Goal: Task Accomplishment & Management: Complete application form

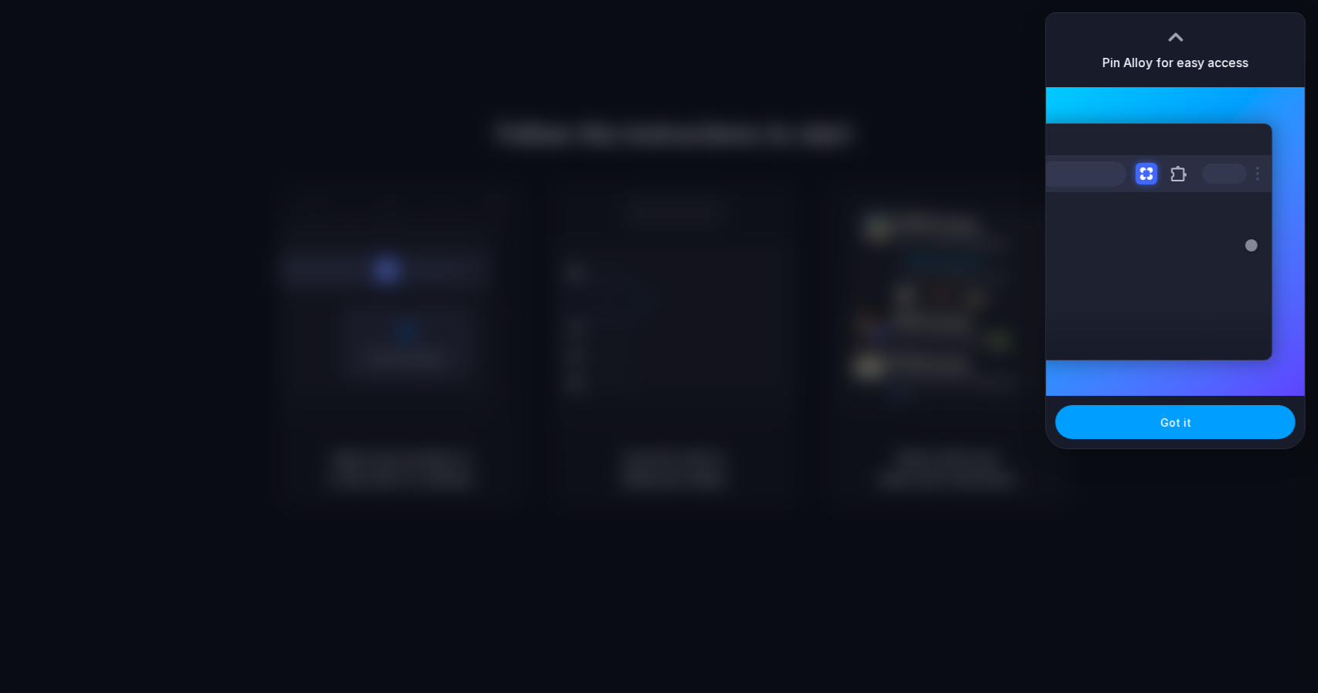
click at [1187, 428] on span "Got it" at bounding box center [1175, 423] width 31 height 16
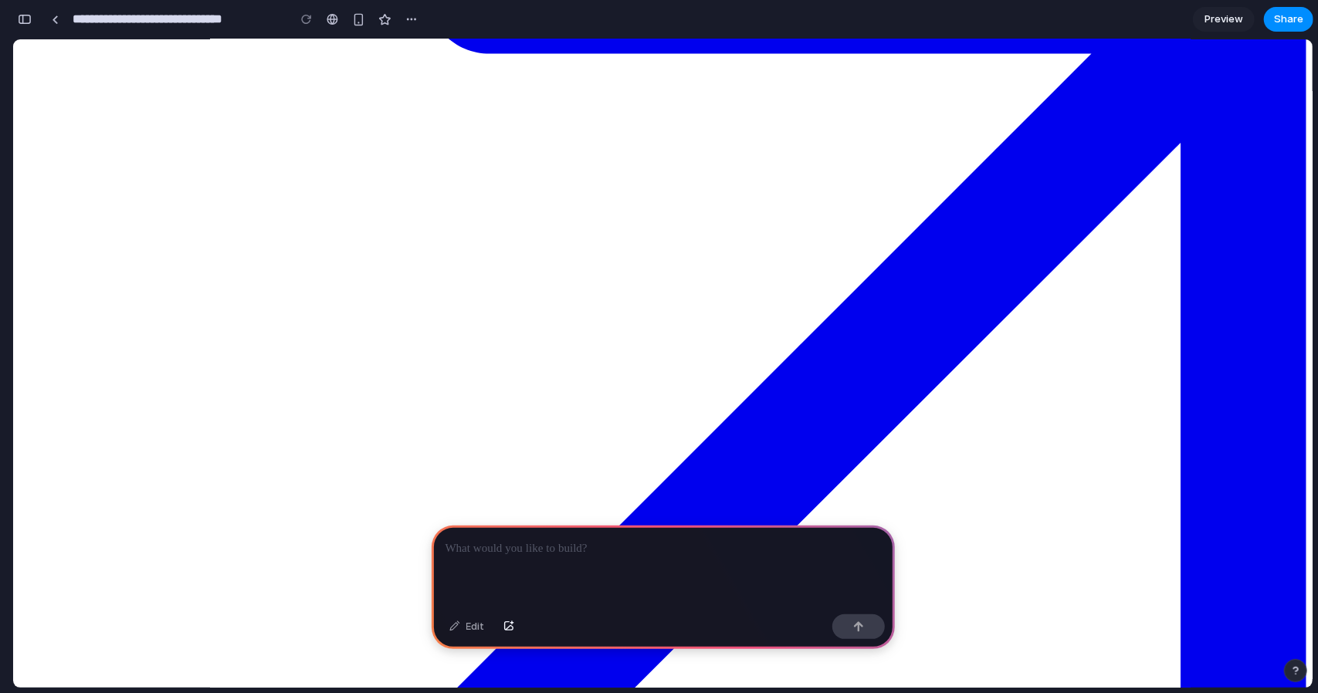
drag, startPoint x: 619, startPoint y: 186, endPoint x: 611, endPoint y: 15, distance: 170.8
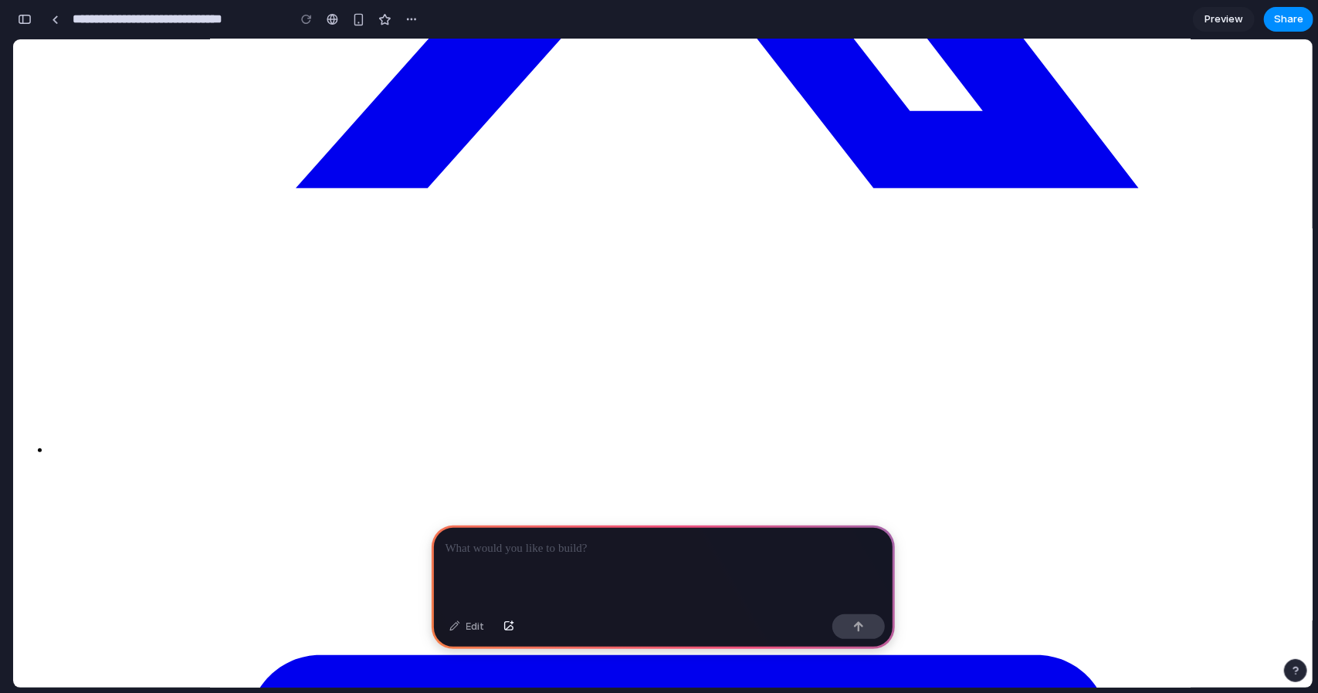
scroll to position [8722, 0]
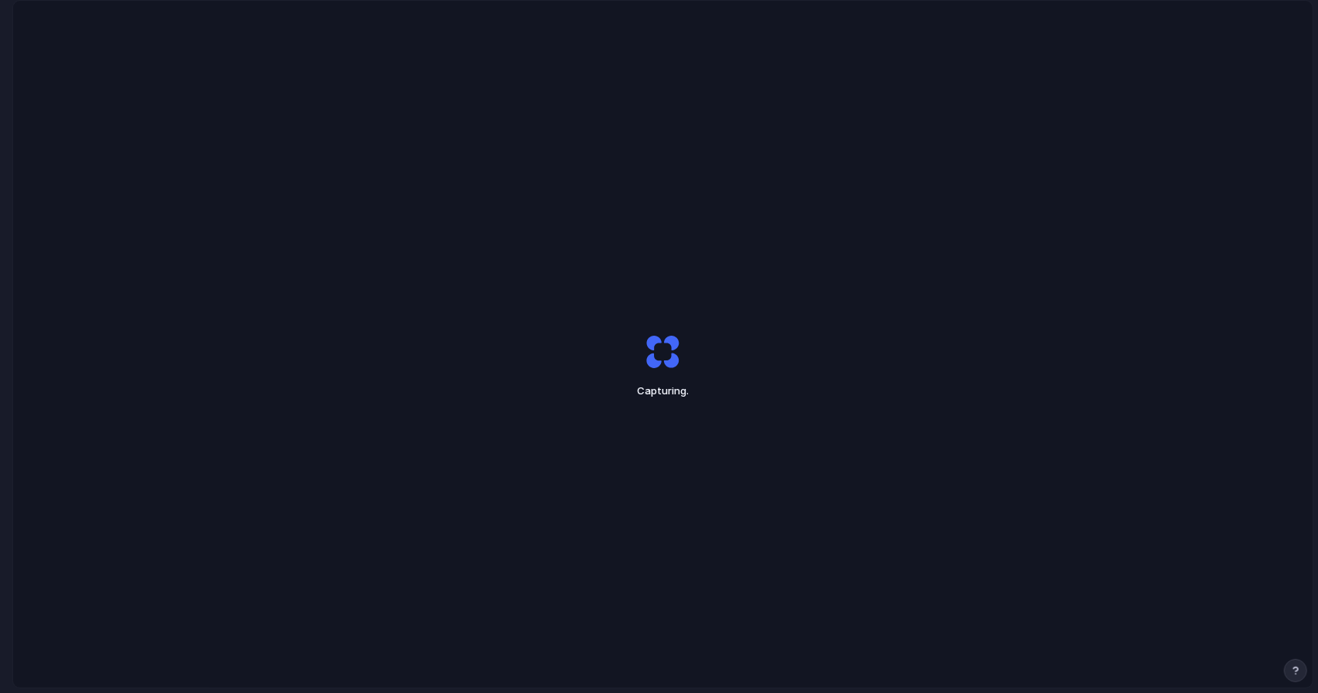
scroll to position [43, 0]
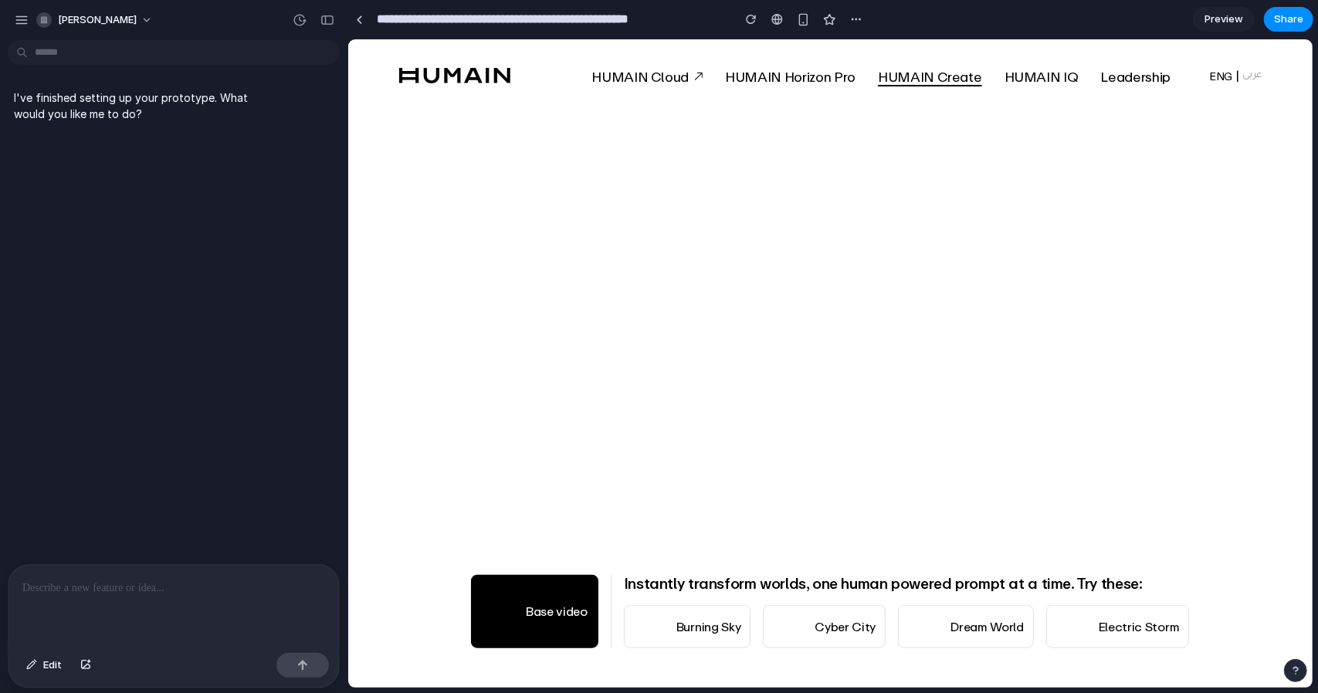
scroll to position [926, 0]
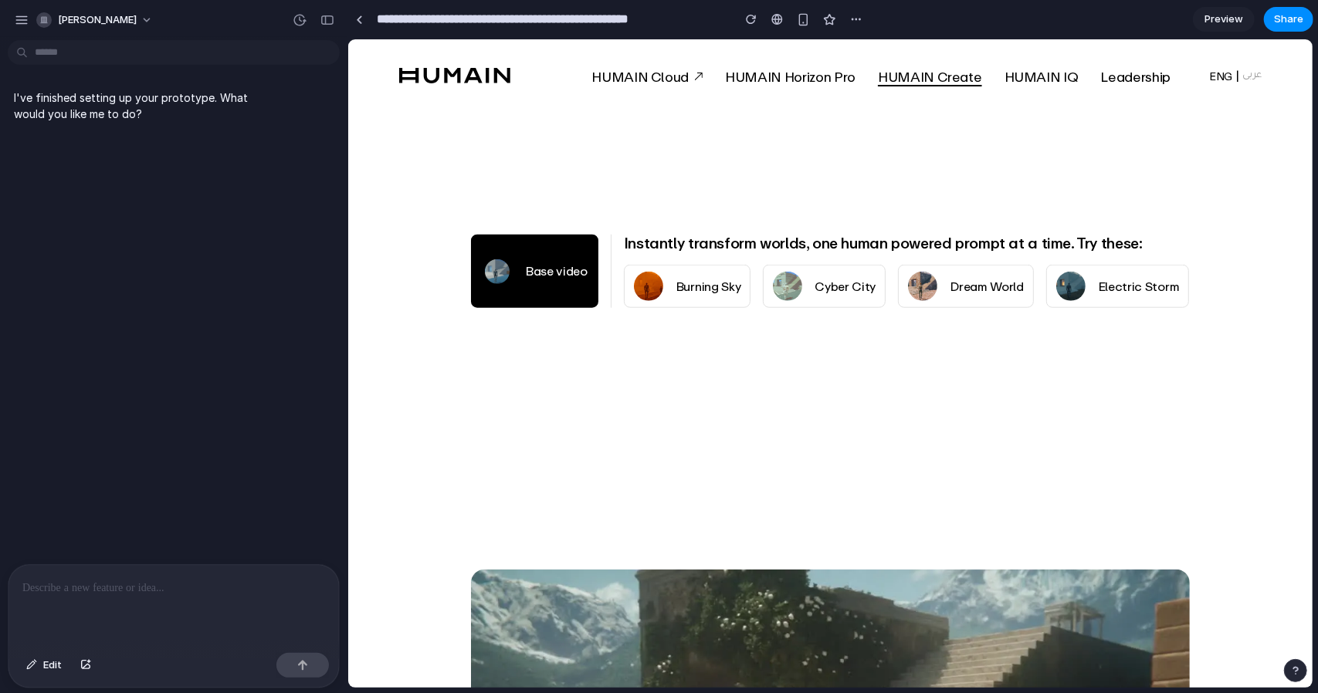
click at [706, 279] on p "Burning Sky" at bounding box center [707, 286] width 65 height 15
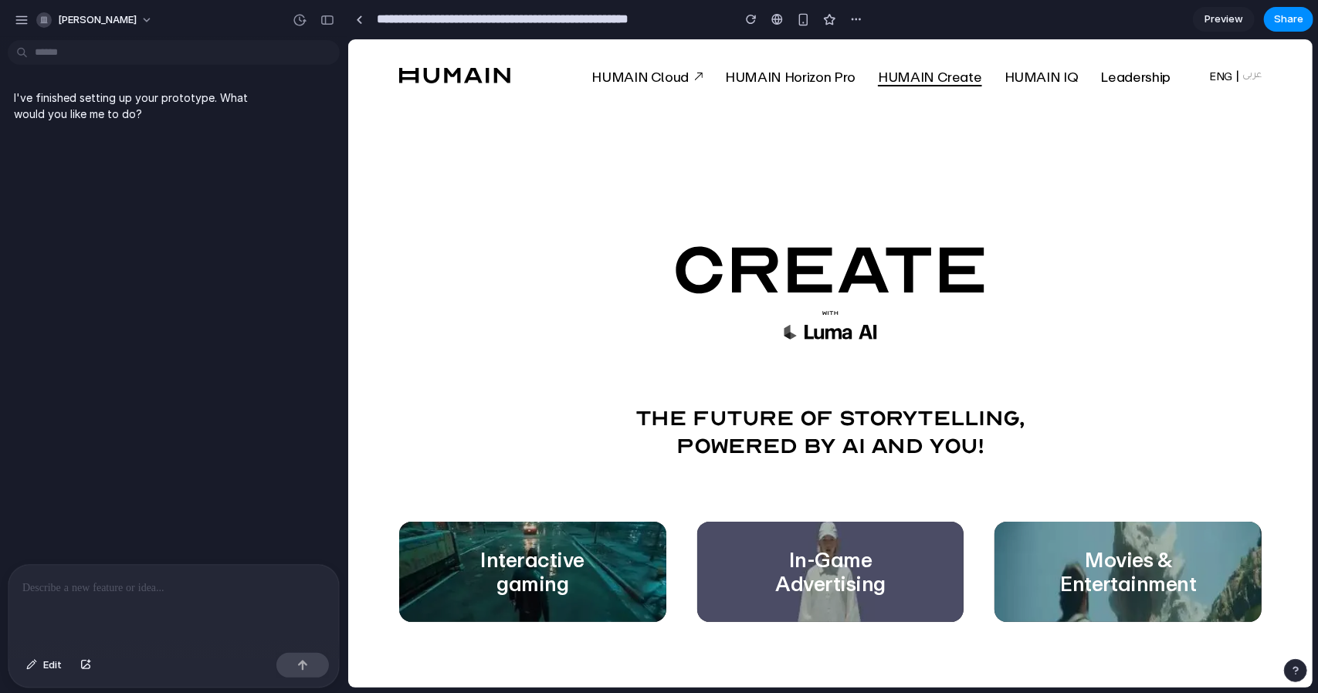
scroll to position [0, 0]
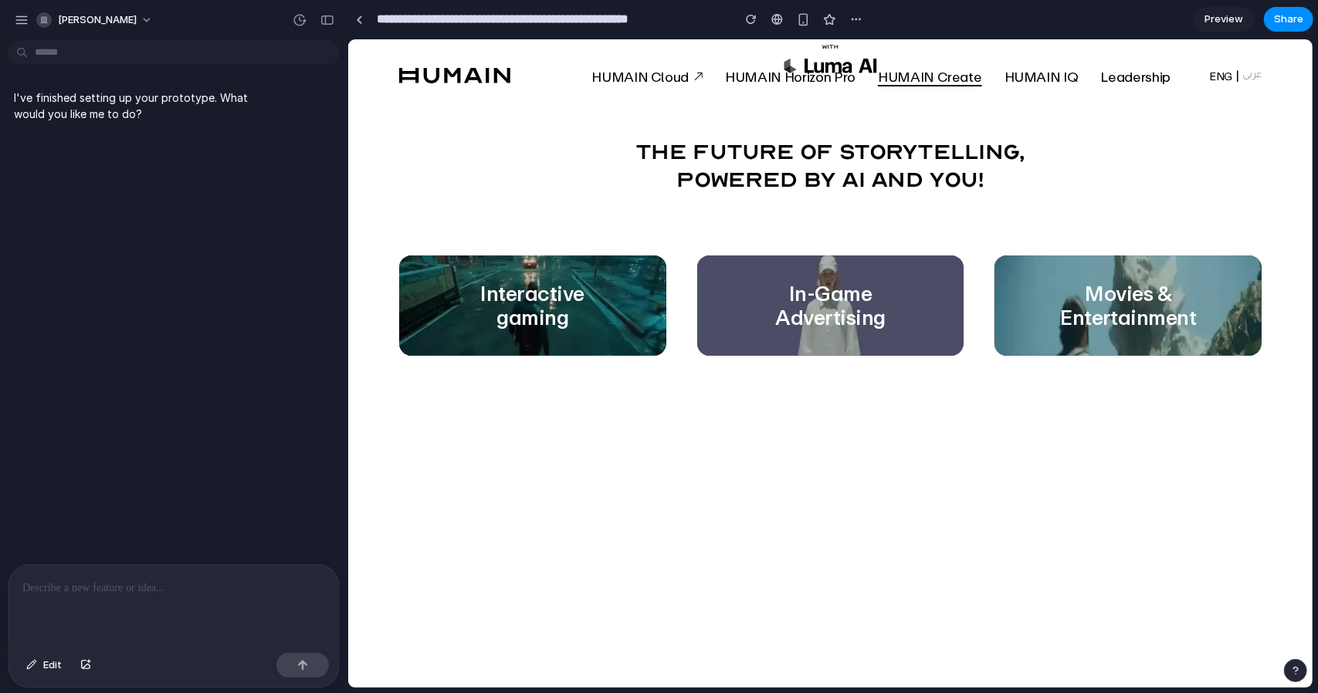
drag, startPoint x: 1101, startPoint y: 472, endPoint x: 1091, endPoint y: 177, distance: 295.0
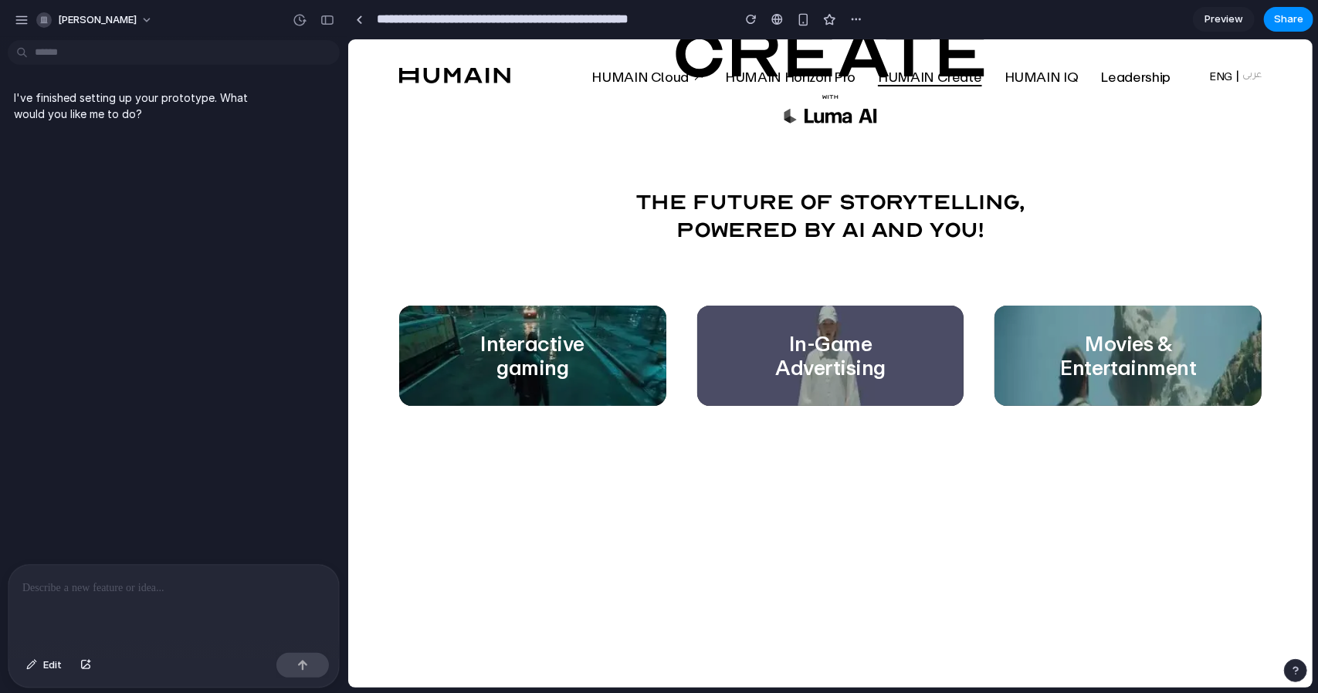
click at [110, 597] on div at bounding box center [173, 606] width 330 height 82
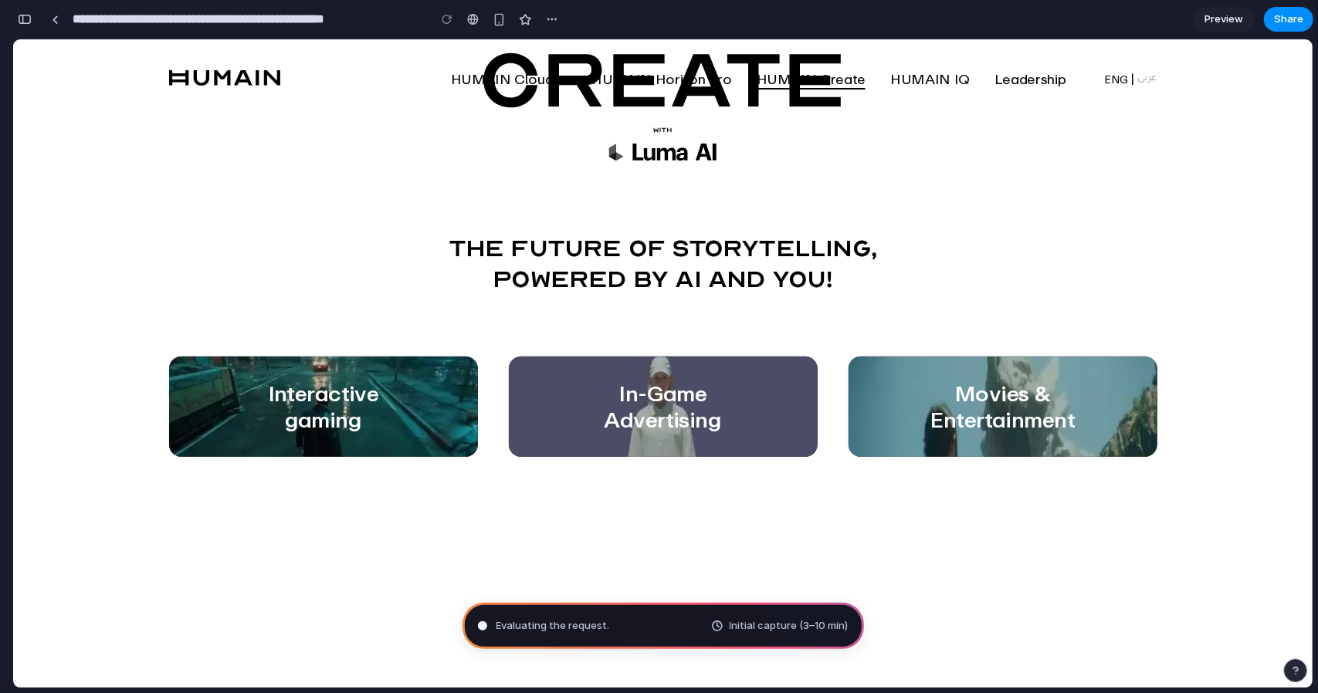
type input "**********"
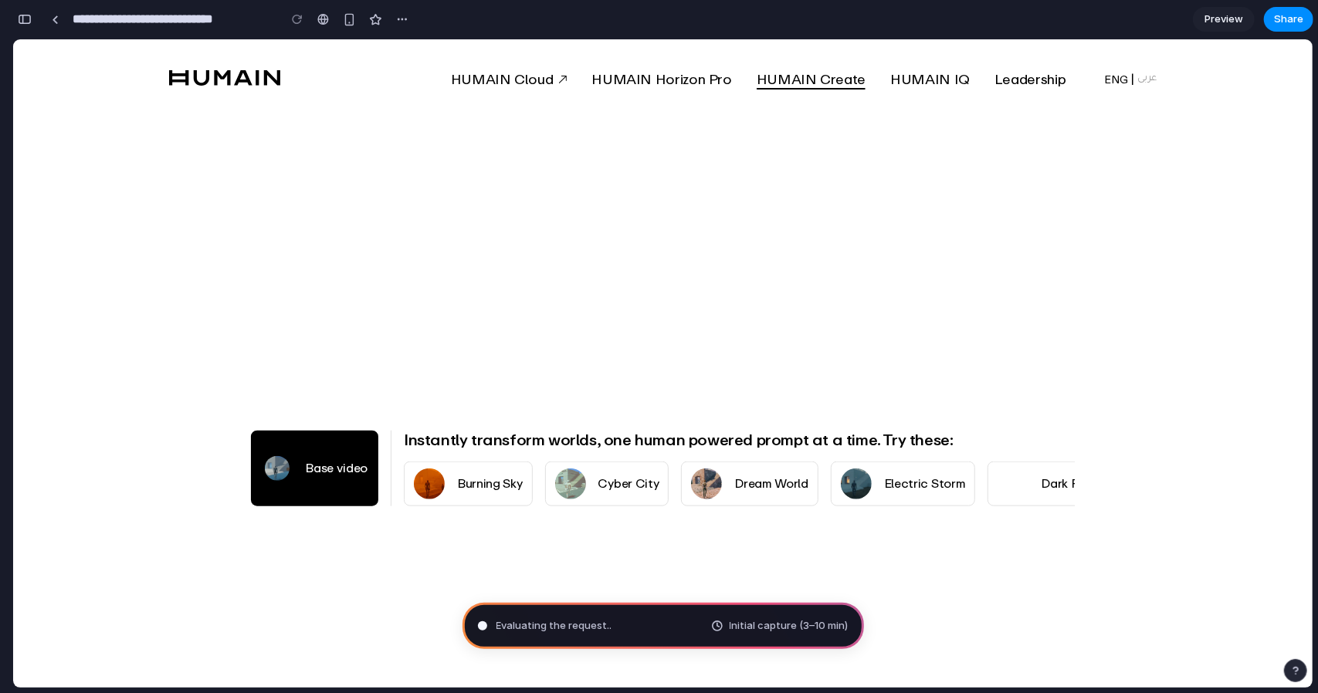
scroll to position [926, 0]
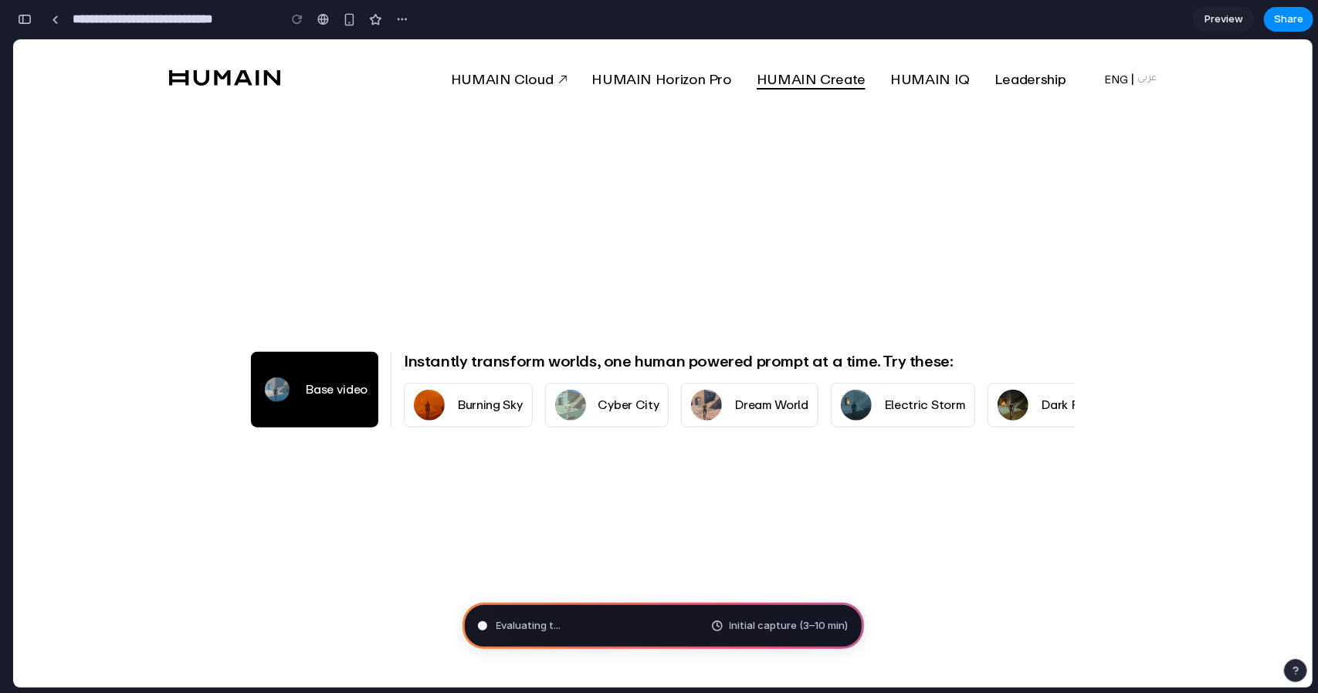
click at [465, 386] on button "Burning Sky" at bounding box center [467, 404] width 127 height 43
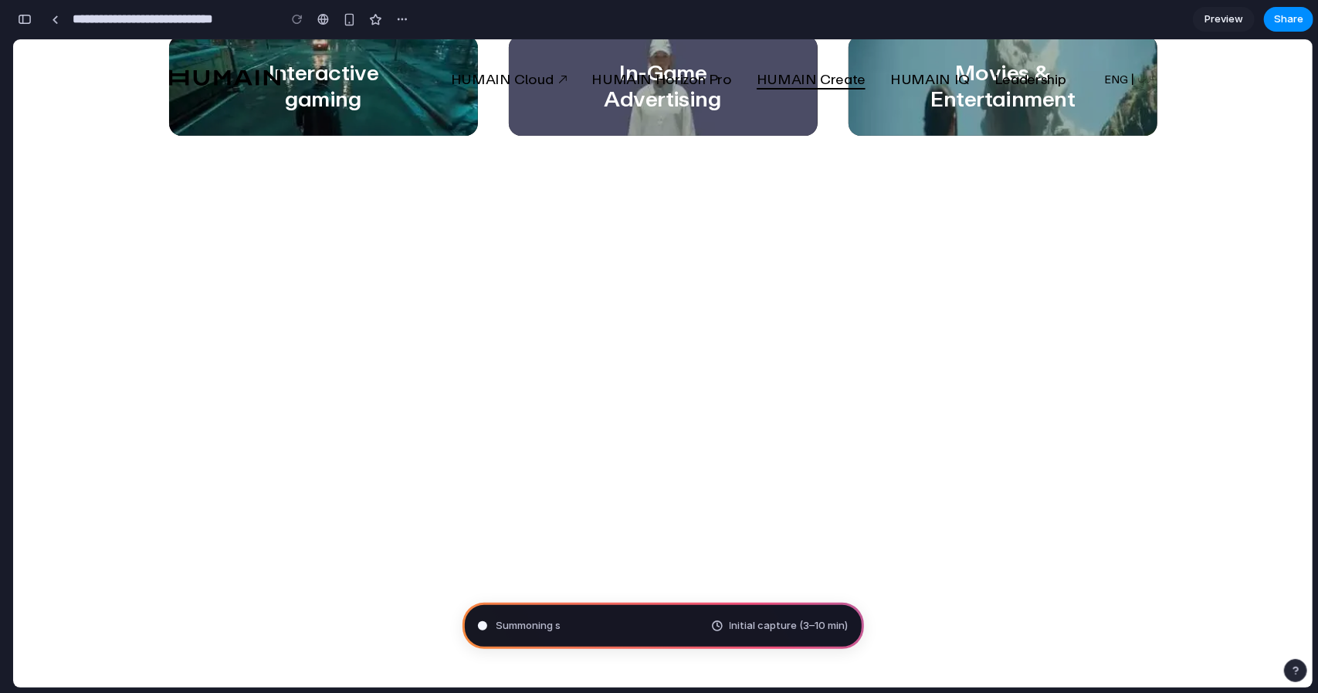
scroll to position [232, 0]
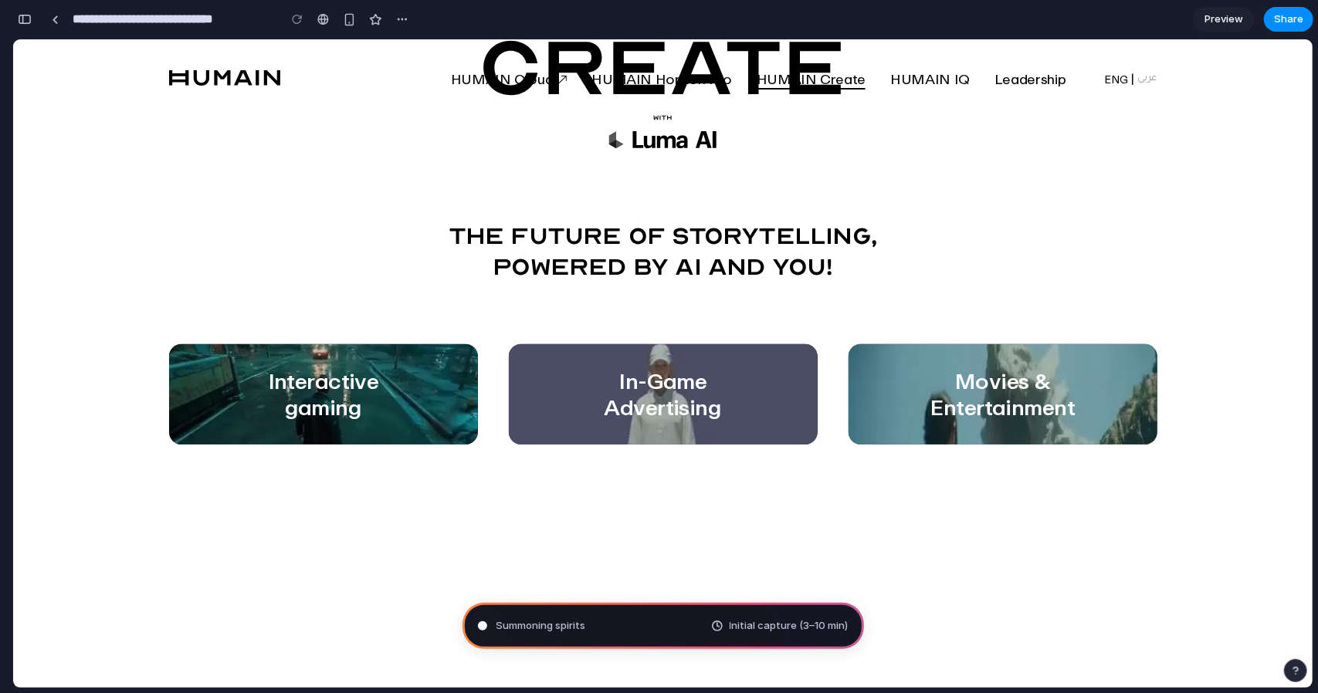
click at [626, 405] on h5 "In-Game Advertising" at bounding box center [663, 393] width 170 height 52
click at [958, 377] on h5 "Movies & Entertainment" at bounding box center [1003, 393] width 170 height 52
click at [611, 384] on h5 "In-Game Advertising" at bounding box center [663, 393] width 170 height 52
click at [333, 395] on h5 "Interactive gaming" at bounding box center [324, 393] width 170 height 52
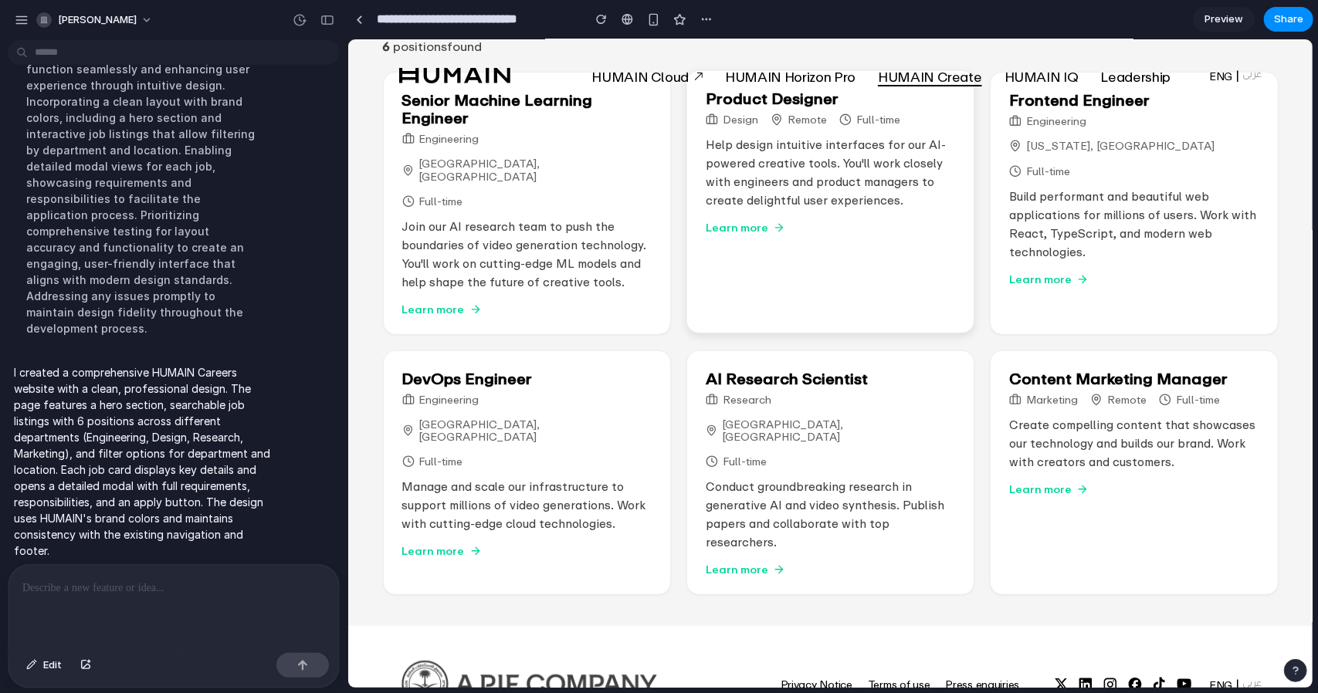
scroll to position [426, 0]
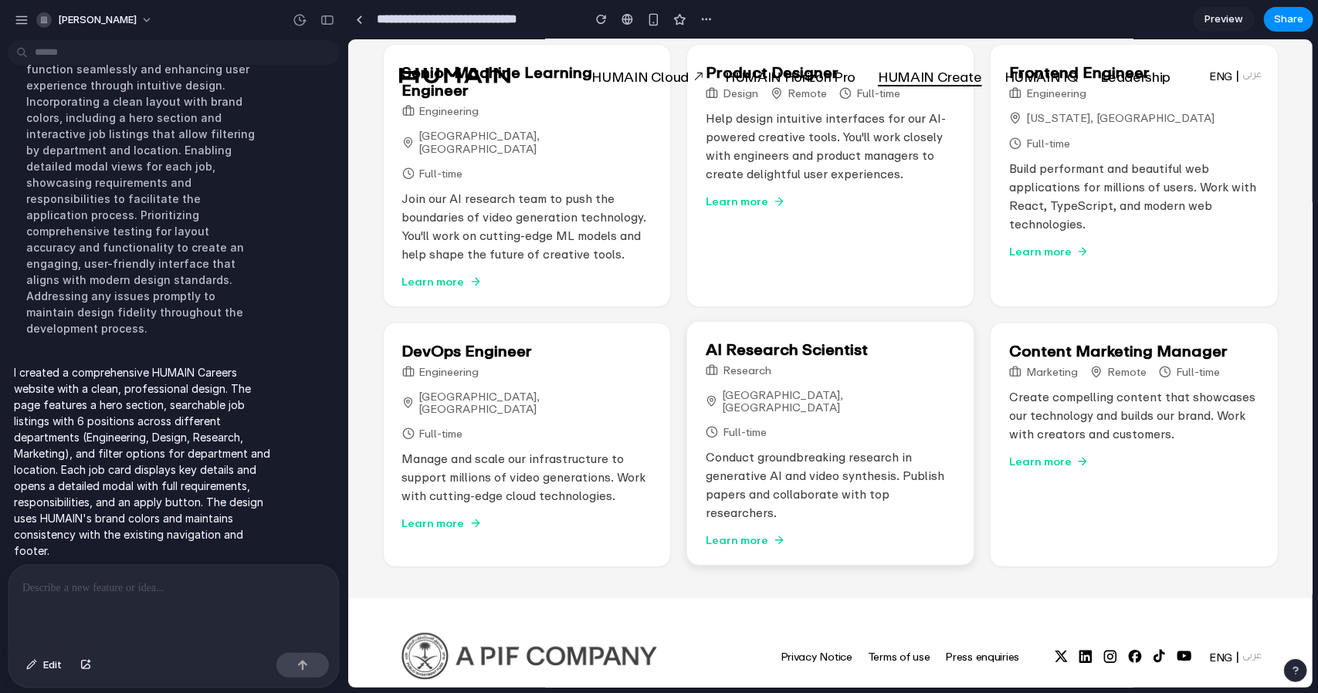
click at [780, 364] on div "Research San Francisco, CA Full-time" at bounding box center [829, 401] width 249 height 74
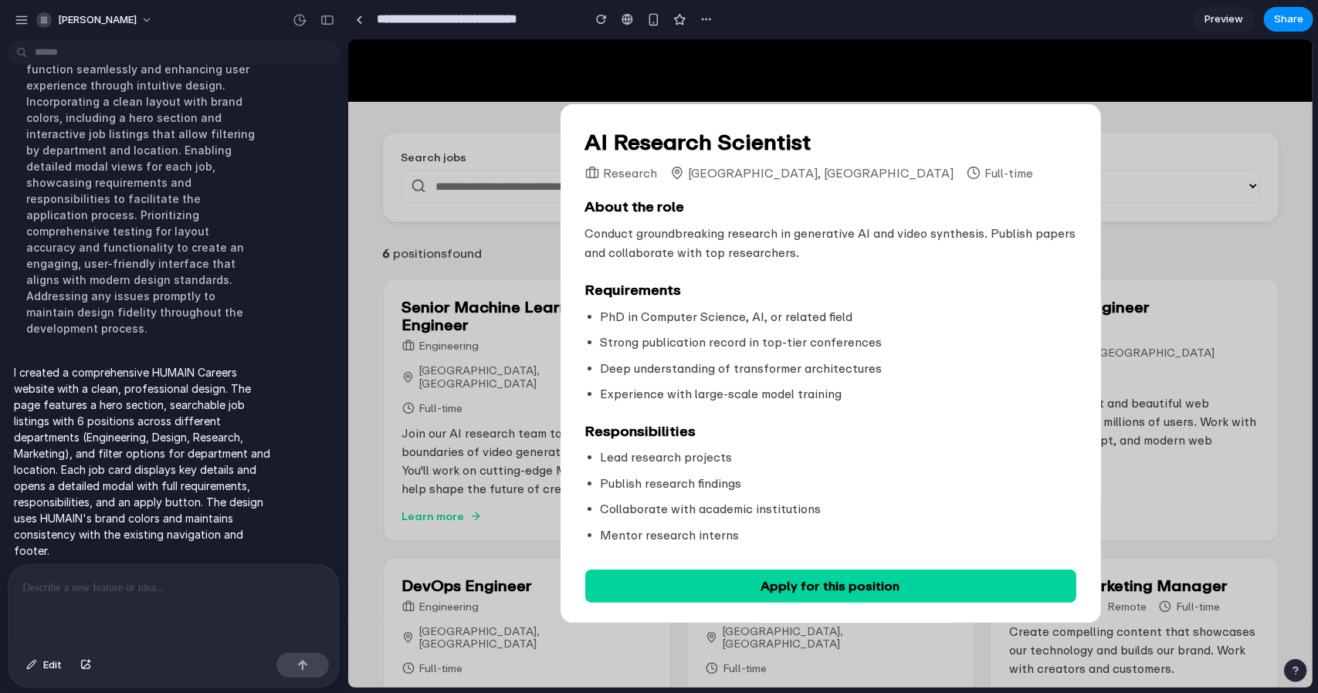
scroll to position [117, 0]
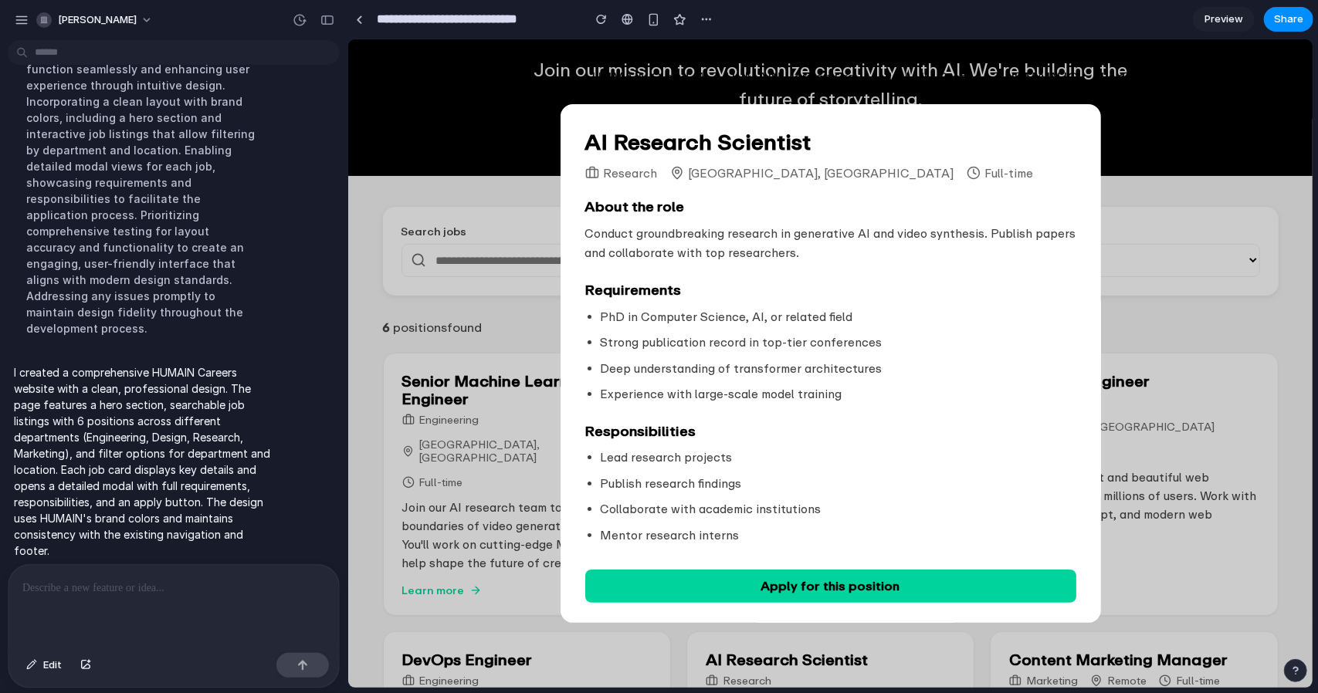
click at [1087, 113] on div "AI Research Scientist Research San Francisco, CA Full-time About the role Condu…" at bounding box center [830, 362] width 540 height 519
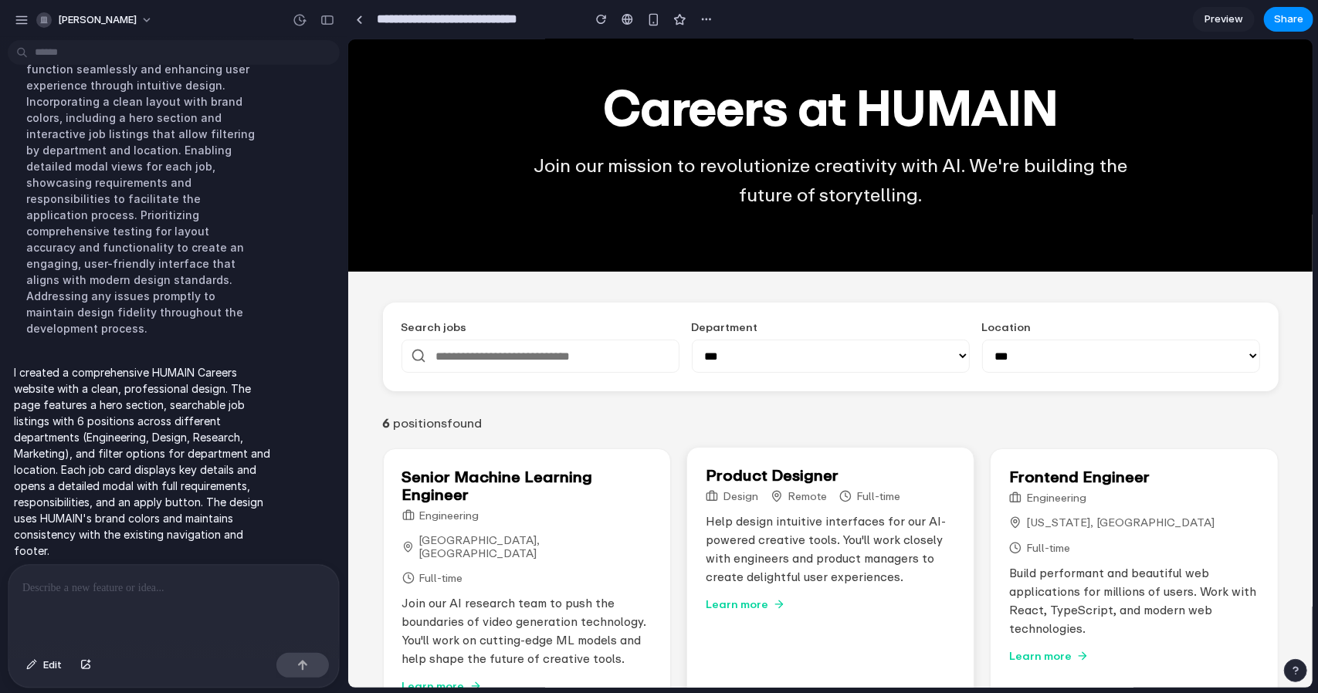
scroll to position [0, 0]
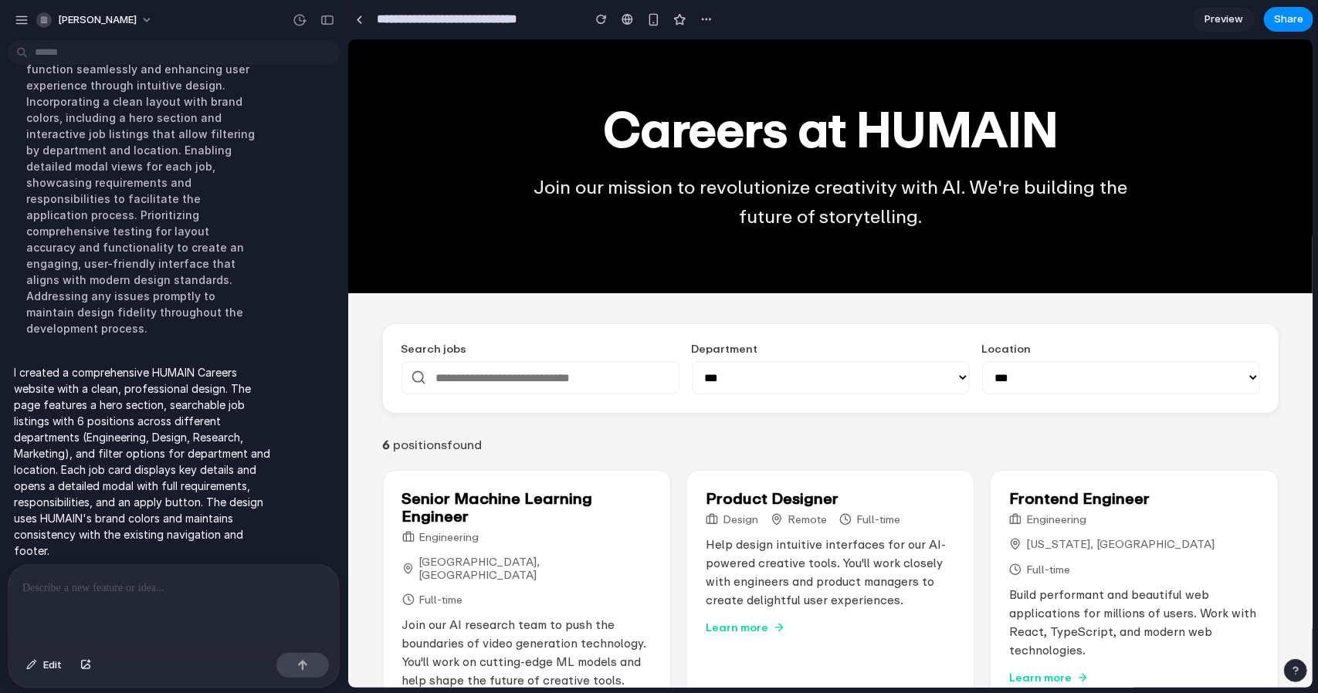
click at [801, 70] on span "HUMAIN Horizon Pro" at bounding box center [789, 76] width 130 height 16
click at [617, 61] on div "HUMAIN Cloud HUMAIN Horizon Pro HUMAIN Create HUMAIN IQ Leadership ENG عربى" at bounding box center [829, 76] width 863 height 75
click at [724, 72] on span "HUMAIN Horizon Pro" at bounding box center [789, 76] width 130 height 16
click at [950, 72] on span "HUMAIN Create" at bounding box center [928, 76] width 103 height 16
click at [889, 110] on div "HUMAIN Cloud HUMAIN Horizon Pro HUMAIN Create HUMAIN IQ Leadership ENG عربى" at bounding box center [829, 76] width 863 height 75
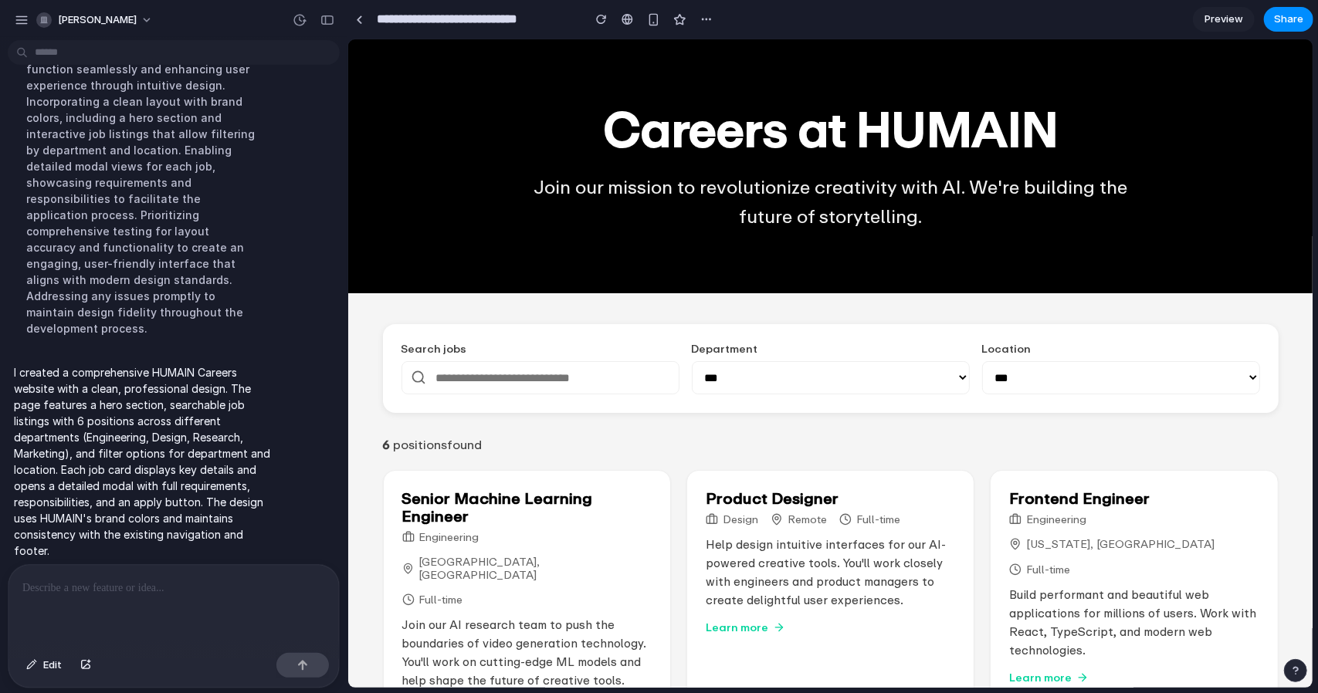
click at [219, 605] on div at bounding box center [173, 606] width 330 height 82
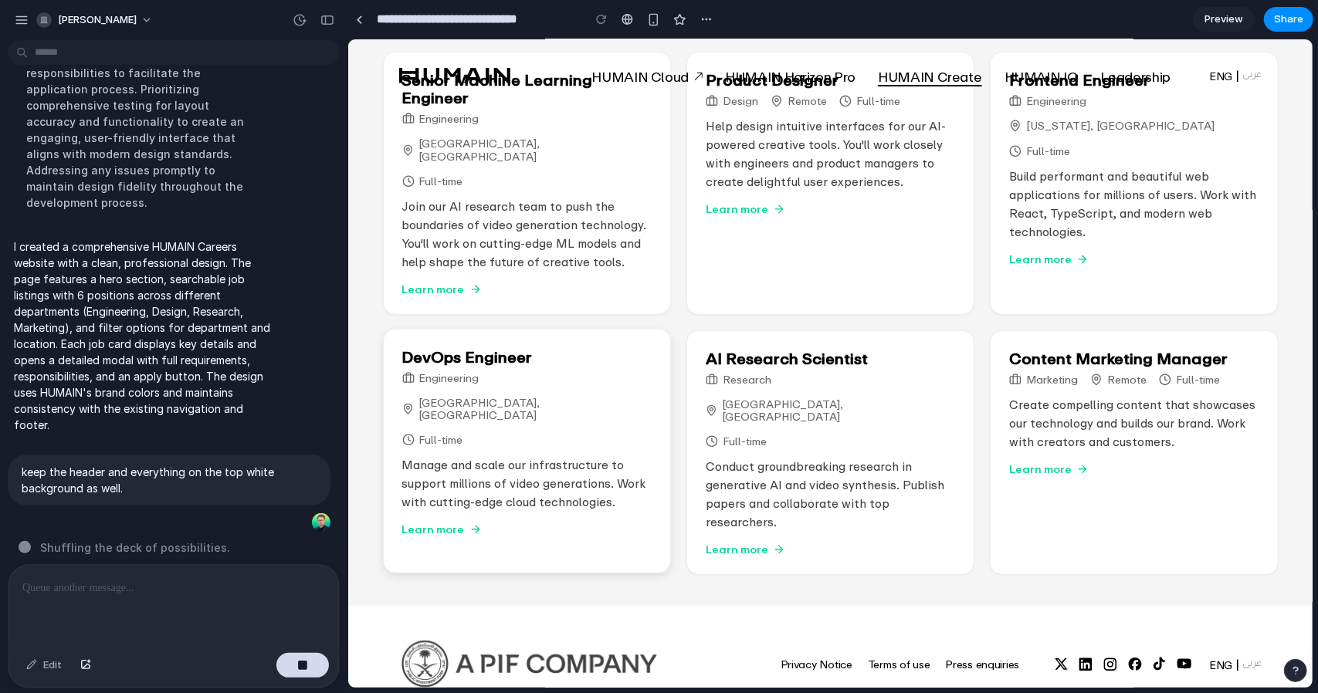
scroll to position [426, 0]
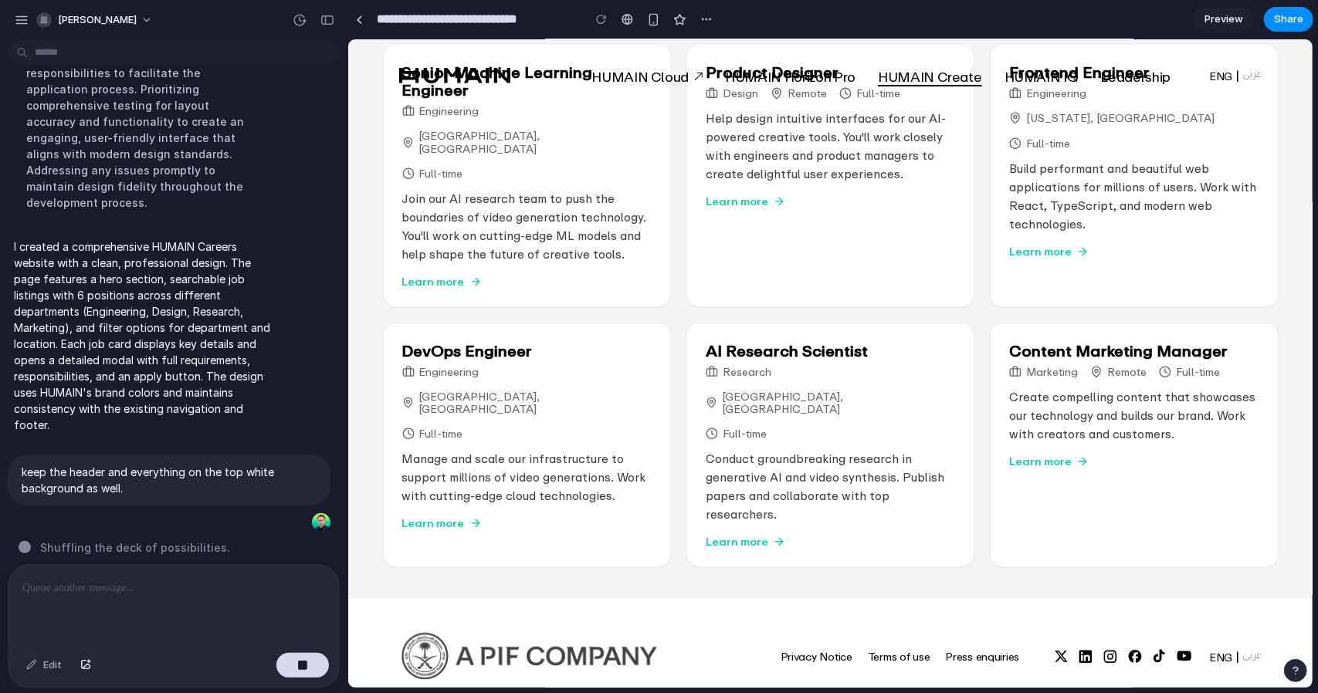
click at [1176, 651] on icon at bounding box center [1183, 656] width 14 height 10
click at [1152, 649] on icon at bounding box center [1158, 655] width 12 height 13
click at [1213, 651] on span "ENG" at bounding box center [1219, 657] width 23 height 13
click at [1241, 650] on span "عربى" at bounding box center [1250, 656] width 19 height 13
click at [1214, 651] on span "ENG" at bounding box center [1219, 657] width 23 height 13
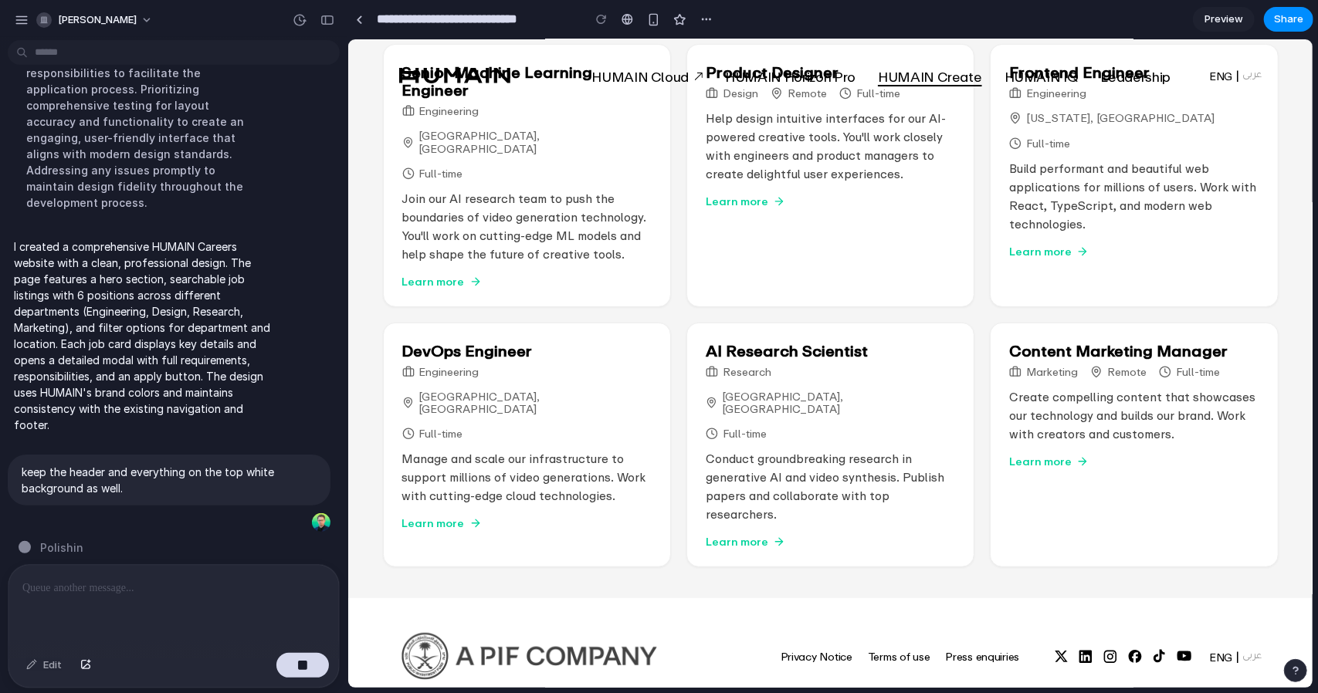
drag, startPoint x: 892, startPoint y: 635, endPoint x: 929, endPoint y: 641, distance: 37.6
click at [892, 637] on div "Privacy Notice Terms of use Press enquiries ENG عربى" at bounding box center [829, 655] width 863 height 117
drag, startPoint x: 929, startPoint y: 641, endPoint x: 730, endPoint y: 612, distance: 201.3
click at [723, 624] on footer "Privacy Notice Terms of use Press enquiries ENG عربى © 2025 HUMAIN. All rights …" at bounding box center [829, 679] width 964 height 164
click at [780, 650] on span "Privacy Notice" at bounding box center [816, 656] width 72 height 13
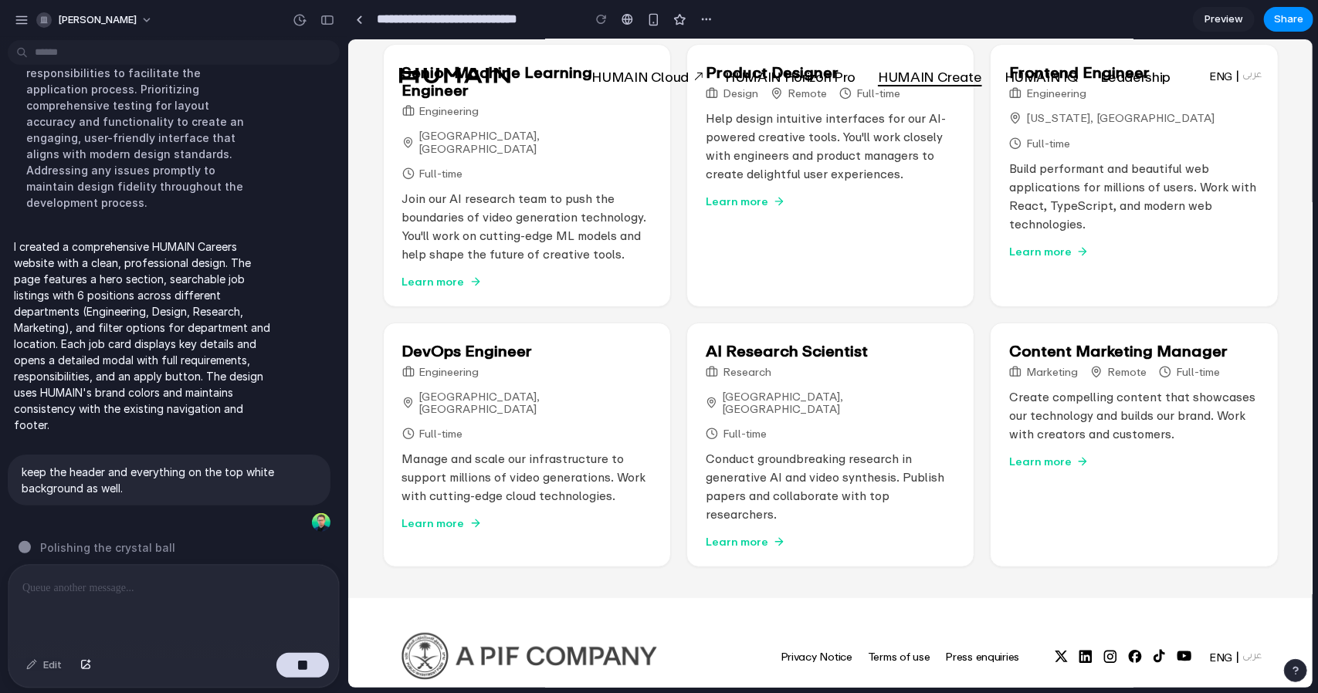
click at [573, 631] on img at bounding box center [528, 655] width 261 height 49
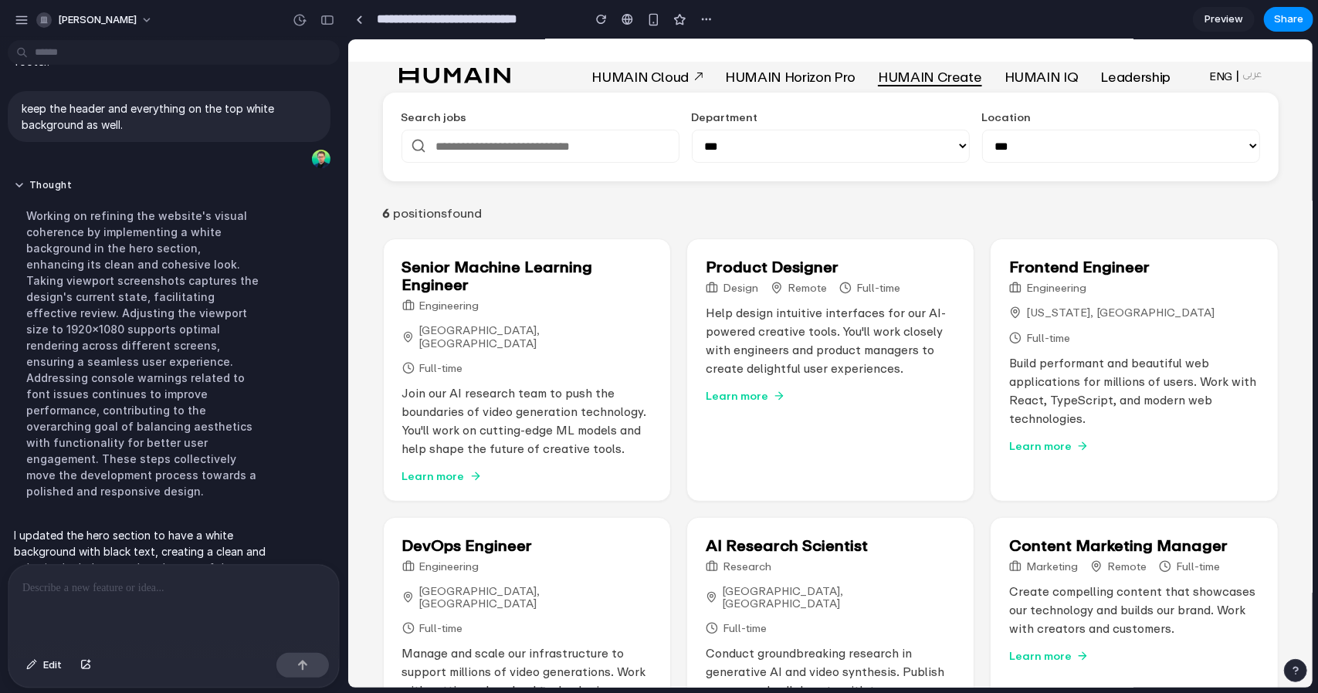
scroll to position [0, 0]
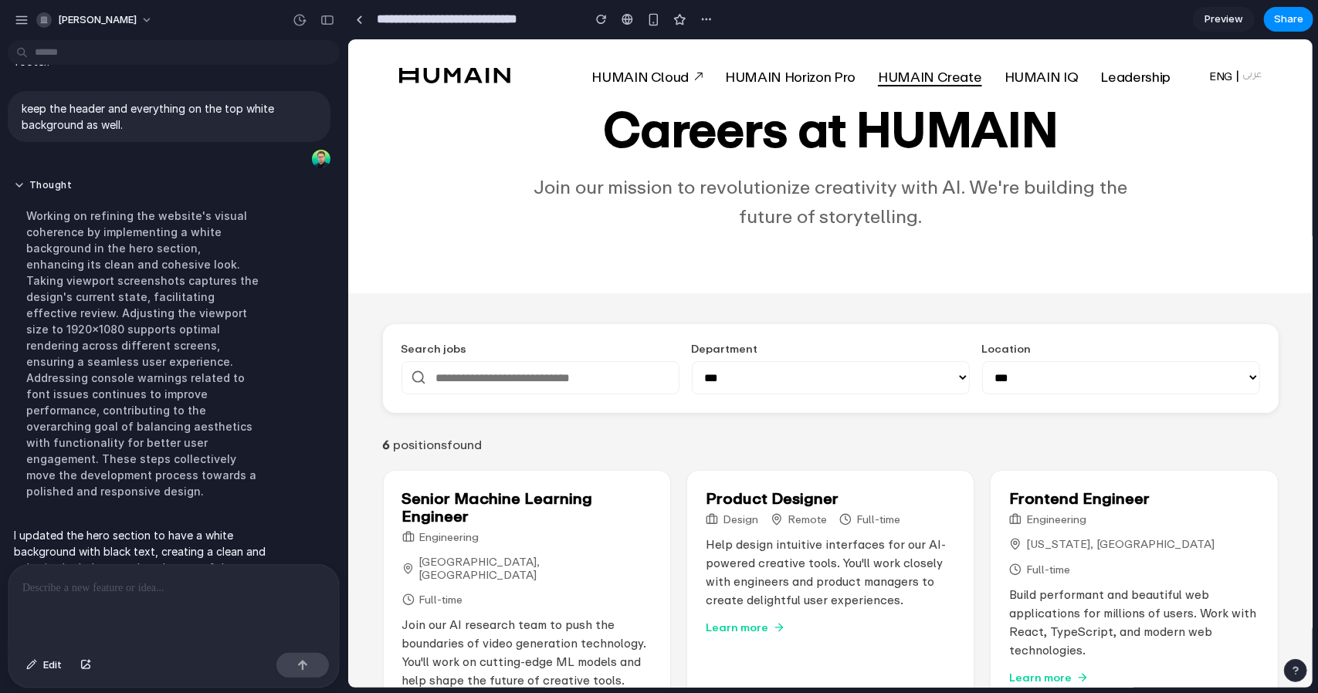
click at [605, 75] on span "HUMAIN Cloud" at bounding box center [638, 76] width 97 height 16
click at [818, 78] on span "HUMAIN Horizon Pro" at bounding box center [789, 76] width 130 height 16
click at [932, 76] on span "HUMAIN Create" at bounding box center [928, 76] width 103 height 16
click at [1044, 76] on span "HUMAIN IQ" at bounding box center [1040, 76] width 74 height 16
click at [1122, 75] on span "Leadership" at bounding box center [1135, 76] width 70 height 16
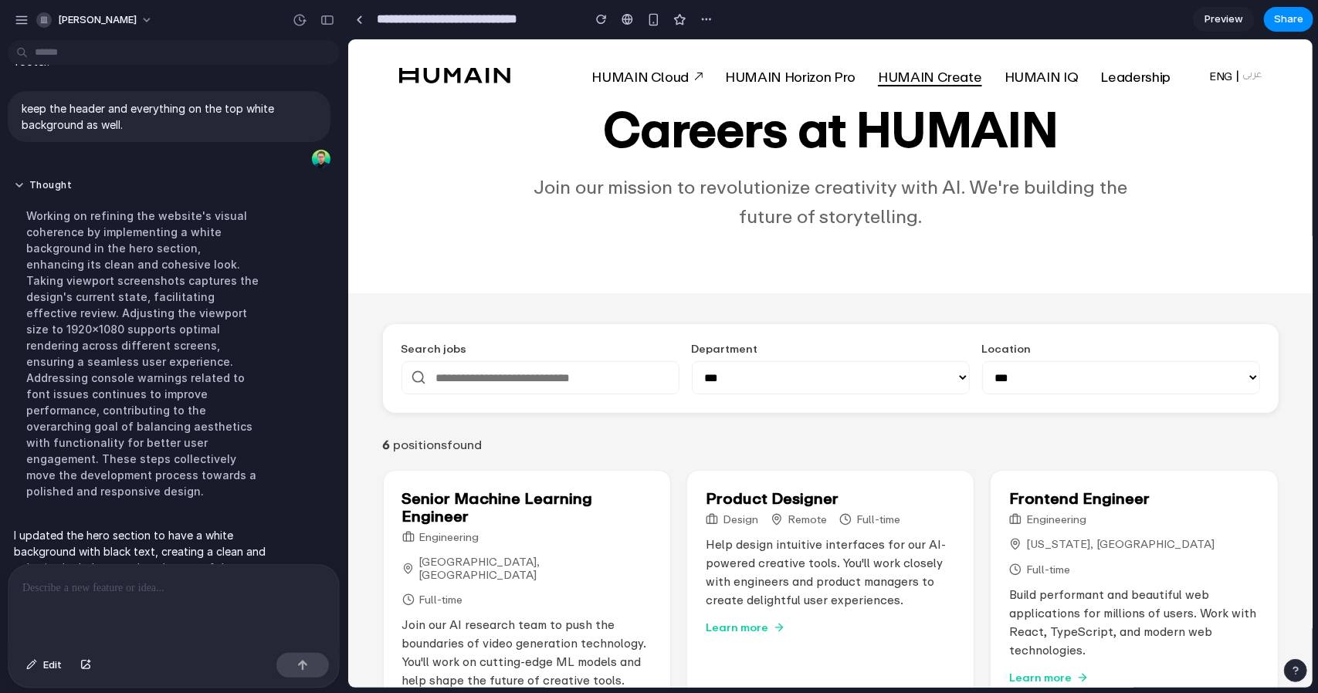
click at [1208, 75] on span "ENG" at bounding box center [1219, 75] width 23 height 13
drag, startPoint x: 841, startPoint y: 141, endPoint x: 824, endPoint y: 144, distance: 17.1
click at [824, 144] on h1 "Careers at HUMAIN" at bounding box center [829, 128] width 933 height 56
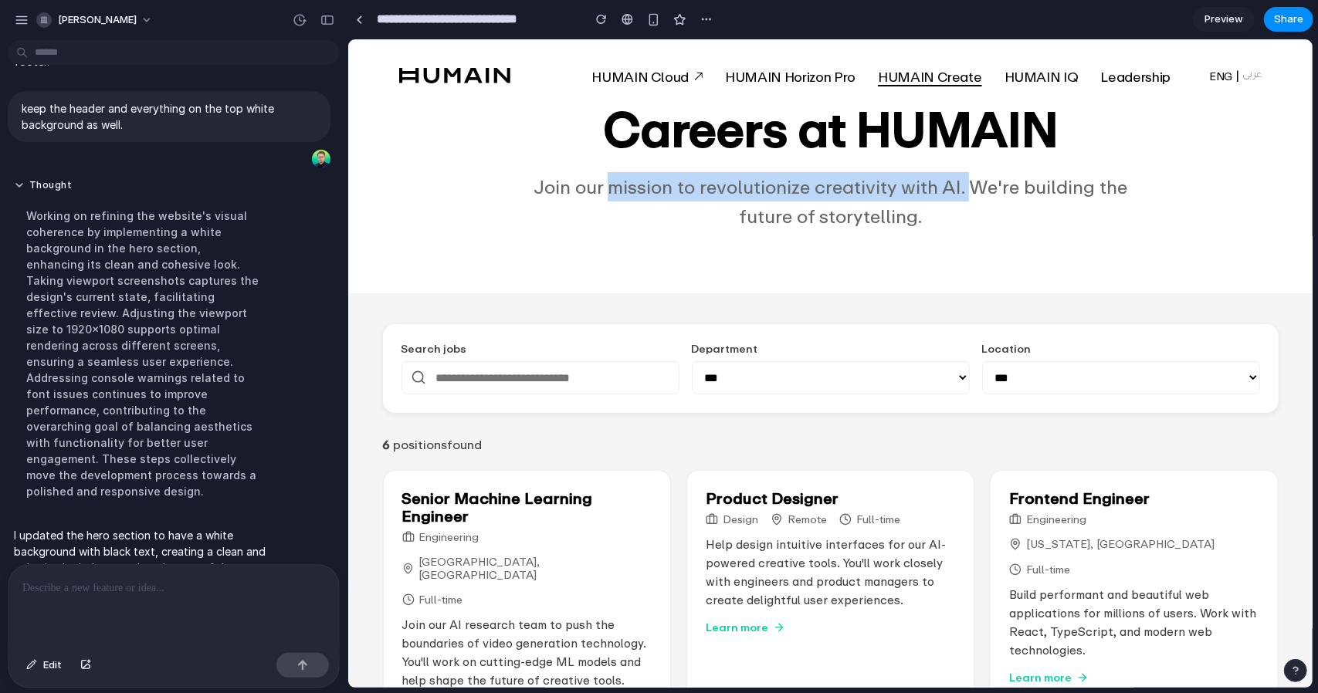
drag, startPoint x: 598, startPoint y: 159, endPoint x: 971, endPoint y: 157, distance: 372.8
click at [971, 157] on div "Careers at HUMAIN Join our mission to revolutionize creativity with AI. We're b…" at bounding box center [829, 166] width 964 height 254
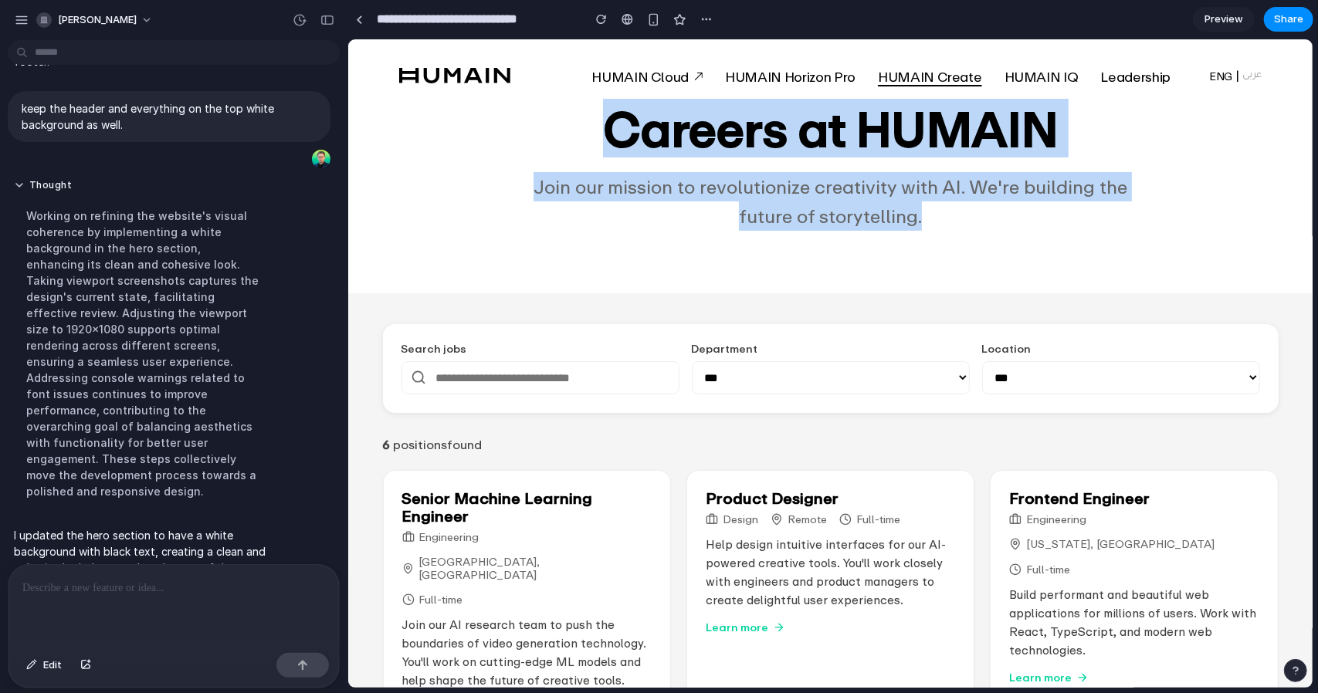
drag, startPoint x: 960, startPoint y: 218, endPoint x: 458, endPoint y: 154, distance: 505.9
click at [458, 154] on div "Careers at HUMAIN Join our mission to revolutionize creativity with AI. We're b…" at bounding box center [829, 166] width 964 height 254
click at [702, 199] on p "Join our mission to revolutionize creativity with AI. We're building the future…" at bounding box center [830, 200] width 618 height 59
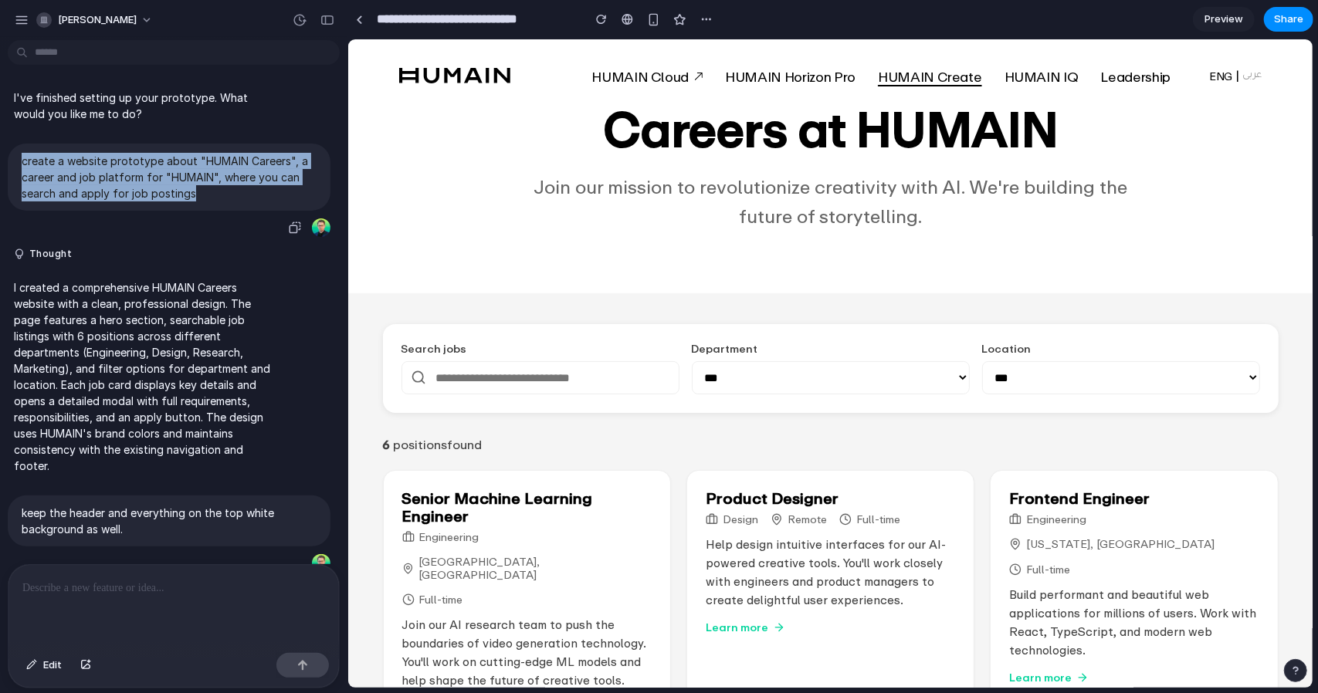
drag, startPoint x: 224, startPoint y: 200, endPoint x: 5, endPoint y: 163, distance: 221.6
click at [5, 163] on div "create a website prototype about "HUMAIN Careers", a career and job platform fo…" at bounding box center [169, 191] width 338 height 95
copy p "create a website prototype about "HUMAIN Careers", a career and job platform fo…"
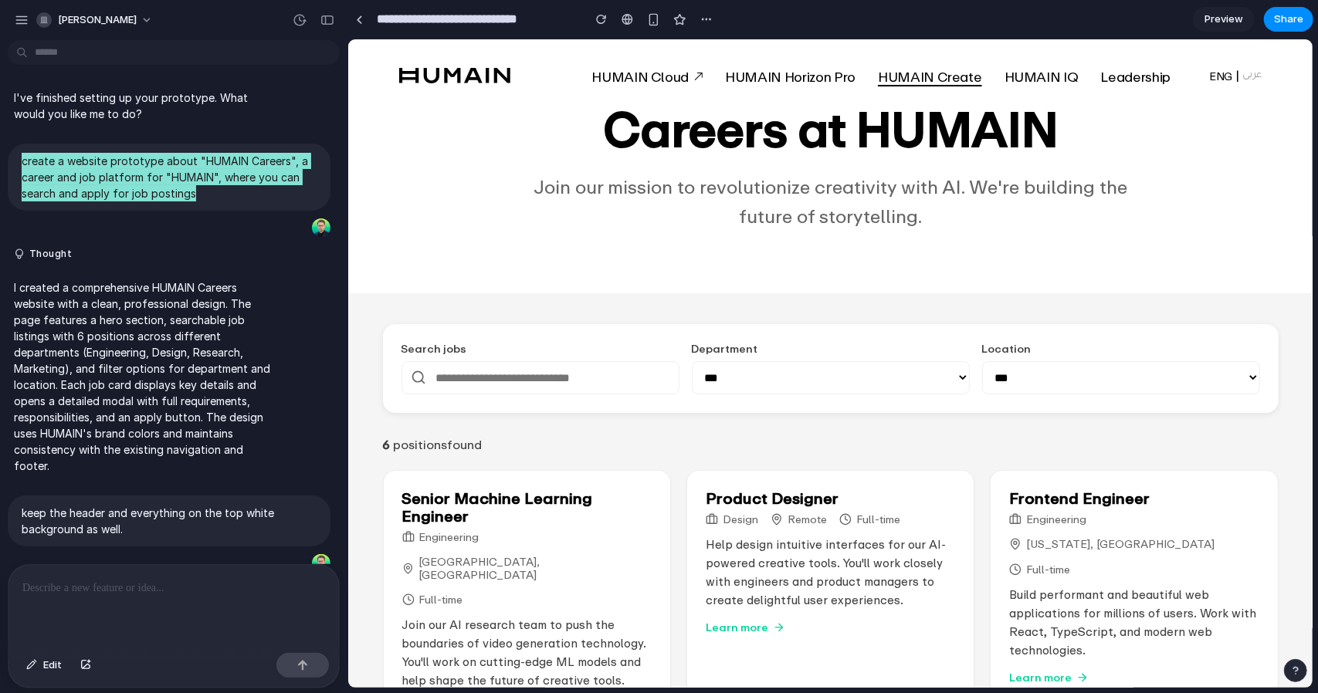
click at [747, 132] on h1 "Careers at HUMAIN" at bounding box center [829, 128] width 933 height 56
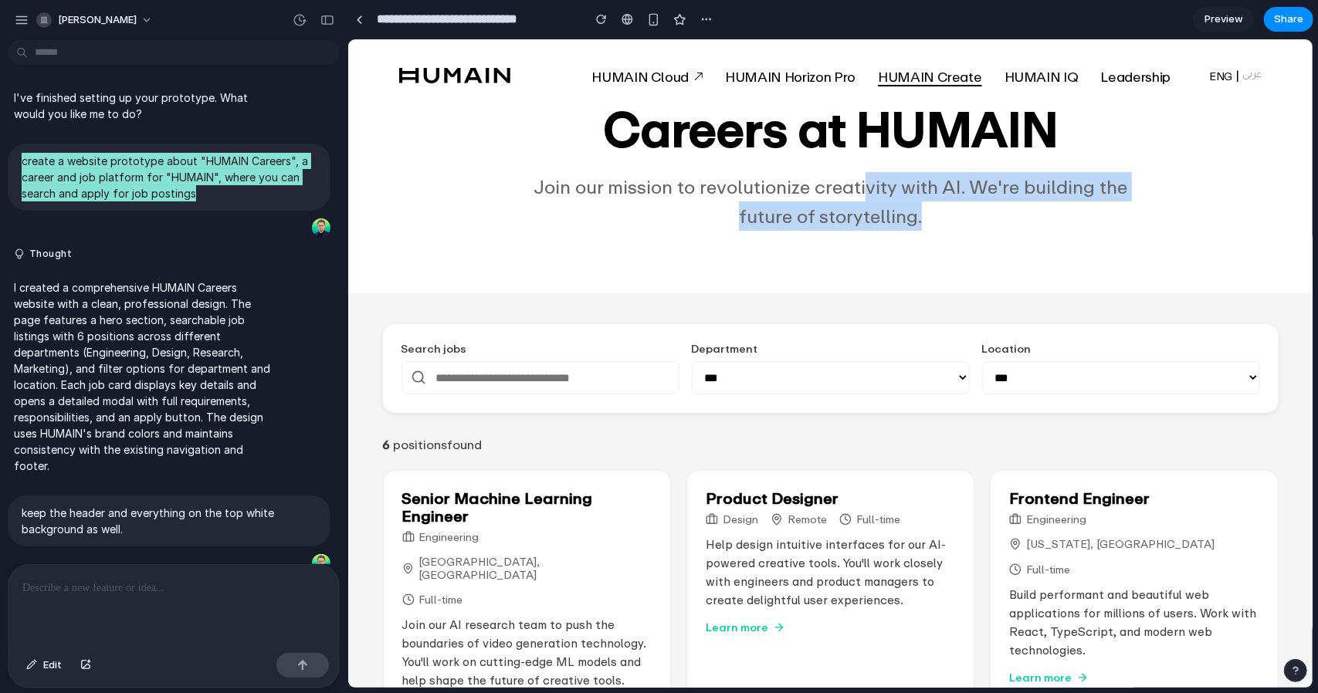
drag, startPoint x: 871, startPoint y: 195, endPoint x: 953, endPoint y: 222, distance: 85.9
click at [953, 222] on p "Join our mission to revolutionize creativity with AI. We're building the future…" at bounding box center [830, 200] width 618 height 59
click at [958, 223] on p "Join our mission to revolutionize creativity with AI. We're building the future…" at bounding box center [830, 200] width 618 height 59
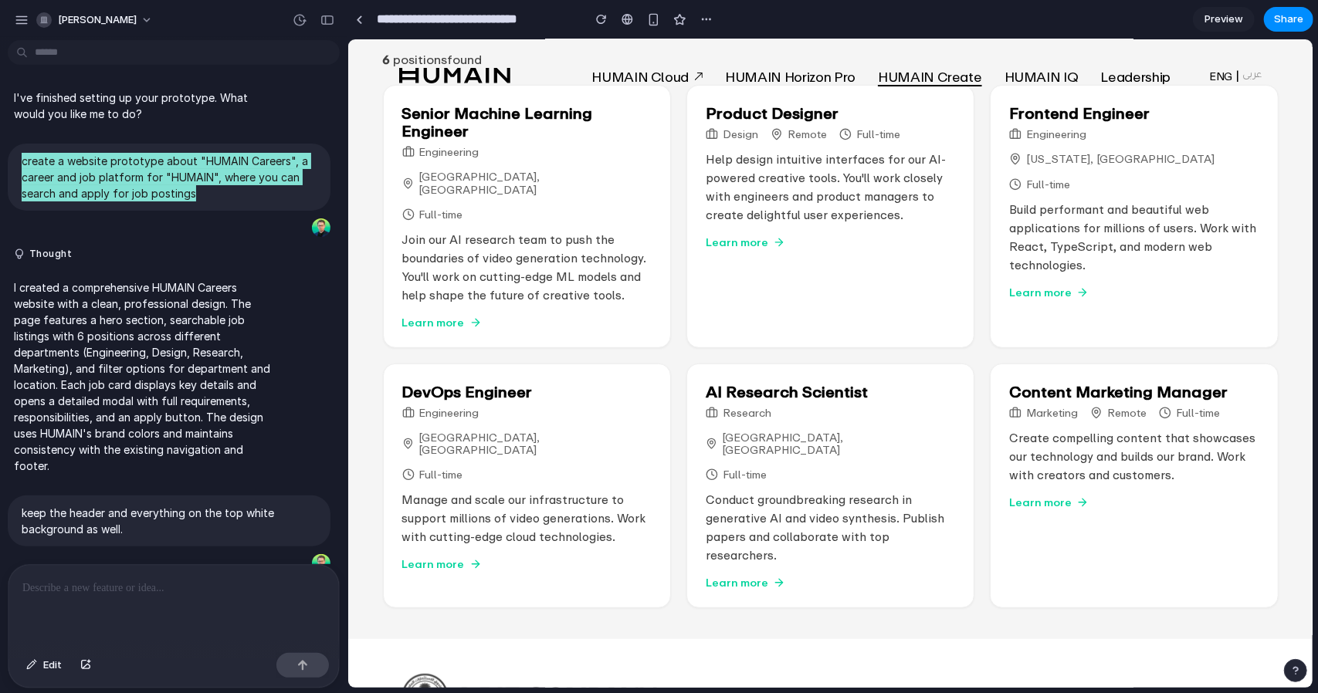
scroll to position [386, 0]
click at [844, 404] on div "Research San Francisco, CA Full-time" at bounding box center [829, 441] width 249 height 74
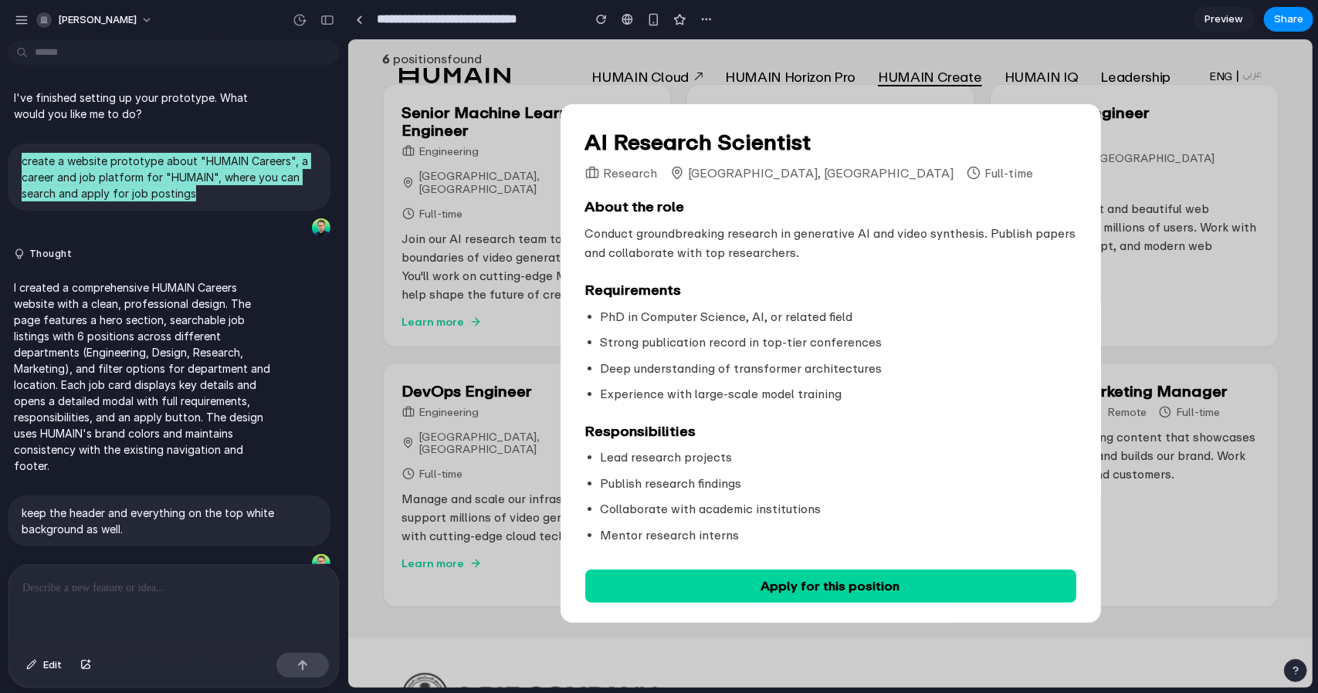
scroll to position [5, 0]
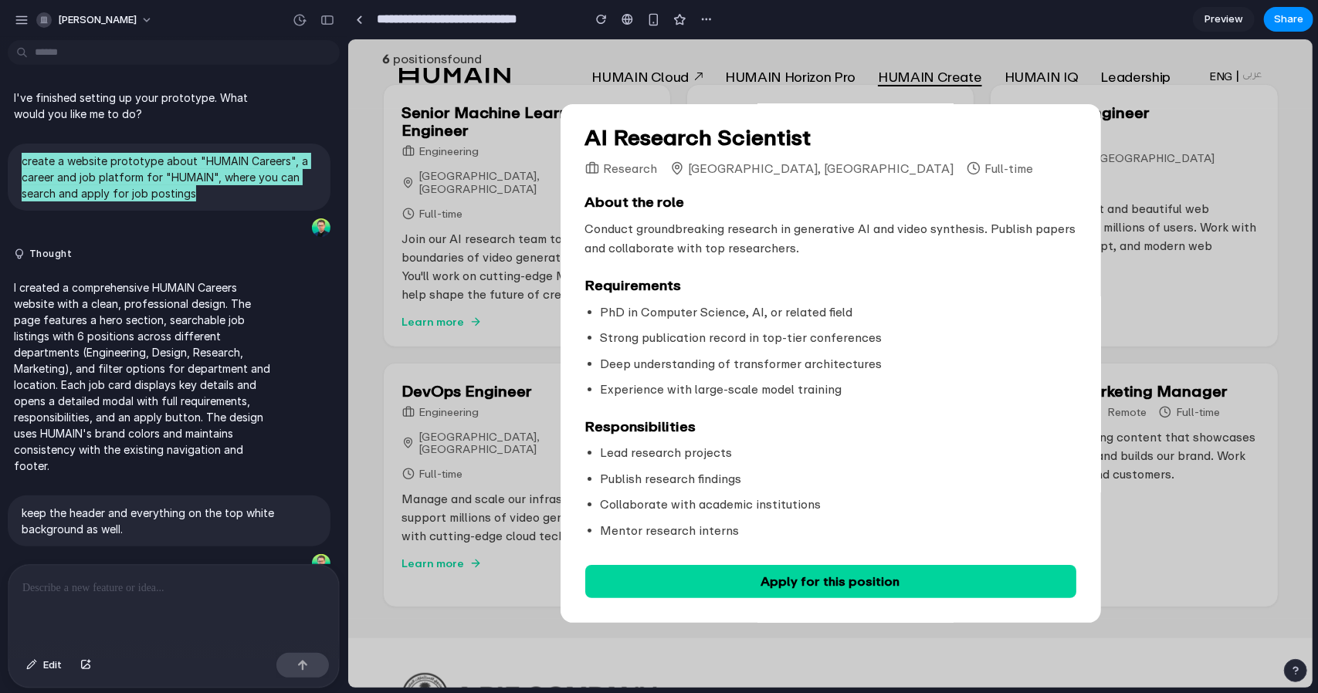
click at [843, 578] on span "Apply for this position" at bounding box center [829, 580] width 139 height 15
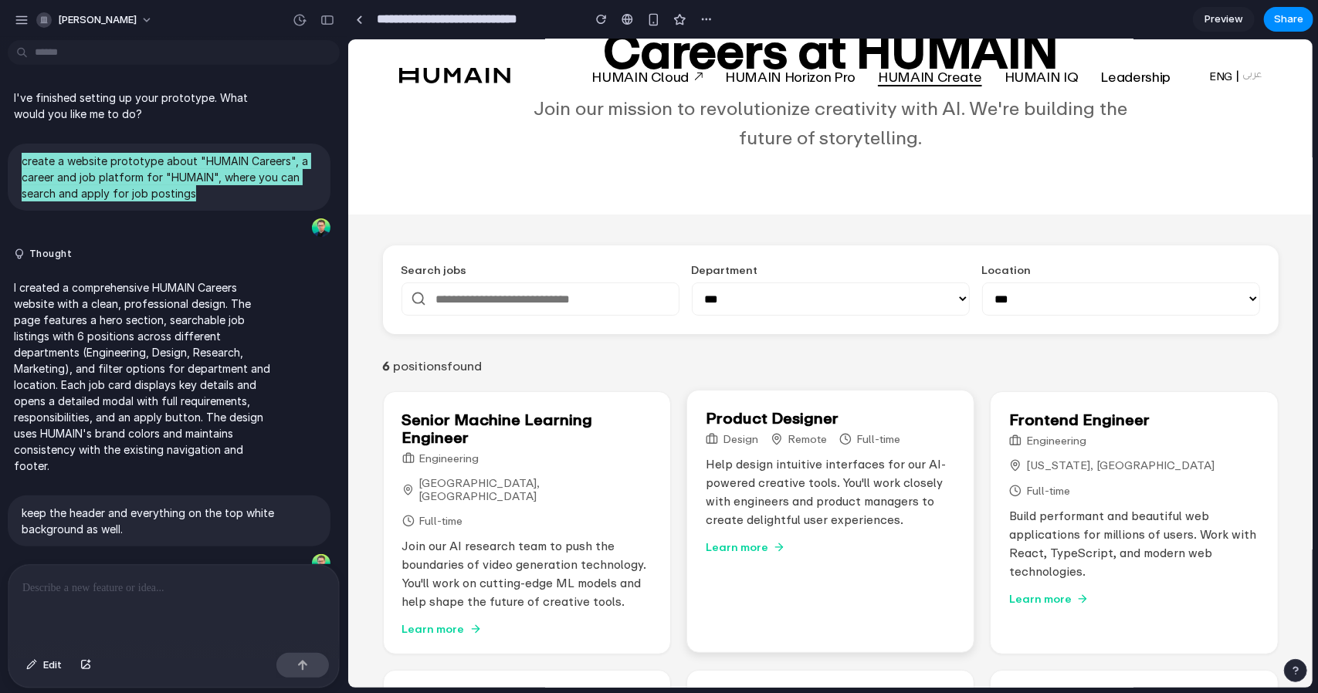
scroll to position [0, 0]
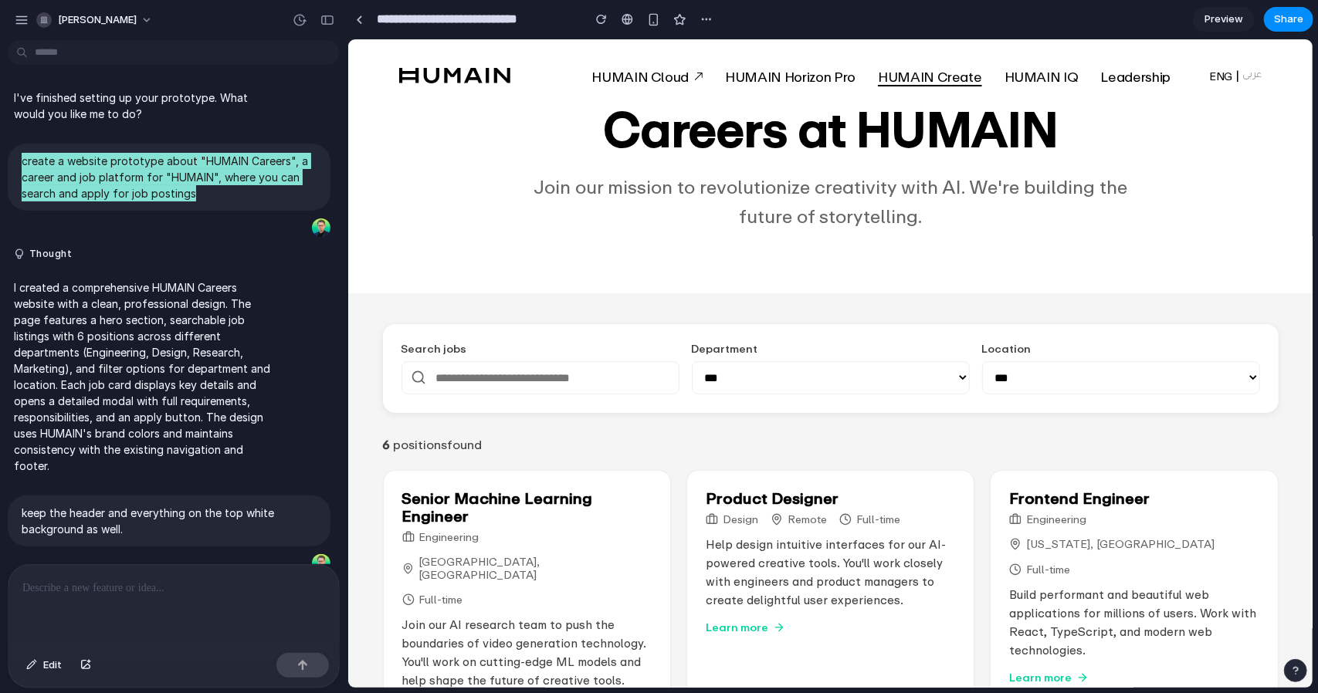
click at [895, 370] on select "**********" at bounding box center [830, 376] width 278 height 33
click at [839, 379] on select "**********" at bounding box center [830, 376] width 278 height 33
click at [1139, 370] on select "**********" at bounding box center [1120, 376] width 278 height 33
click at [1036, 374] on select "**********" at bounding box center [1120, 376] width 278 height 33
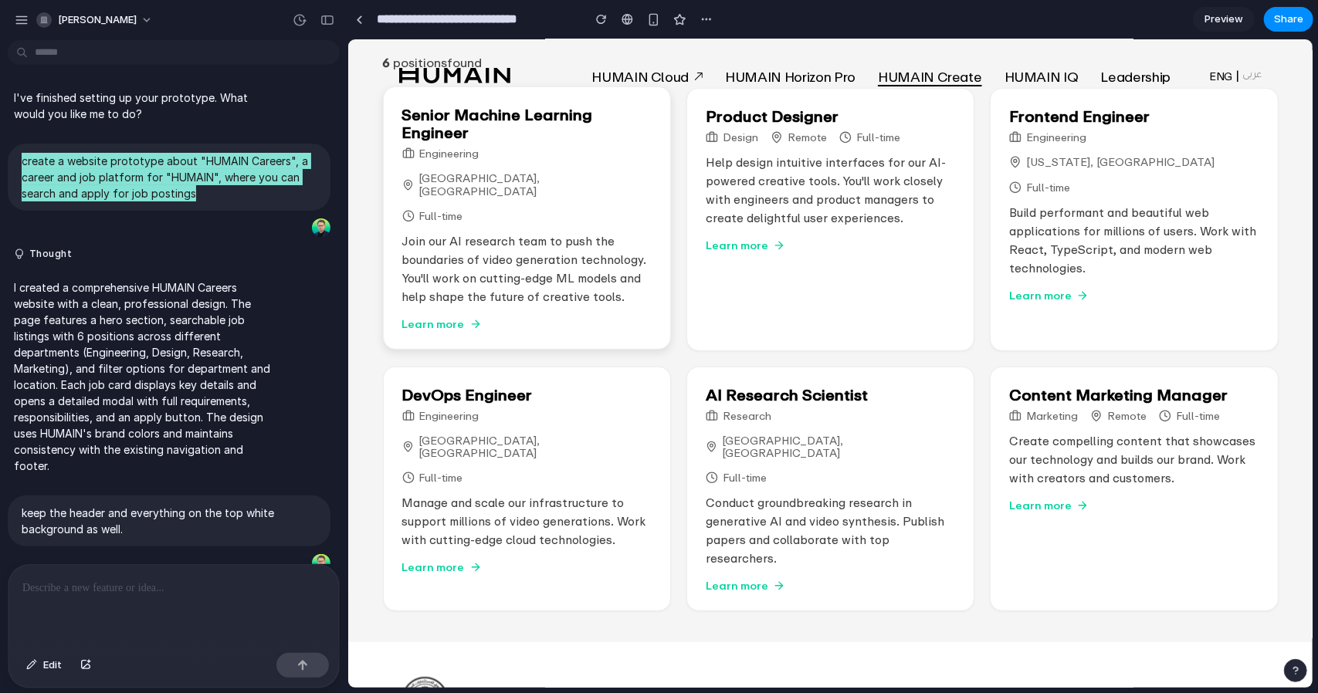
scroll to position [195, 0]
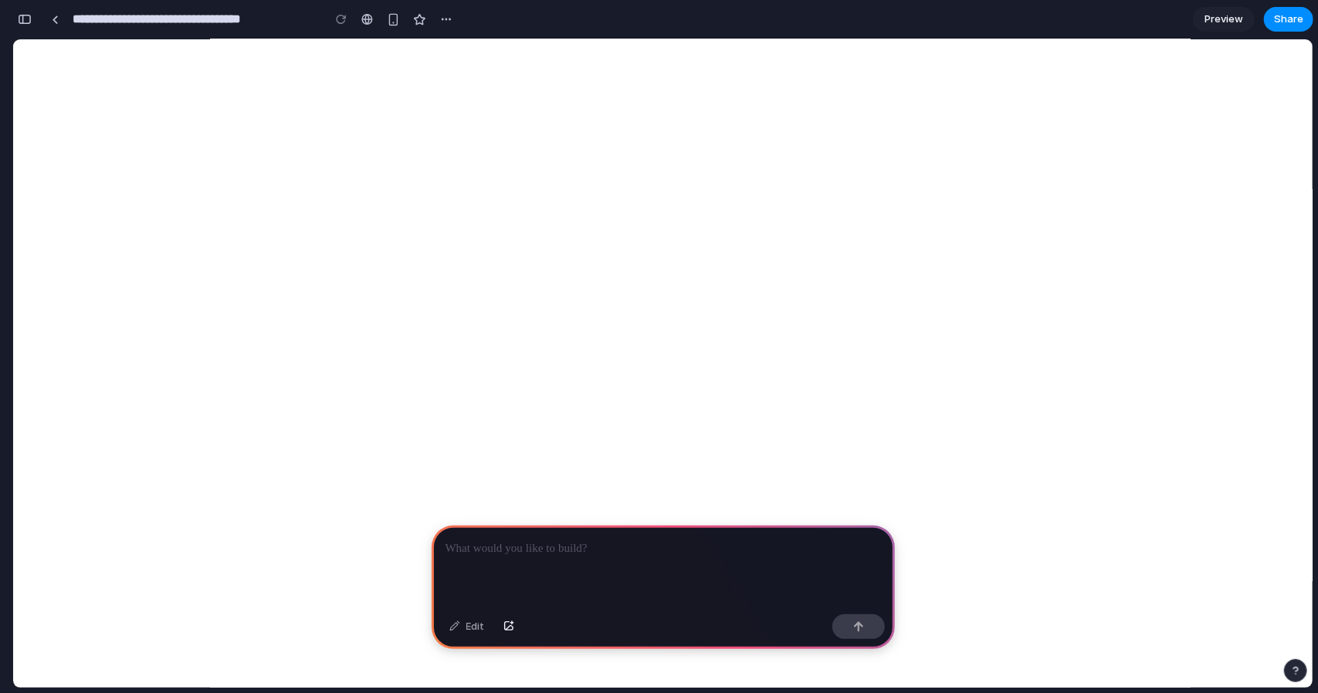
scroll to position [2584, 0]
drag, startPoint x: 511, startPoint y: 266, endPoint x: 783, endPoint y: 327, distance: 279.0
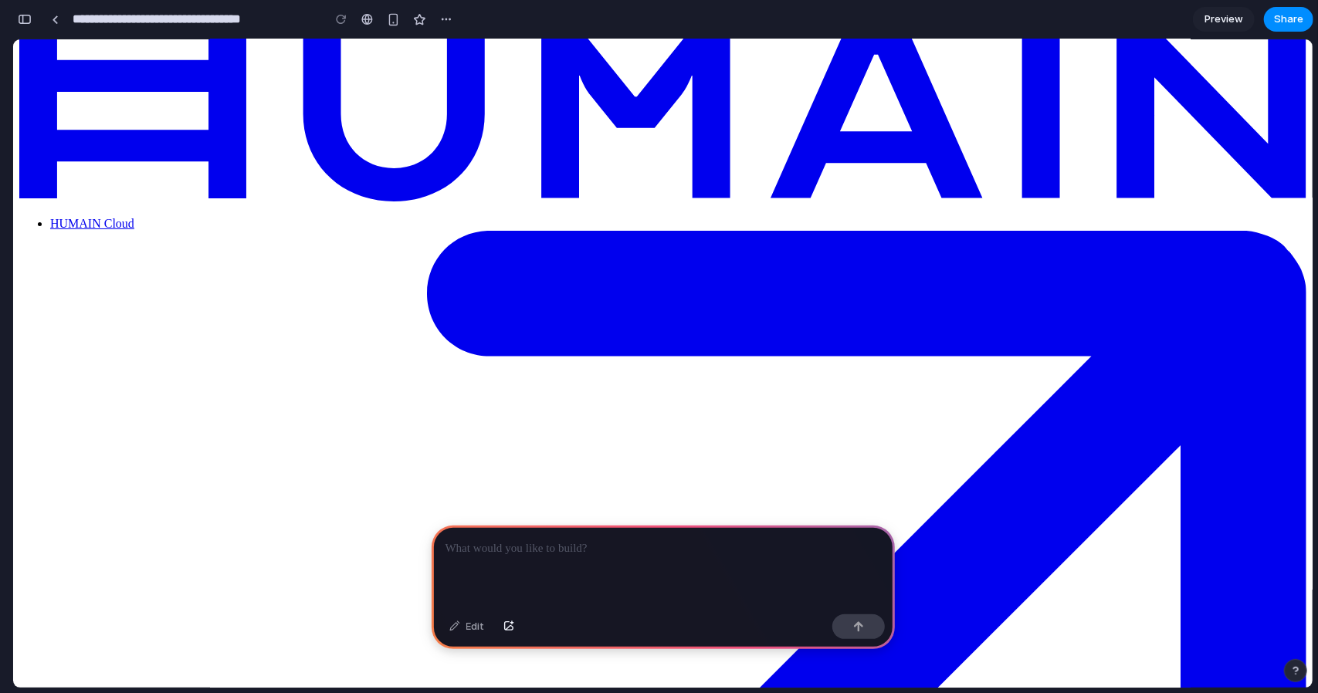
scroll to position [0, 0]
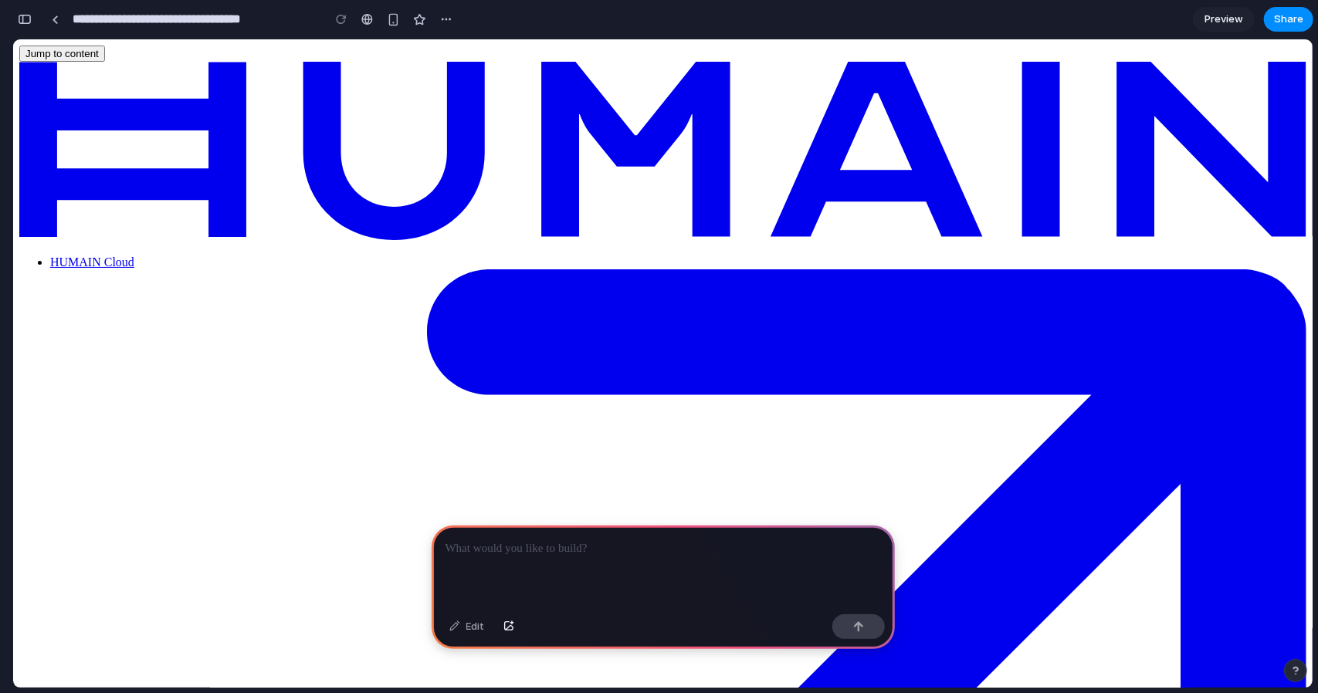
click at [349, 19] on div at bounding box center [341, 19] width 23 height 23
click at [341, 18] on div at bounding box center [341, 19] width 23 height 23
click at [96, 20] on input "**********" at bounding box center [193, 19] width 248 height 28
drag, startPoint x: 758, startPoint y: 243, endPoint x: 747, endPoint y: 70, distance: 173.2
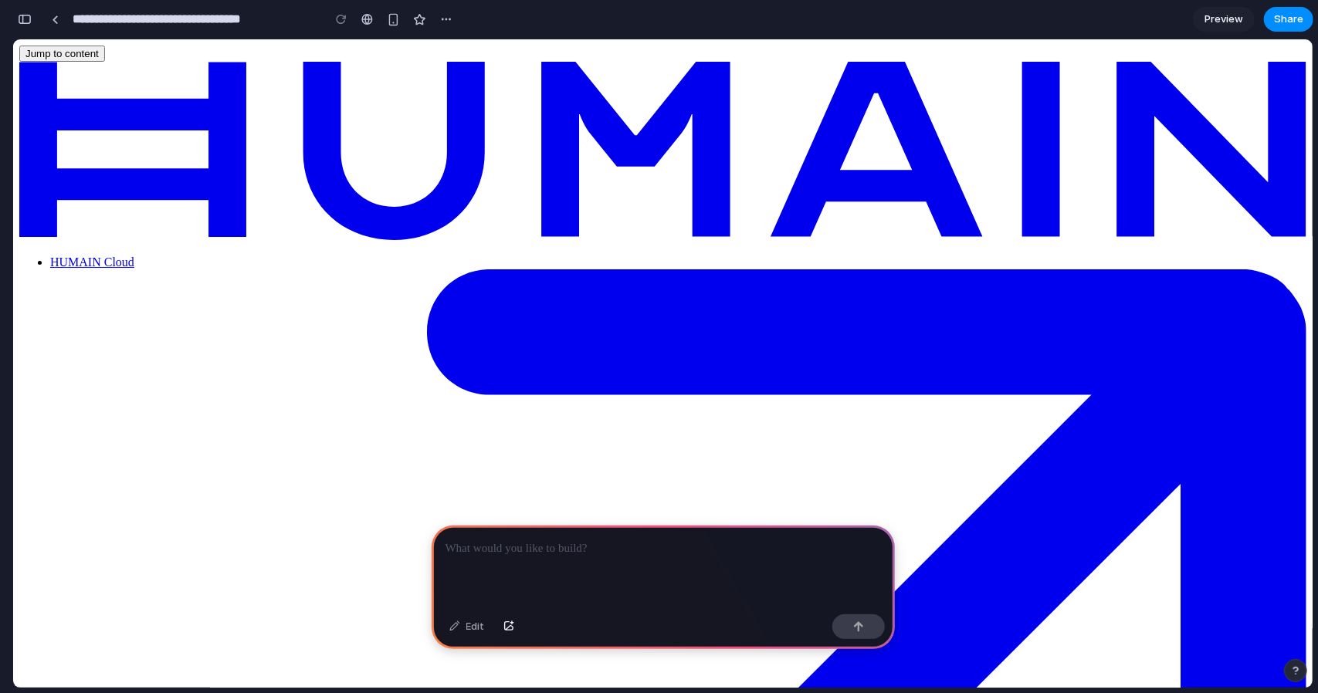
click at [593, 549] on p at bounding box center [662, 549] width 435 height 19
paste div
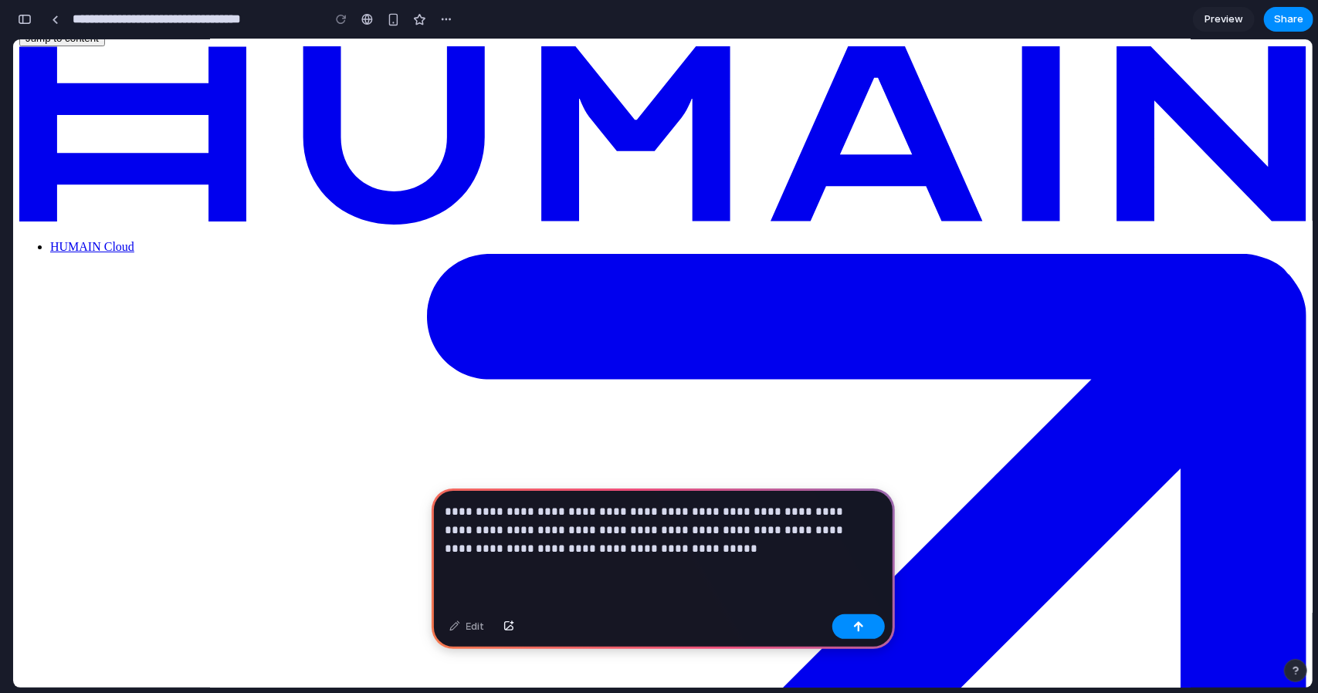
scroll to position [309, 0]
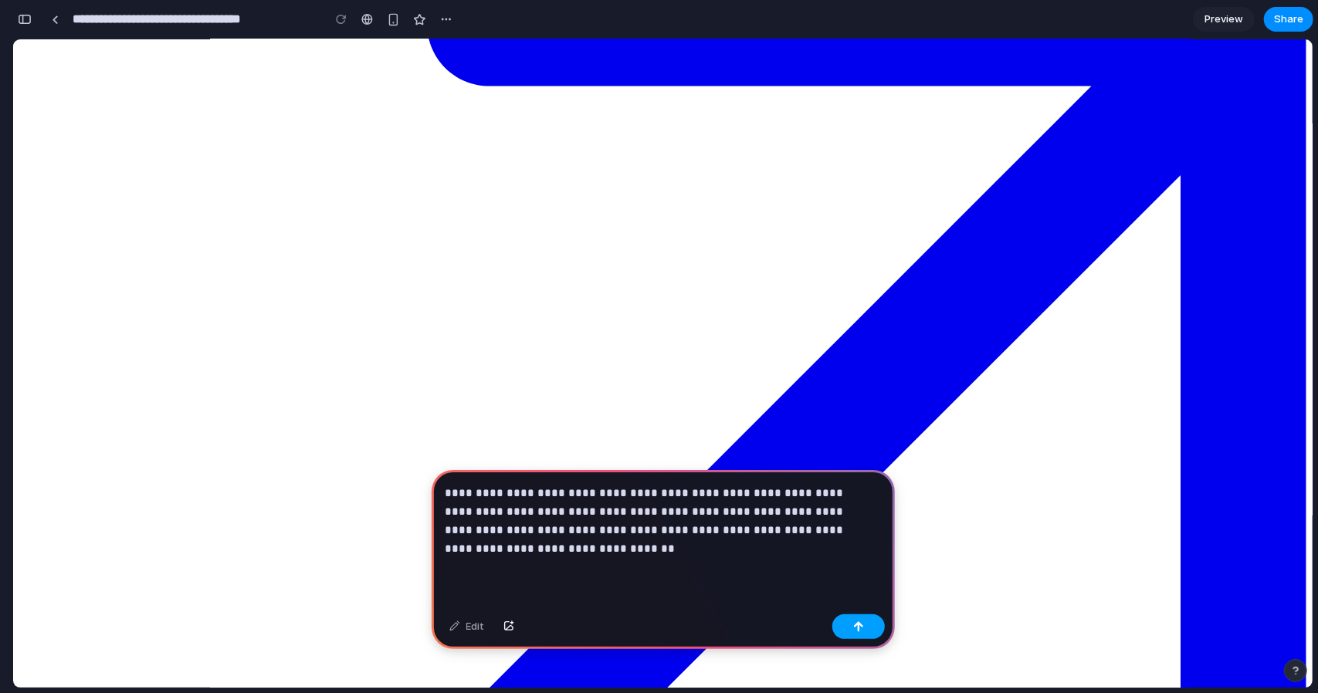
drag, startPoint x: 809, startPoint y: 540, endPoint x: 840, endPoint y: 620, distance: 86.0
click at [840, 620] on button "button" at bounding box center [858, 626] width 52 height 25
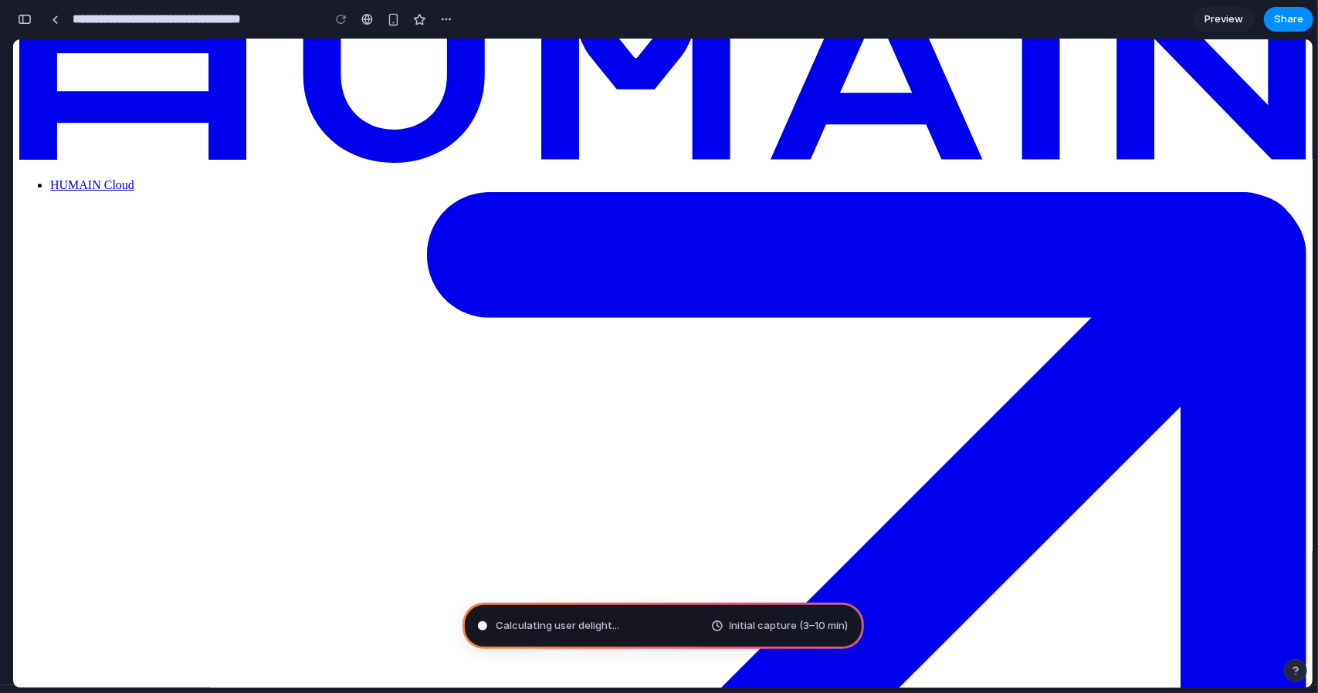
scroll to position [0, 0]
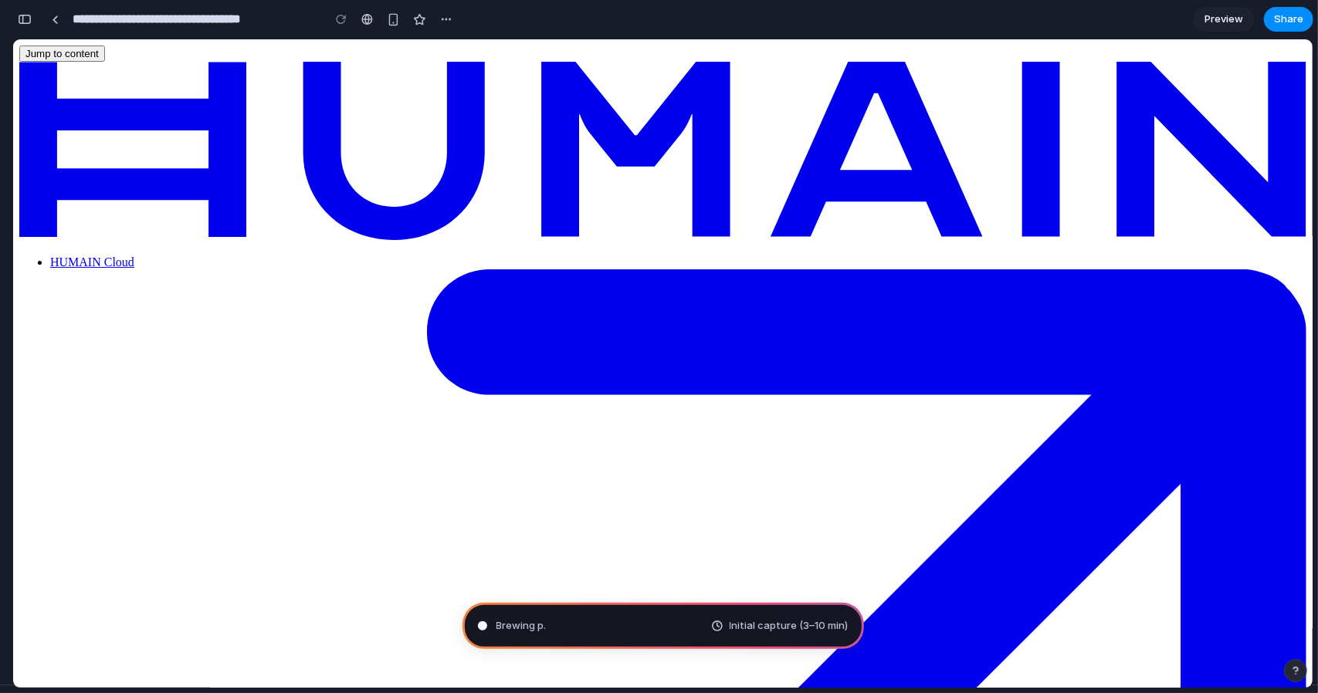
type input "**********"
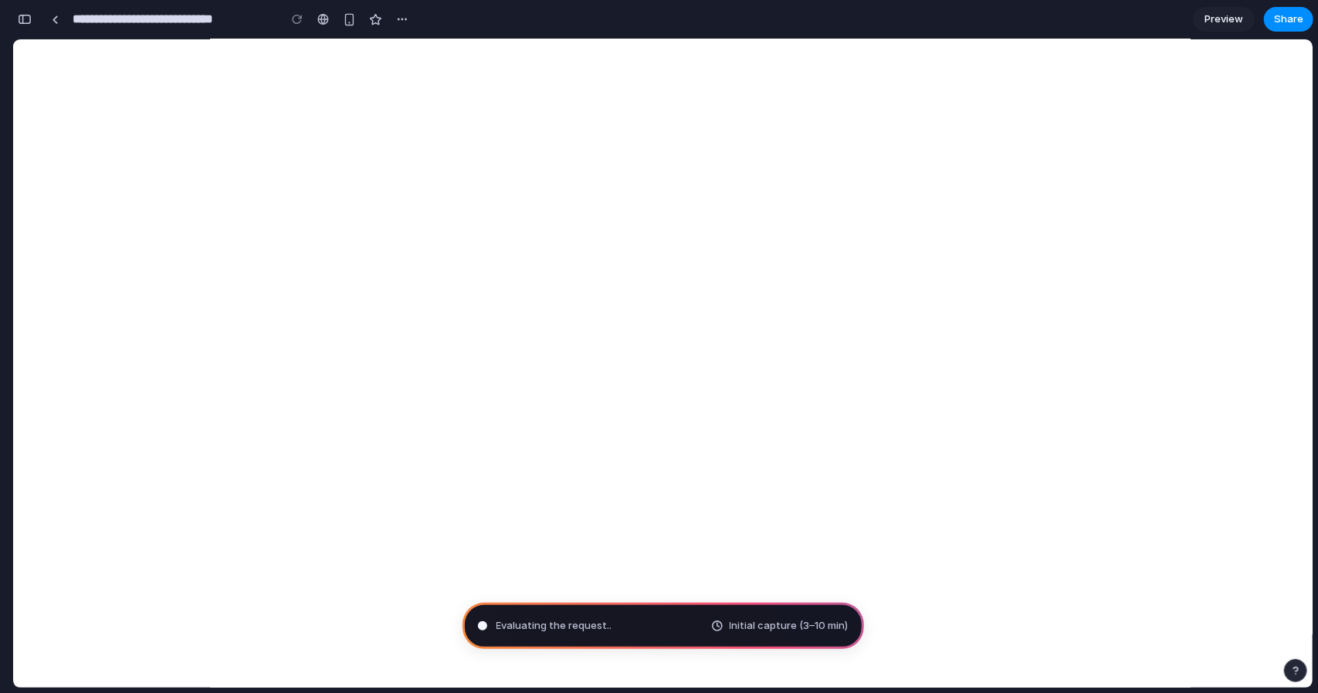
scroll to position [2007, 0]
click at [778, 628] on span "Initial capture (3–10 min)" at bounding box center [788, 625] width 119 height 15
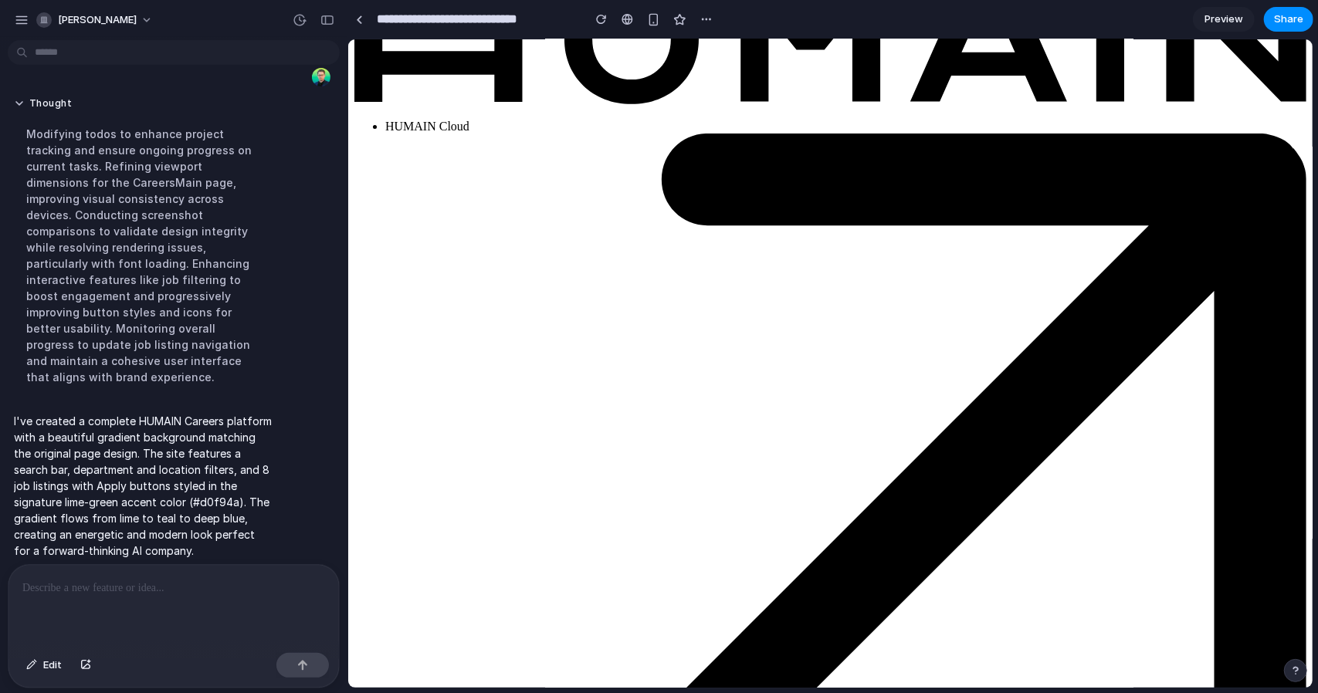
scroll to position [77, 0]
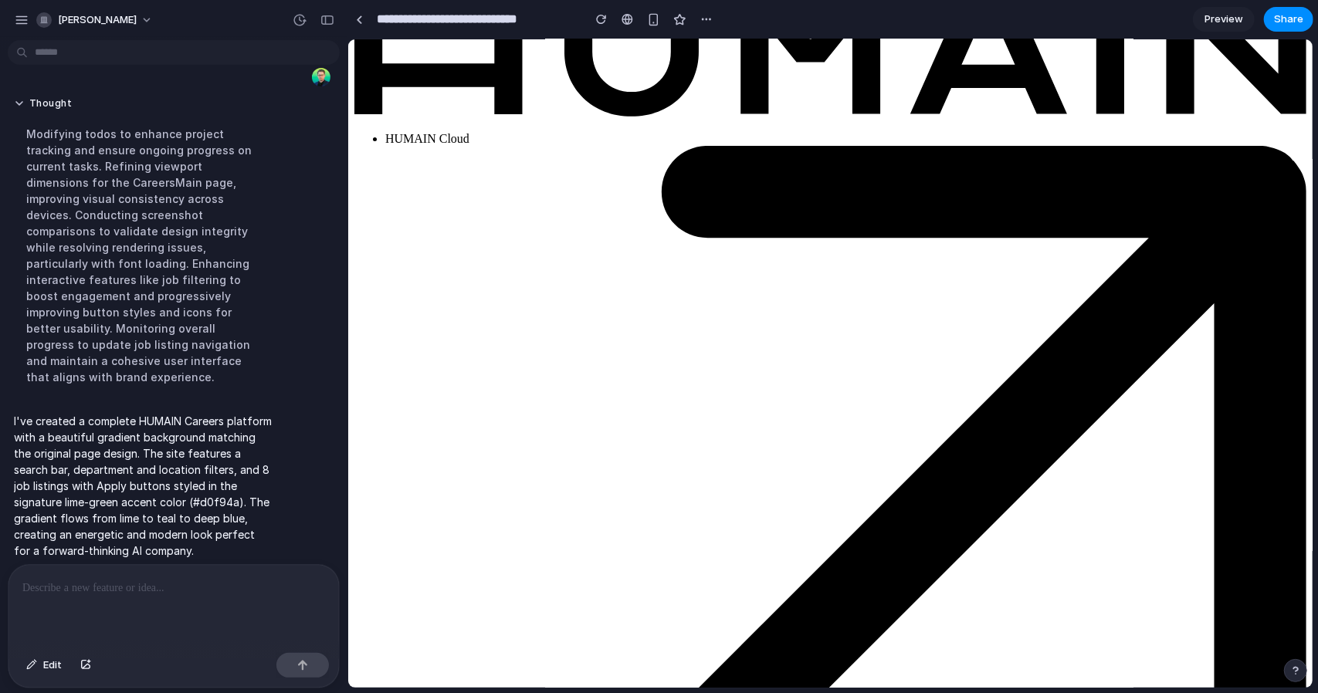
click at [82, 589] on p at bounding box center [173, 588] width 303 height 19
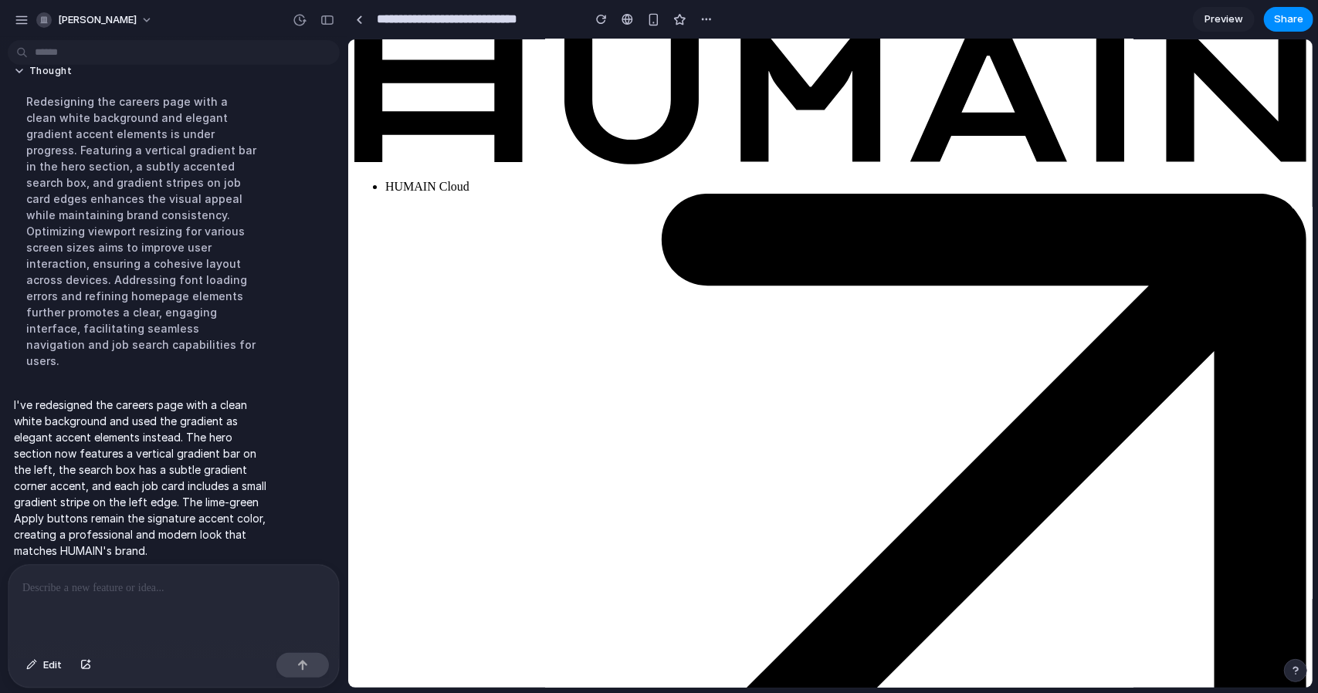
scroll to position [0, 0]
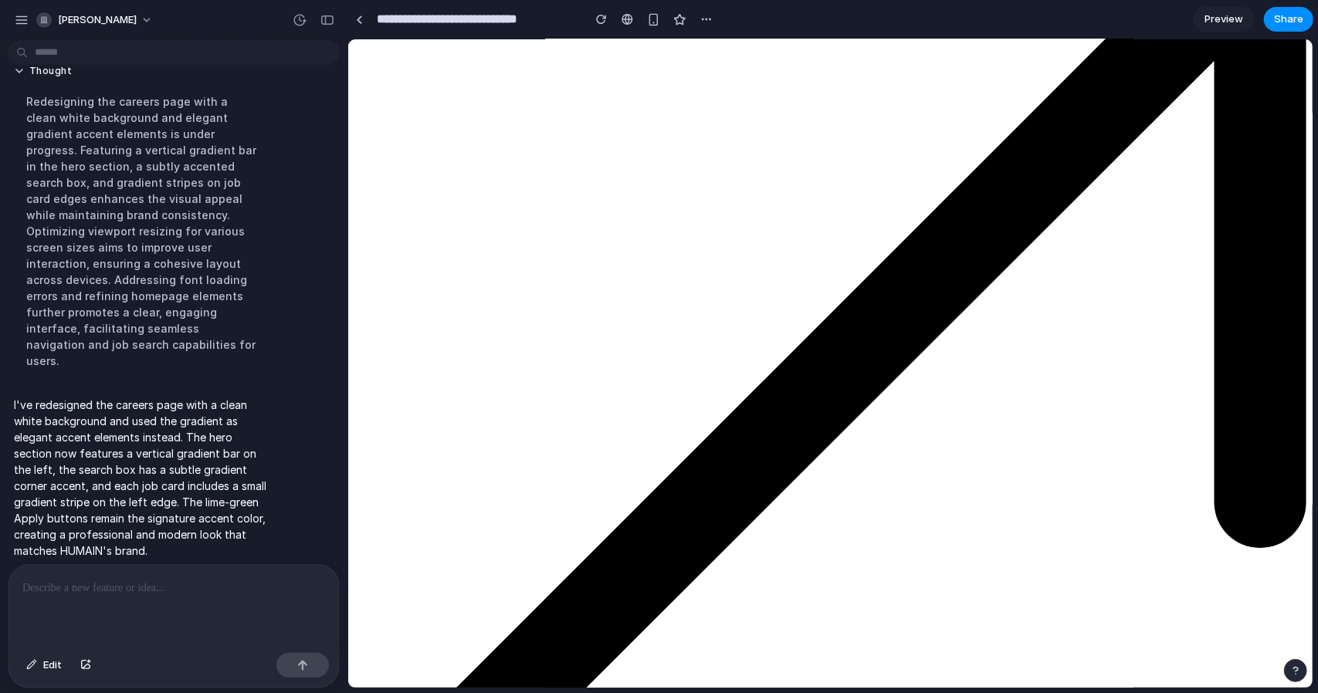
scroll to position [386, 0]
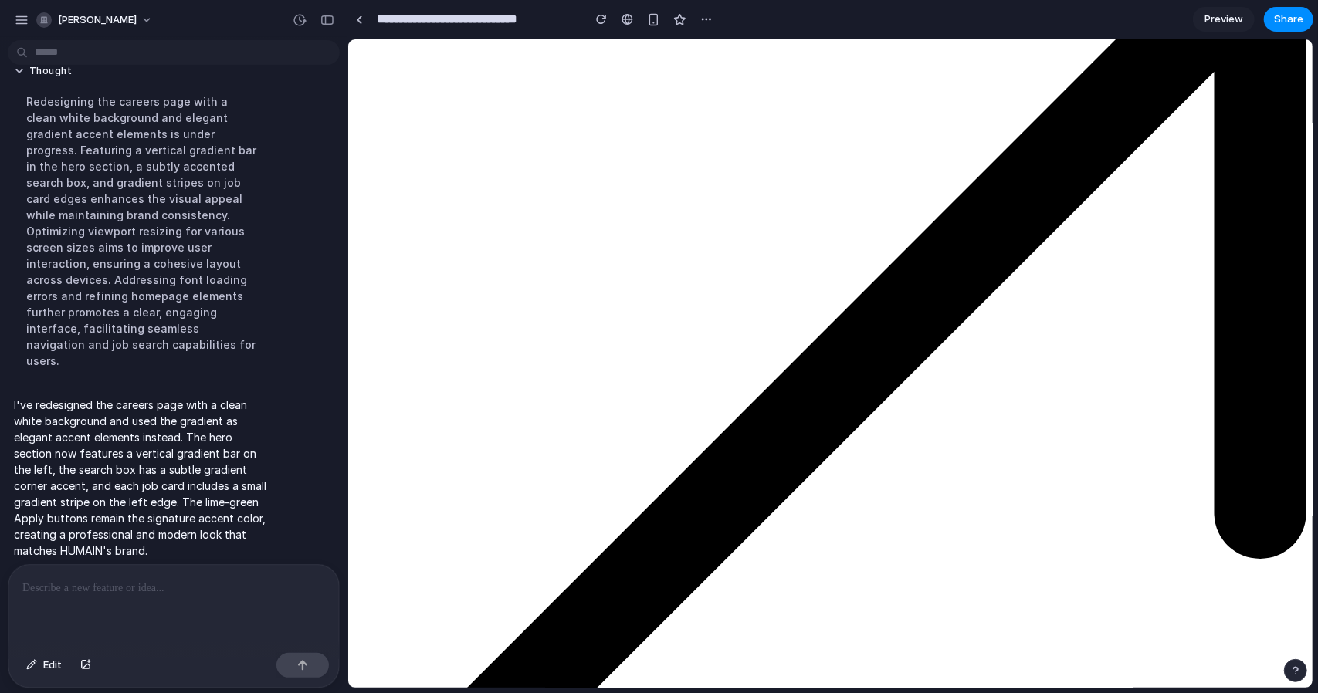
scroll to position [0, 0]
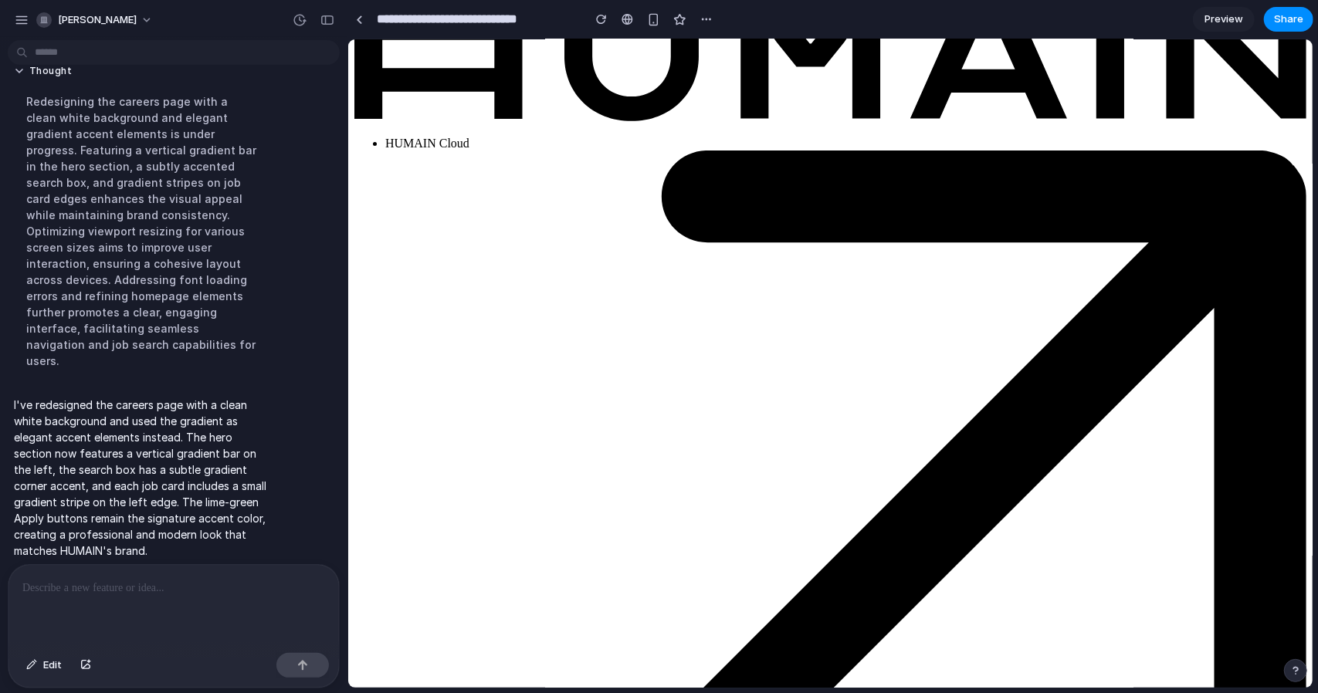
scroll to position [386, 0]
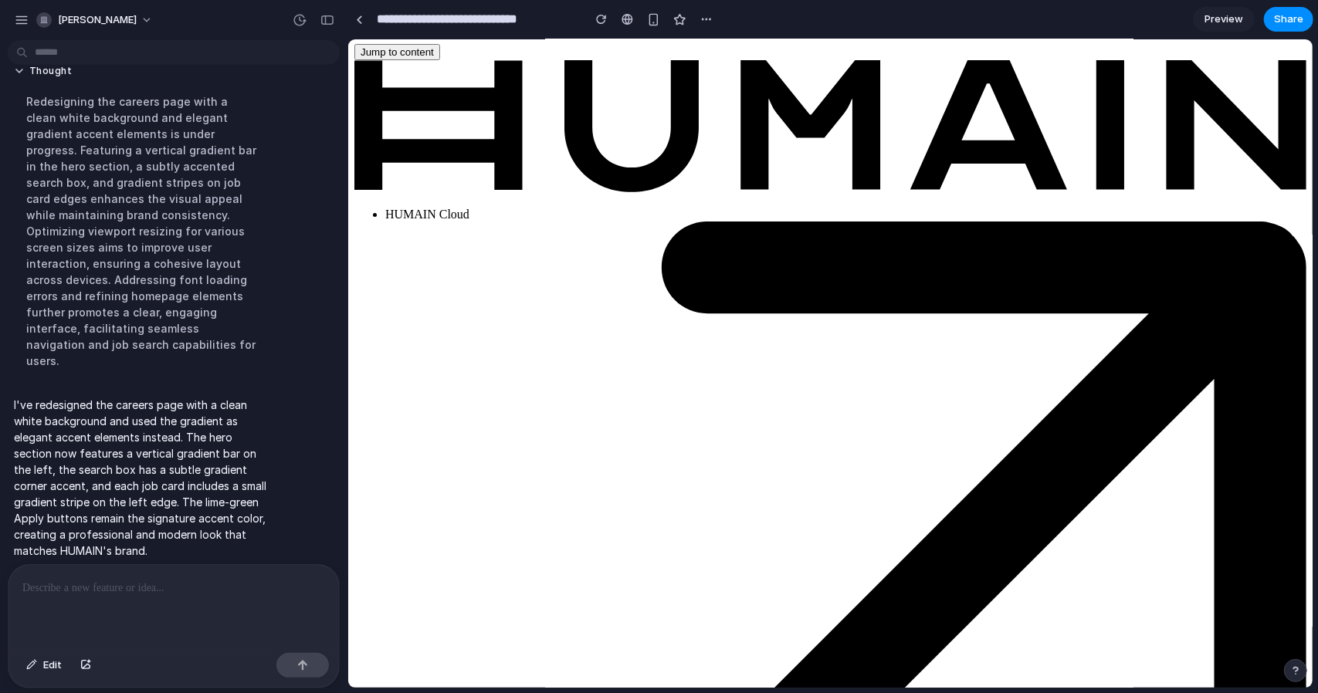
scroll to position [0, 0]
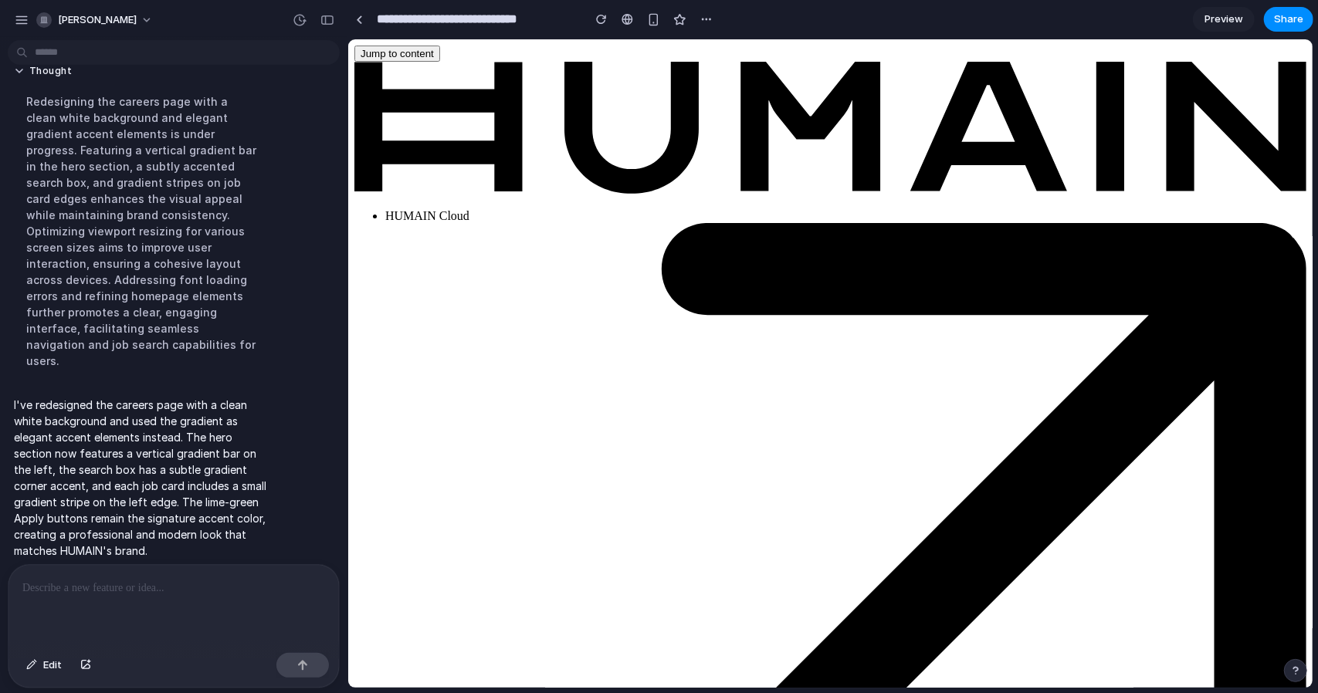
click at [137, 606] on div at bounding box center [173, 606] width 330 height 82
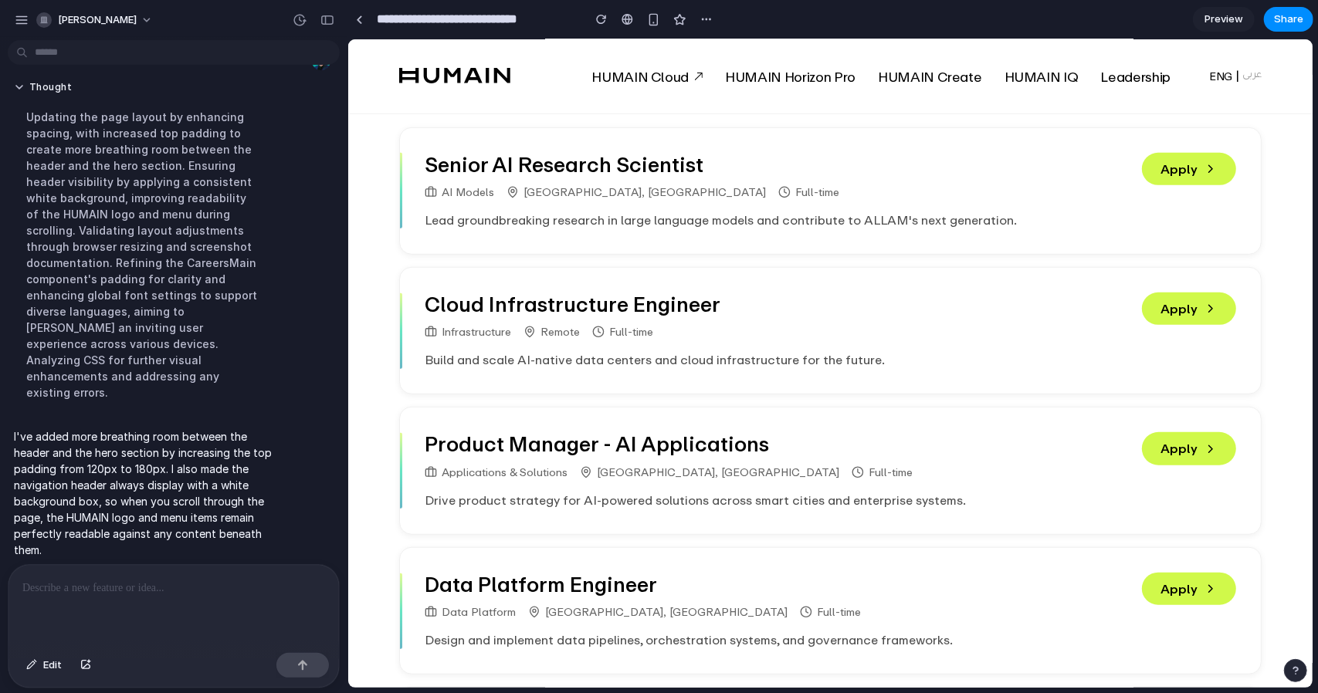
scroll to position [553, 0]
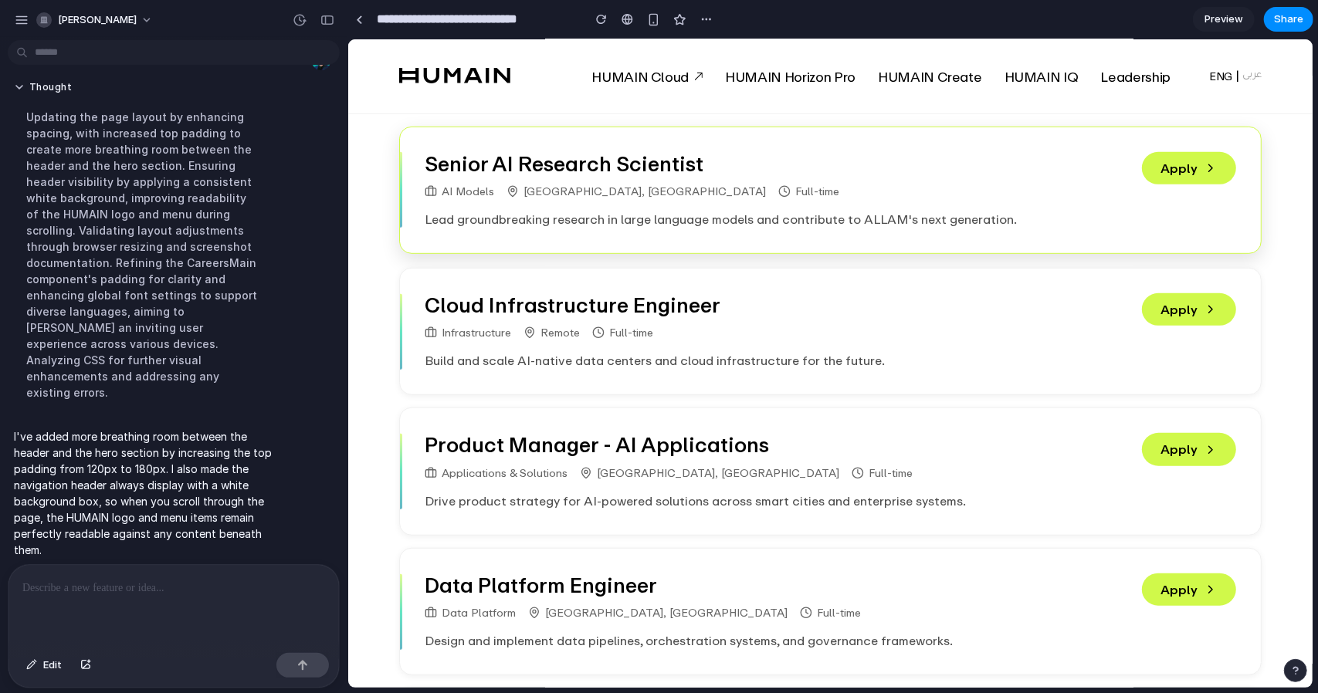
click at [681, 215] on p "Lead groundbreaking research in large language models and contribute to ALLAM's…" at bounding box center [773, 218] width 699 height 19
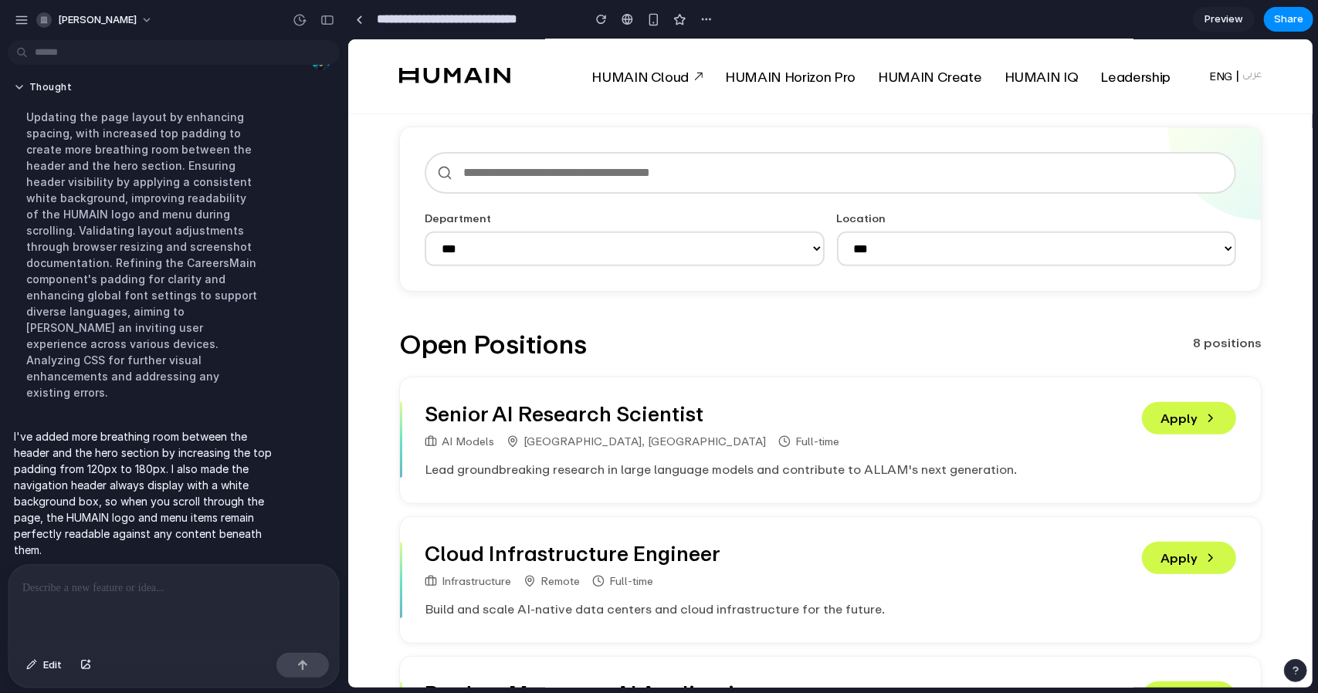
scroll to position [321, 0]
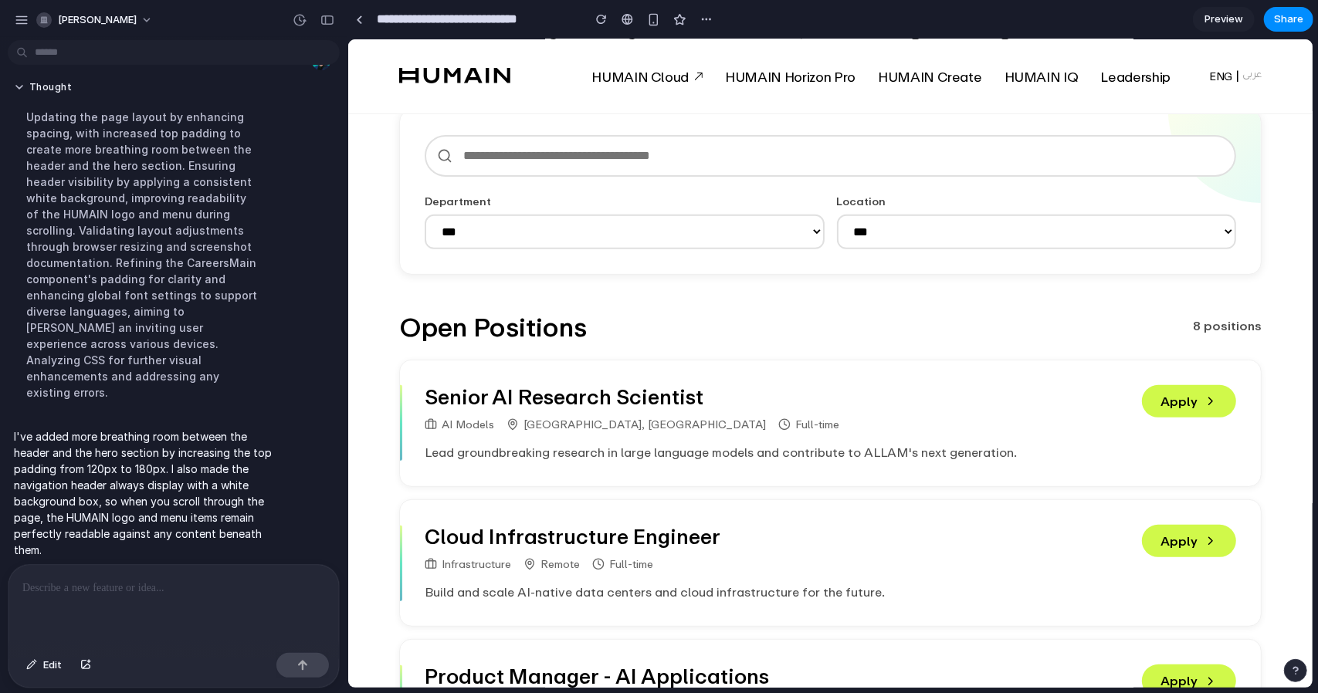
click at [140, 610] on div at bounding box center [173, 606] width 330 height 82
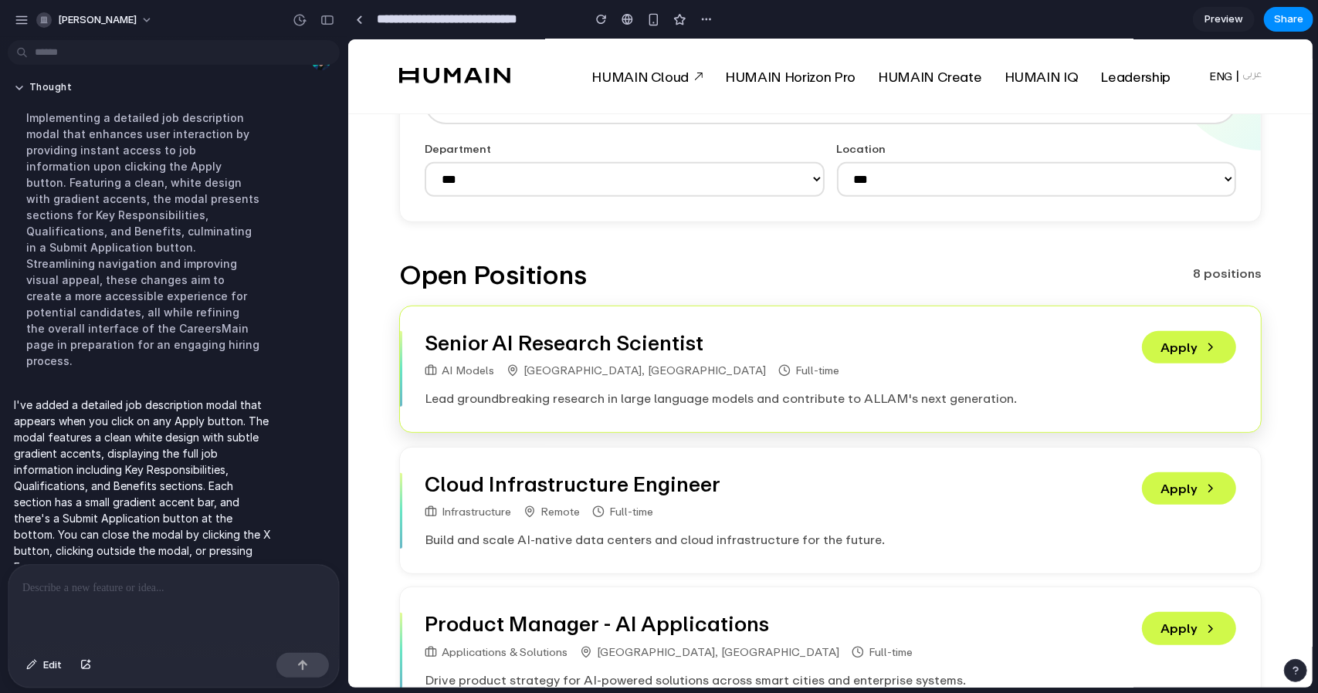
scroll to position [386, 0]
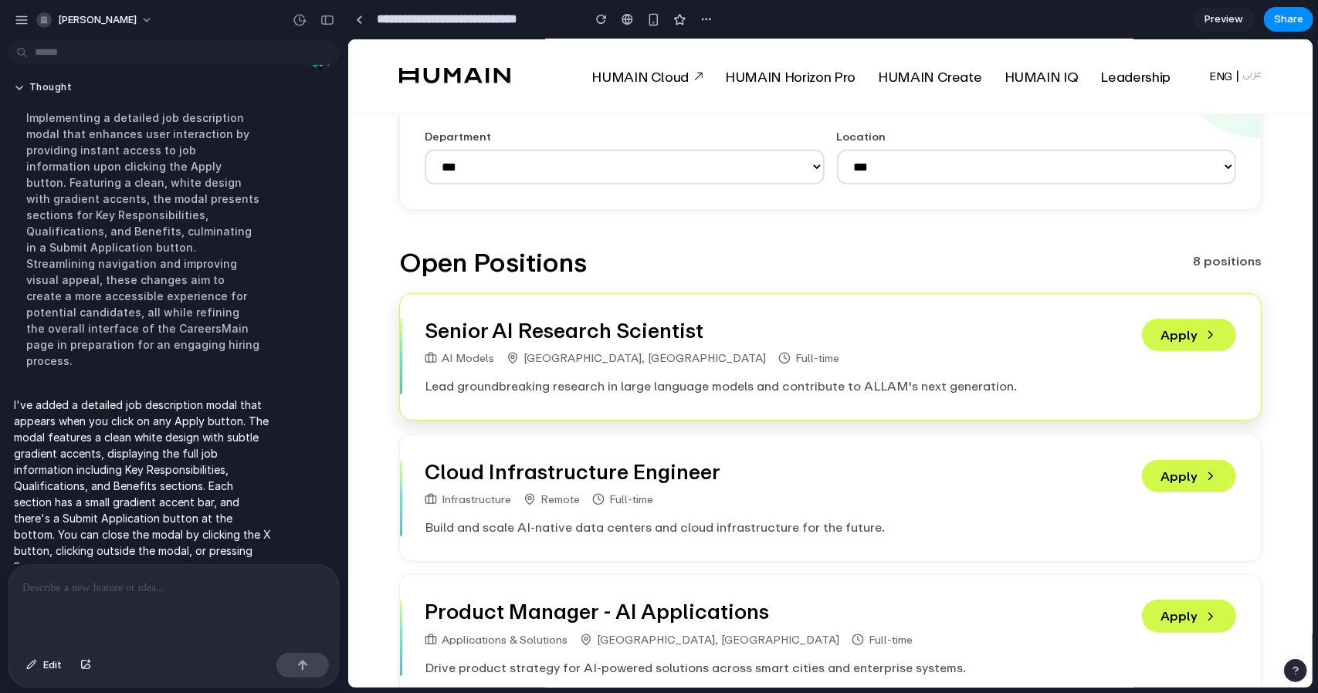
click at [861, 359] on div "AI Models Riyadh, Saudi Arabia Full-time" at bounding box center [773, 357] width 699 height 12
click at [1176, 340] on button "Apply" at bounding box center [1189, 334] width 94 height 32
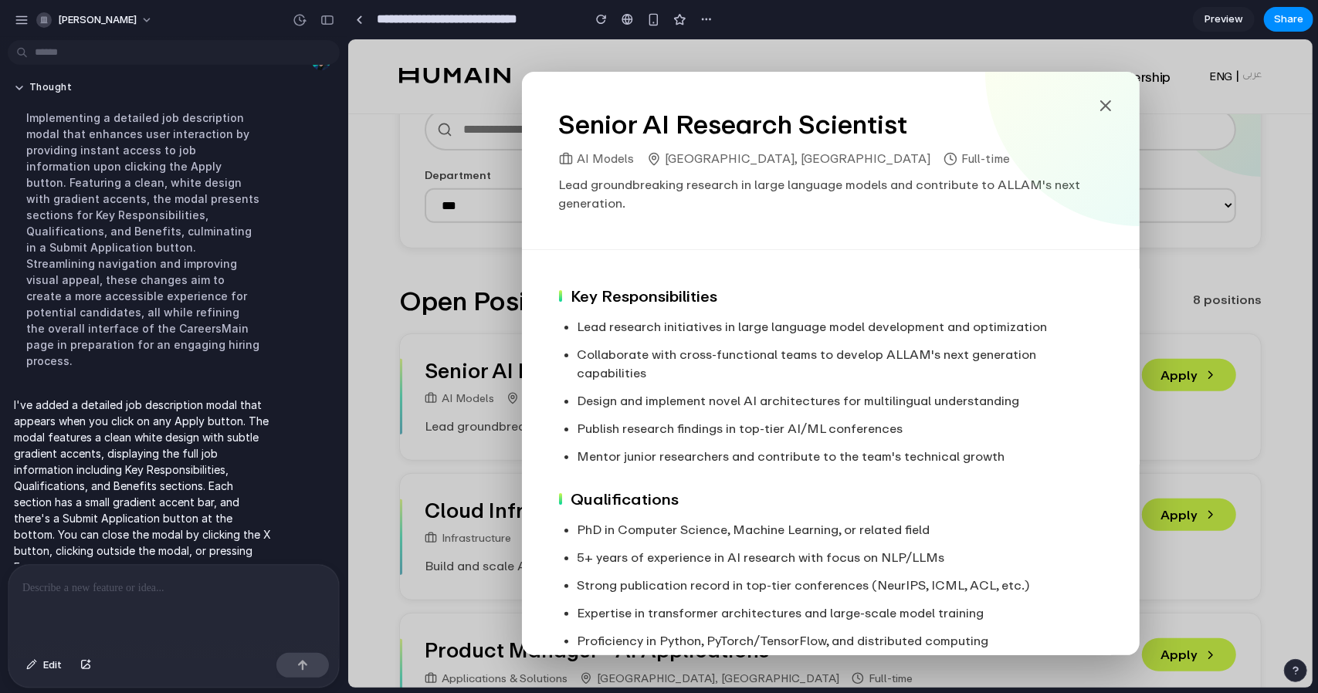
scroll to position [154, 0]
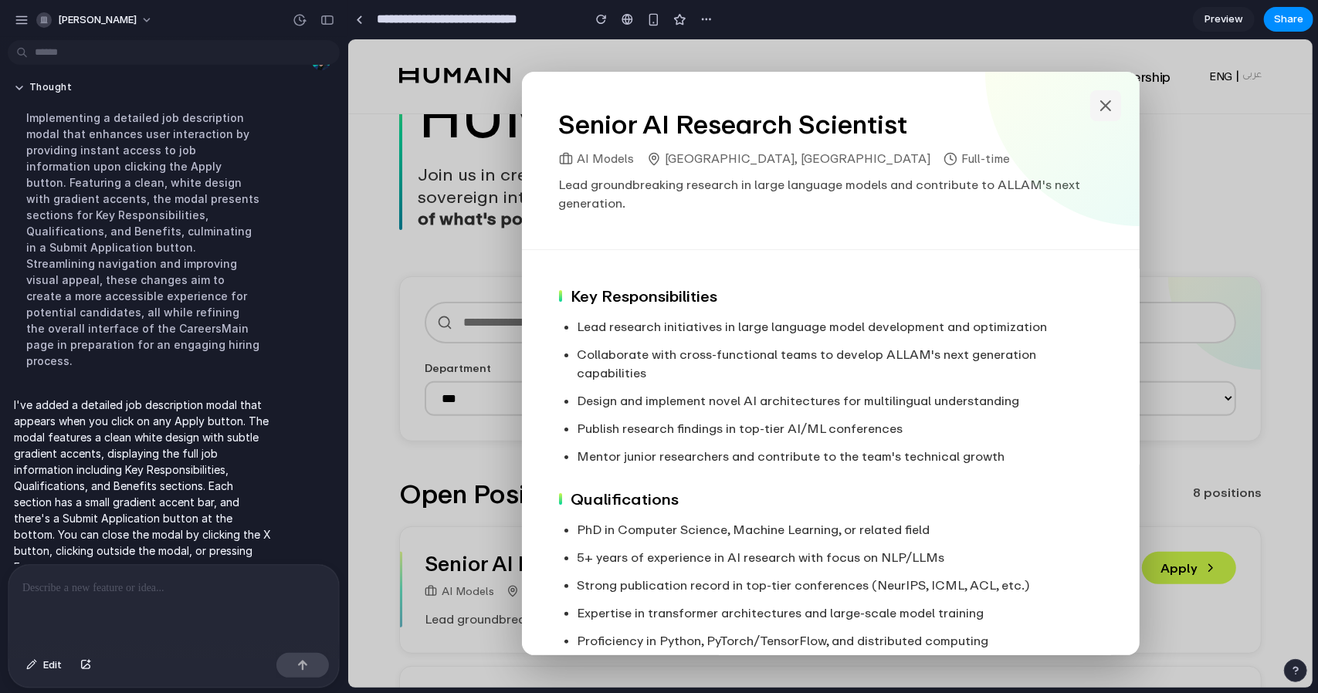
click at [1100, 104] on icon at bounding box center [1104, 104] width 9 height 9
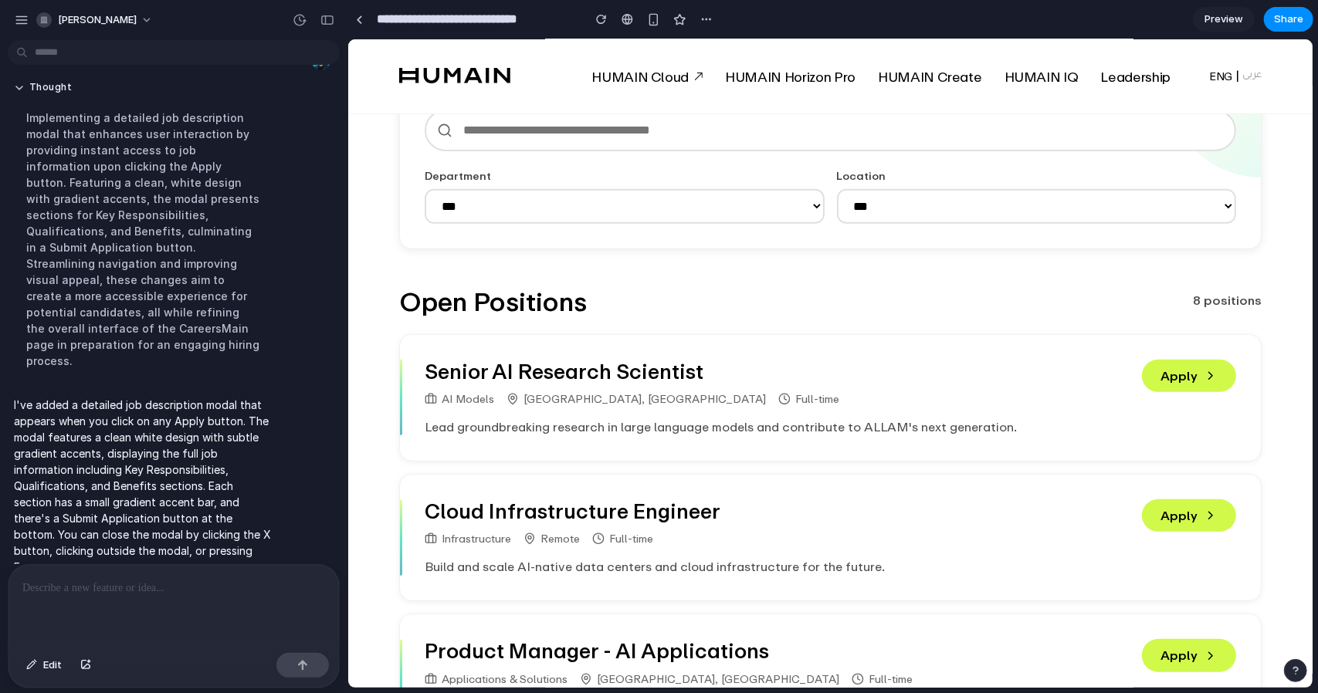
scroll to position [463, 0]
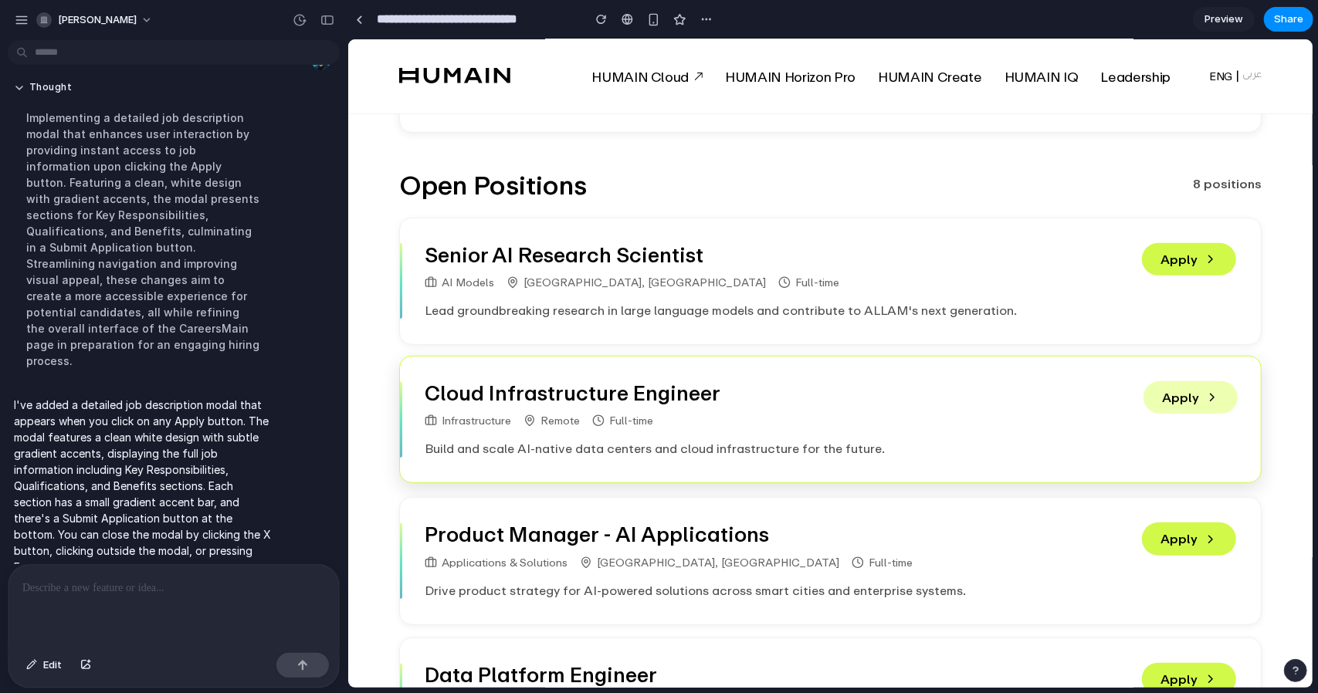
click at [1179, 402] on button "Apply" at bounding box center [1189, 397] width 94 height 32
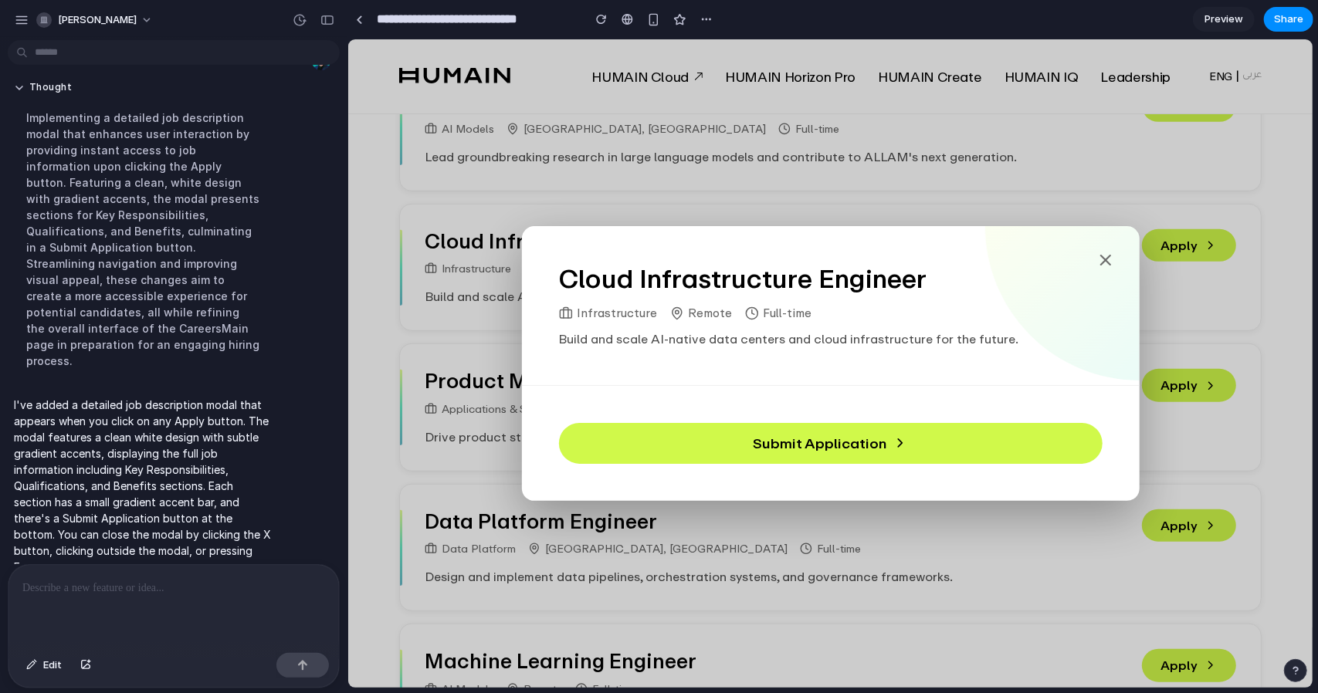
scroll to position [540, 0]
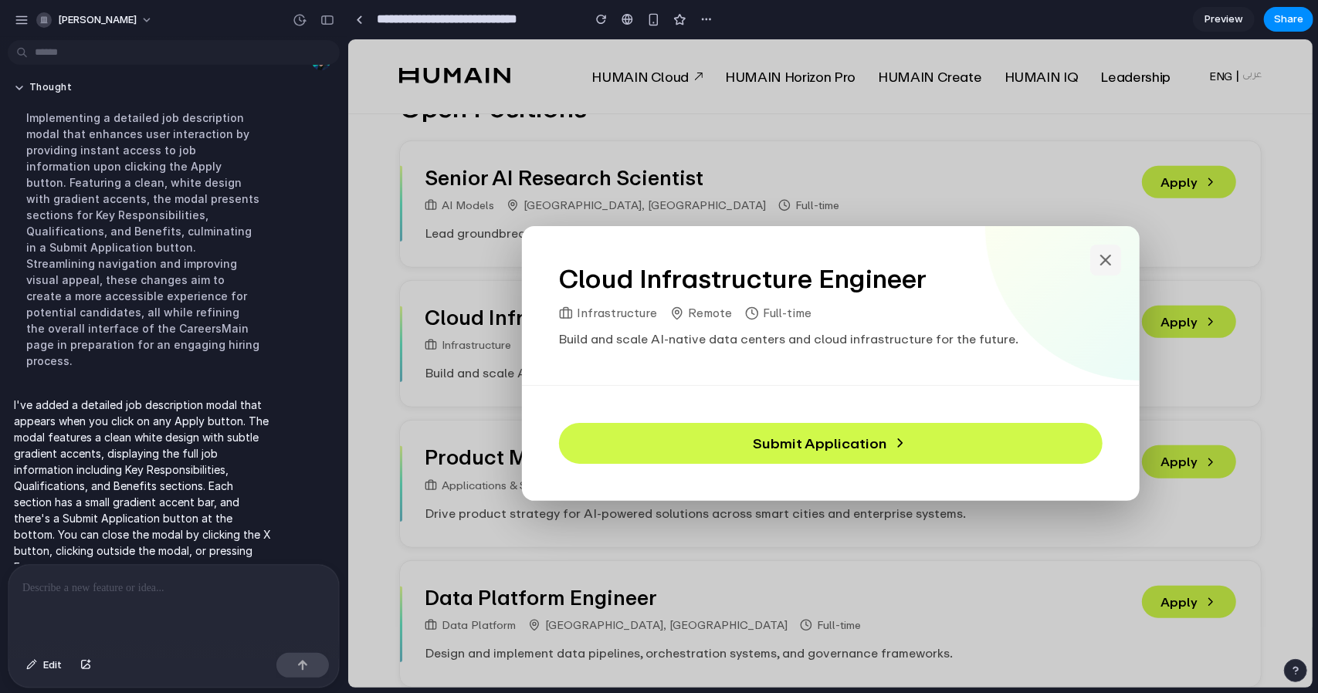
click at [1103, 260] on icon at bounding box center [1104, 259] width 9 height 9
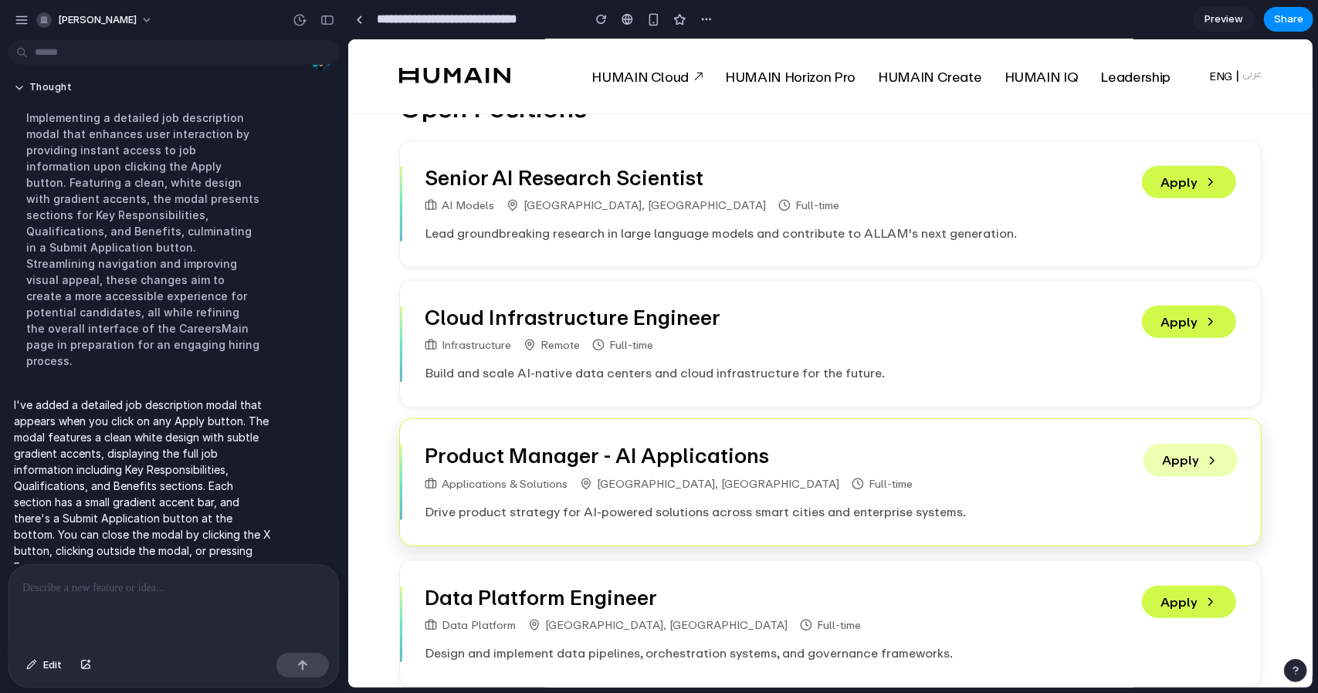
click at [1189, 458] on button "Apply" at bounding box center [1189, 459] width 94 height 32
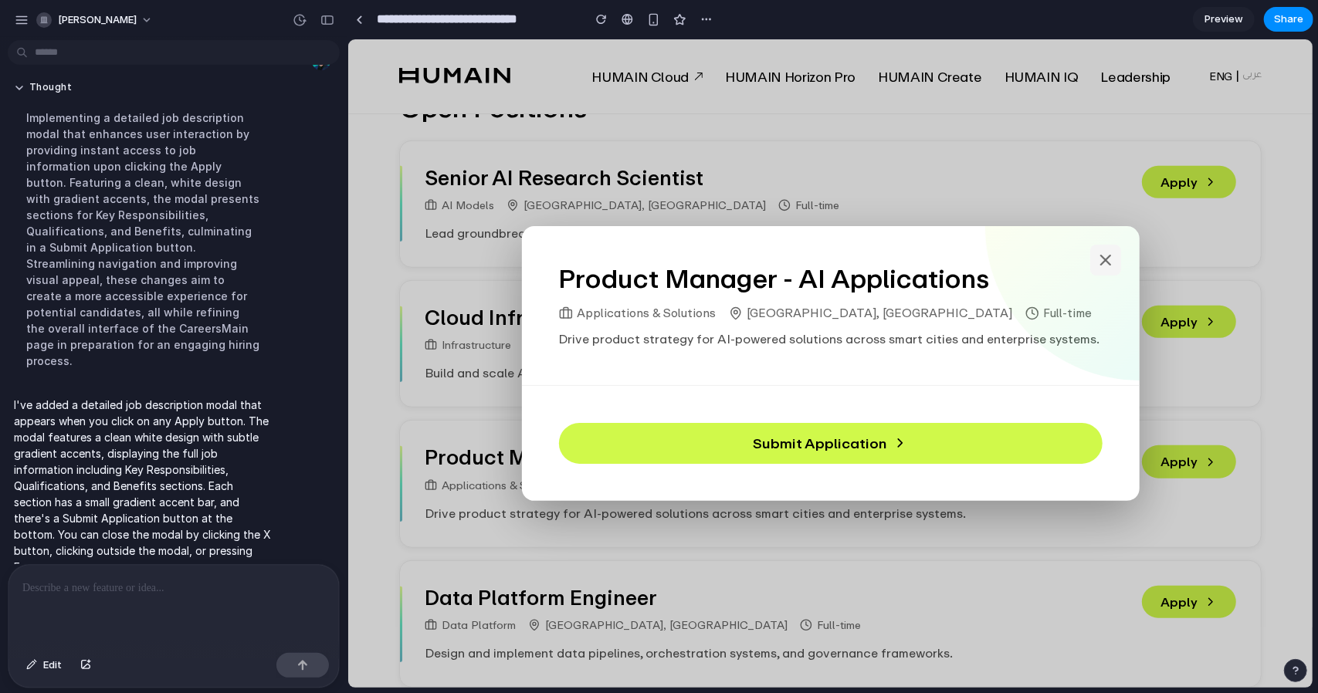
click at [1105, 260] on icon at bounding box center [1104, 259] width 19 height 19
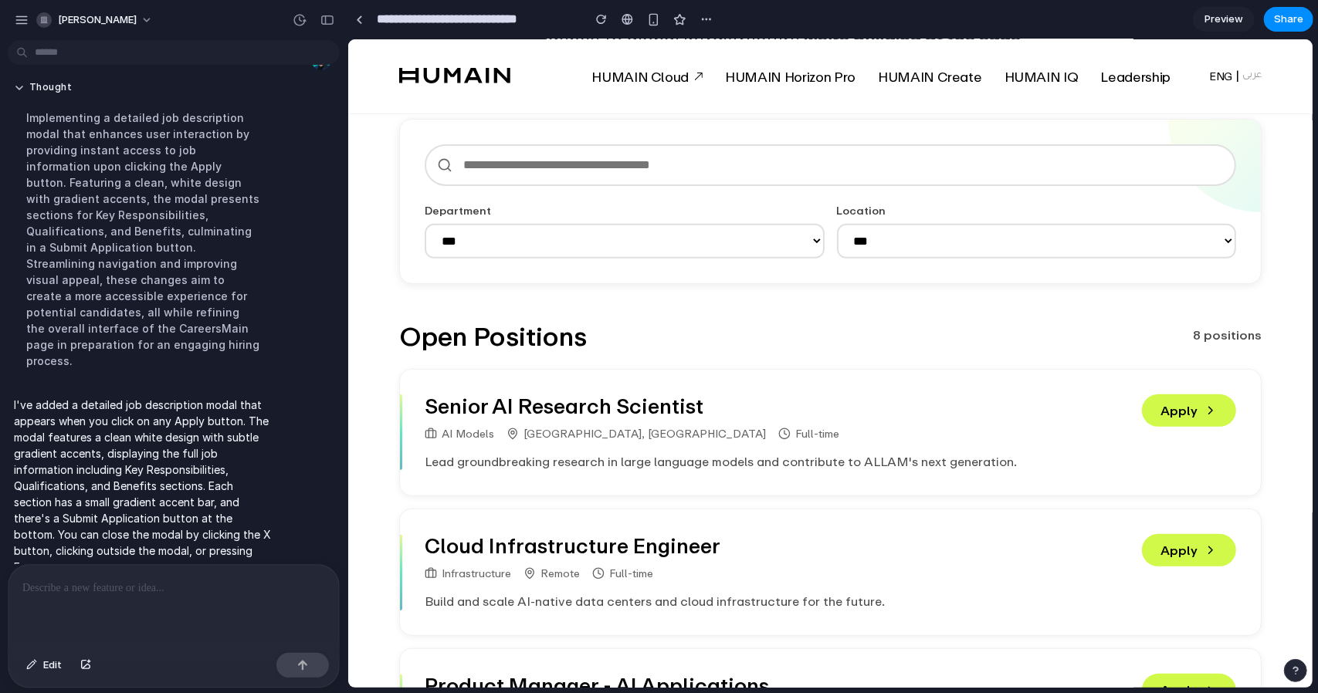
scroll to position [309, 0]
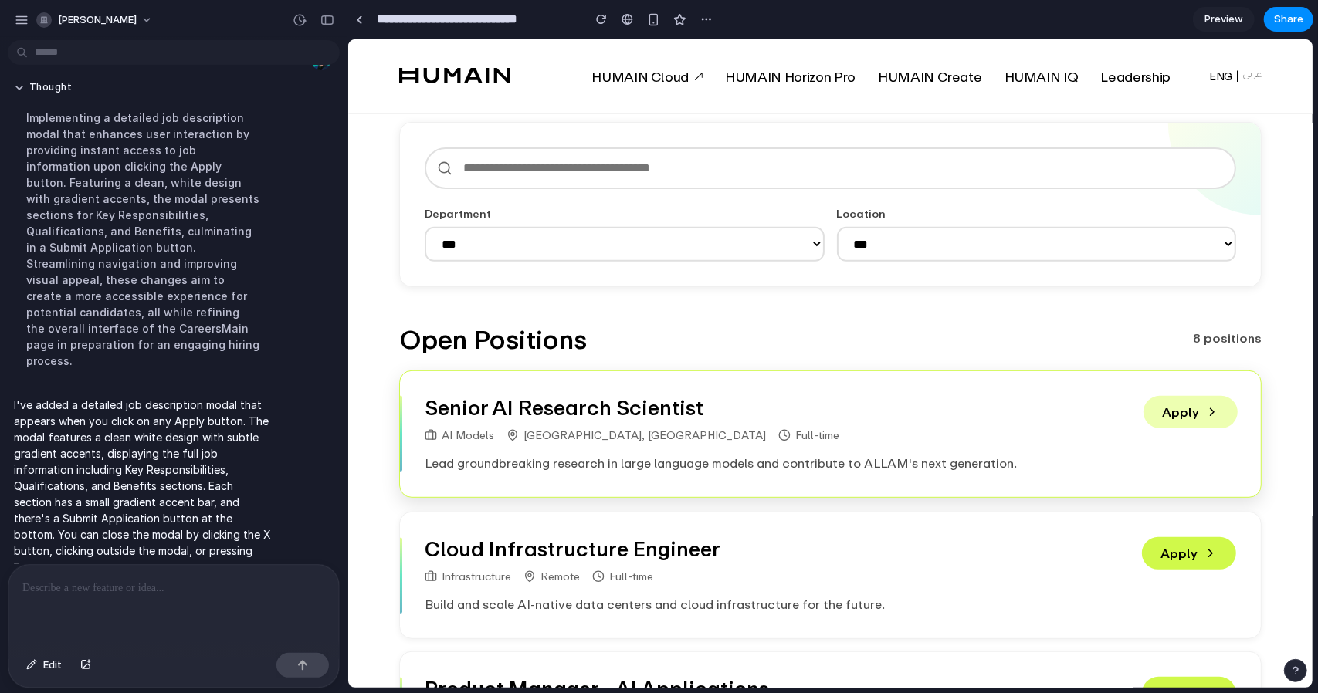
click at [1179, 415] on button "Apply" at bounding box center [1189, 411] width 94 height 32
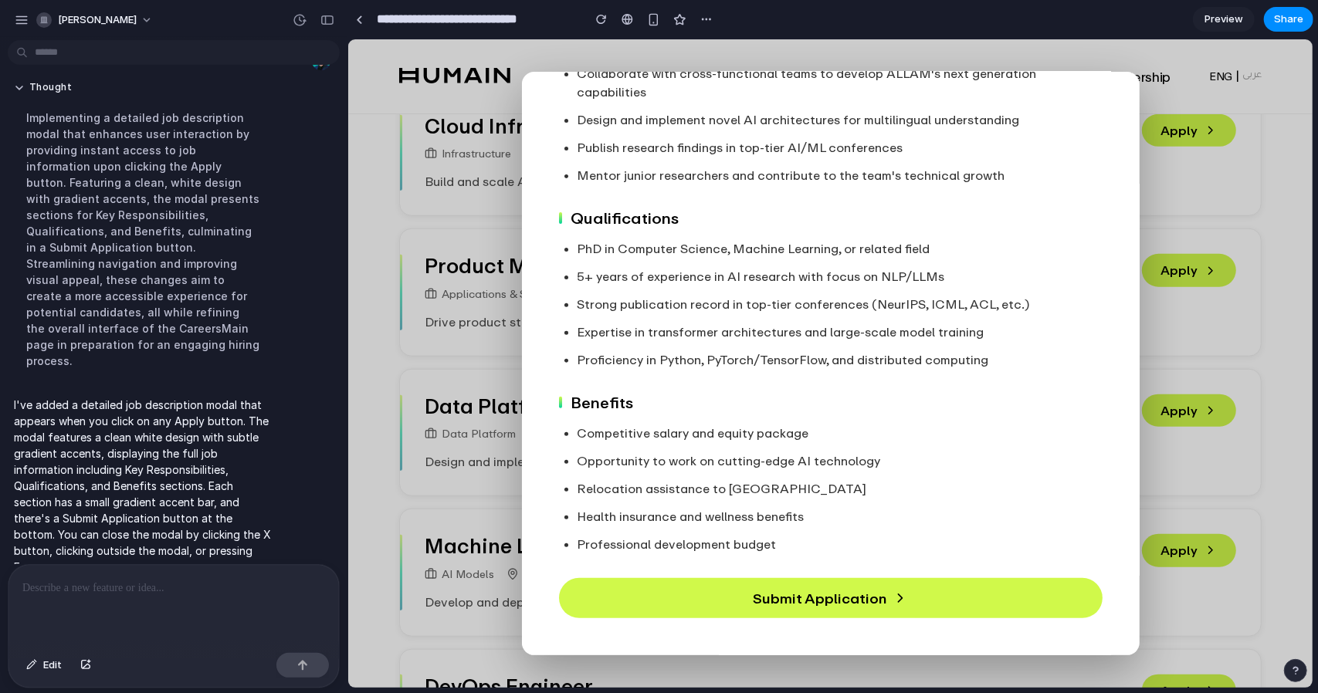
scroll to position [772, 0]
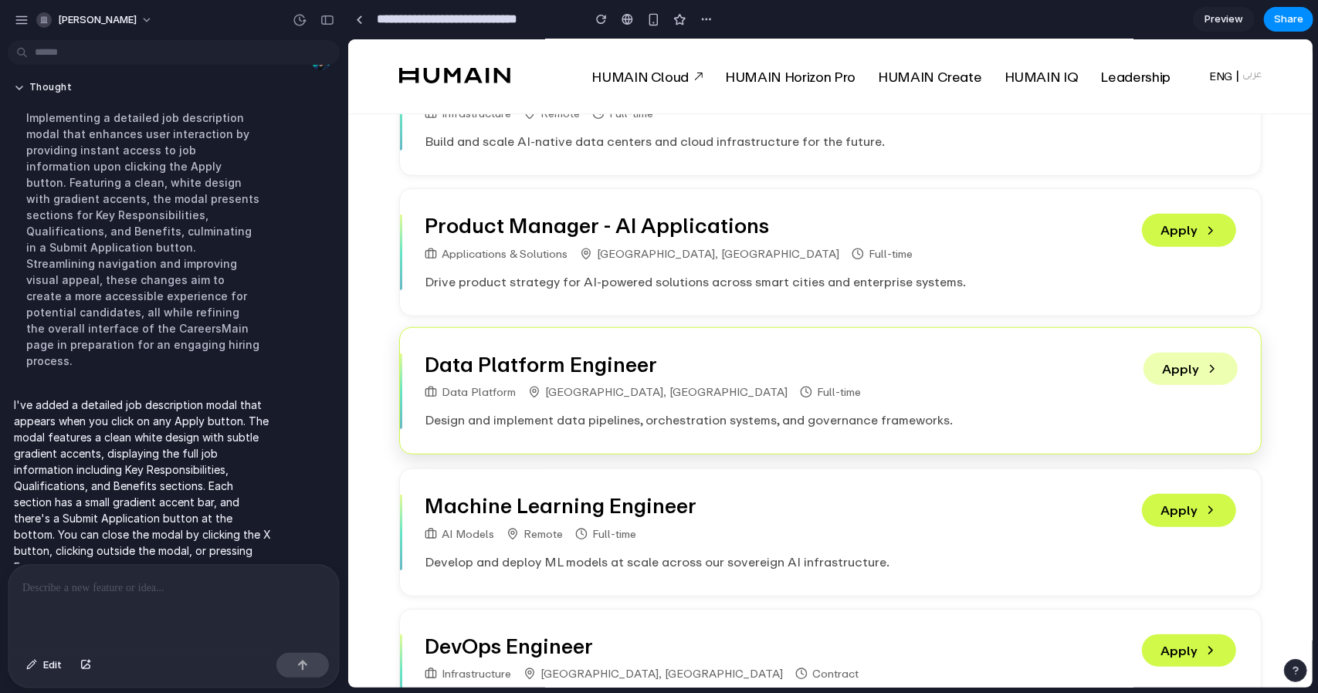
click at [1187, 367] on button "Apply" at bounding box center [1189, 368] width 94 height 32
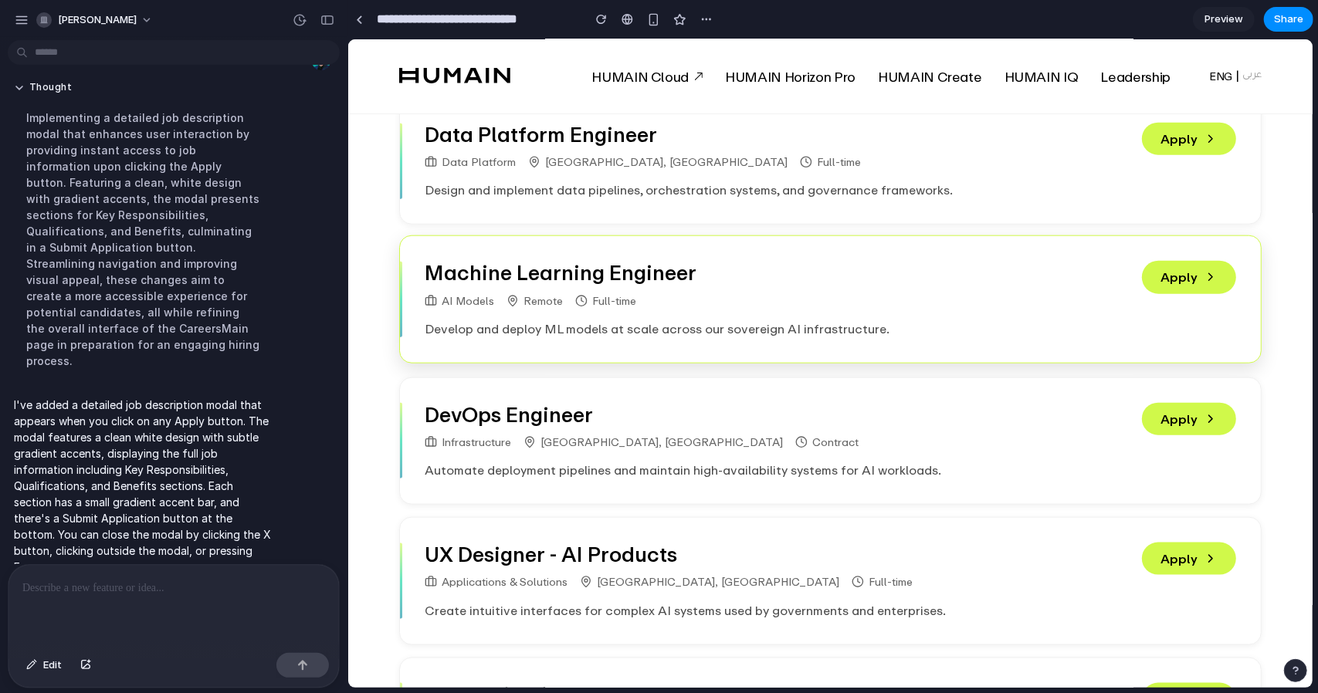
scroll to position [1158, 0]
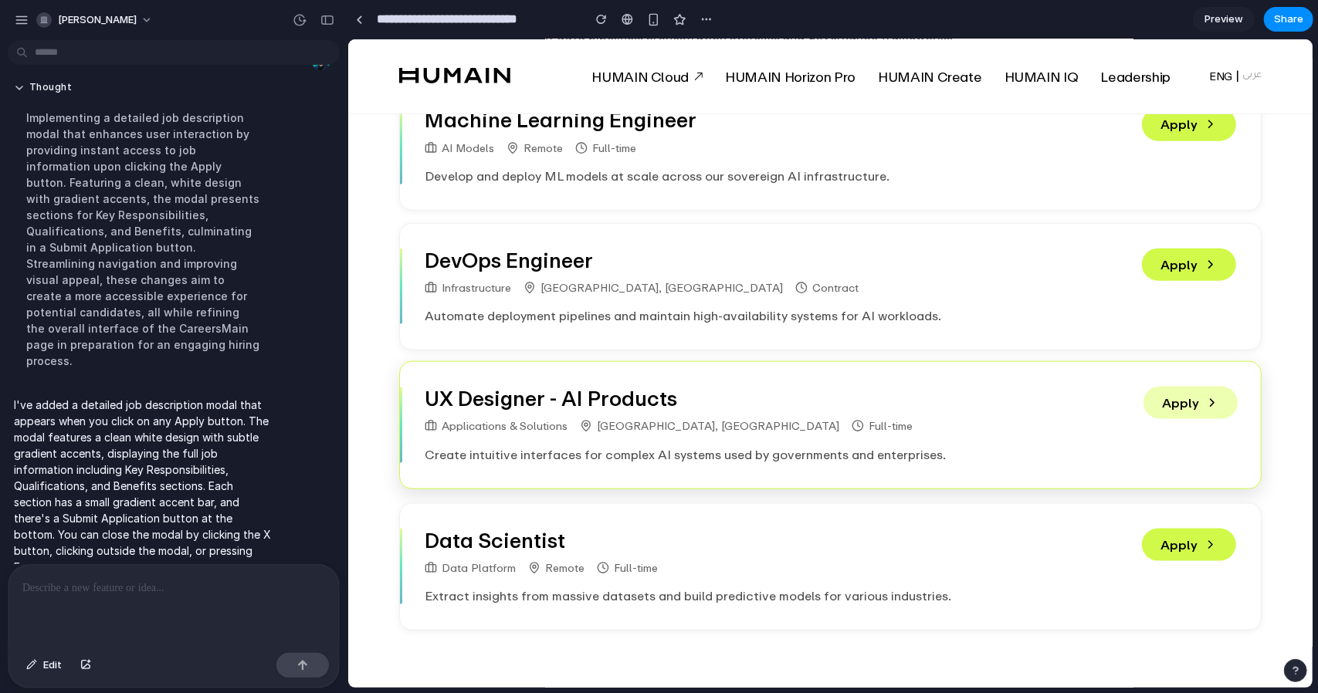
click at [1159, 398] on button "Apply" at bounding box center [1189, 402] width 94 height 32
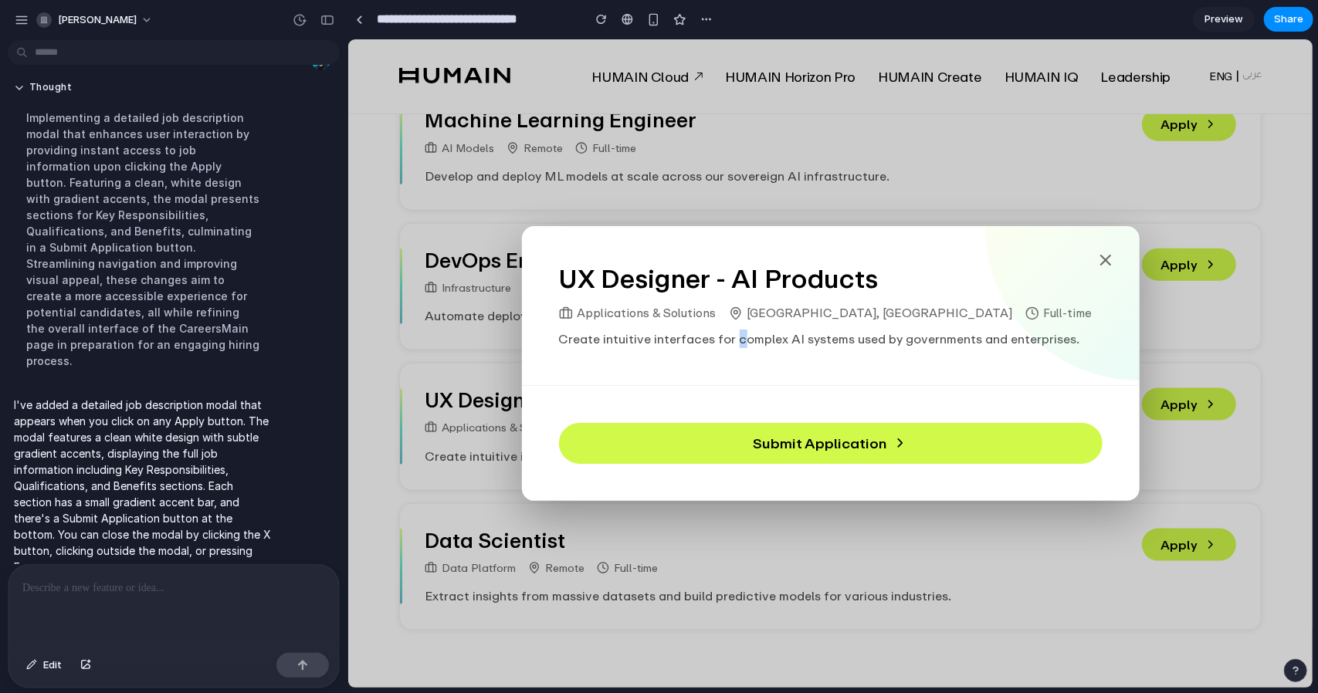
click at [733, 343] on p "Create intuitive interfaces for complex AI systems used by governments and ente…" at bounding box center [829, 338] width 543 height 19
drag, startPoint x: 642, startPoint y: 335, endPoint x: 903, endPoint y: 357, distance: 261.8
click at [905, 350] on div "UX Designer - AI Products Applications & Solutions Dubai, UAE Full-time Create …" at bounding box center [830, 305] width 618 height 160
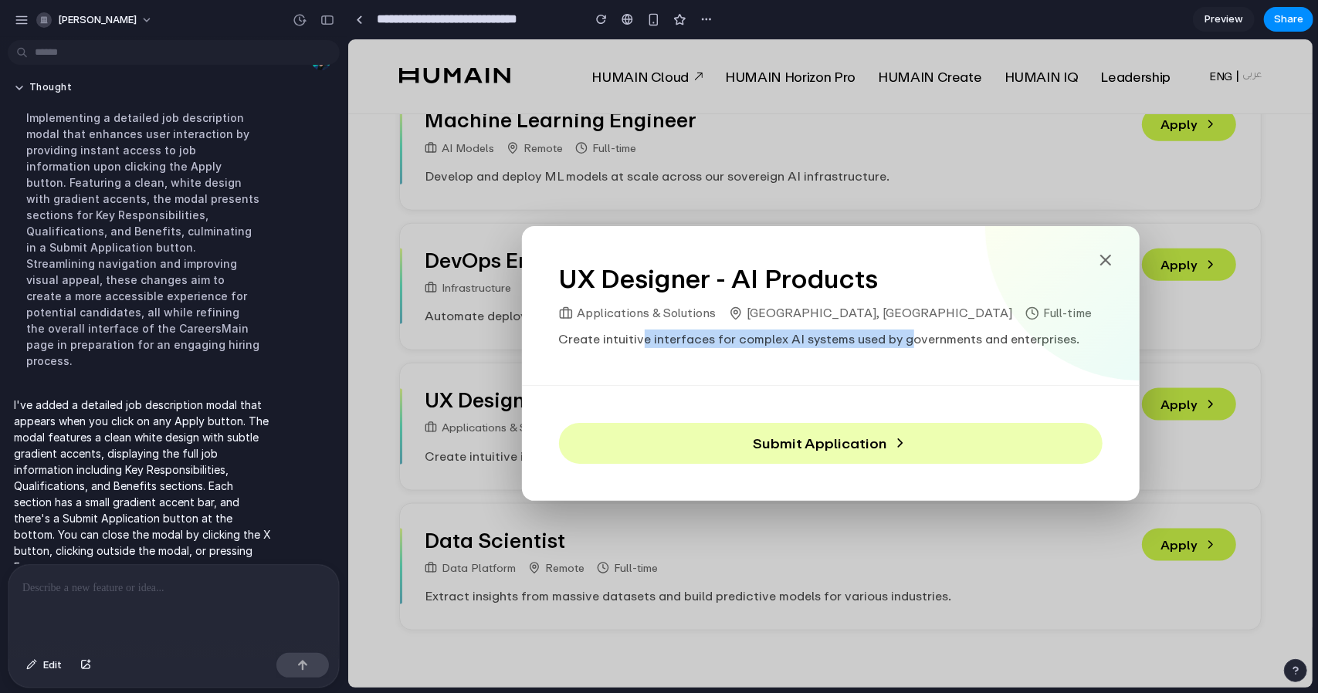
click at [912, 445] on button "Submit Application" at bounding box center [829, 442] width 543 height 41
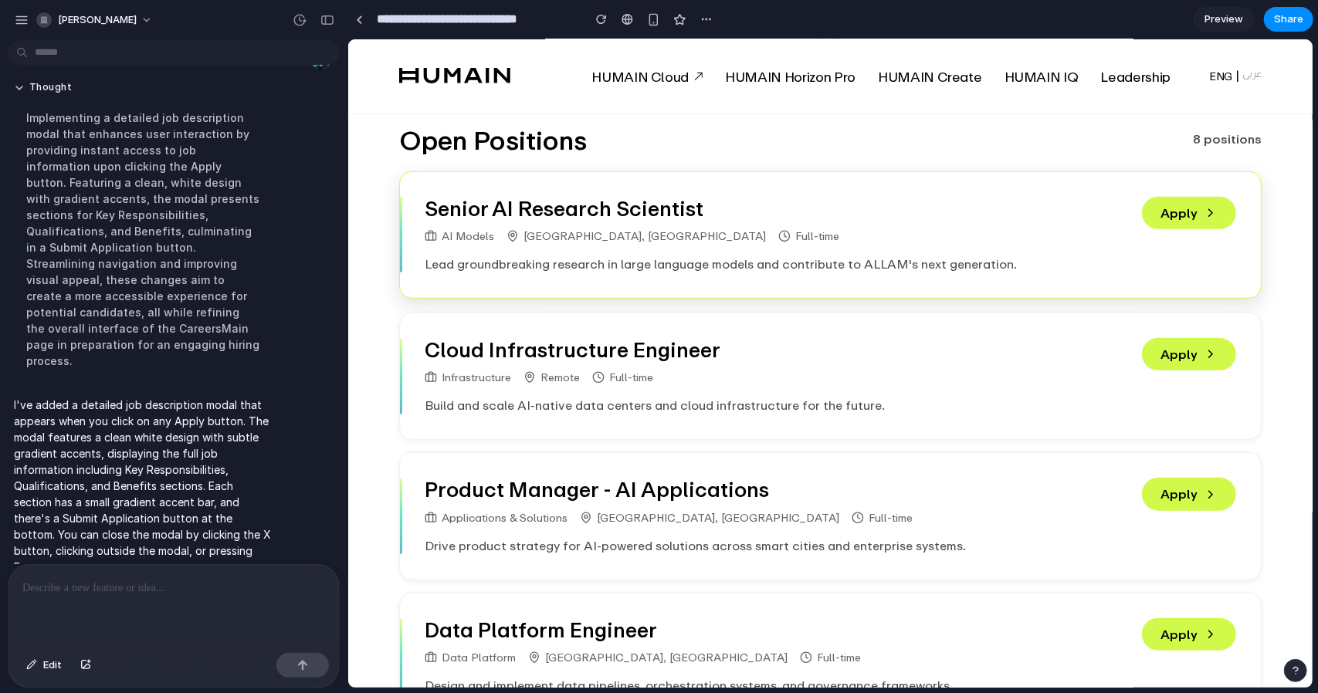
scroll to position [309, 0]
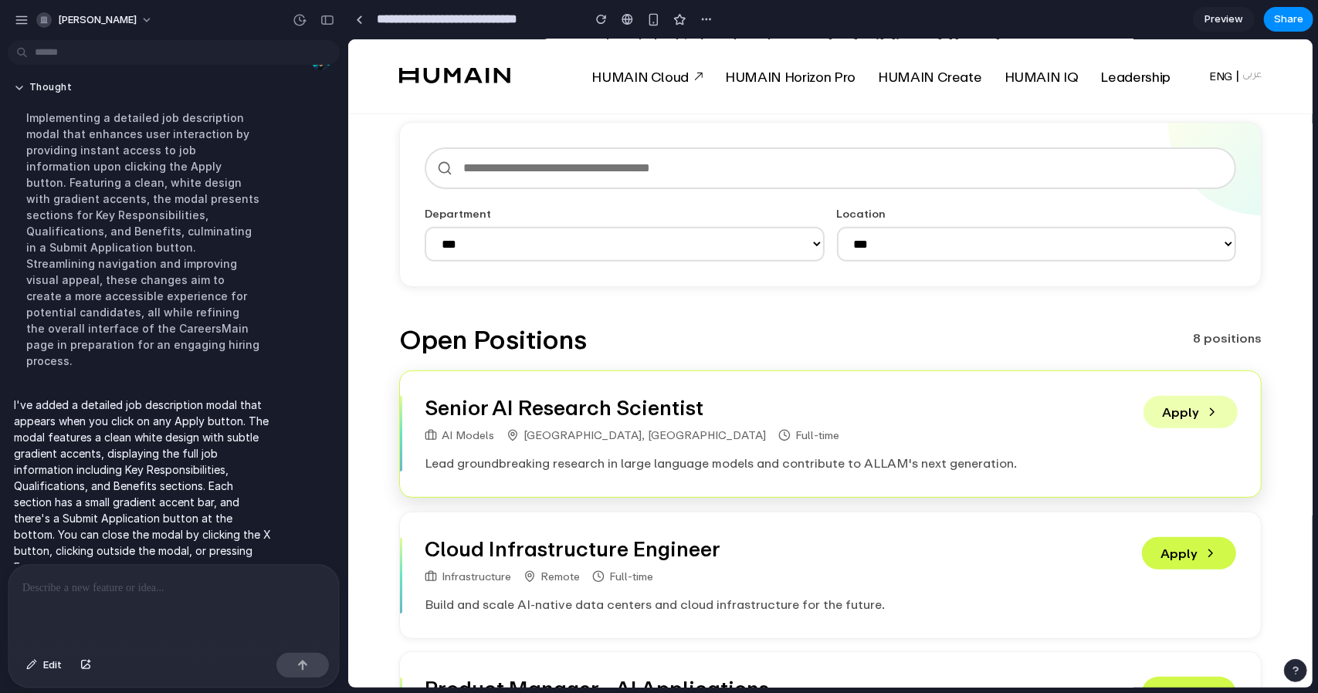
click at [1172, 402] on button "Apply" at bounding box center [1189, 411] width 94 height 32
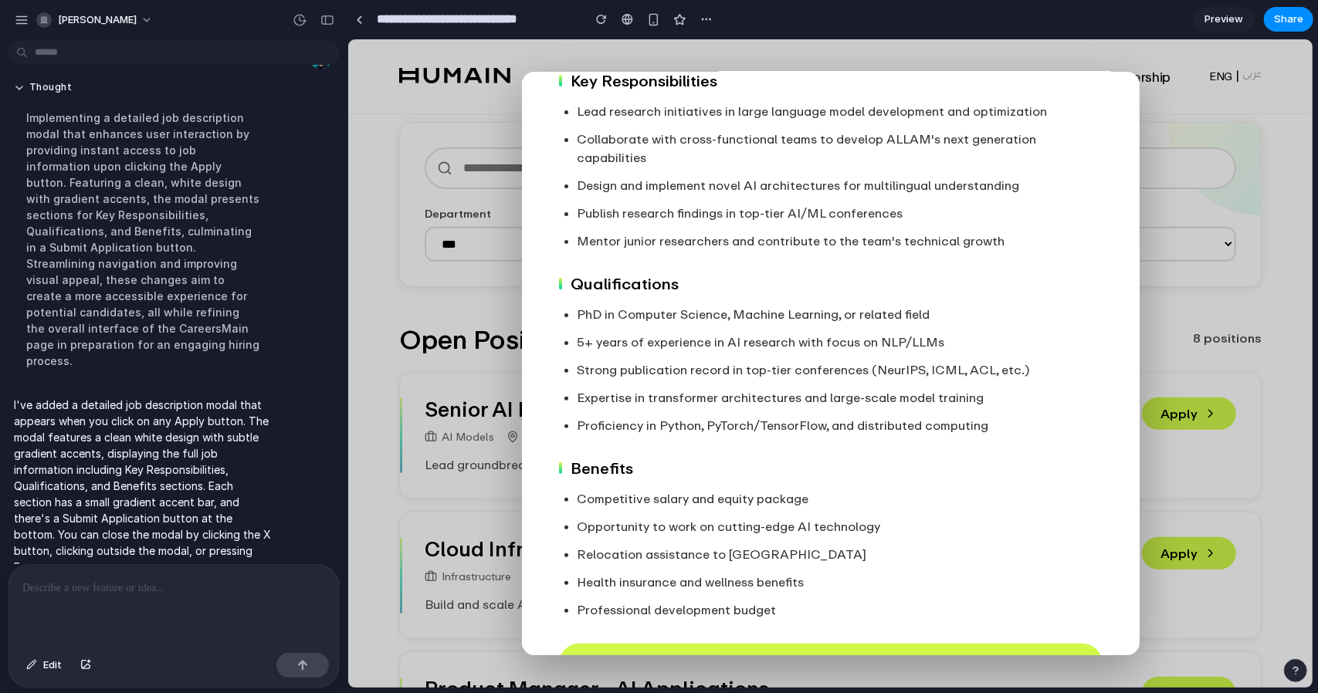
scroll to position [281, 0]
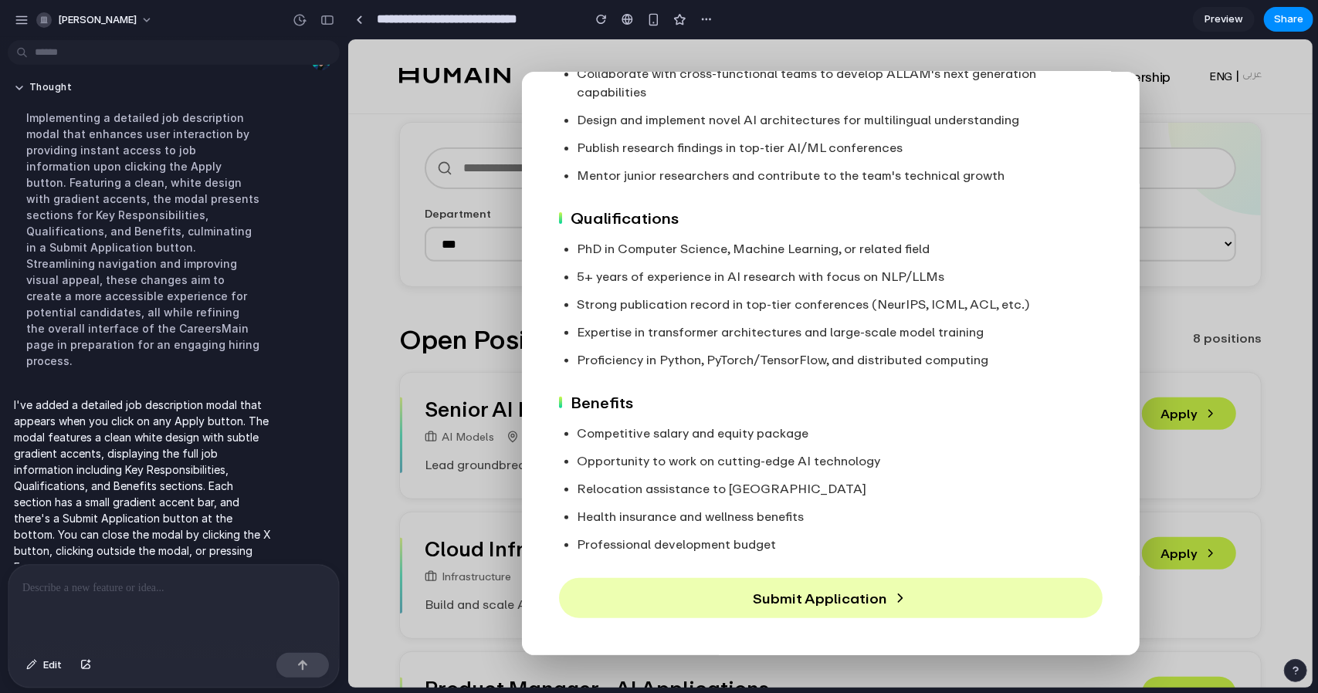
click at [959, 594] on button "Submit Application" at bounding box center [829, 597] width 543 height 41
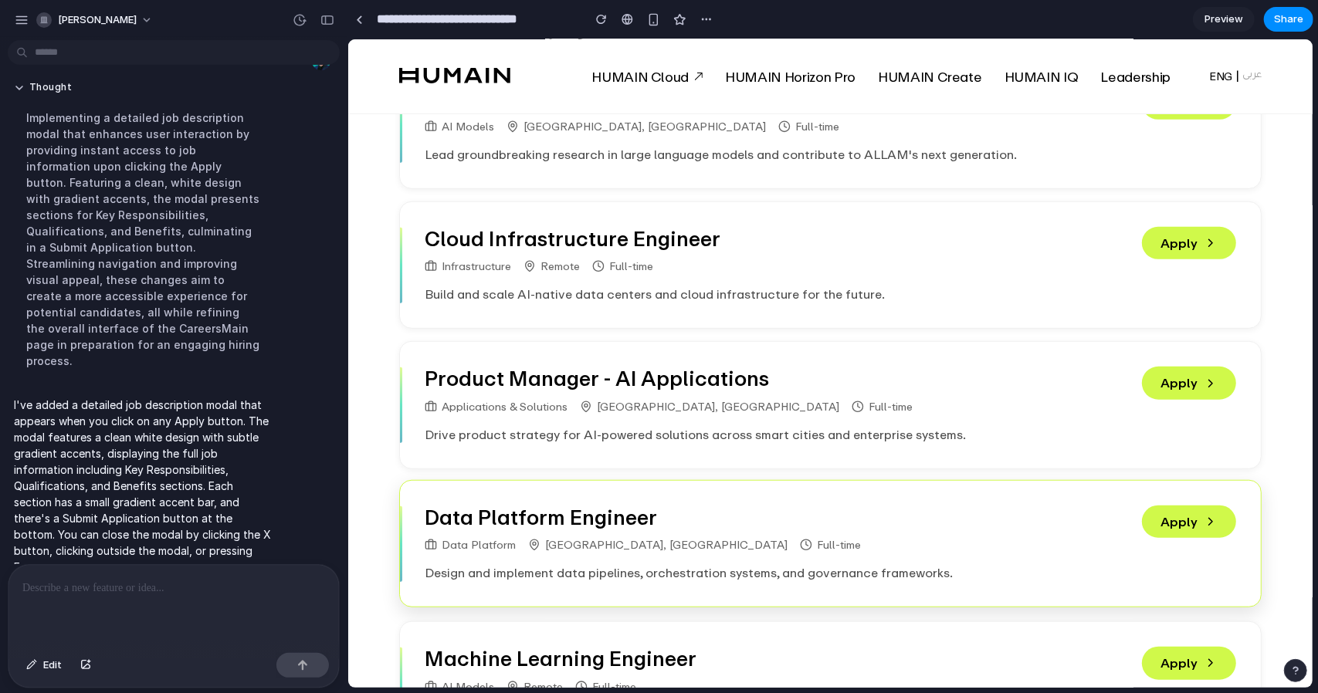
scroll to position [618, 0]
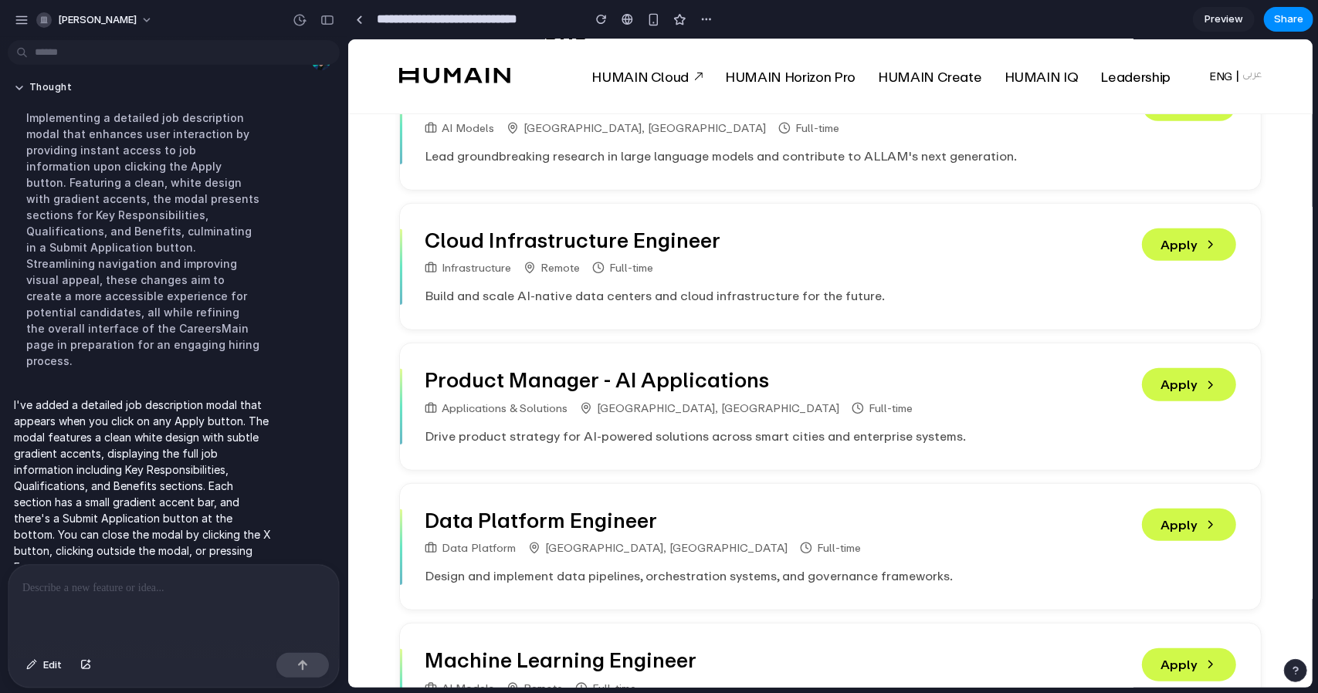
click at [1217, 25] on span "Preview" at bounding box center [1223, 19] width 39 height 15
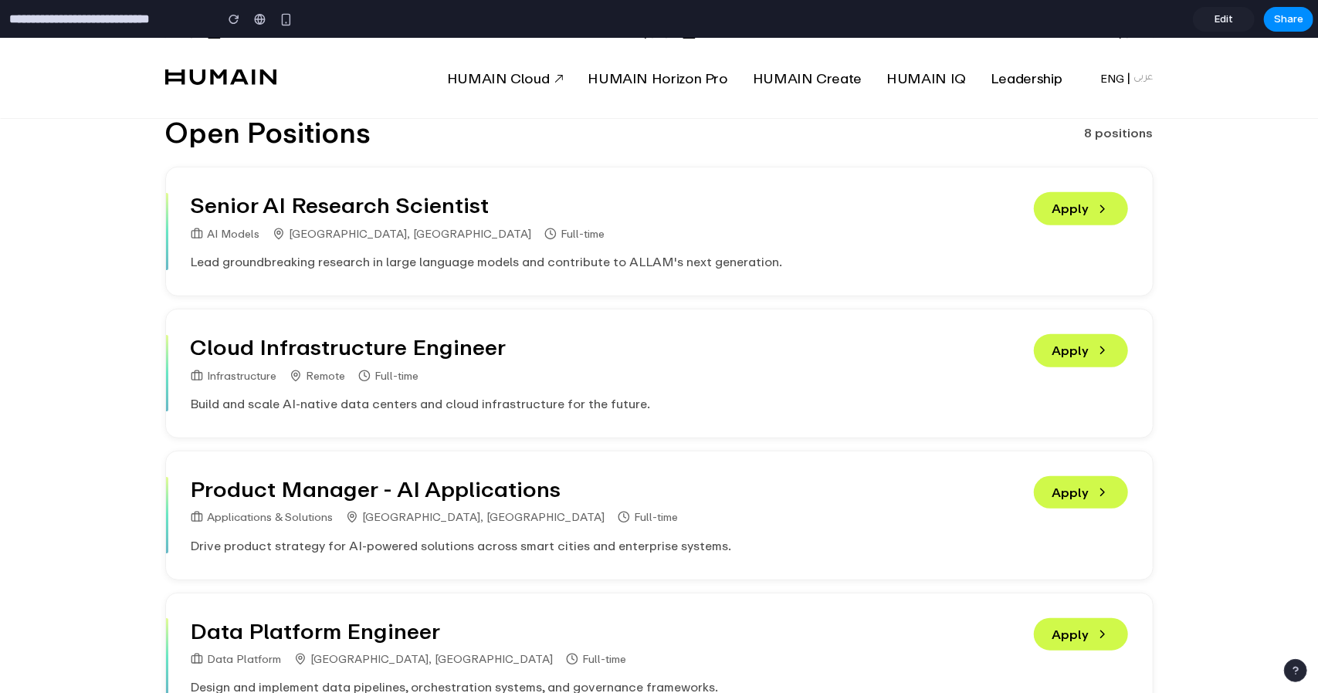
scroll to position [540, 0]
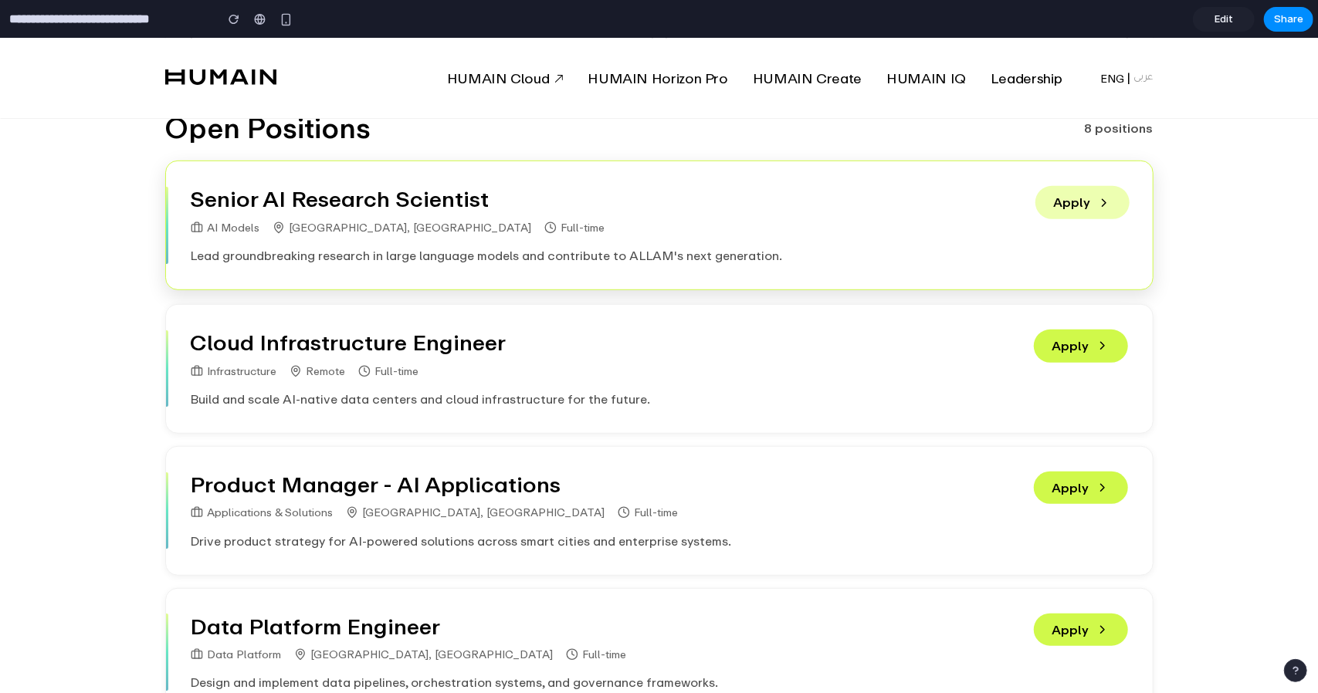
click at [1076, 211] on button "Apply" at bounding box center [1082, 201] width 94 height 32
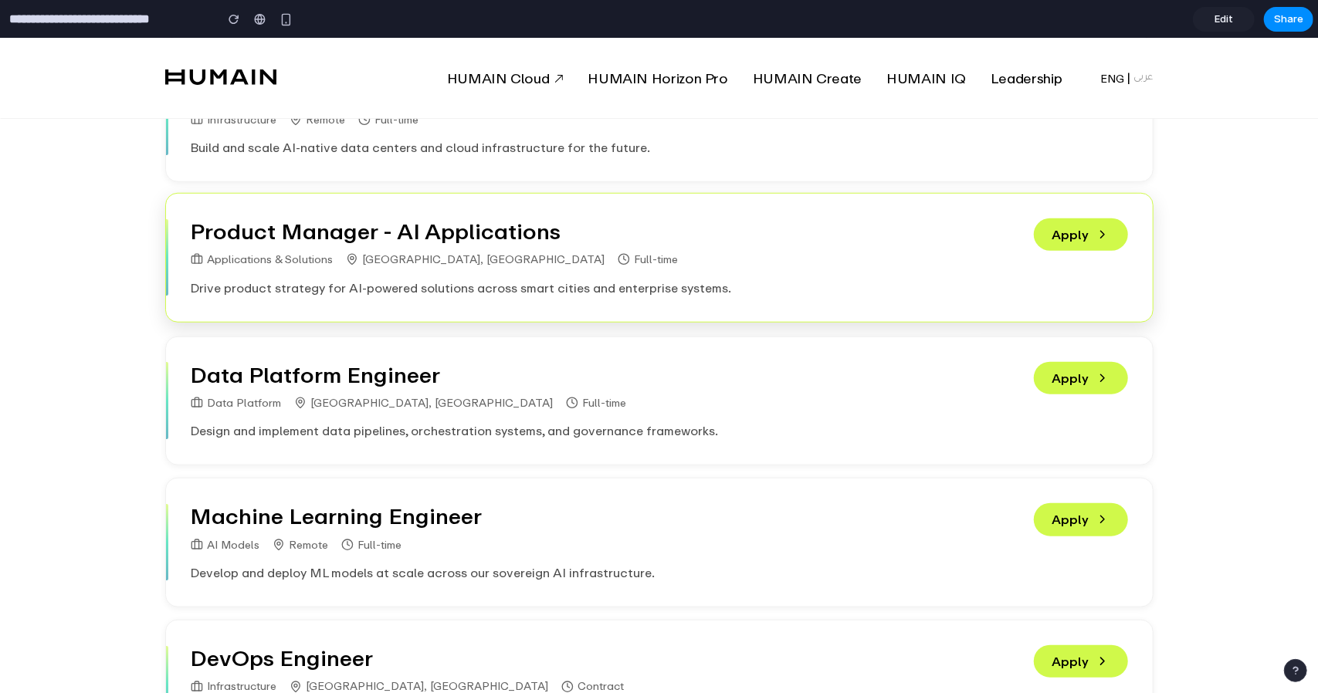
scroll to position [849, 0]
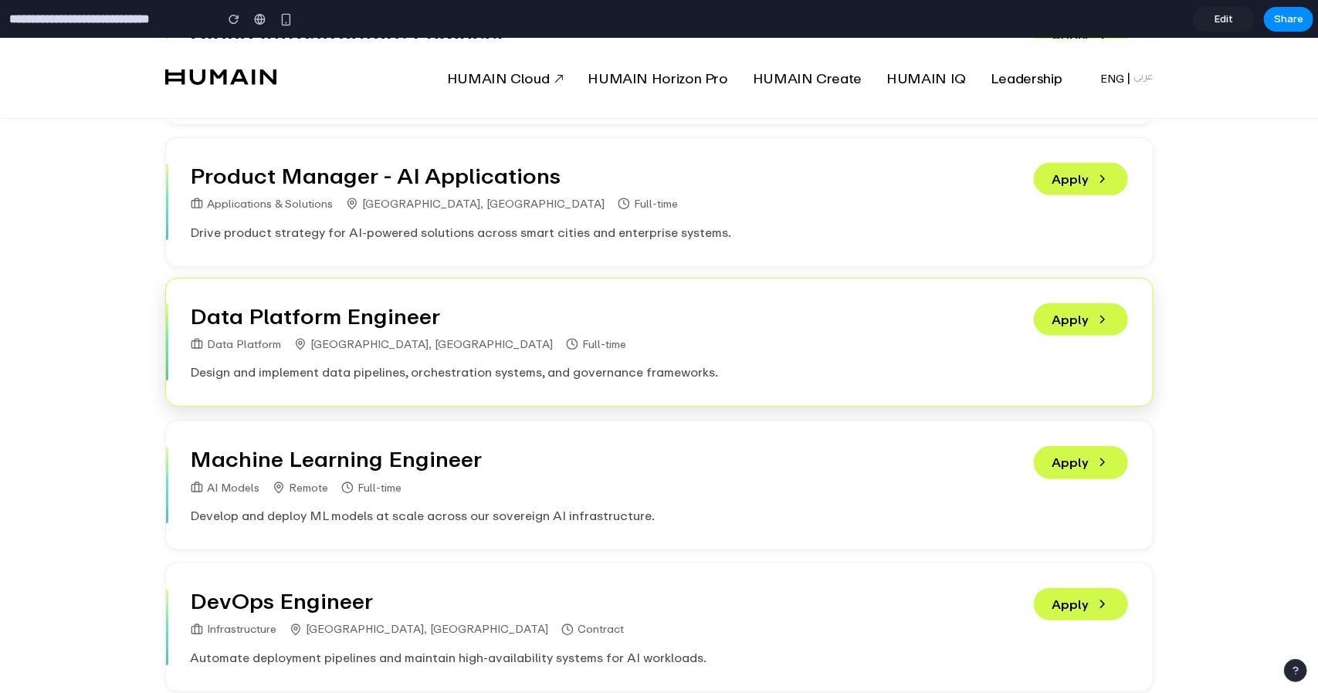
click at [1068, 335] on article "Data Platform Engineer Data Platform Riyadh, Saudi Arabia Full-time Design and …" at bounding box center [659, 342] width 988 height 130
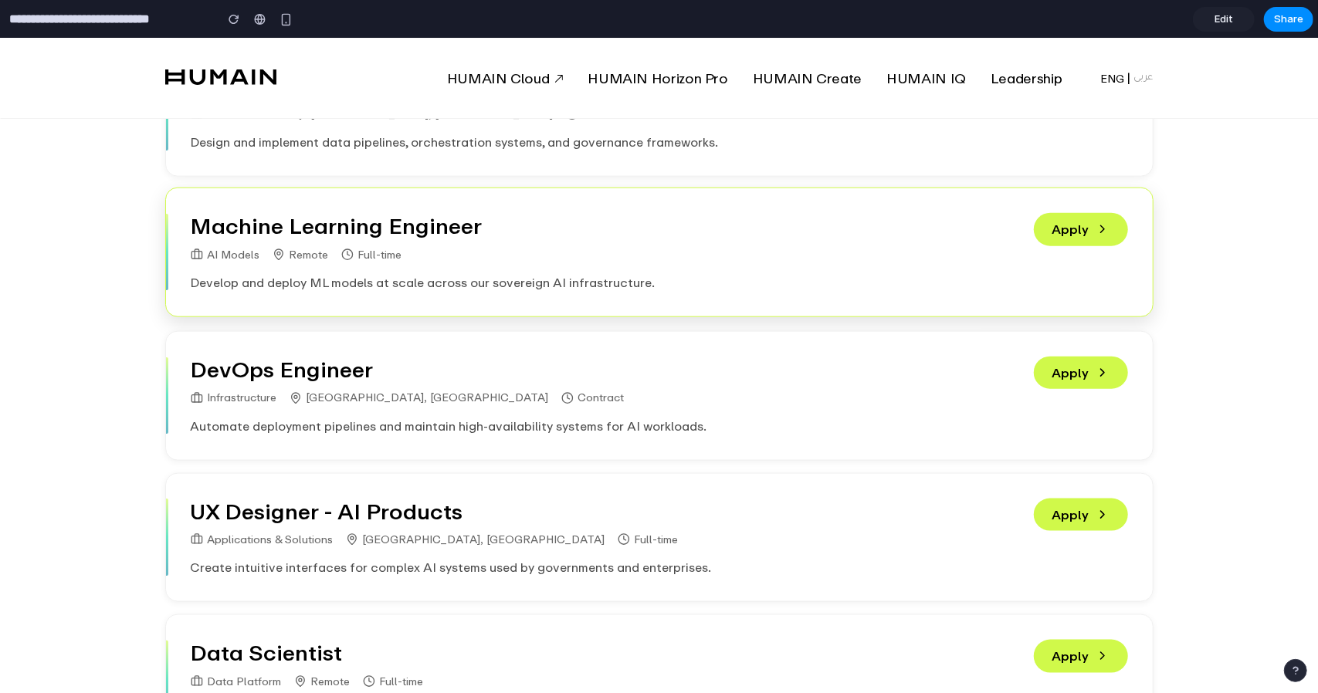
click at [224, 236] on h3 "Machine Learning Engineer" at bounding box center [603, 225] width 824 height 26
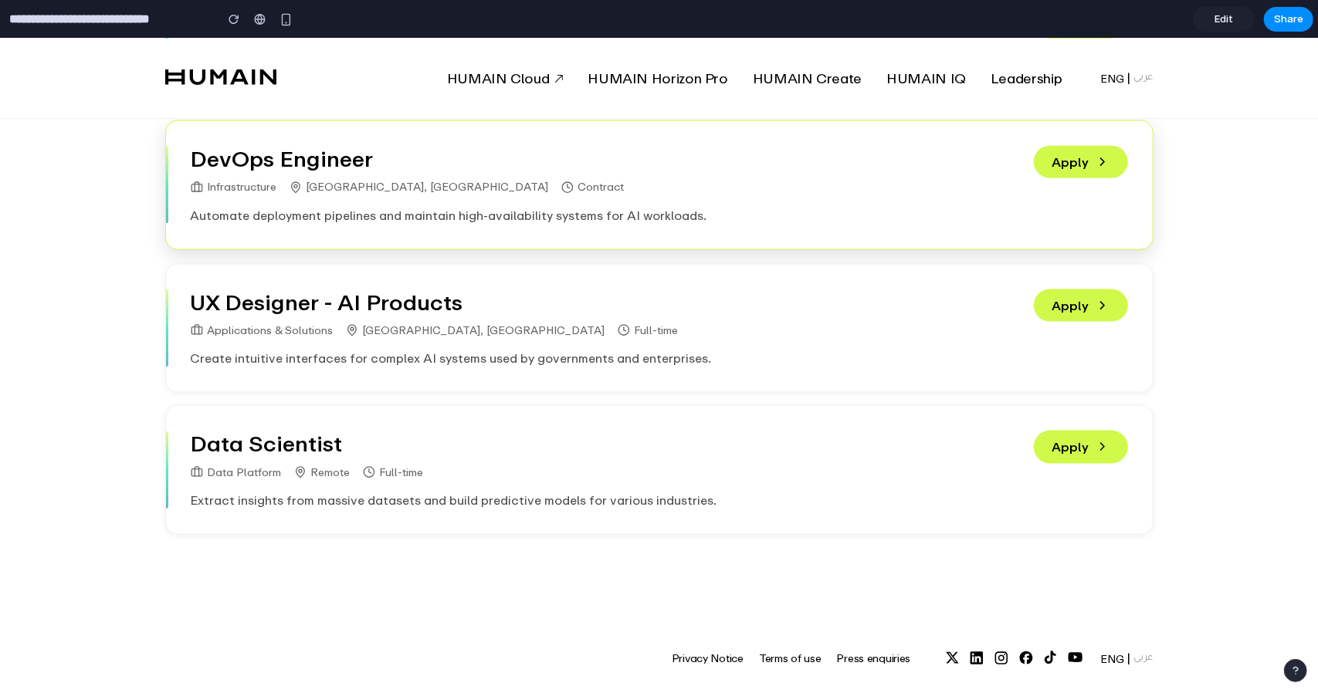
scroll to position [1365, 0]
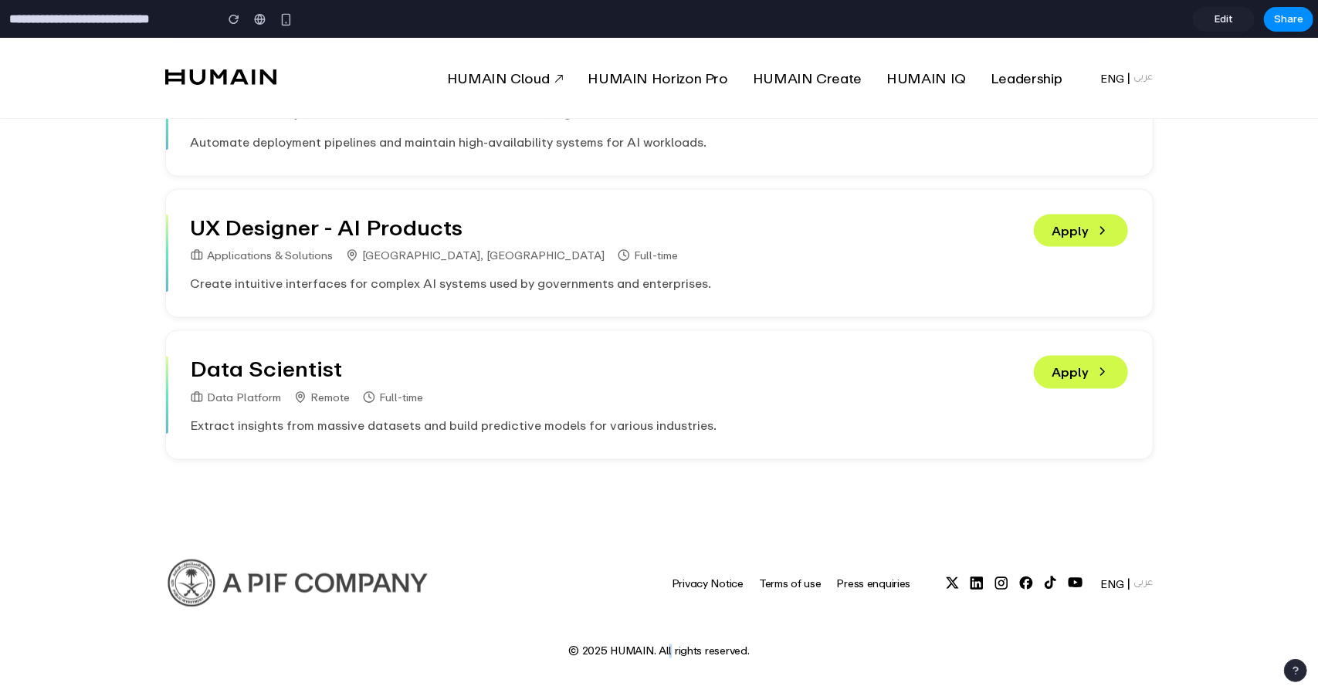
click at [664, 648] on p "© 2025 HUMAIN. All rights reserved." at bounding box center [658, 651] width 181 height 13
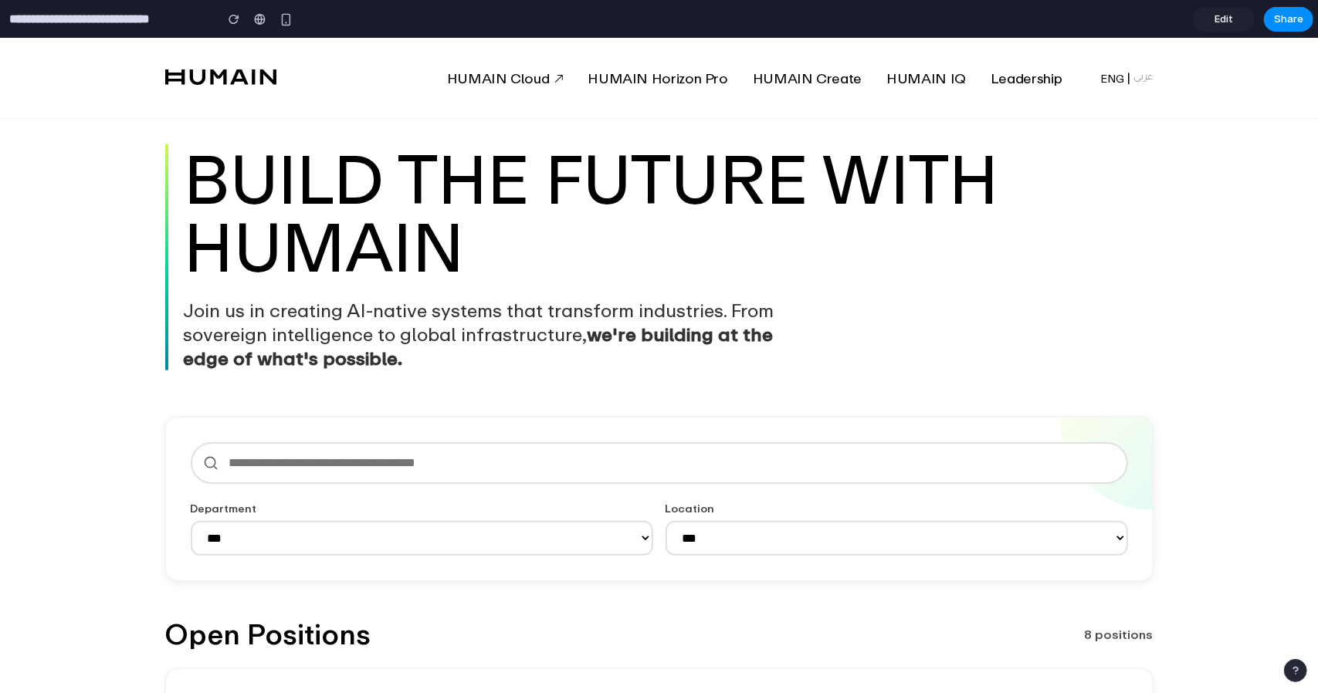
scroll to position [154, 0]
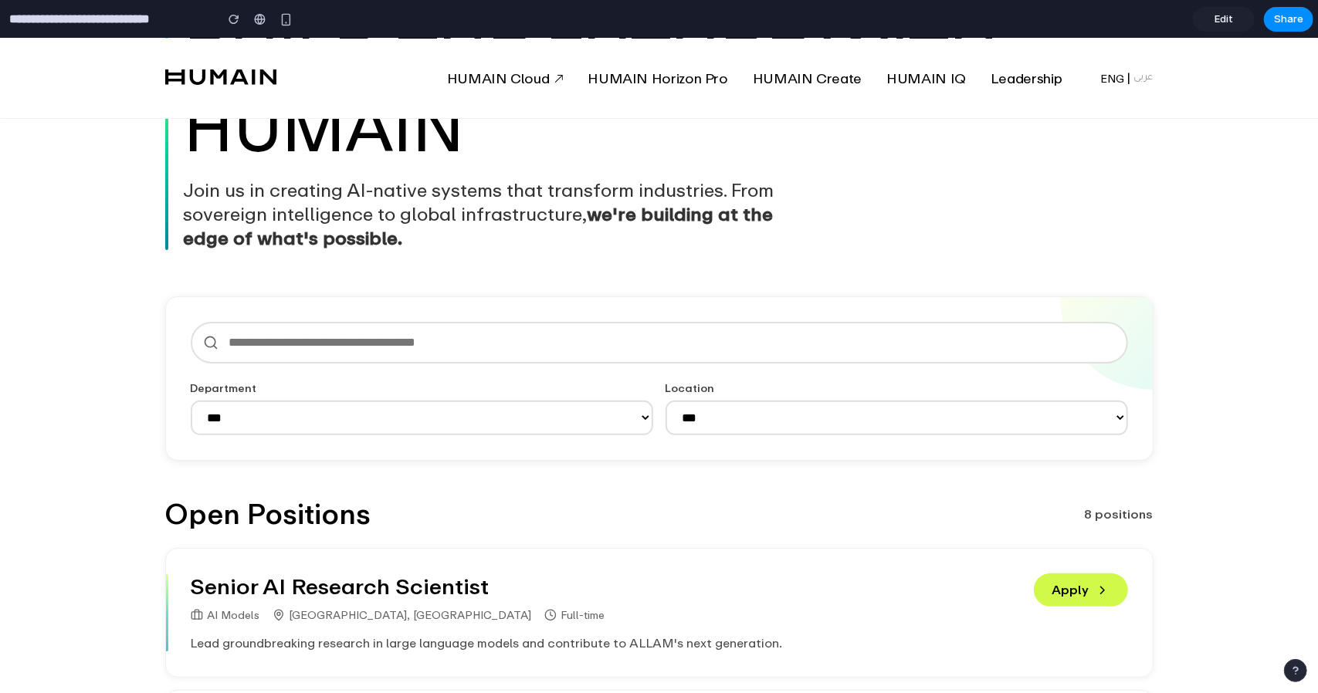
click at [306, 338] on input "text" at bounding box center [659, 342] width 937 height 42
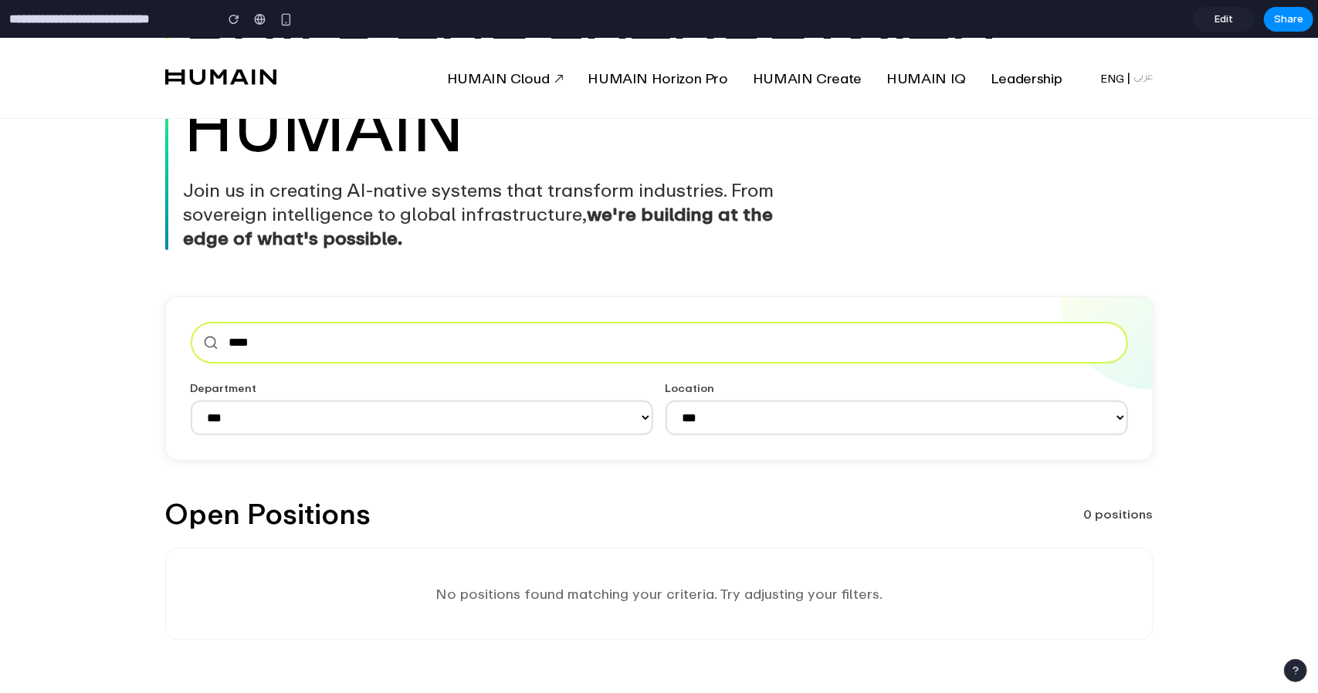
type input "*****"
drag, startPoint x: 348, startPoint y: 350, endPoint x: 208, endPoint y: 316, distance: 144.5
click at [195, 330] on input "*****" at bounding box center [659, 342] width 937 height 42
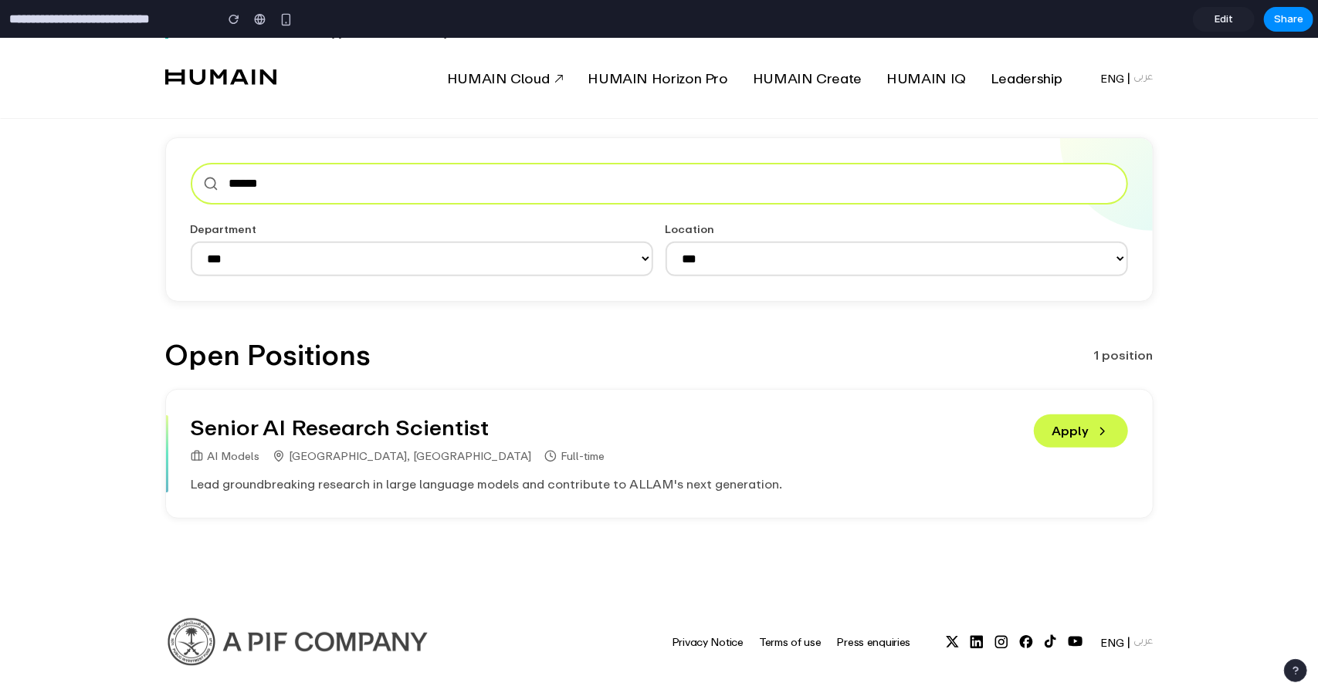
scroll to position [144, 0]
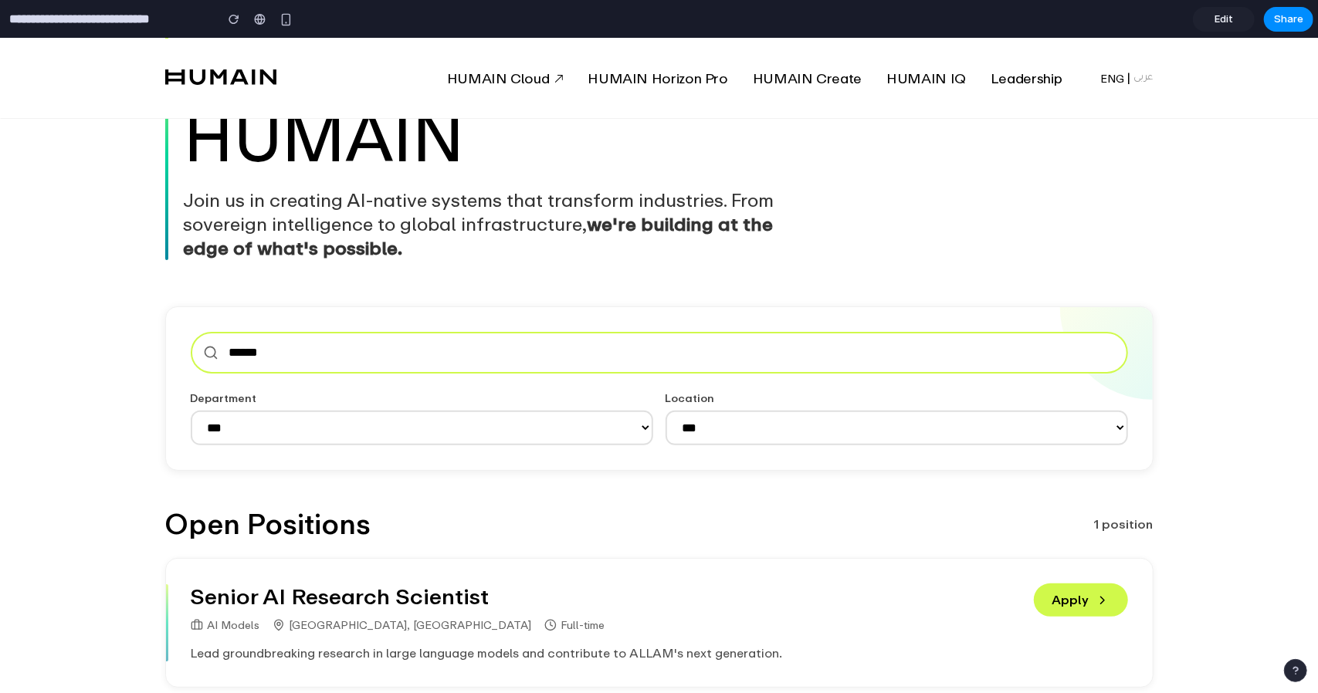
drag, startPoint x: 287, startPoint y: 349, endPoint x: 103, endPoint y: 349, distance: 184.5
click at [103, 352] on div "**********" at bounding box center [659, 388] width 1112 height 164
type input "**"
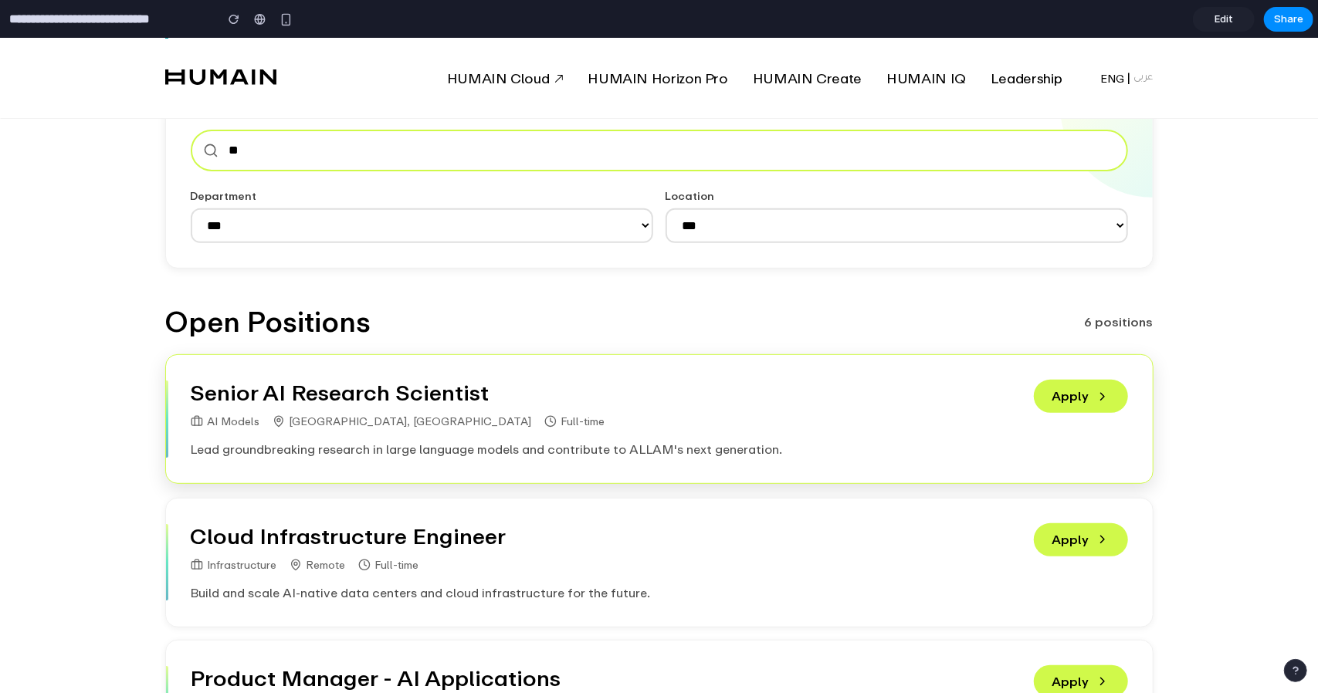
scroll to position [222, 0]
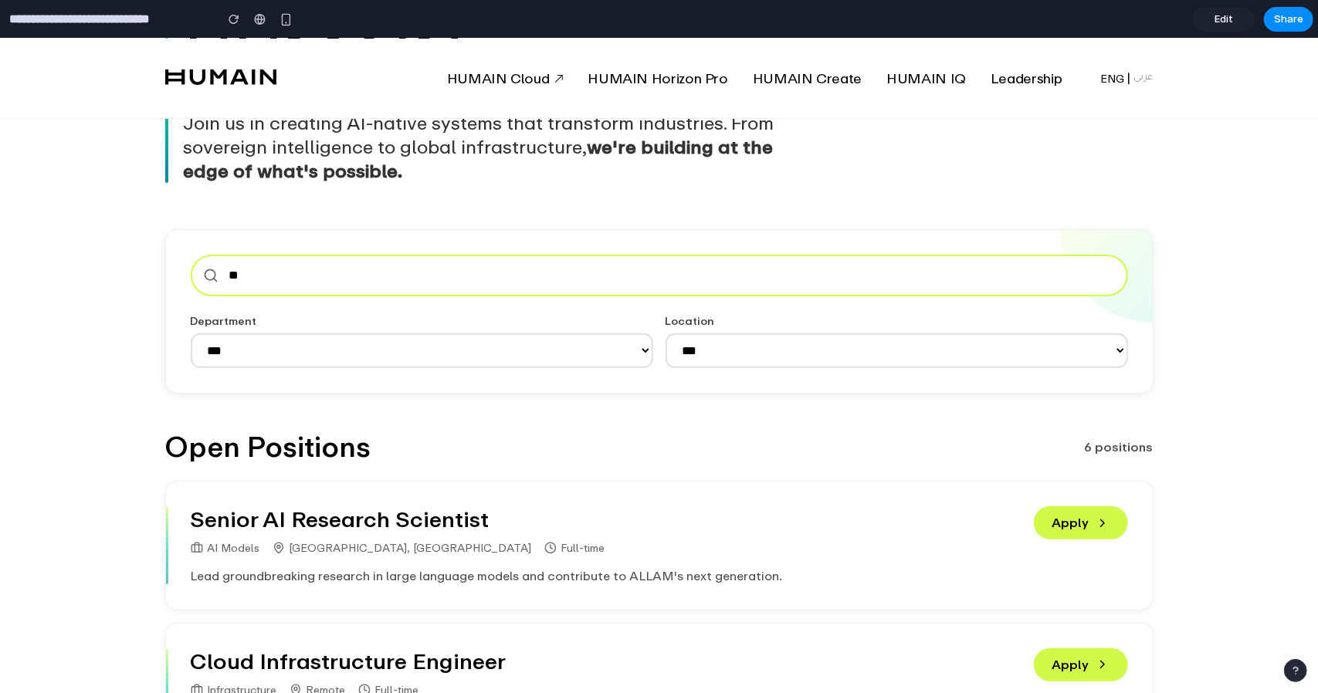
drag, startPoint x: 249, startPoint y: 289, endPoint x: 117, endPoint y: 236, distance: 142.8
click at [142, 262] on div "**********" at bounding box center [659, 310] width 1112 height 164
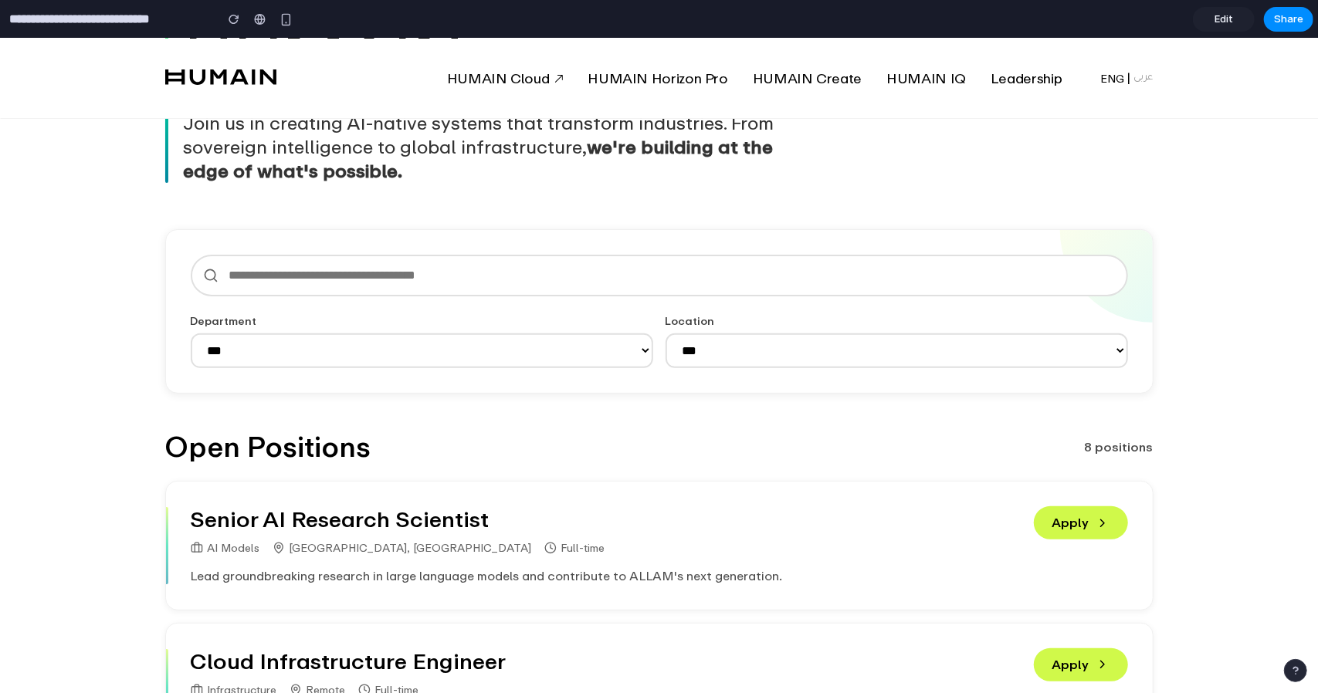
click at [113, 324] on div "**********" at bounding box center [659, 310] width 1112 height 164
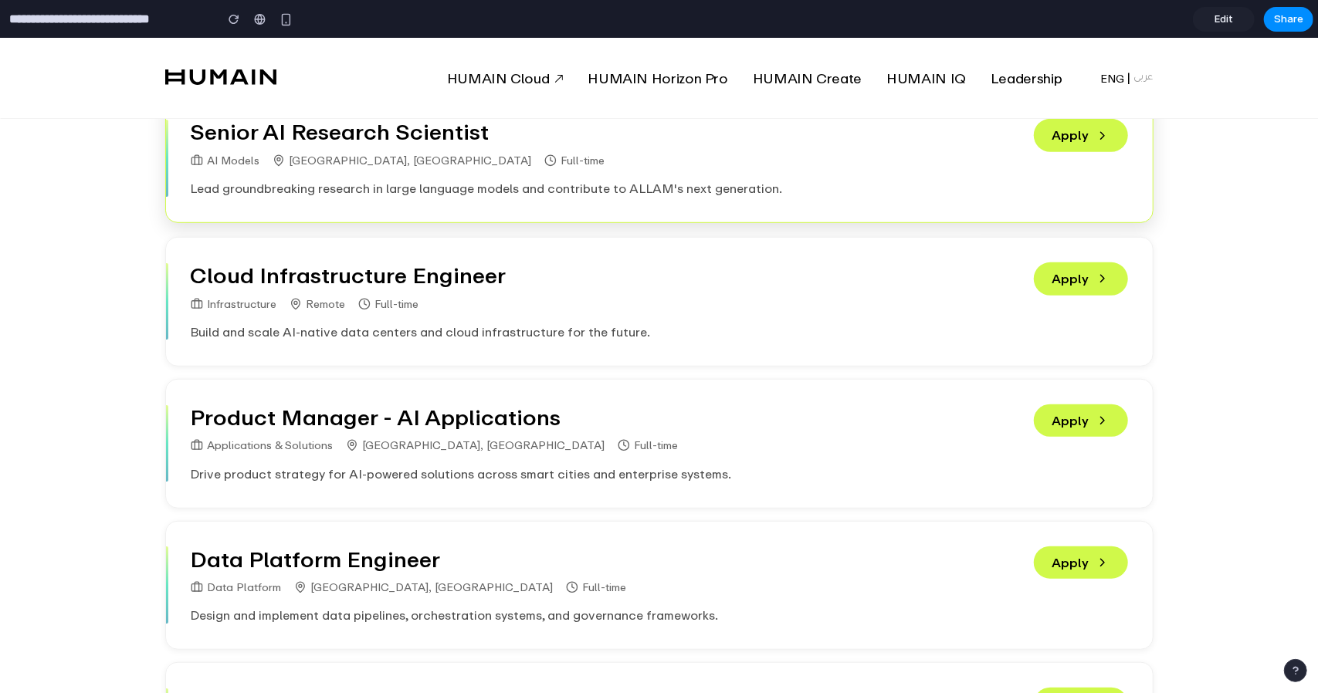
scroll to position [376, 0]
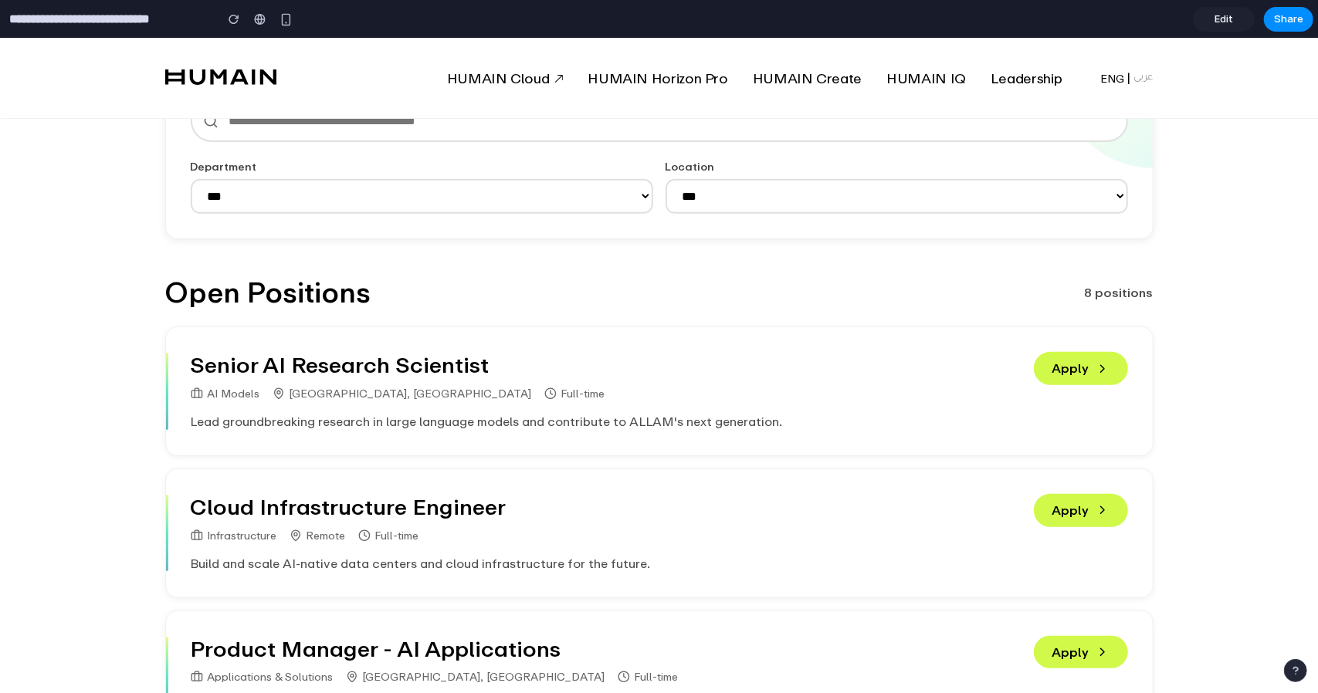
click at [293, 213] on select "**********" at bounding box center [422, 195] width 462 height 35
click at [191, 178] on select "**********" at bounding box center [422, 195] width 462 height 35
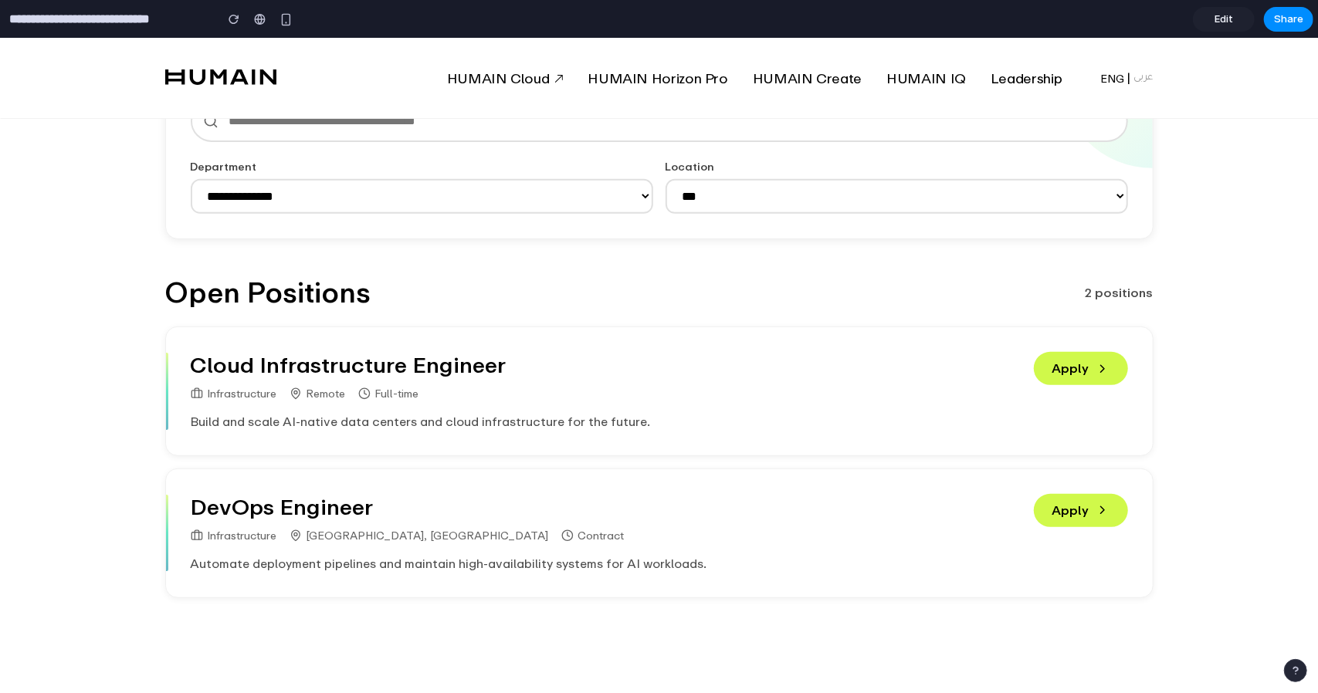
click at [323, 207] on select "**********" at bounding box center [422, 195] width 462 height 35
click at [191, 178] on select "**********" at bounding box center [422, 195] width 462 height 35
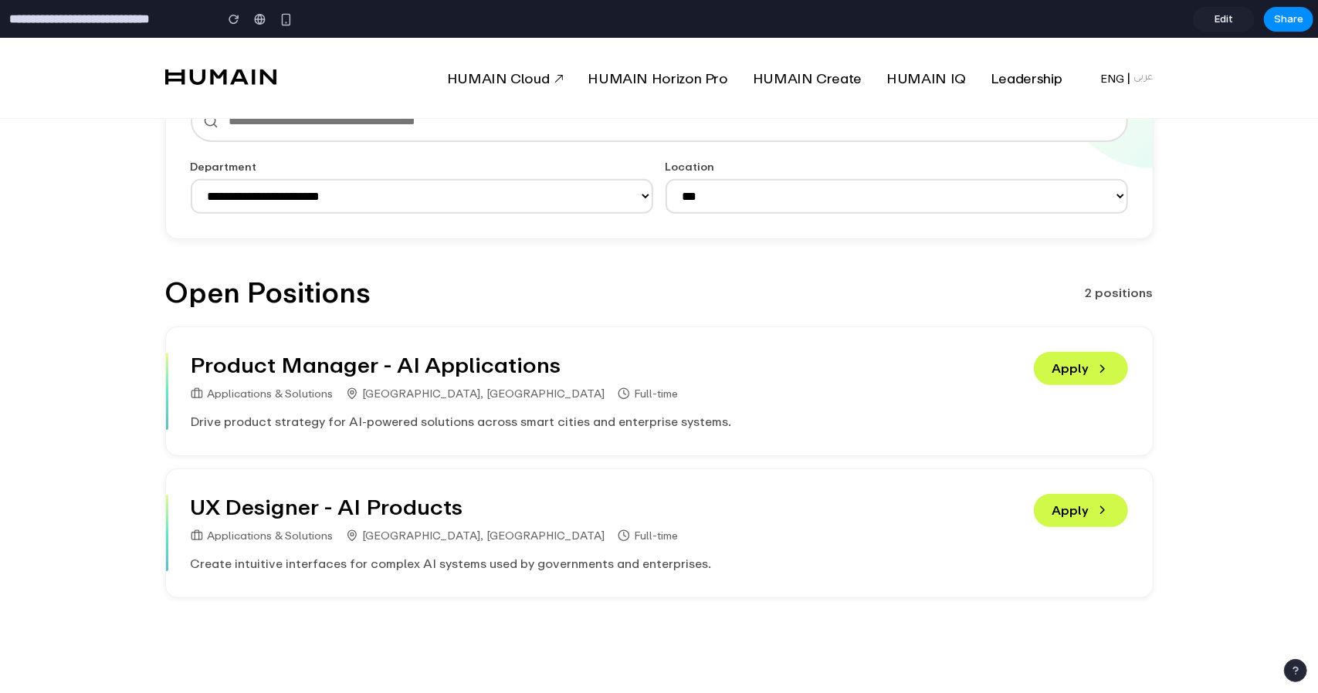
click at [346, 195] on select "**********" at bounding box center [422, 195] width 462 height 35
select select "**********"
click at [191, 178] on select "**********" at bounding box center [422, 195] width 462 height 35
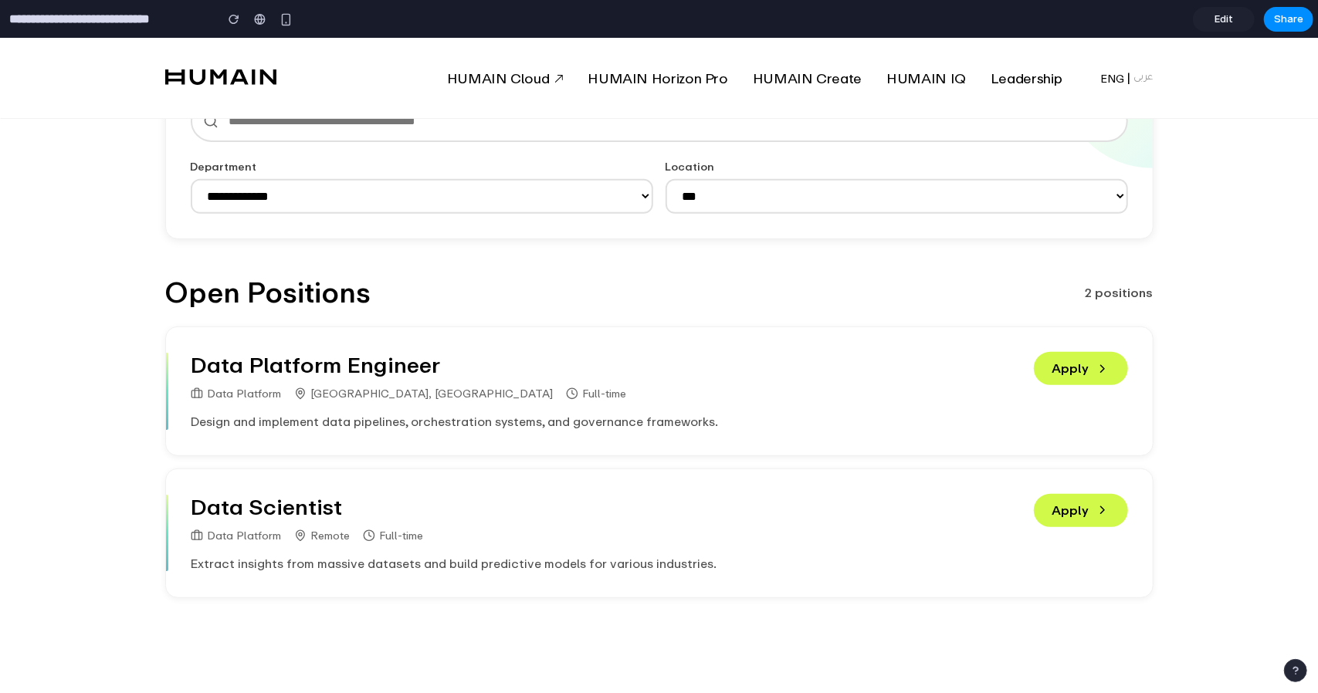
click at [712, 191] on select "**********" at bounding box center [896, 195] width 462 height 35
select select "**********"
click at [665, 178] on select "**********" at bounding box center [896, 195] width 462 height 35
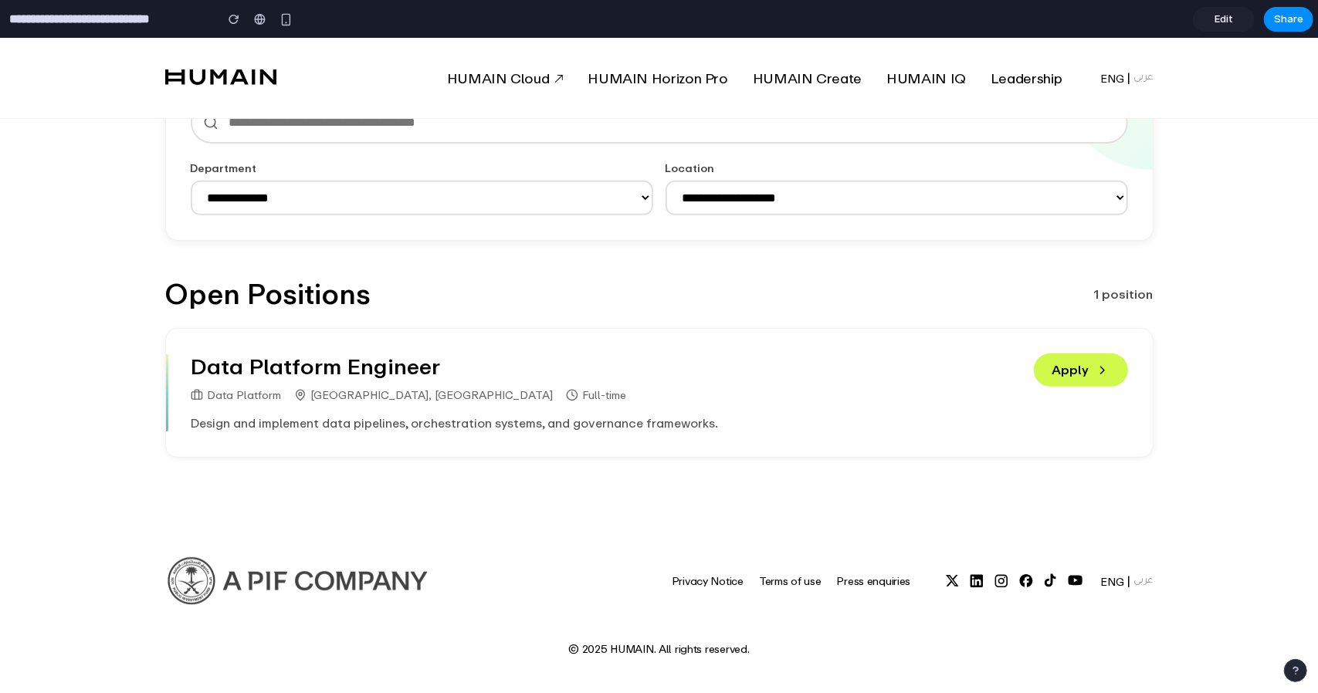
click at [747, 209] on select "**********" at bounding box center [896, 197] width 462 height 35
click at [413, 198] on select "**********" at bounding box center [422, 197] width 462 height 35
select select "***"
click at [191, 180] on select "**********" at bounding box center [422, 197] width 462 height 35
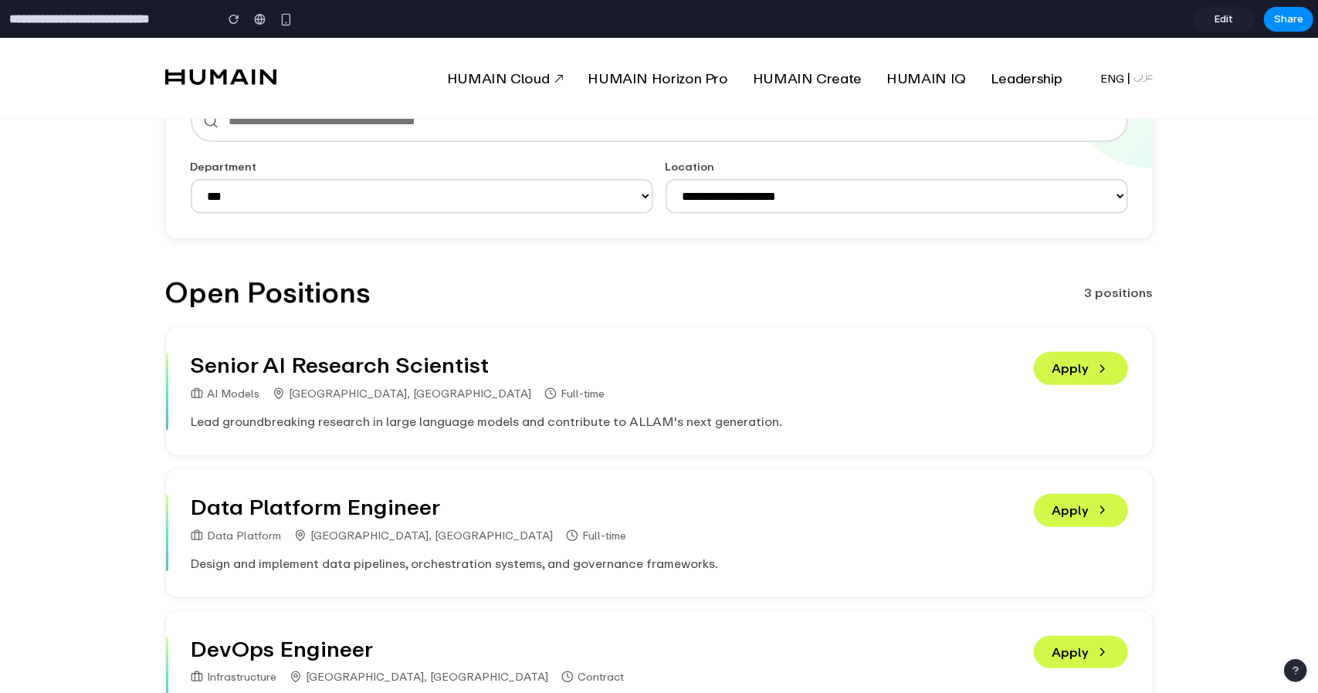
click at [804, 201] on select "**********" at bounding box center [896, 195] width 462 height 35
click at [804, 200] on select "**********" at bounding box center [896, 195] width 462 height 35
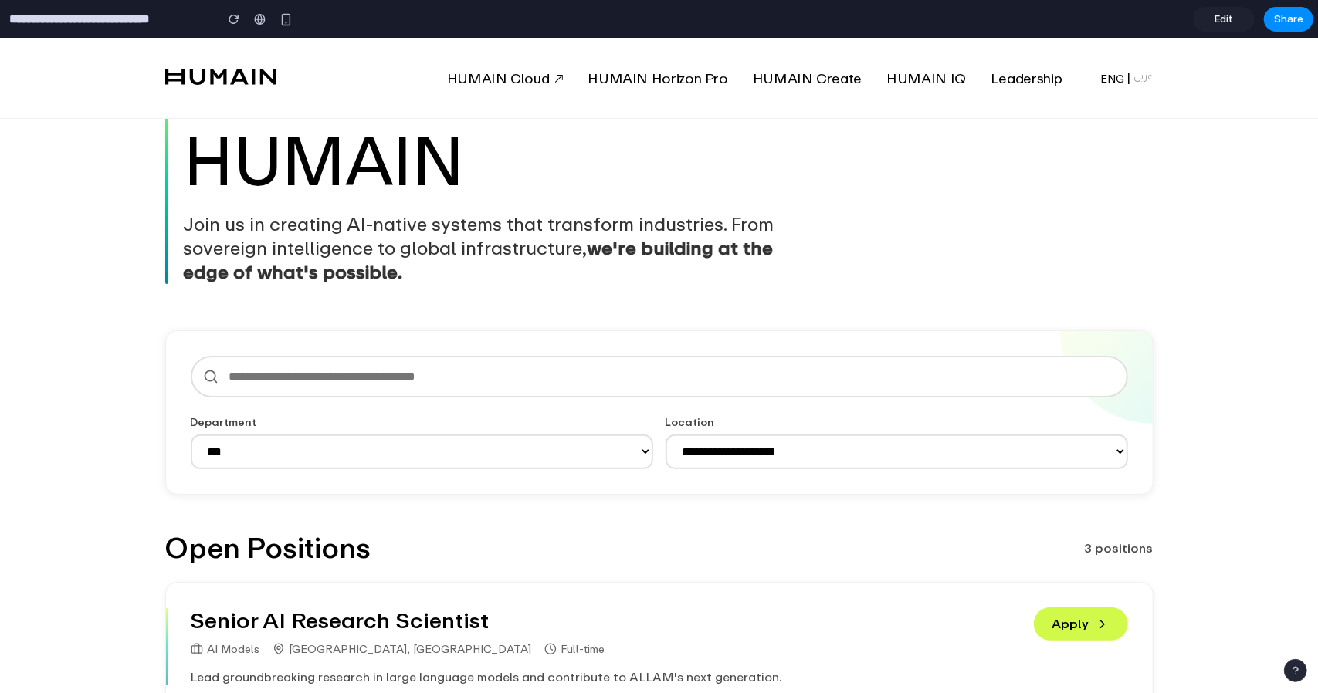
scroll to position [41, 0]
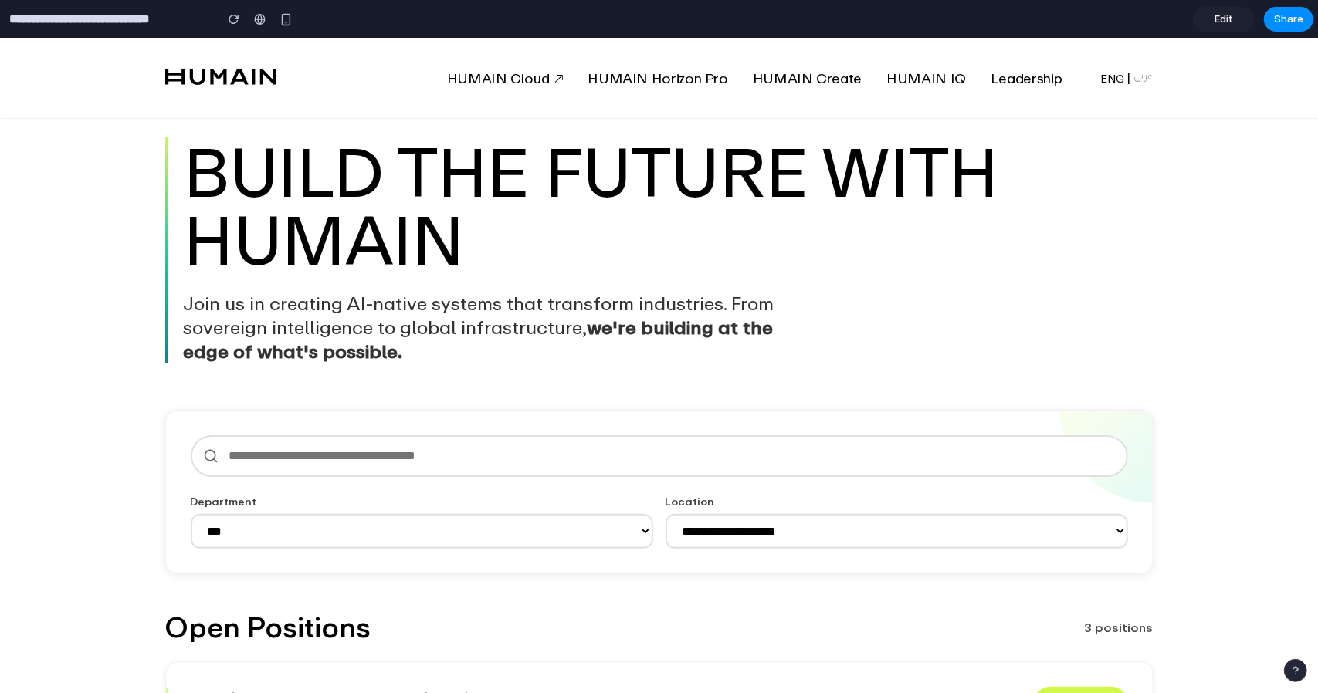
click at [769, 536] on select "**********" at bounding box center [896, 530] width 462 height 35
select select "***"
click at [665, 513] on select "**********" at bounding box center [896, 530] width 462 height 35
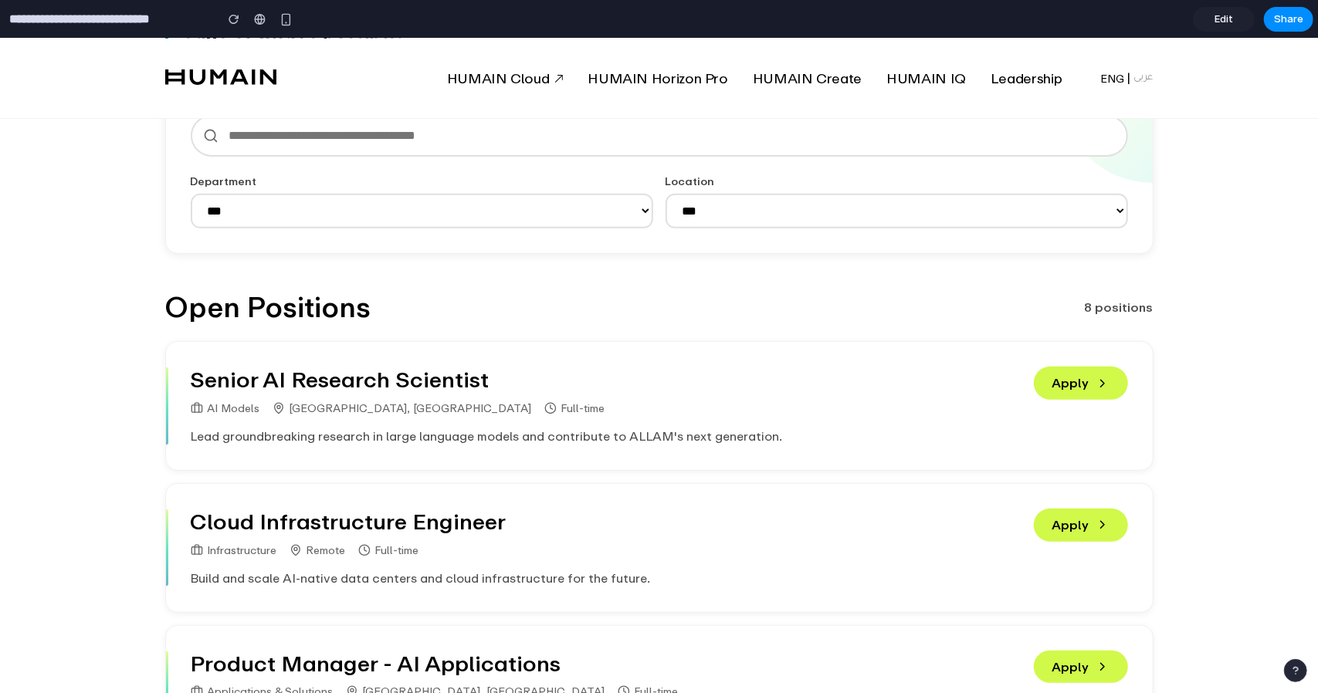
scroll to position [0, 0]
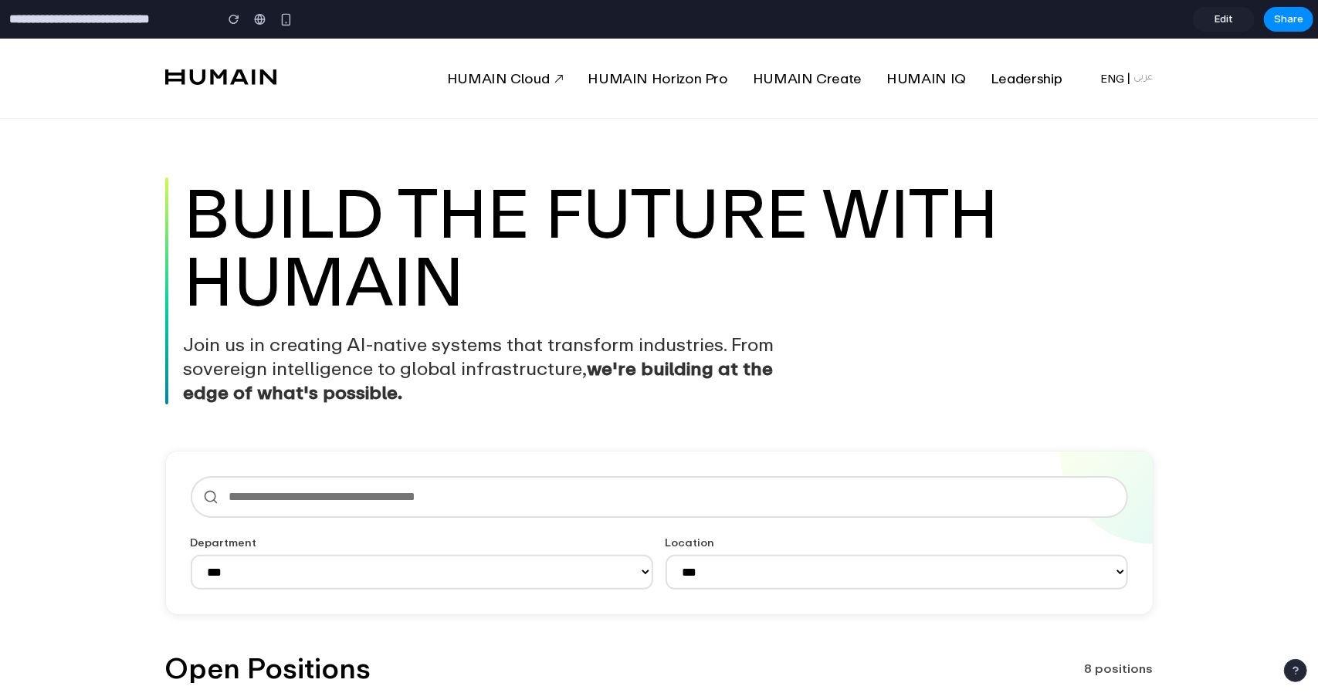
click at [1233, 22] on link "Edit" at bounding box center [1224, 19] width 62 height 25
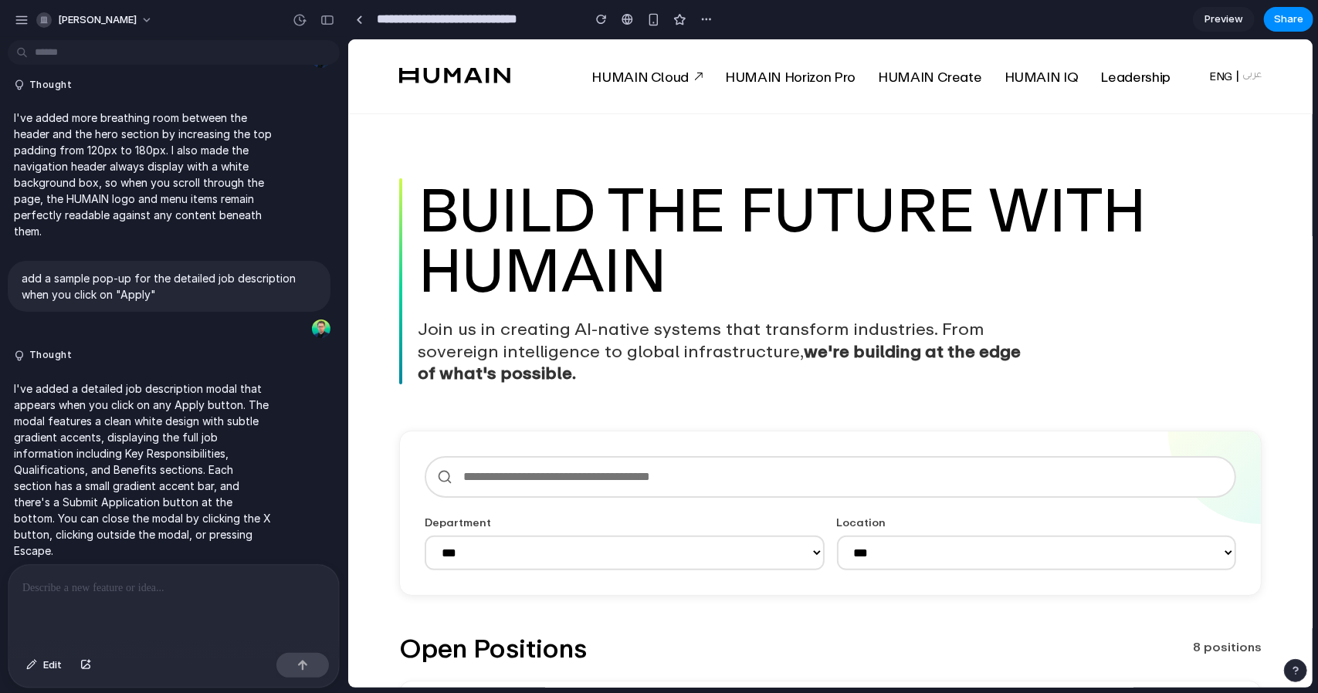
click at [185, 596] on div at bounding box center [173, 606] width 330 height 82
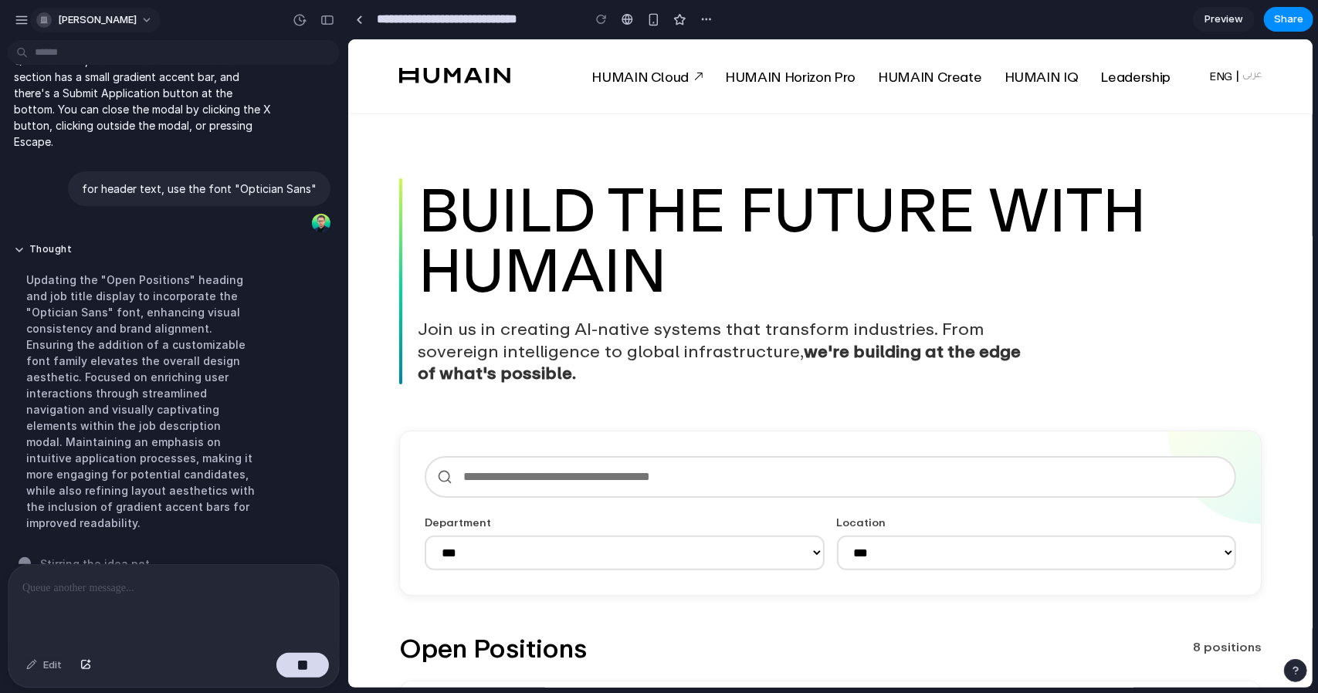
click at [124, 19] on span "maximilian-schneider" at bounding box center [97, 19] width 79 height 15
click at [124, 19] on div "Settings Invite members Change theme Sign out" at bounding box center [659, 346] width 1318 height 693
click at [17, 15] on div "button" at bounding box center [22, 20] width 14 height 14
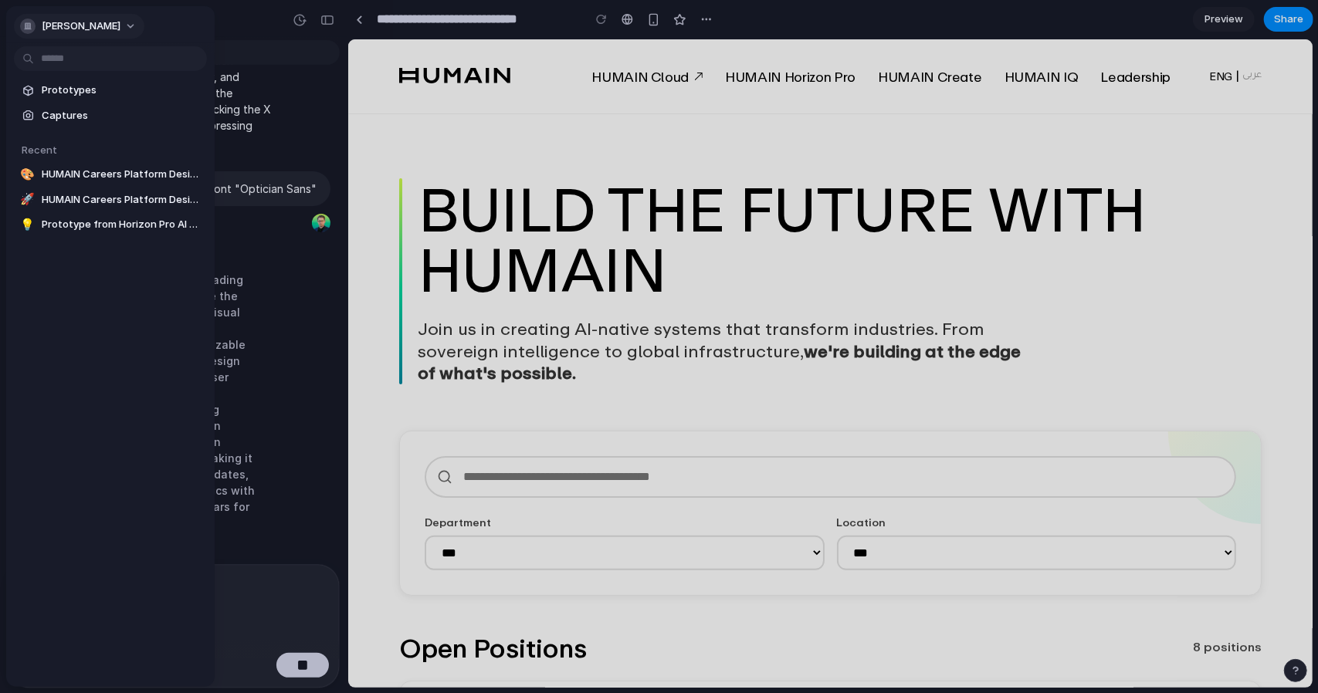
click at [29, 24] on div "button" at bounding box center [27, 26] width 15 height 15
click at [83, 22] on div "Settings Invite members Change theme Sign out" at bounding box center [659, 346] width 1318 height 693
click at [233, 19] on div at bounding box center [659, 346] width 1318 height 693
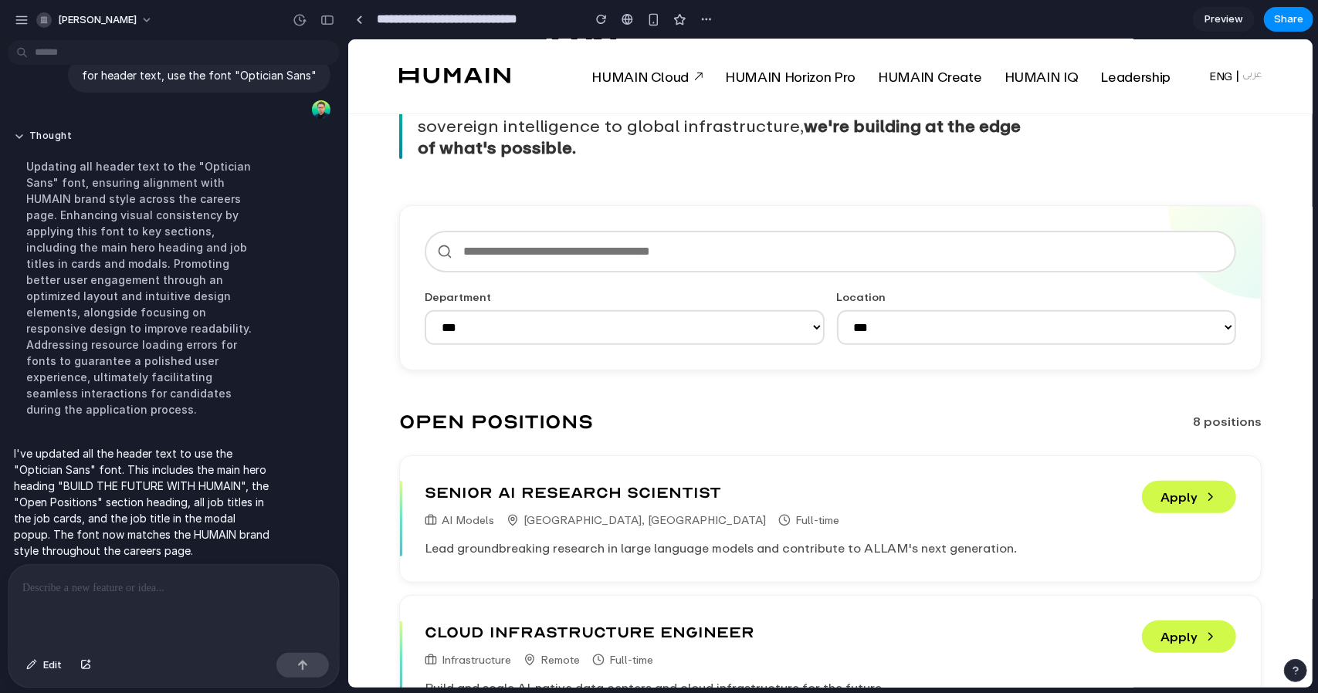
scroll to position [244, 0]
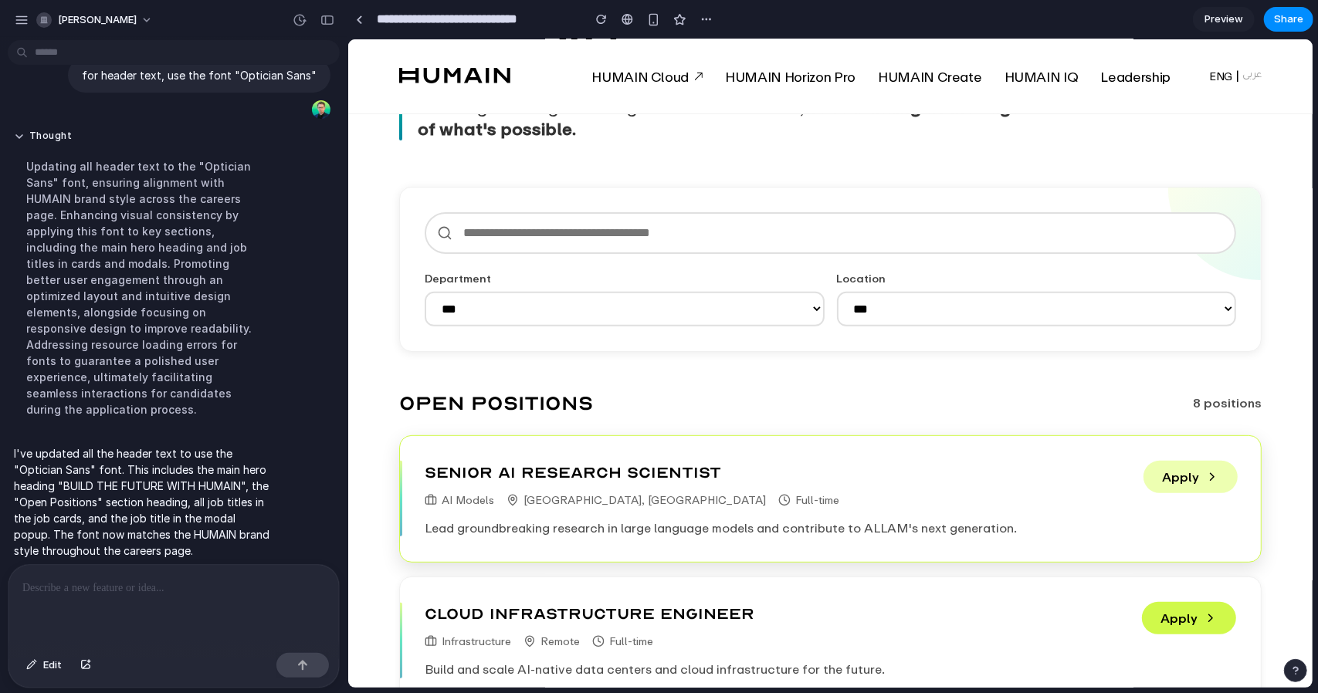
click at [1187, 467] on button "Apply" at bounding box center [1189, 476] width 94 height 32
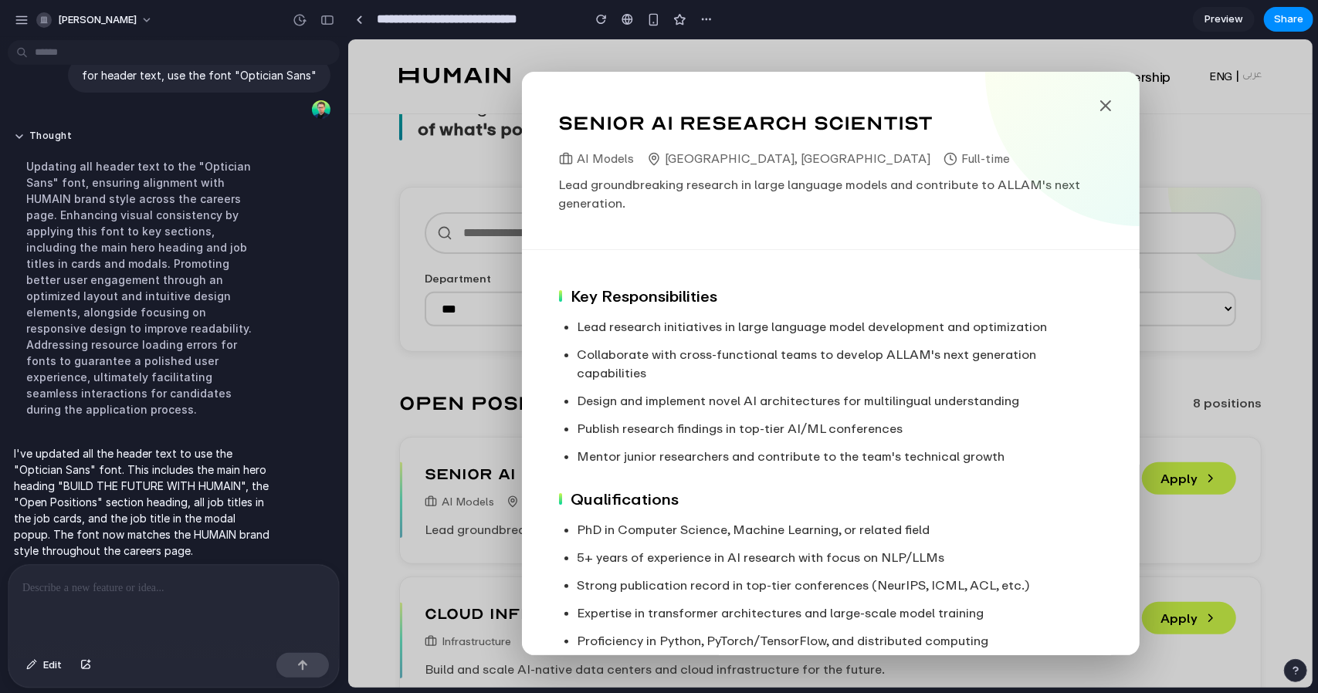
scroll to position [281, 0]
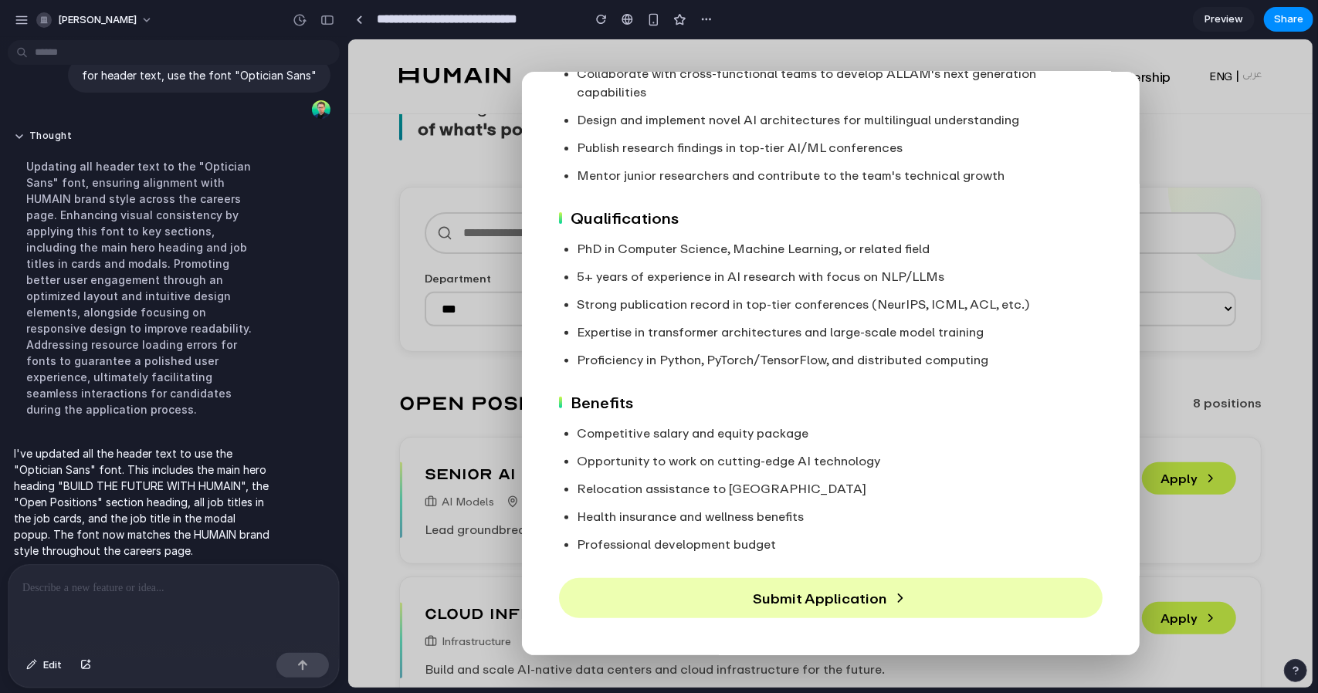
click at [874, 583] on button "Submit Application" at bounding box center [829, 597] width 543 height 41
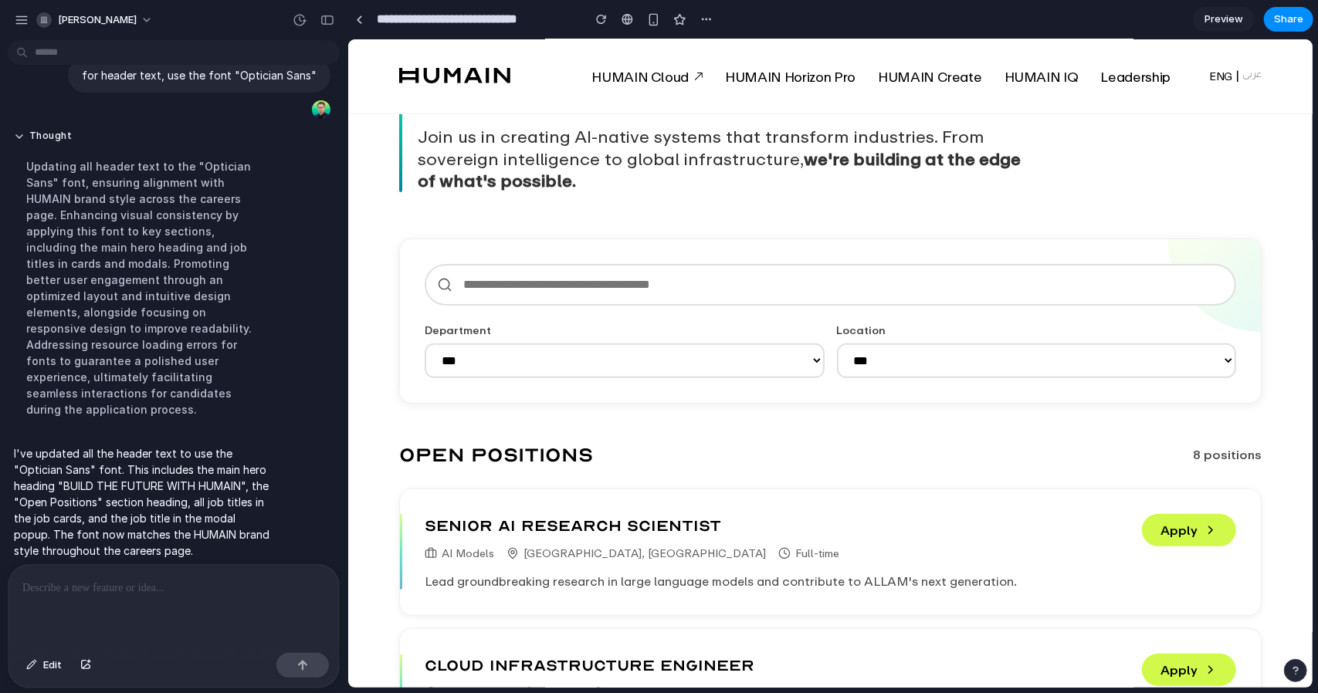
scroll to position [0, 0]
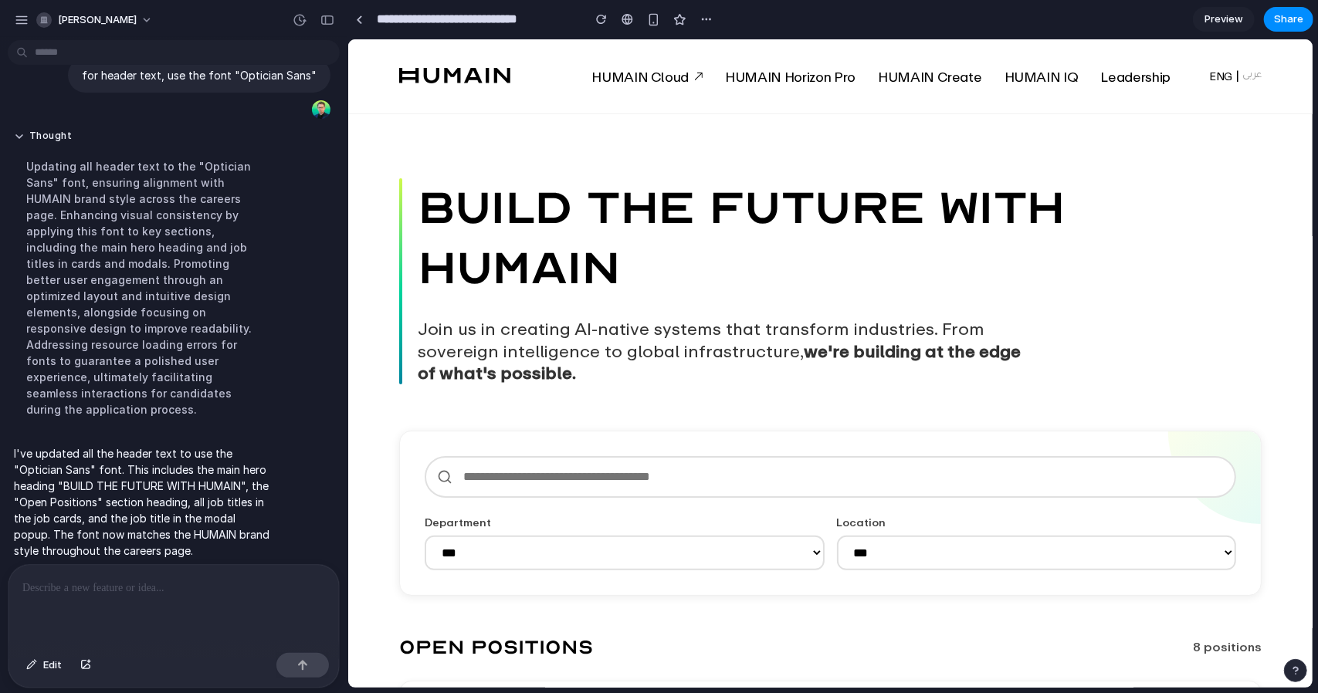
click at [1237, 17] on span "Preview" at bounding box center [1223, 19] width 39 height 15
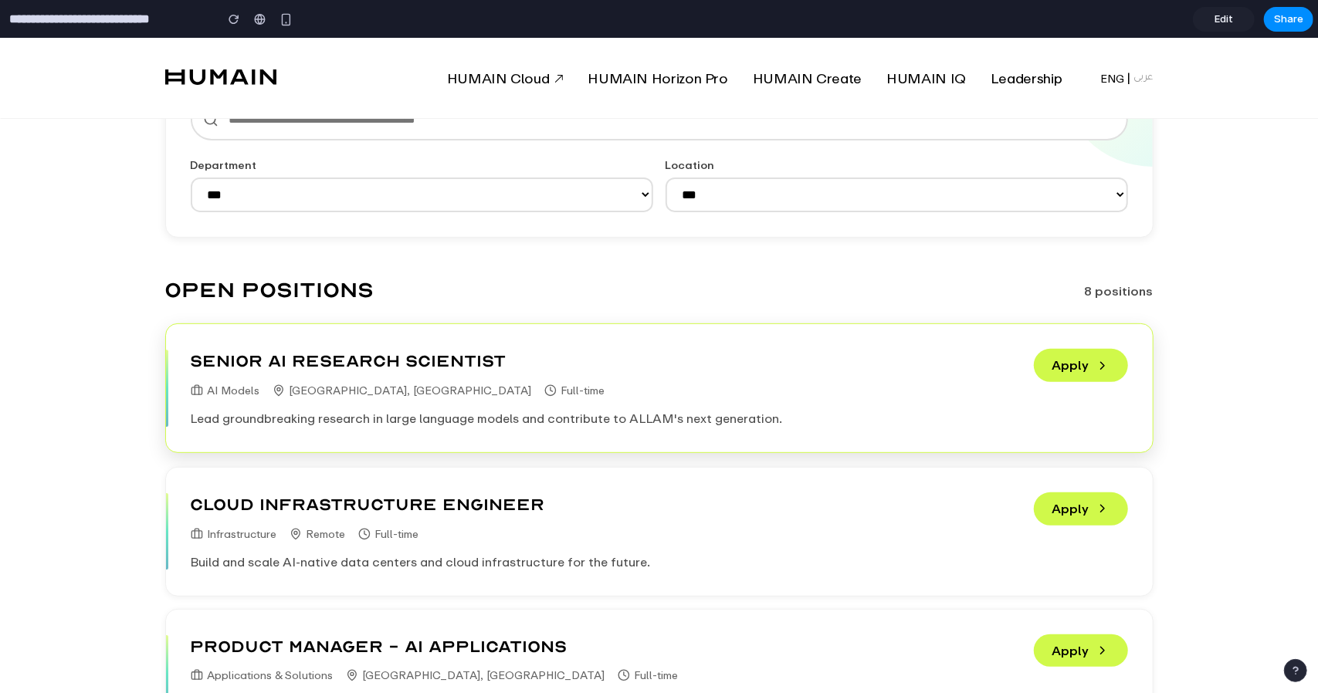
scroll to position [309, 0]
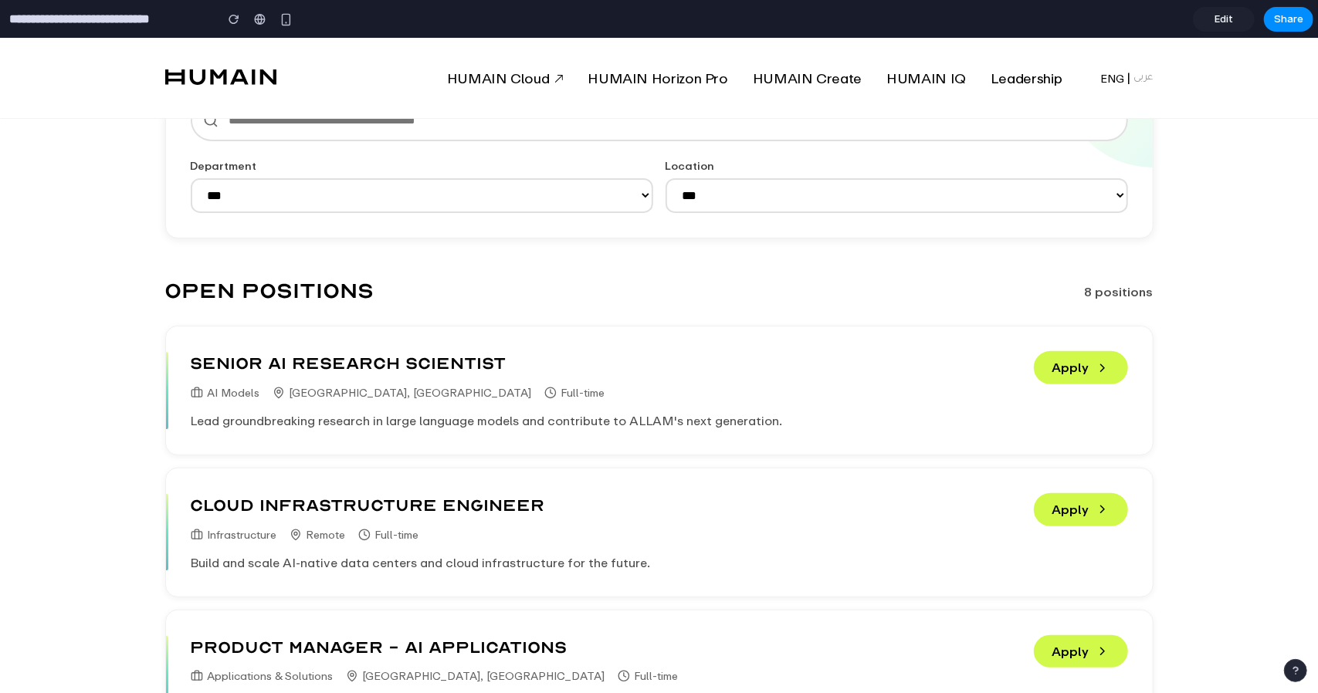
click at [1224, 21] on span "Edit" at bounding box center [1223, 19] width 19 height 15
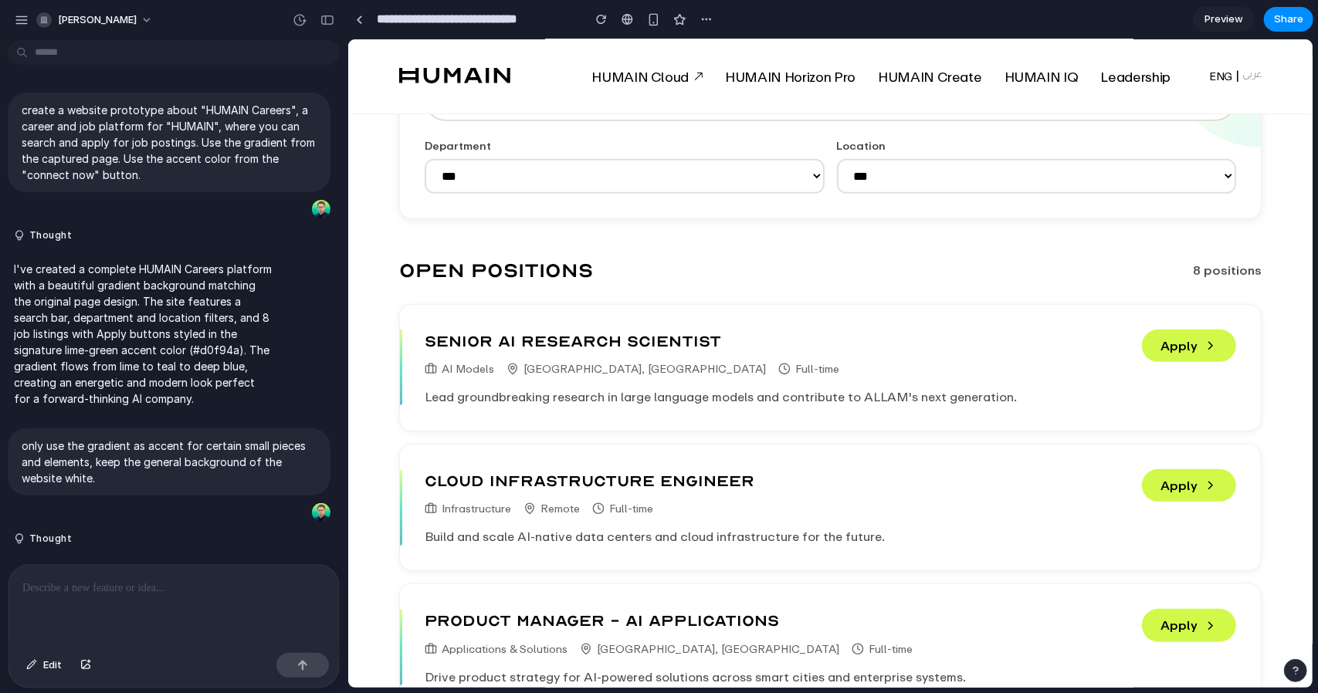
scroll to position [1044, 0]
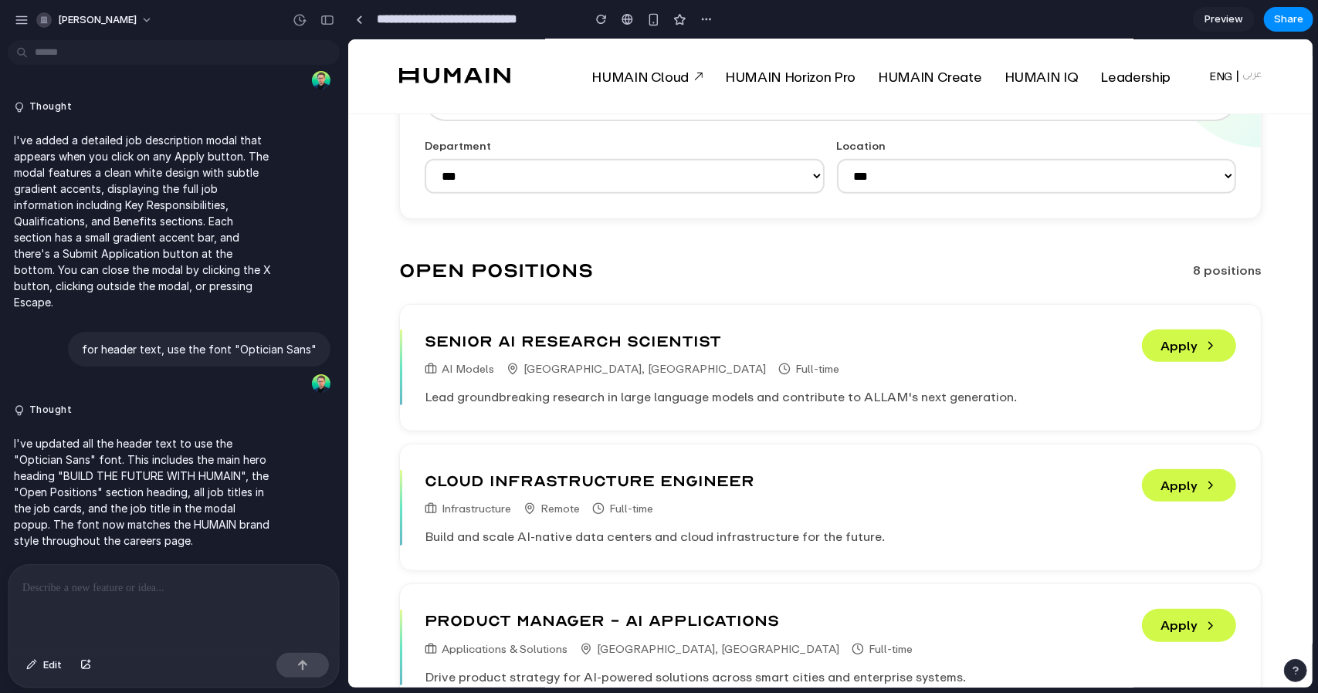
click at [112, 605] on div at bounding box center [173, 606] width 330 height 82
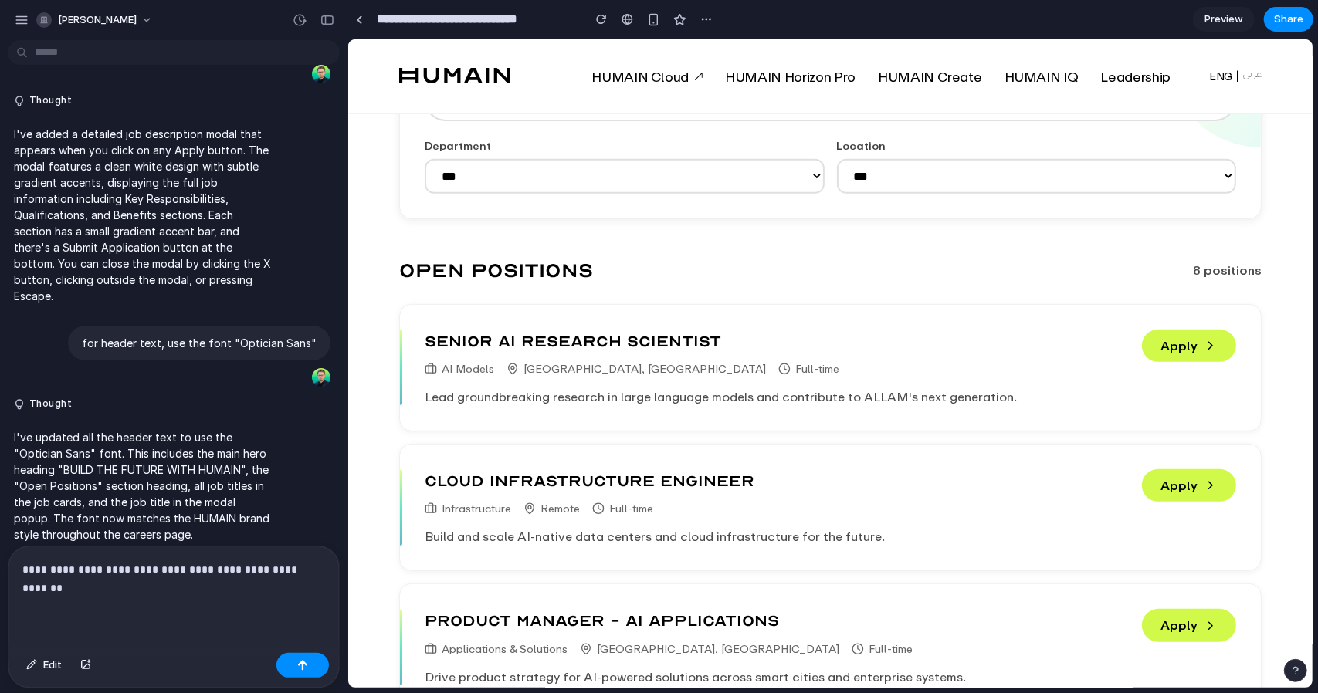
scroll to position [1063, 0]
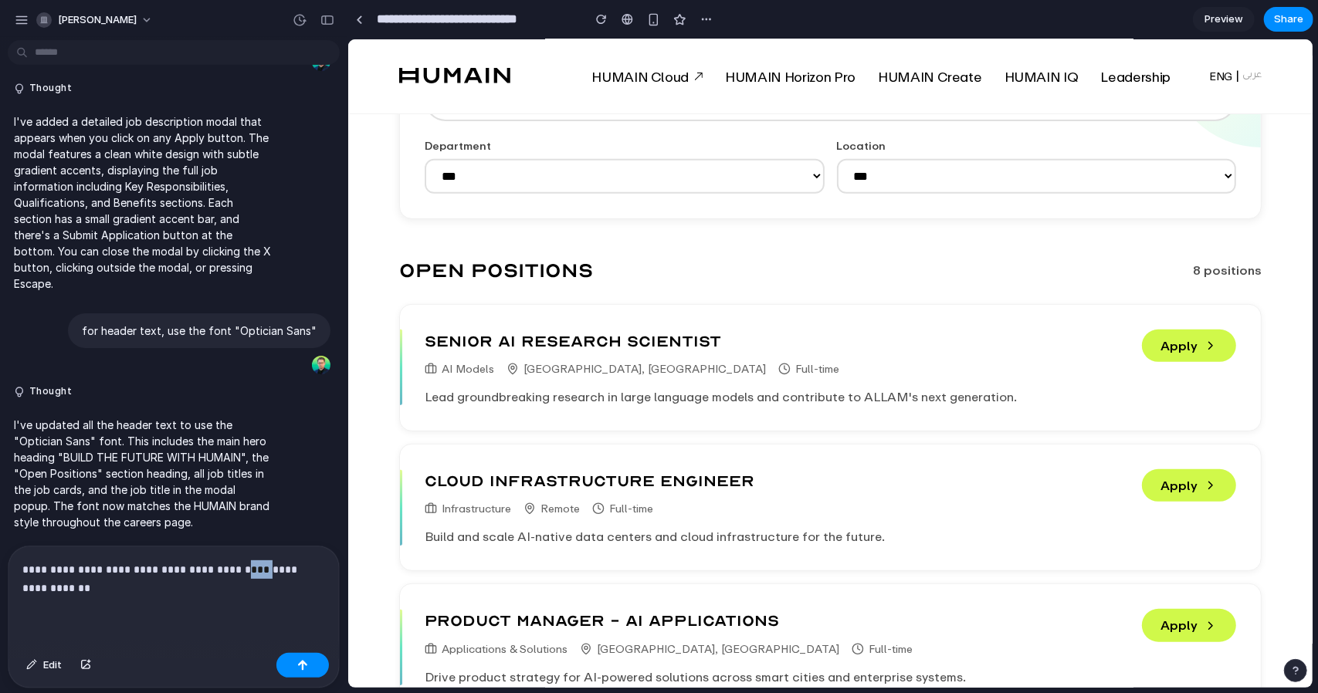
drag, startPoint x: 259, startPoint y: 560, endPoint x: 241, endPoint y: 566, distance: 19.5
click at [241, 566] on p "**********" at bounding box center [170, 578] width 296 height 37
click at [244, 565] on p "**********" at bounding box center [170, 578] width 296 height 37
drag, startPoint x: 244, startPoint y: 565, endPoint x: 259, endPoint y: 560, distance: 15.4
click at [259, 560] on p "**********" at bounding box center [170, 578] width 296 height 37
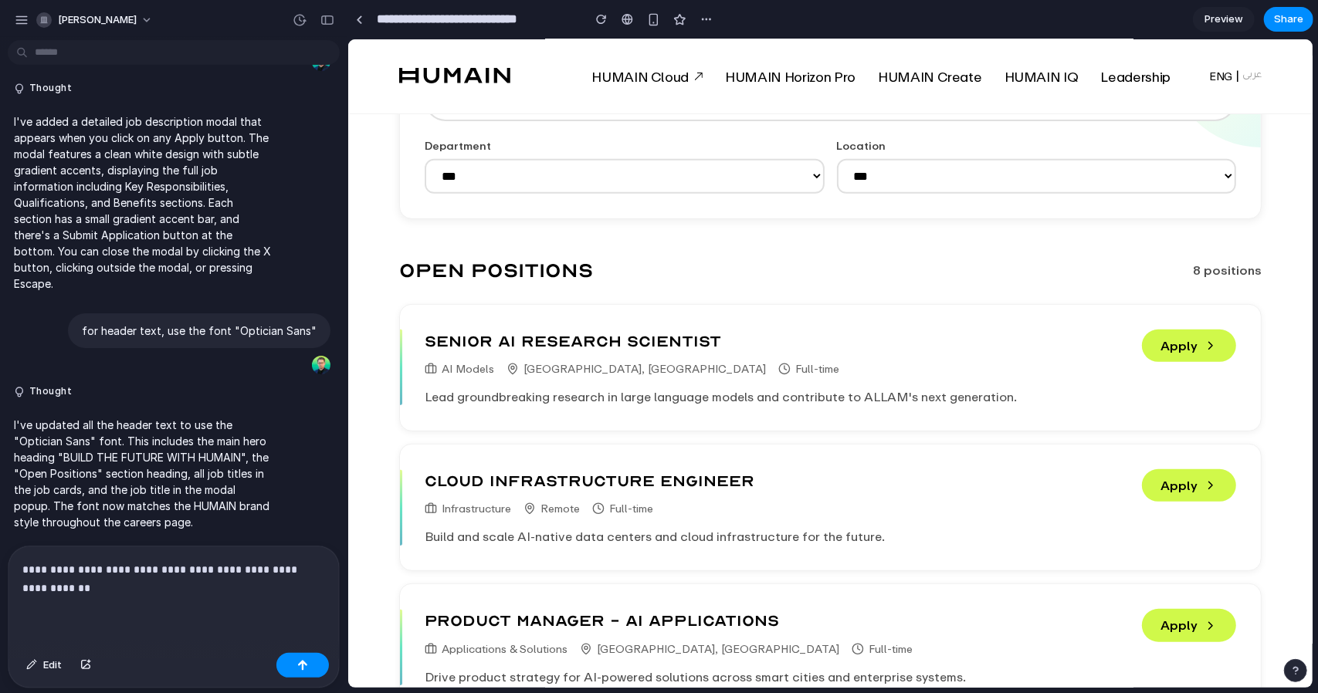
click at [177, 581] on p "**********" at bounding box center [170, 578] width 296 height 37
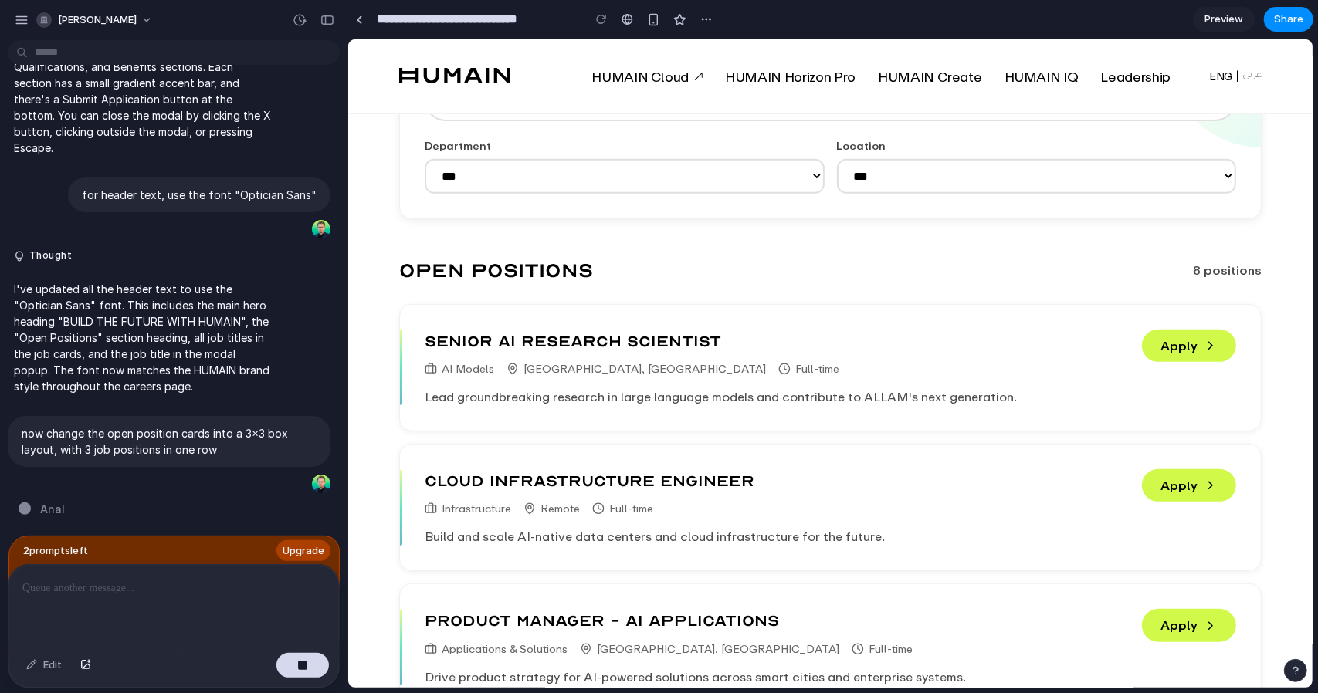
scroll to position [1200, 0]
click at [250, 543] on div "2 prompt s left Upgrade" at bounding box center [174, 563] width 332 height 54
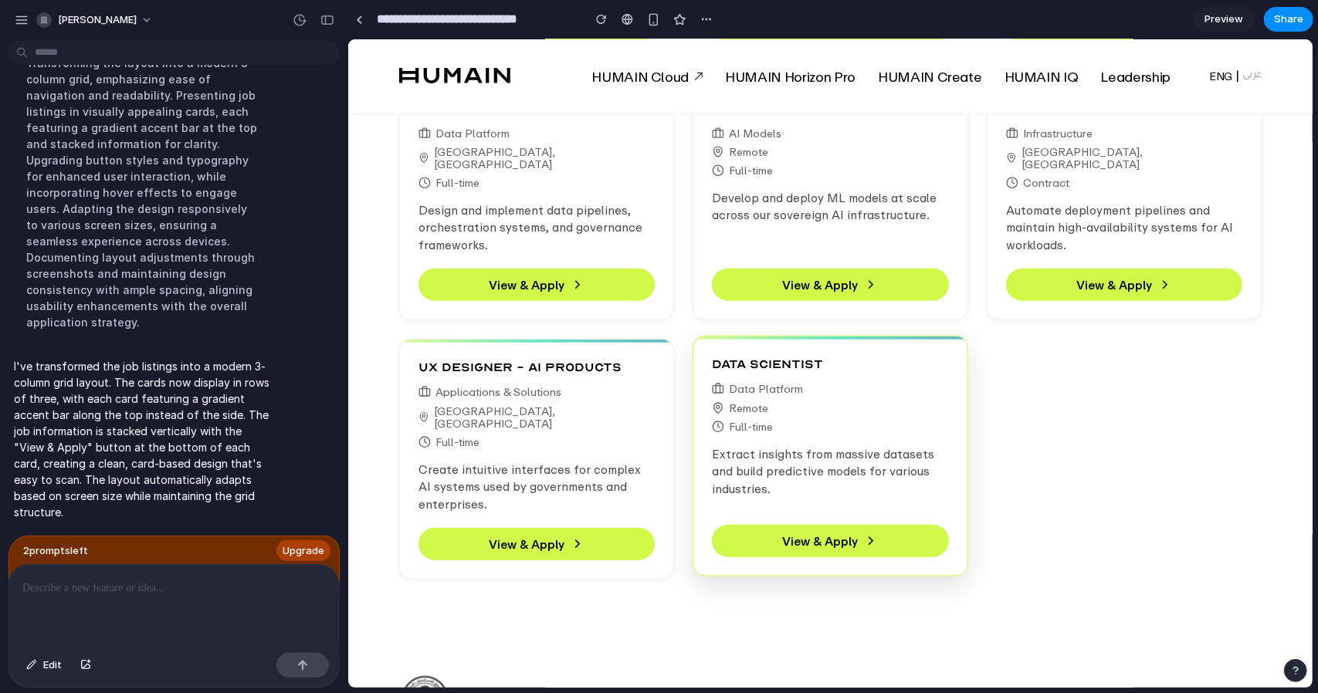
scroll to position [926, 0]
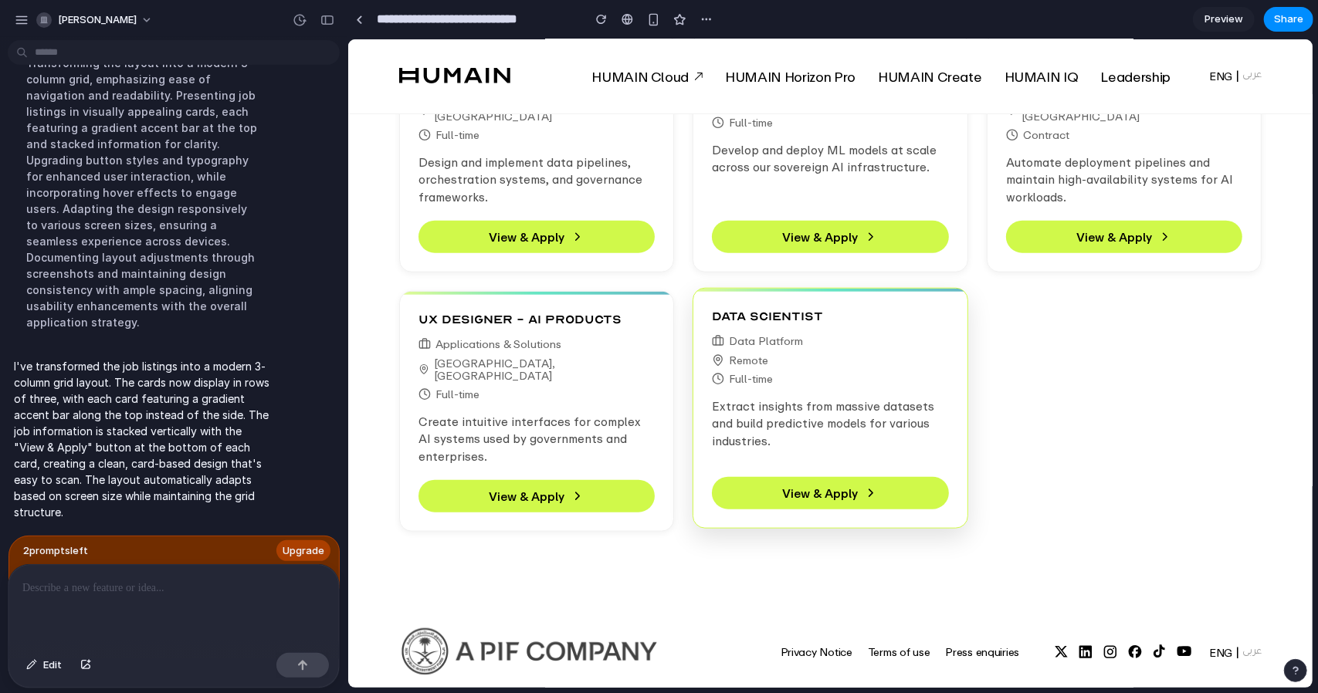
click at [809, 397] on p "Extract insights from massive datasets and build predictive models for various …" at bounding box center [829, 429] width 237 height 65
click at [821, 476] on button "View & Apply" at bounding box center [829, 492] width 237 height 32
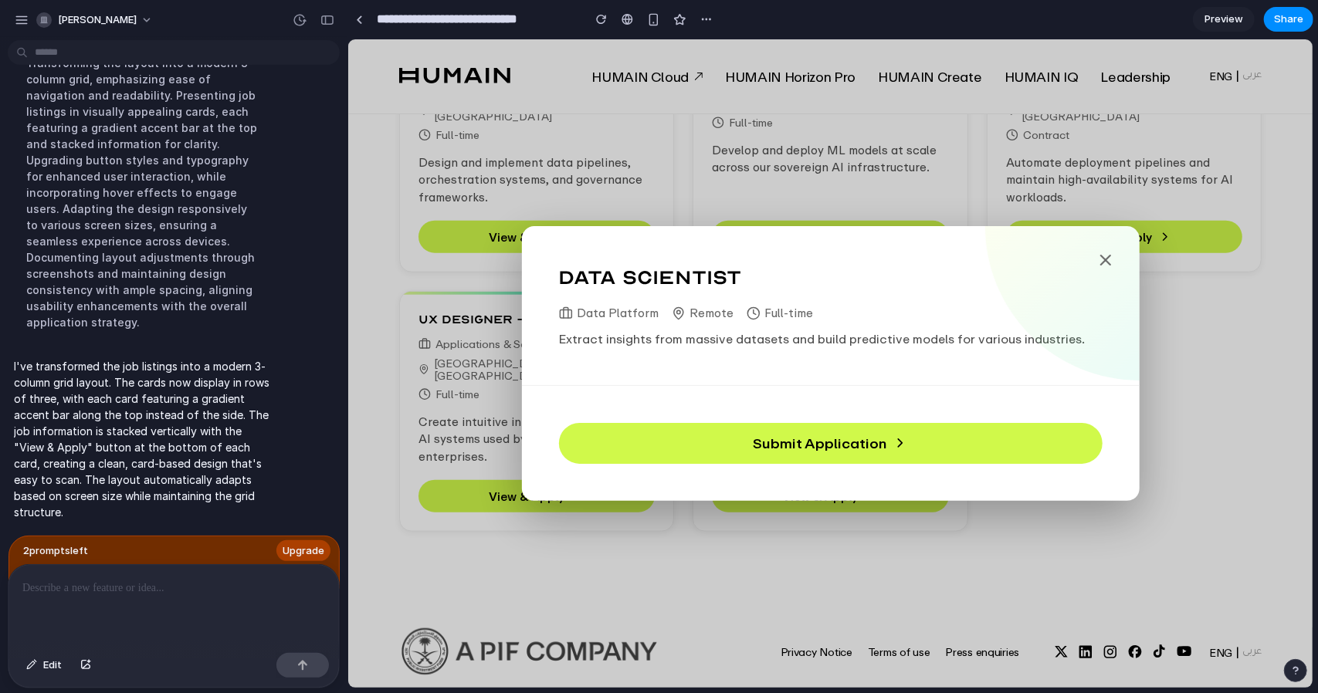
click at [1114, 257] on button at bounding box center [1104, 259] width 31 height 31
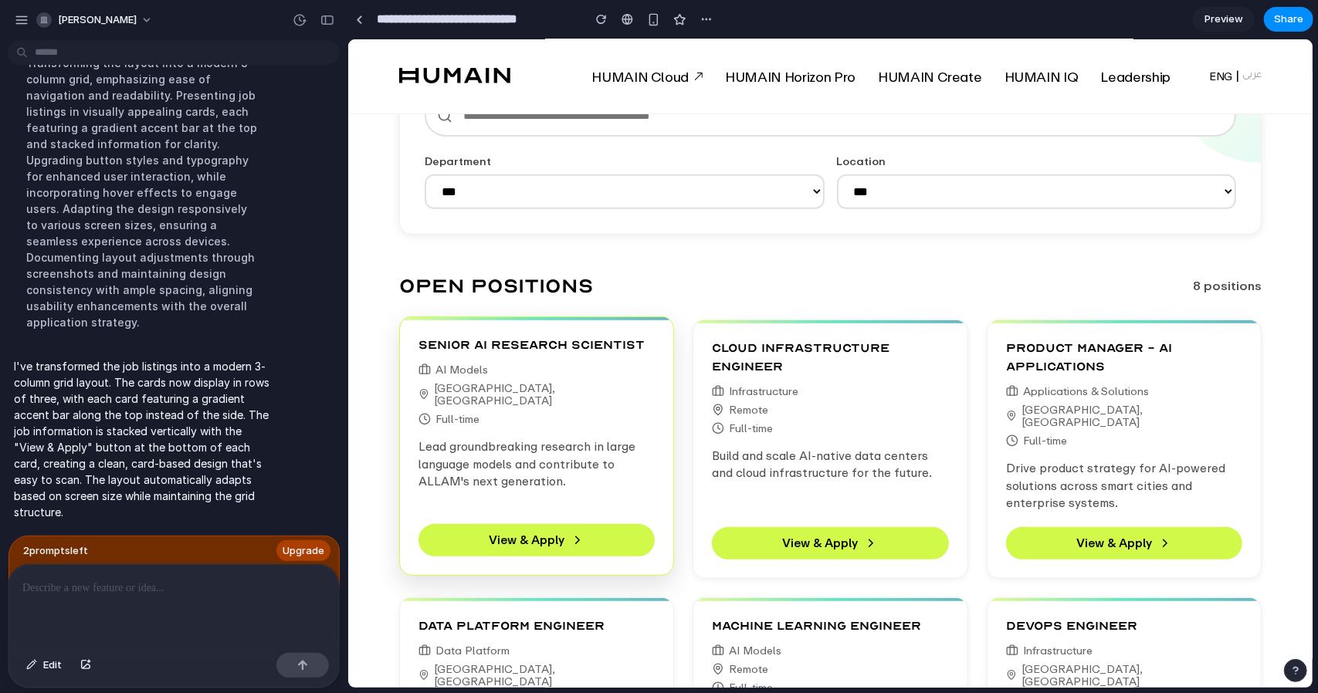
scroll to position [386, 0]
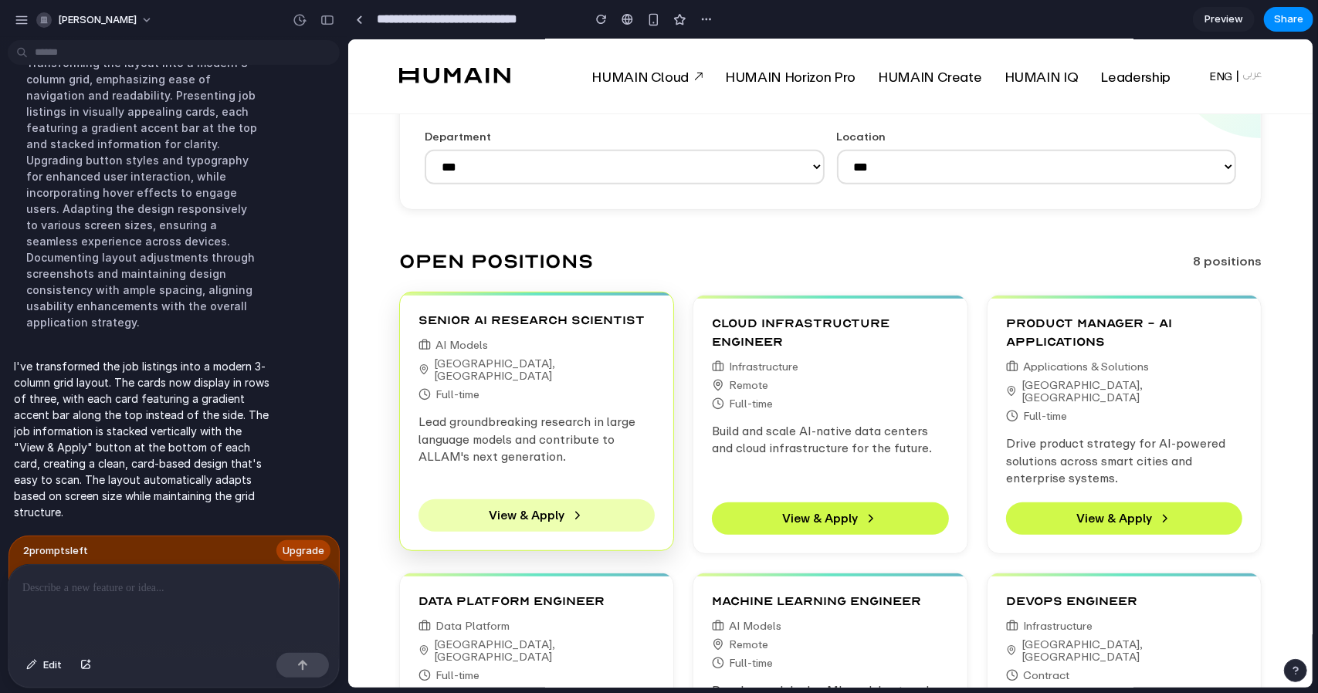
click at [559, 508] on button "View & Apply" at bounding box center [536, 515] width 237 height 32
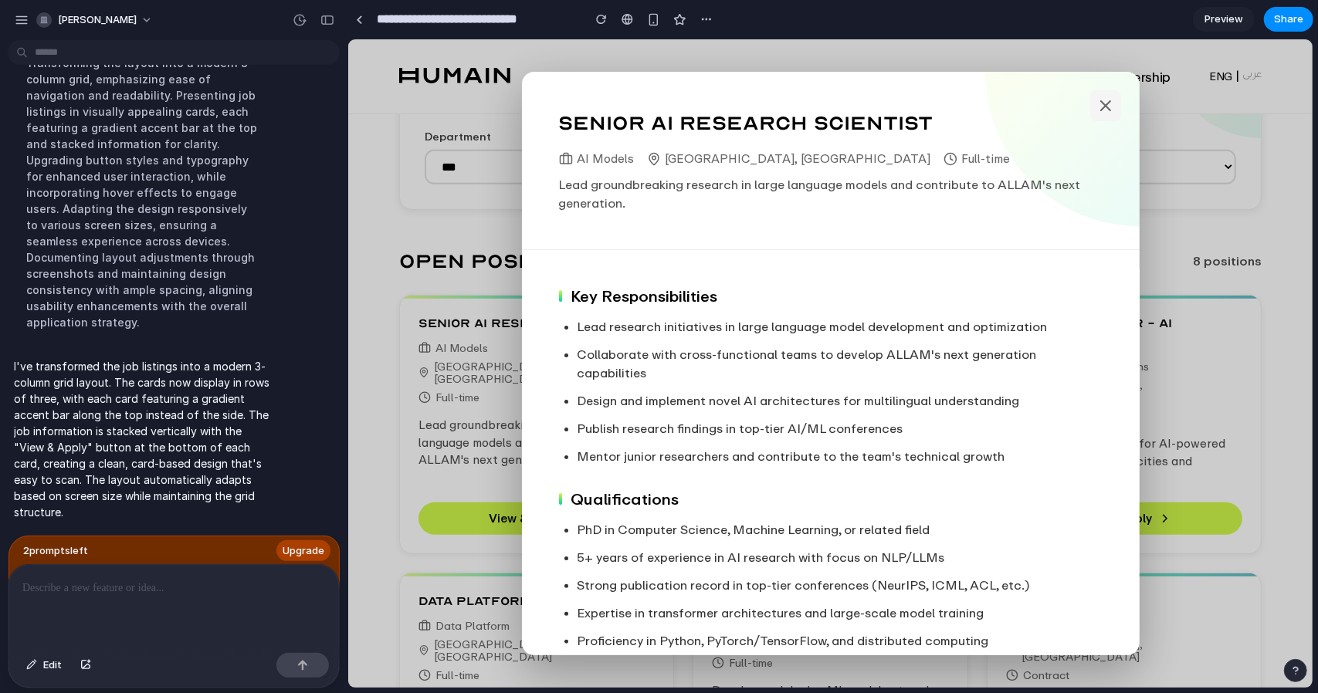
click at [1096, 101] on icon at bounding box center [1104, 105] width 19 height 19
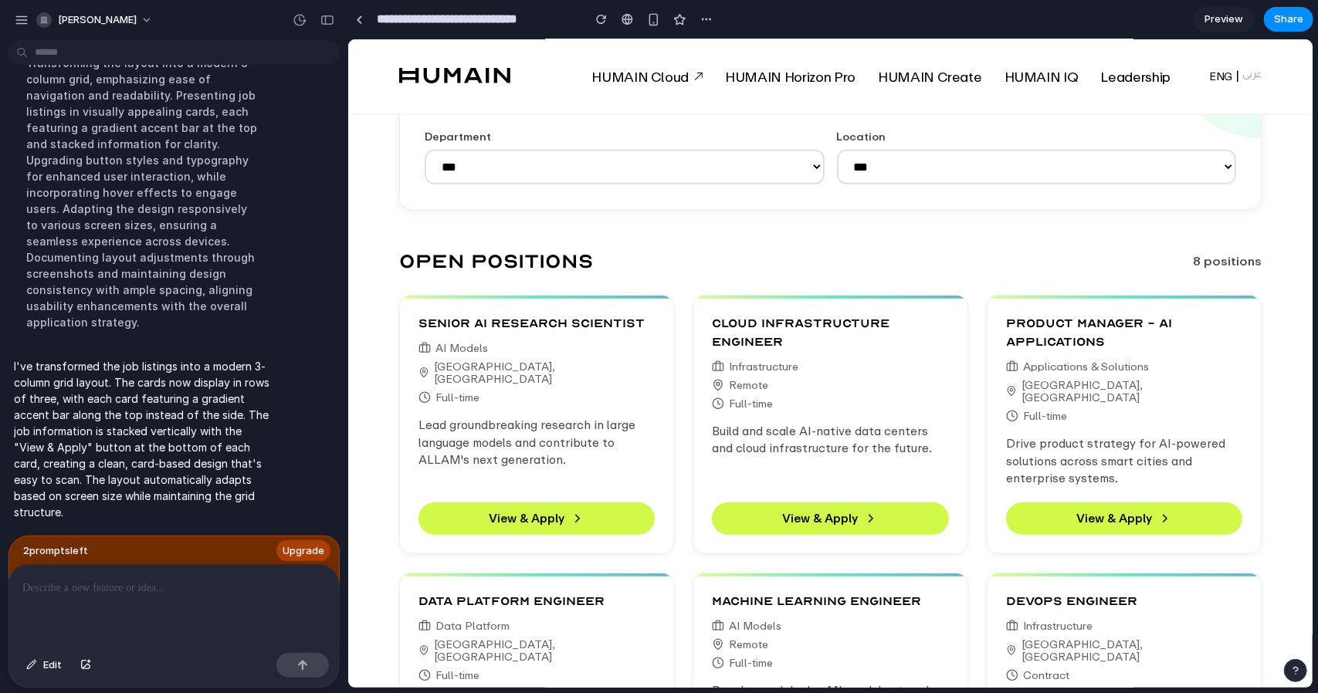
click at [635, 171] on select "**********" at bounding box center [624, 166] width 400 height 35
click at [424, 149] on select "**********" at bounding box center [624, 166] width 400 height 35
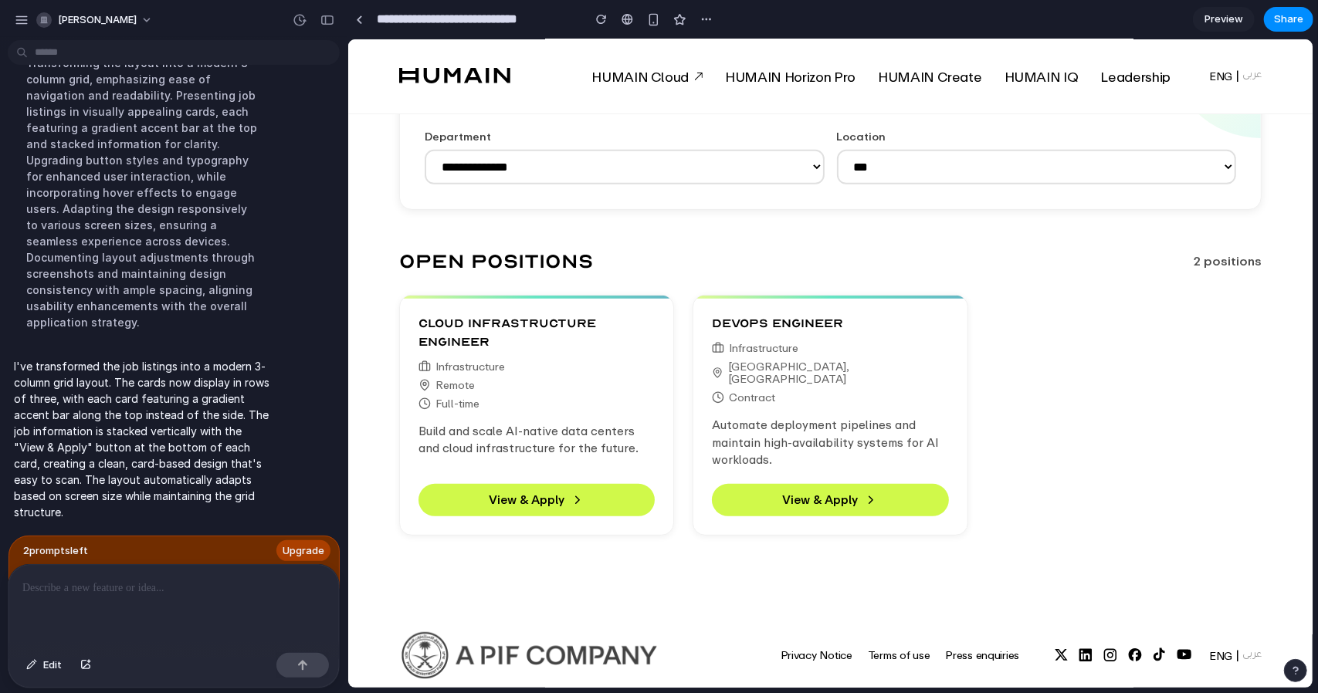
click at [551, 169] on select "**********" at bounding box center [624, 166] width 400 height 35
select select "***"
click at [424, 149] on select "**********" at bounding box center [624, 166] width 400 height 35
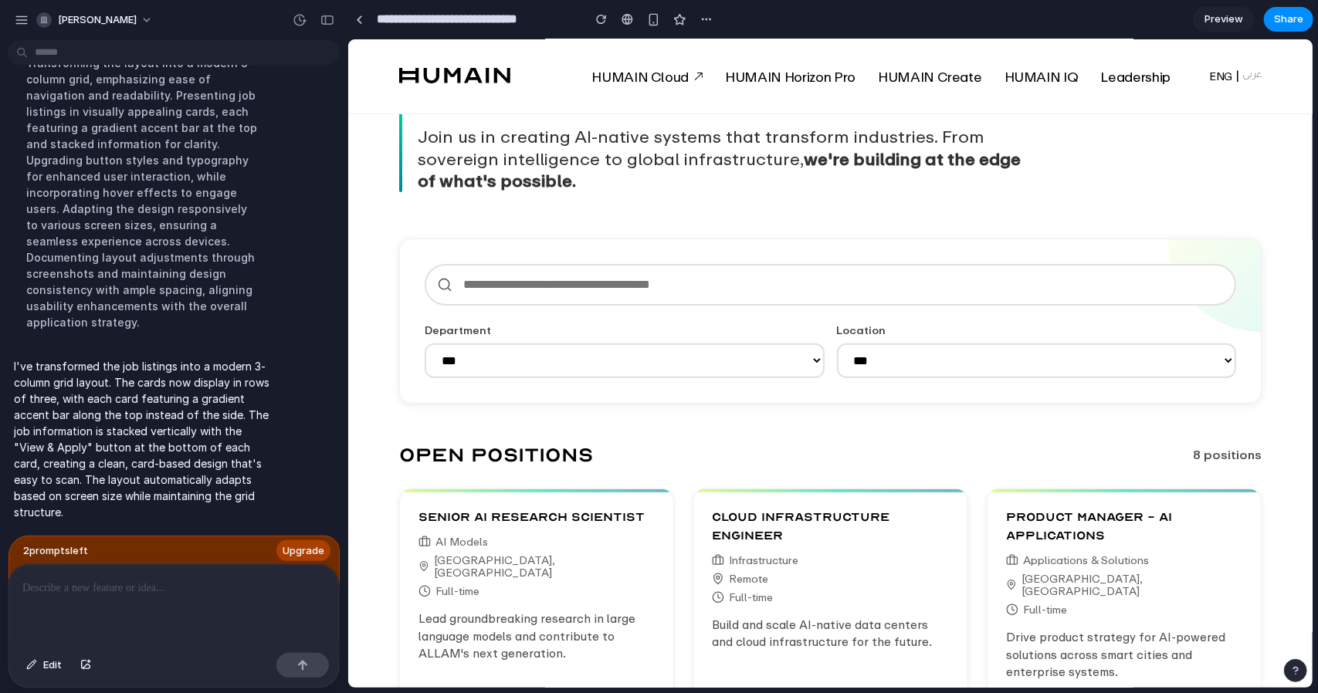
scroll to position [232, 0]
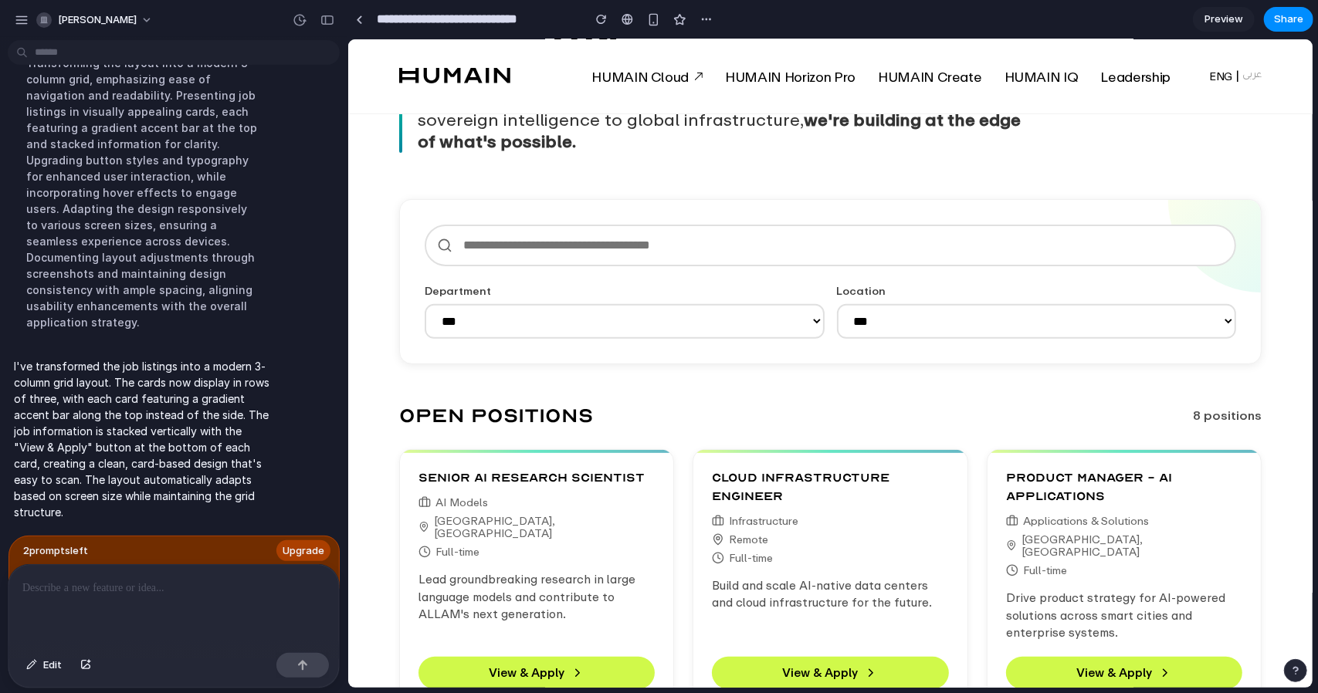
click at [1230, 21] on span "Preview" at bounding box center [1223, 19] width 39 height 15
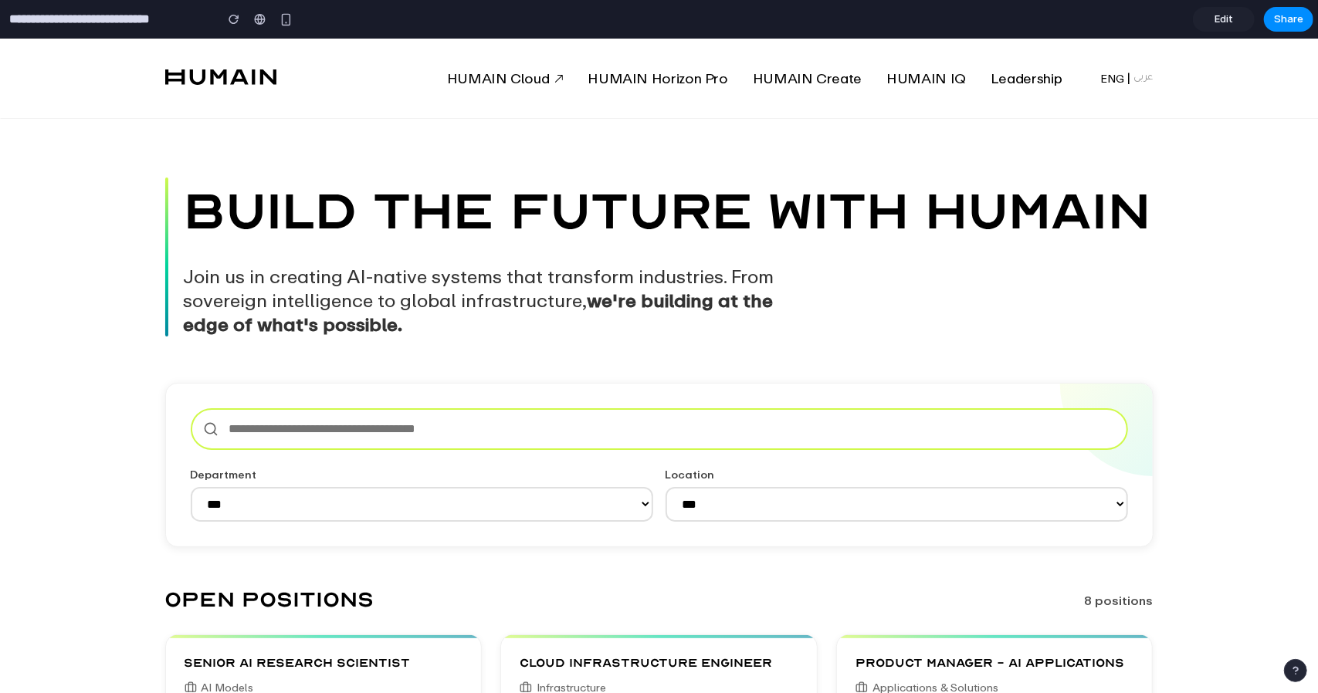
click at [259, 432] on input "text" at bounding box center [659, 429] width 937 height 42
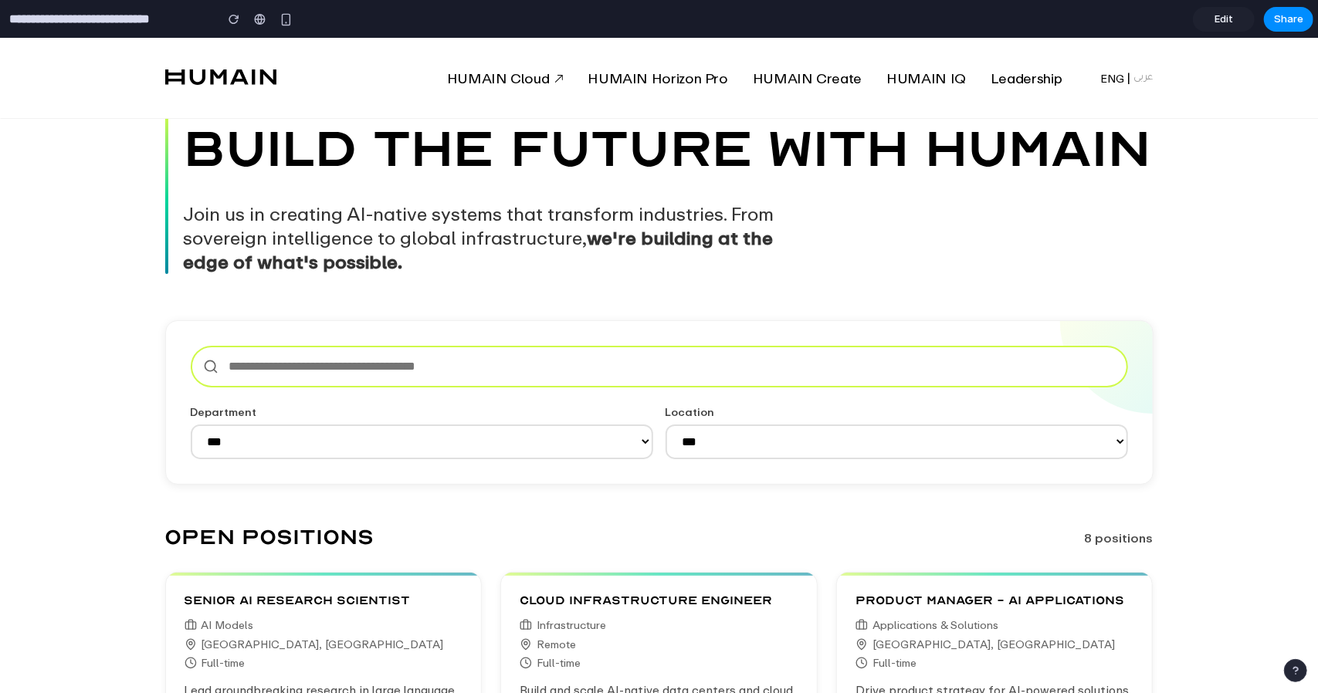
scroll to position [77, 0]
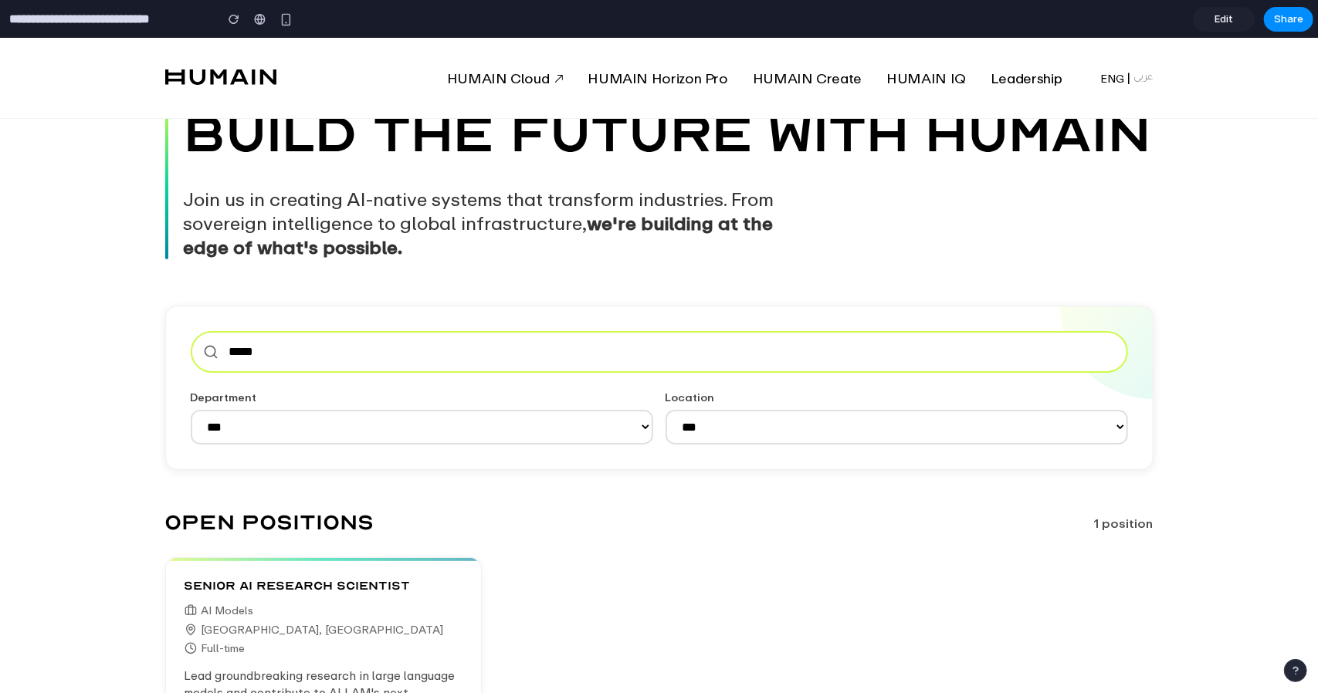
type input "******"
type input "*****"
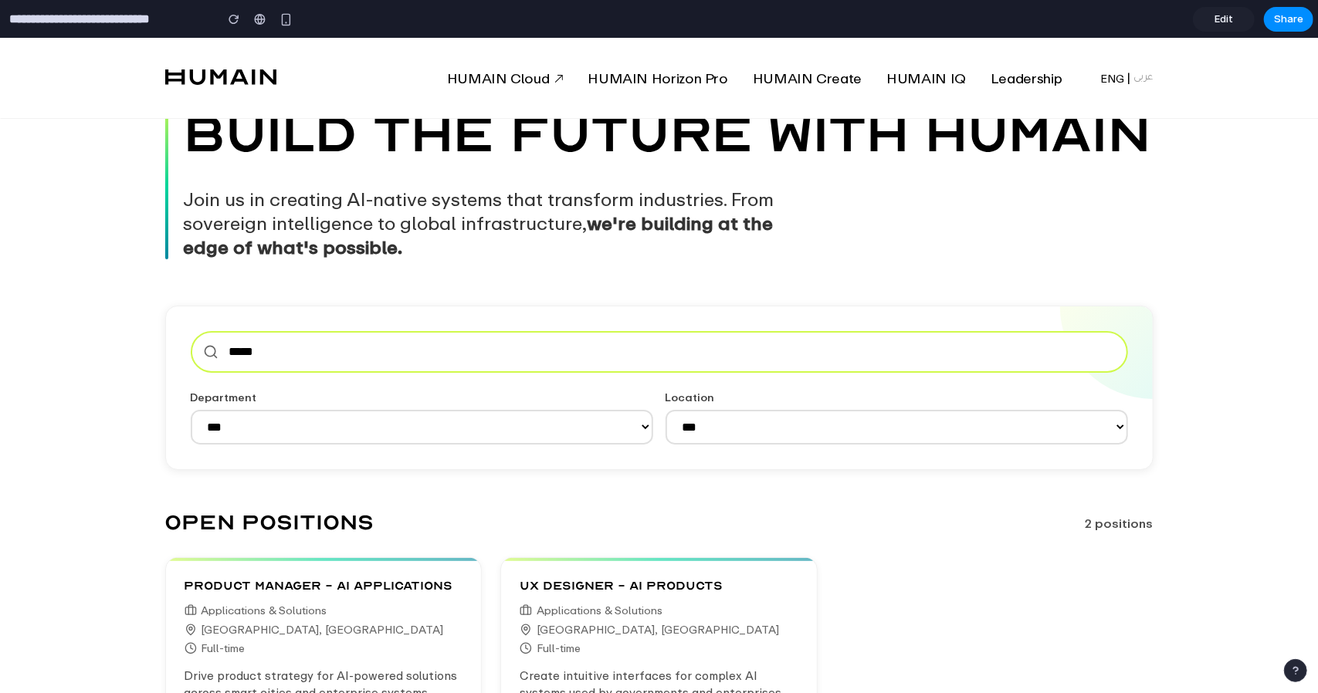
type input "******"
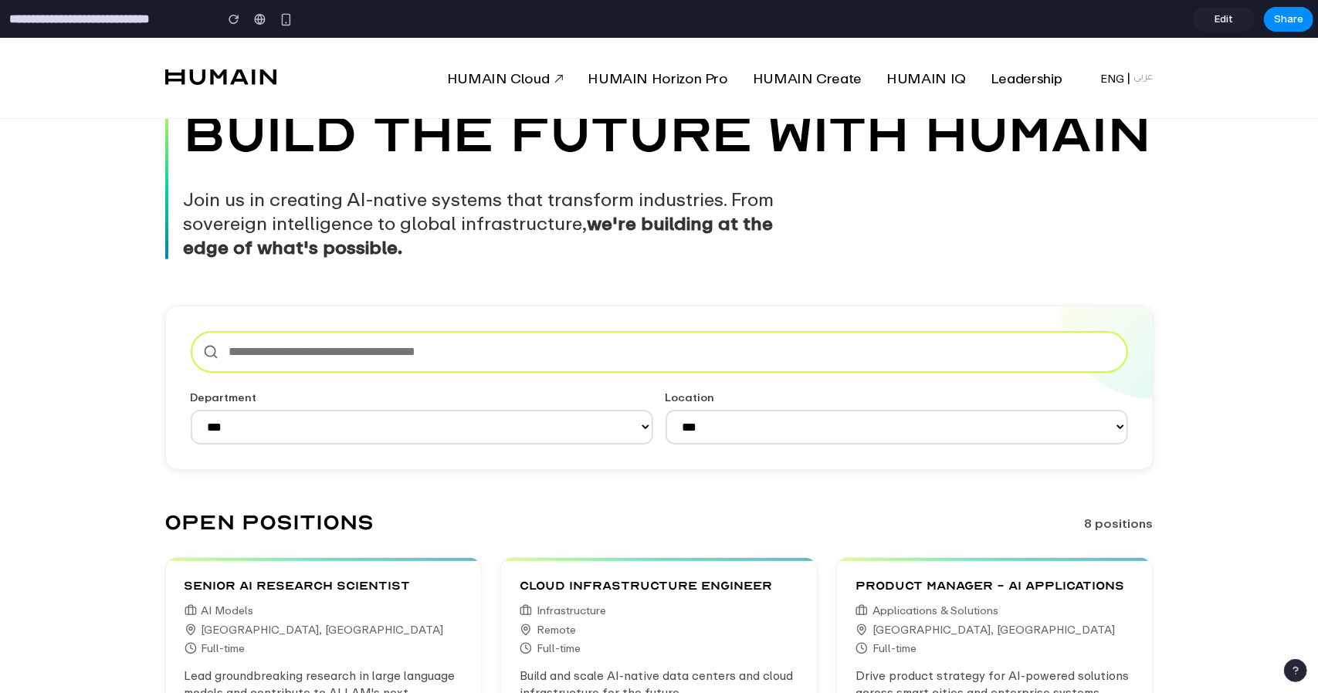
click at [779, 426] on select "**********" at bounding box center [896, 426] width 462 height 35
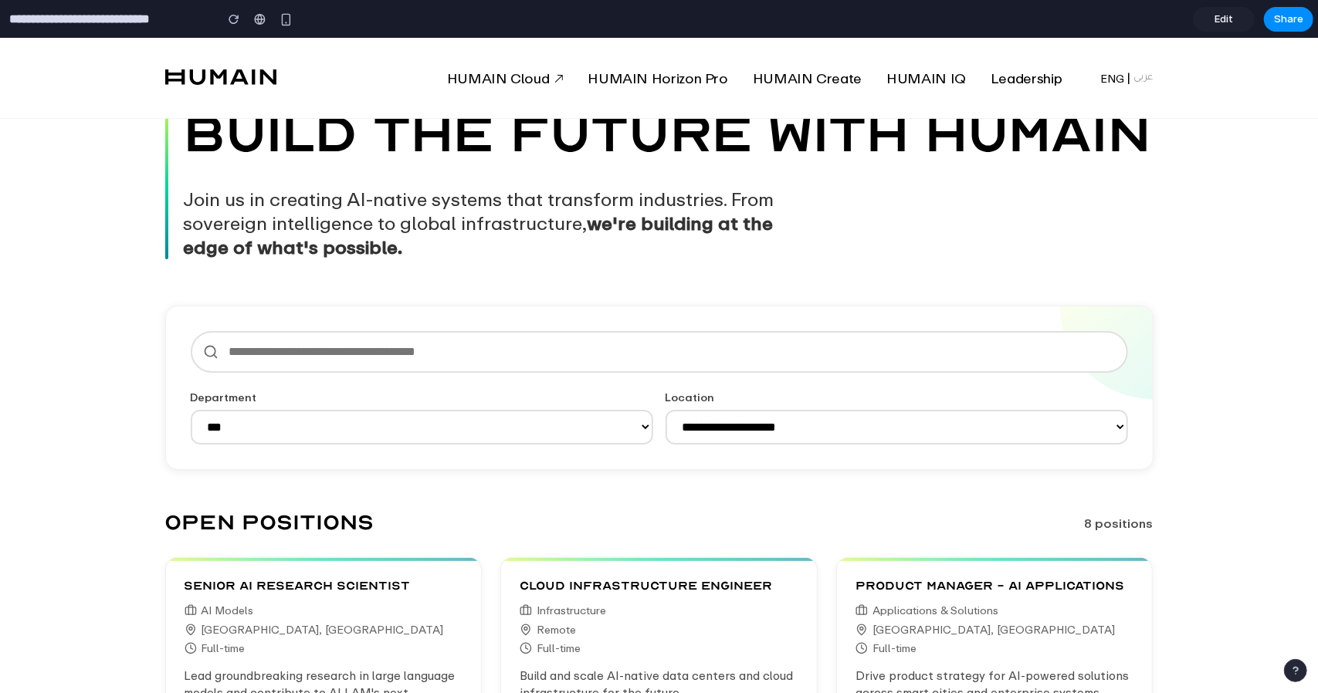
click at [665, 409] on select "**********" at bounding box center [896, 426] width 462 height 35
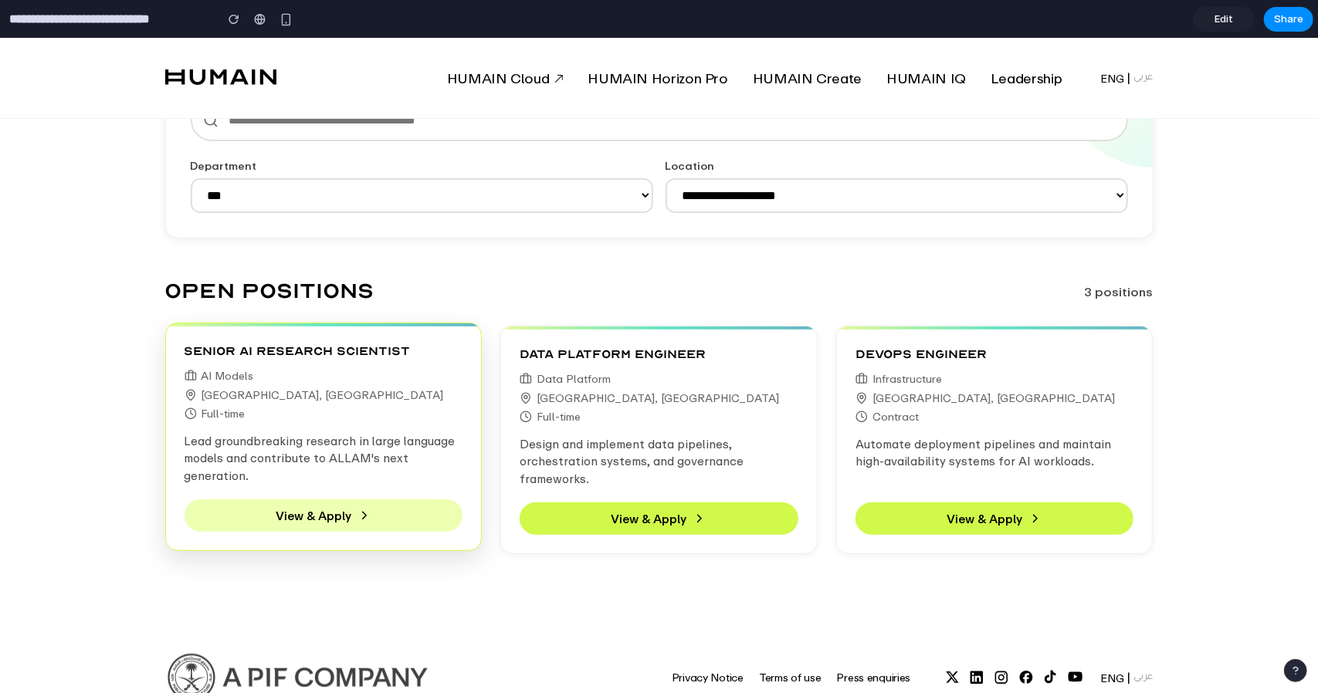
click at [357, 520] on icon at bounding box center [364, 515] width 14 height 14
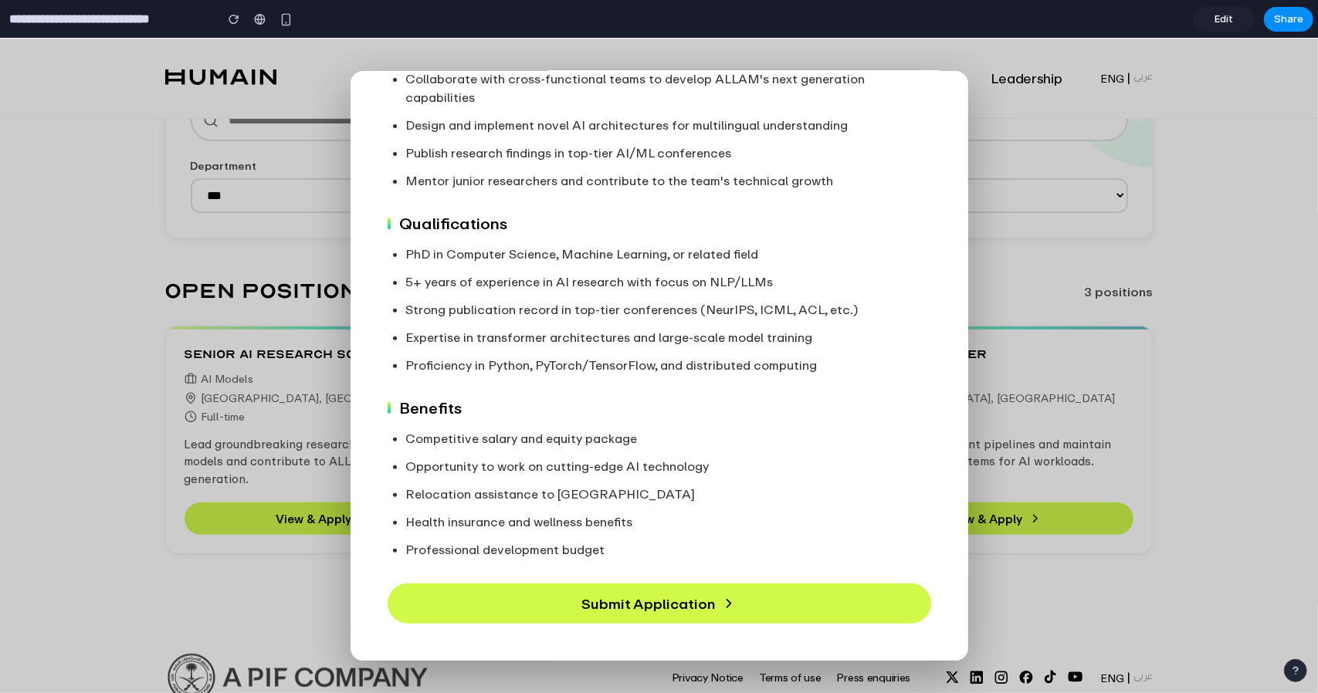
scroll to position [0, 0]
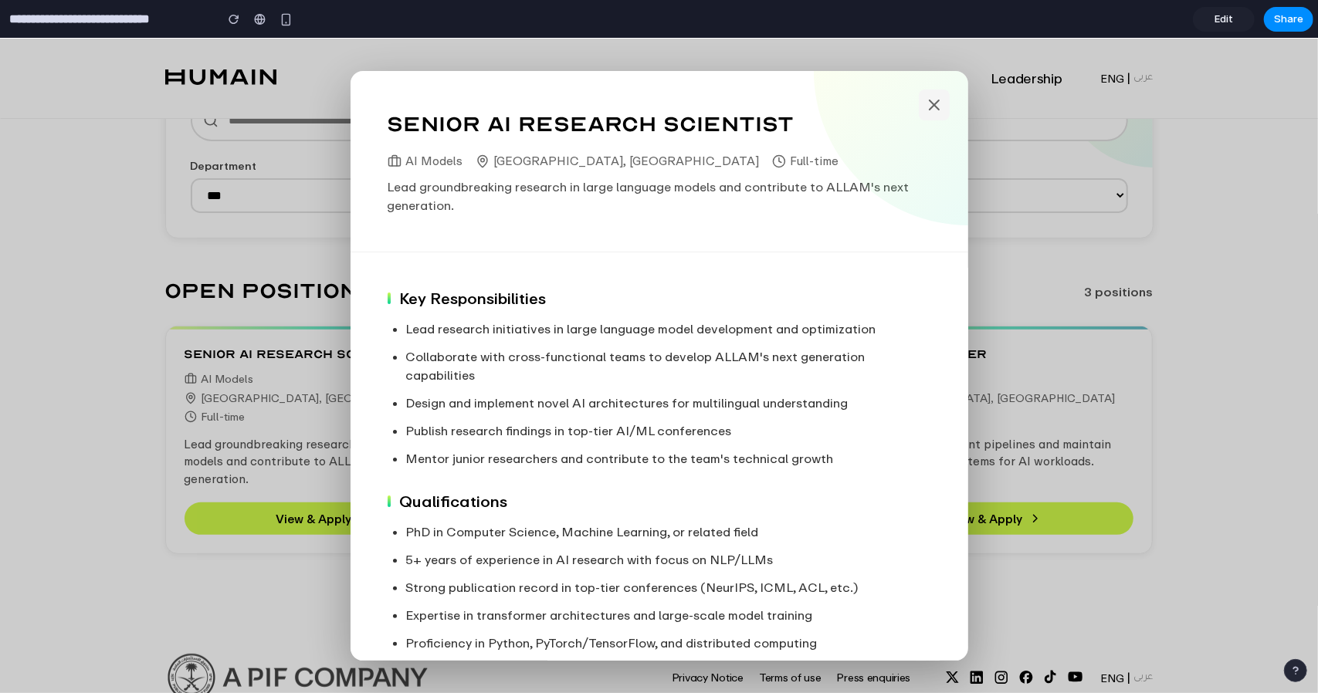
click at [929, 103] on icon at bounding box center [933, 104] width 9 height 9
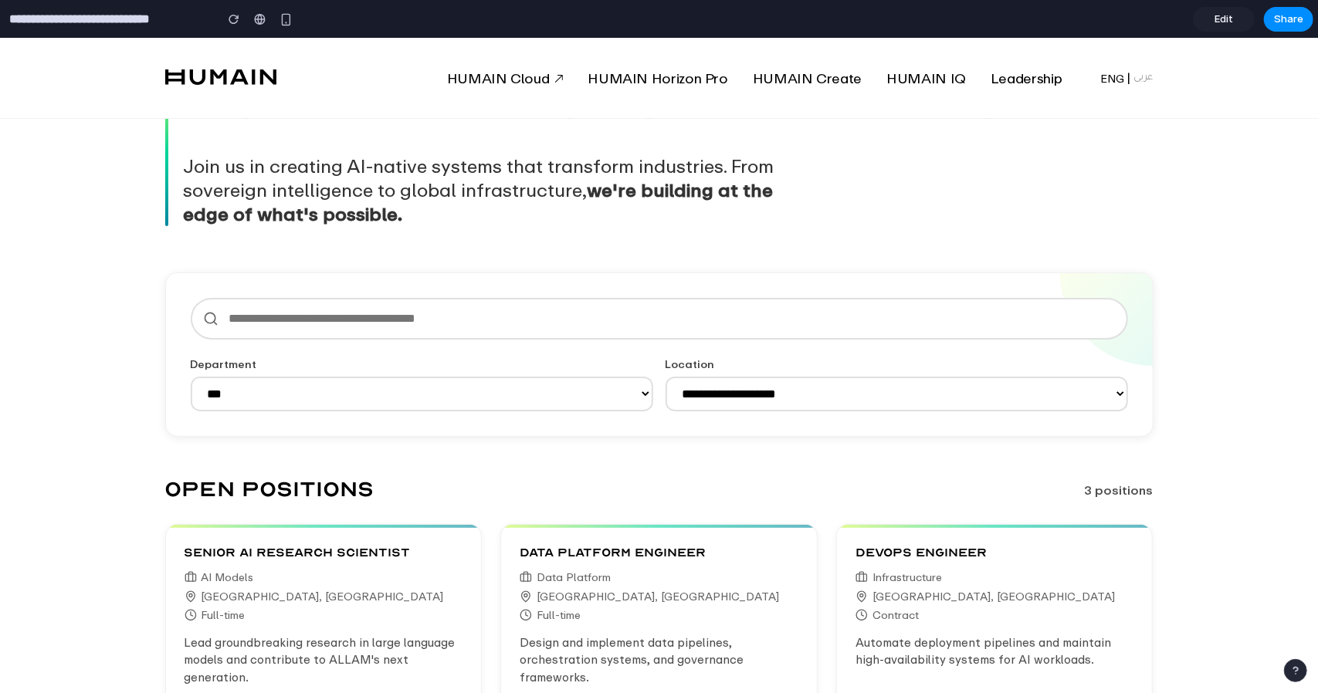
scroll to position [98, 0]
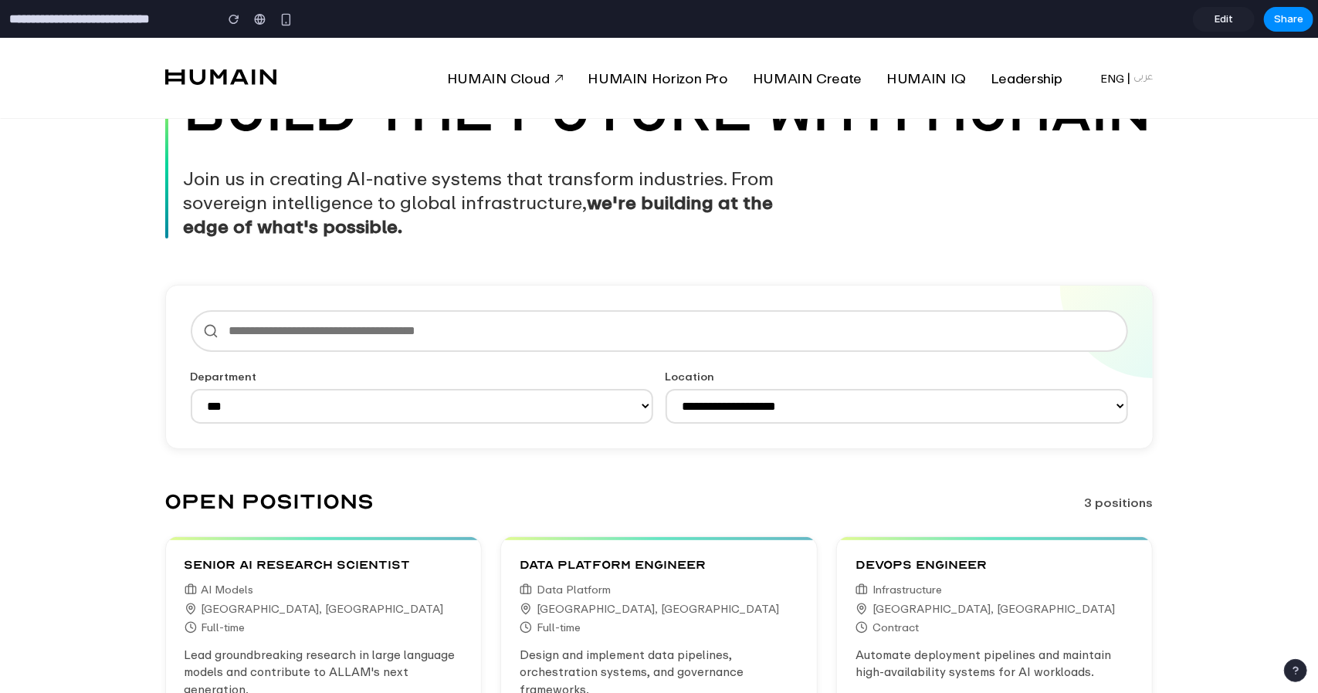
click at [1108, 404] on select "**********" at bounding box center [896, 405] width 462 height 35
select select "***"
click at [665, 388] on select "**********" at bounding box center [896, 405] width 462 height 35
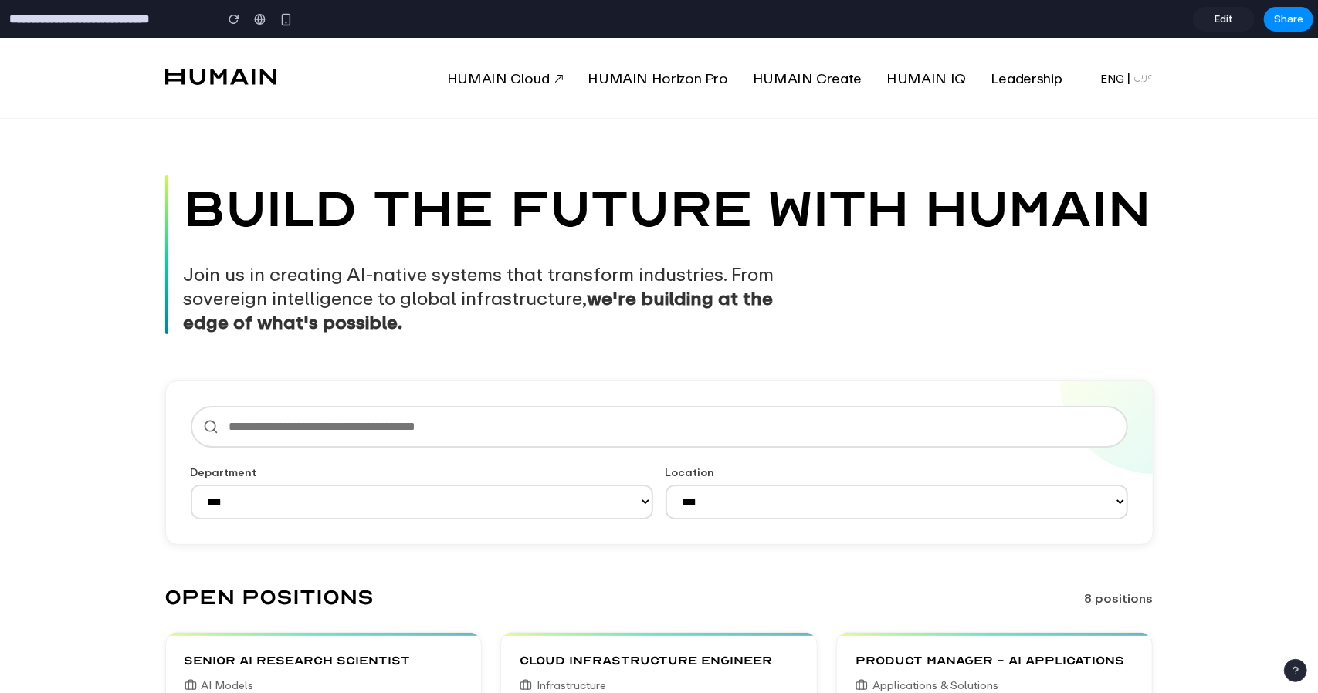
scroll to position [0, 0]
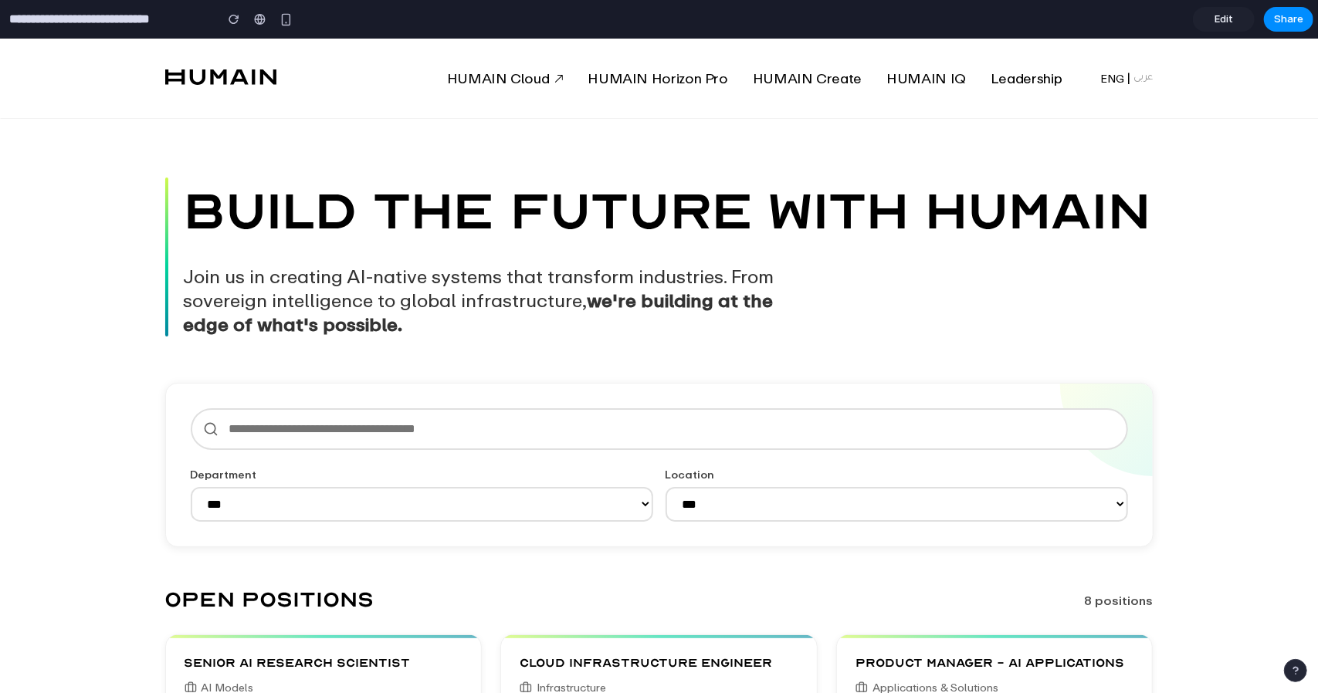
click at [1002, 77] on span "Leadership" at bounding box center [1025, 77] width 71 height 17
click at [1210, 17] on link "Edit" at bounding box center [1224, 19] width 62 height 25
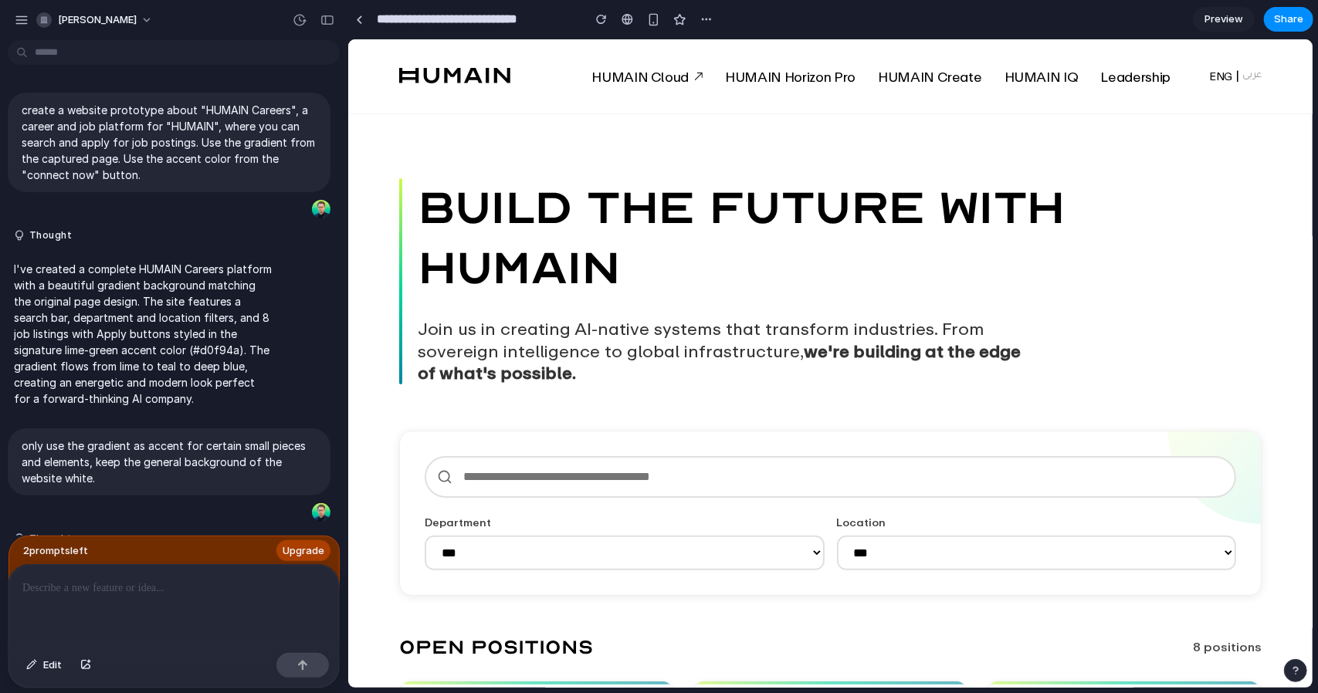
scroll to position [1377, 0]
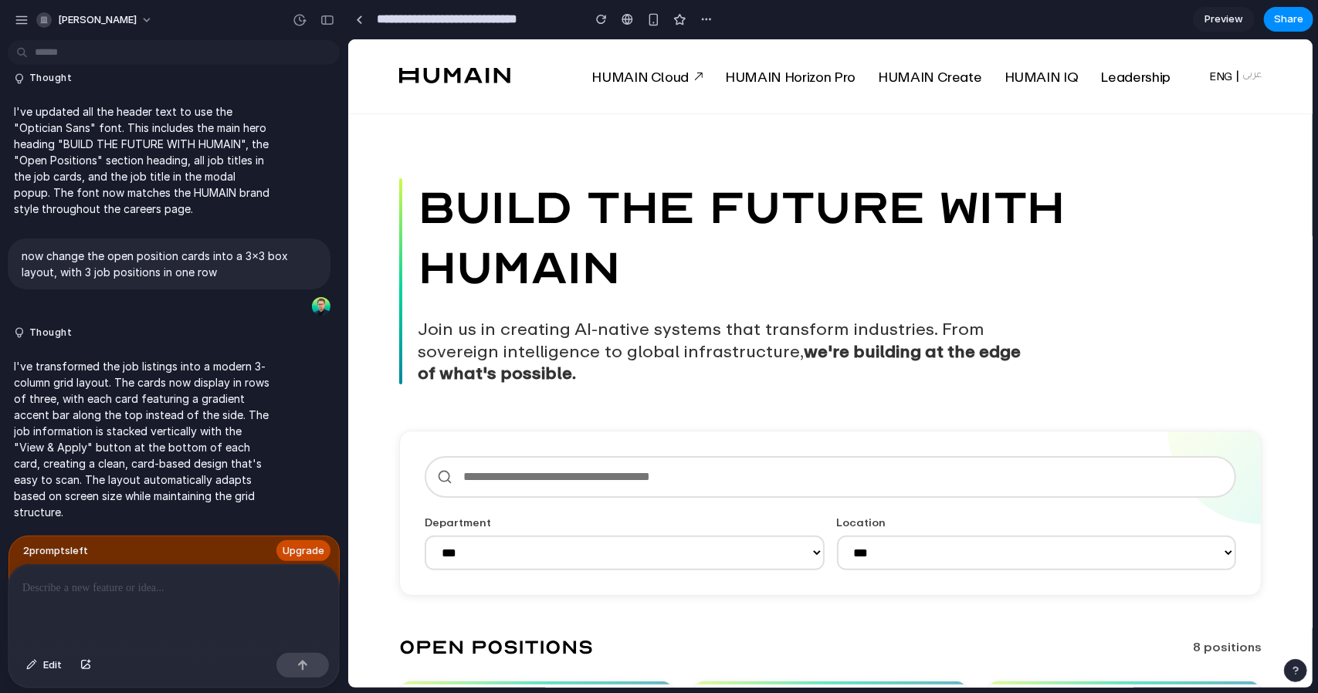
click at [315, 543] on span "Upgrade" at bounding box center [304, 550] width 42 height 15
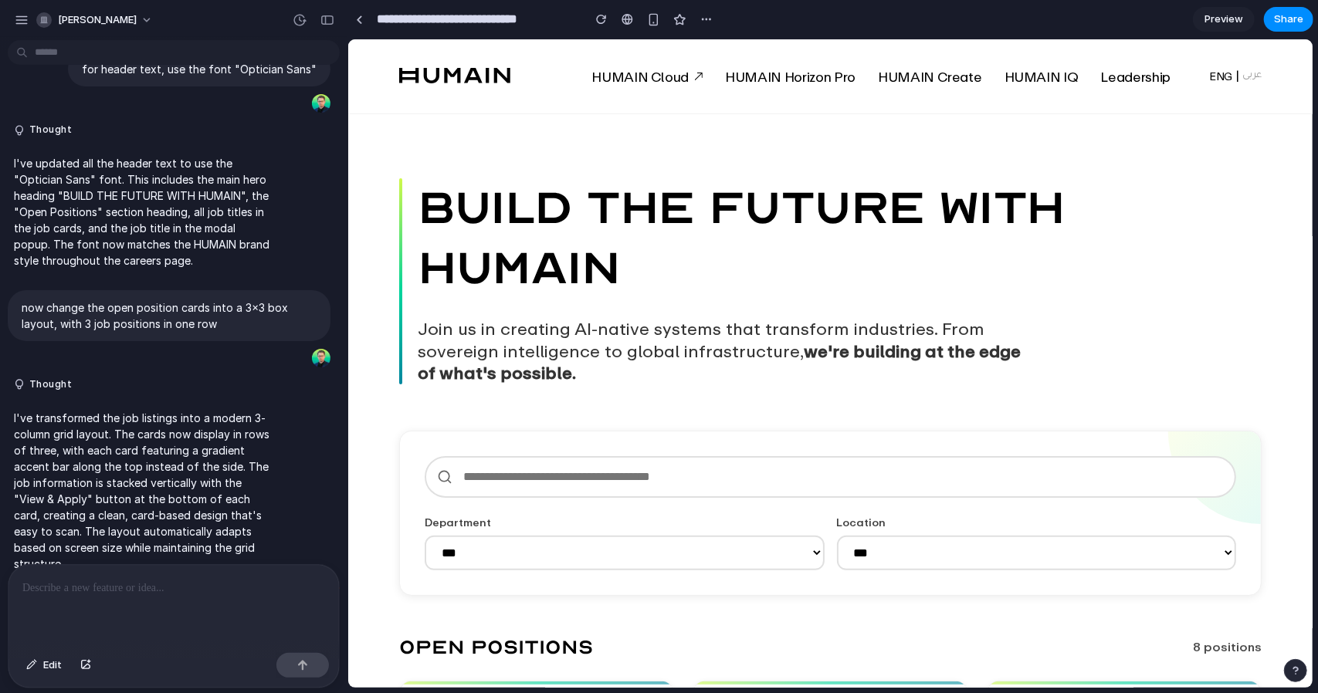
scroll to position [1348, 0]
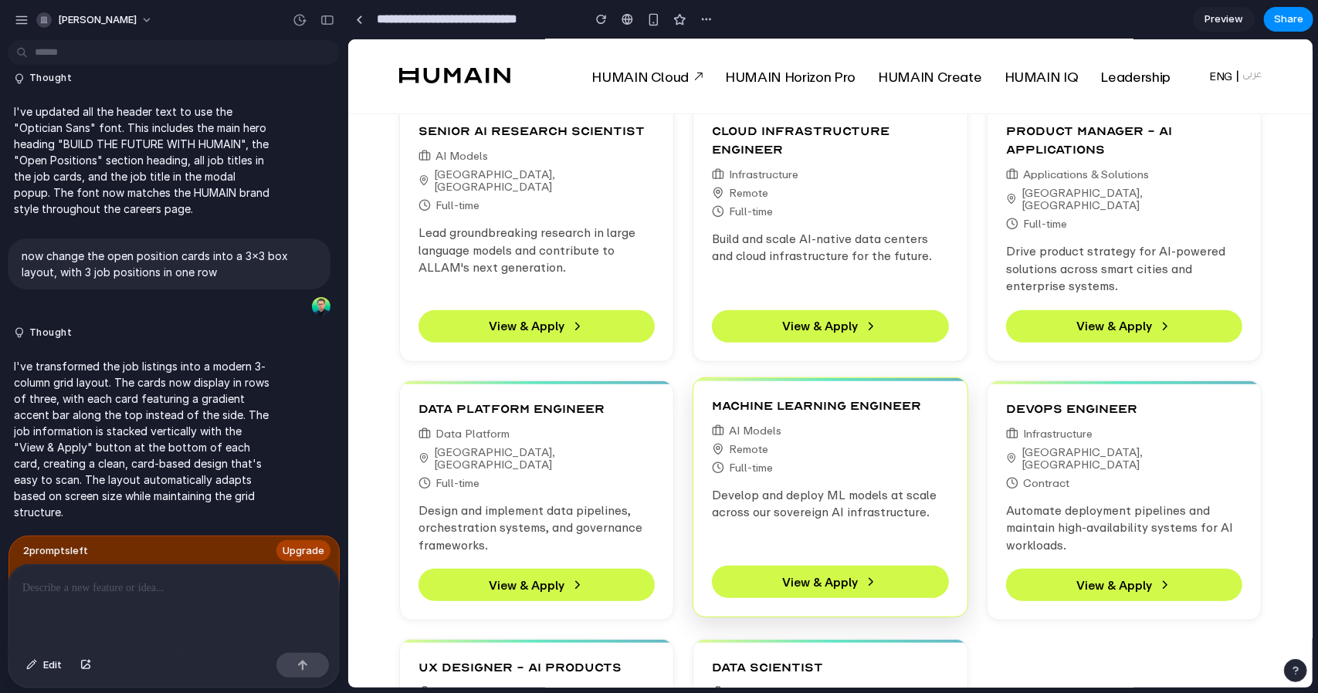
scroll to position [309, 0]
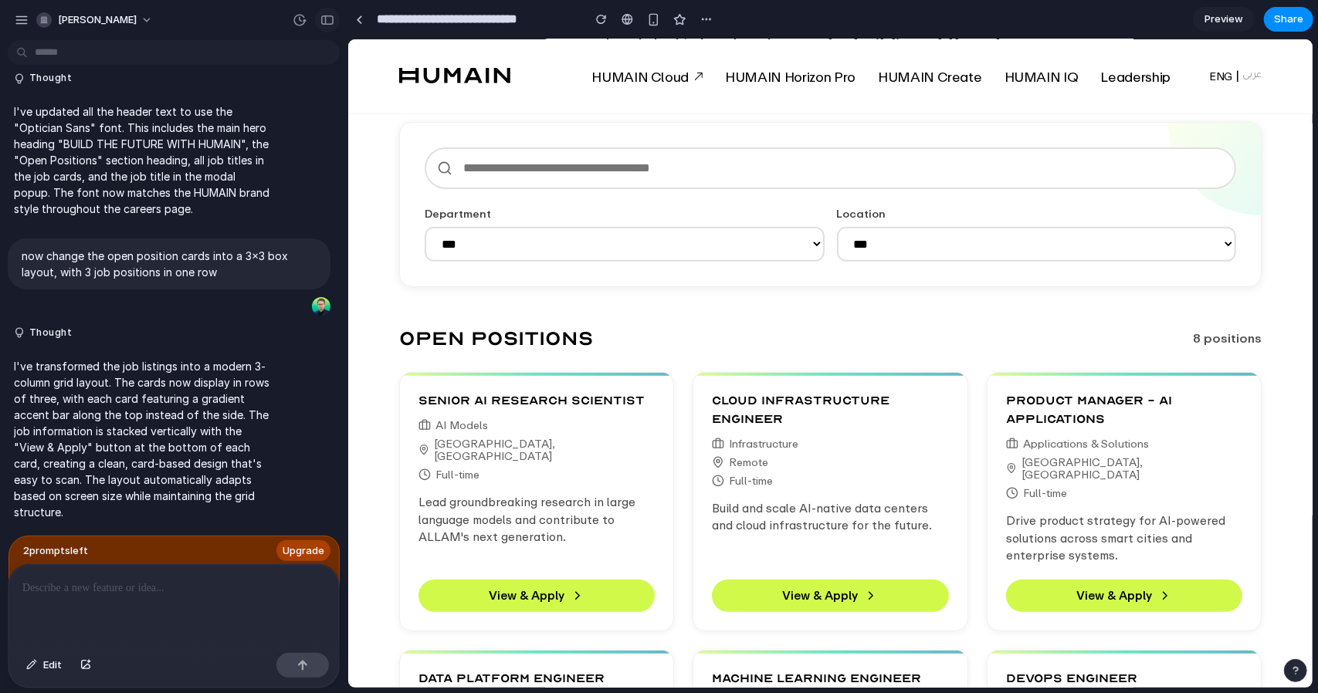
click at [336, 25] on button "button" at bounding box center [327, 20] width 25 height 25
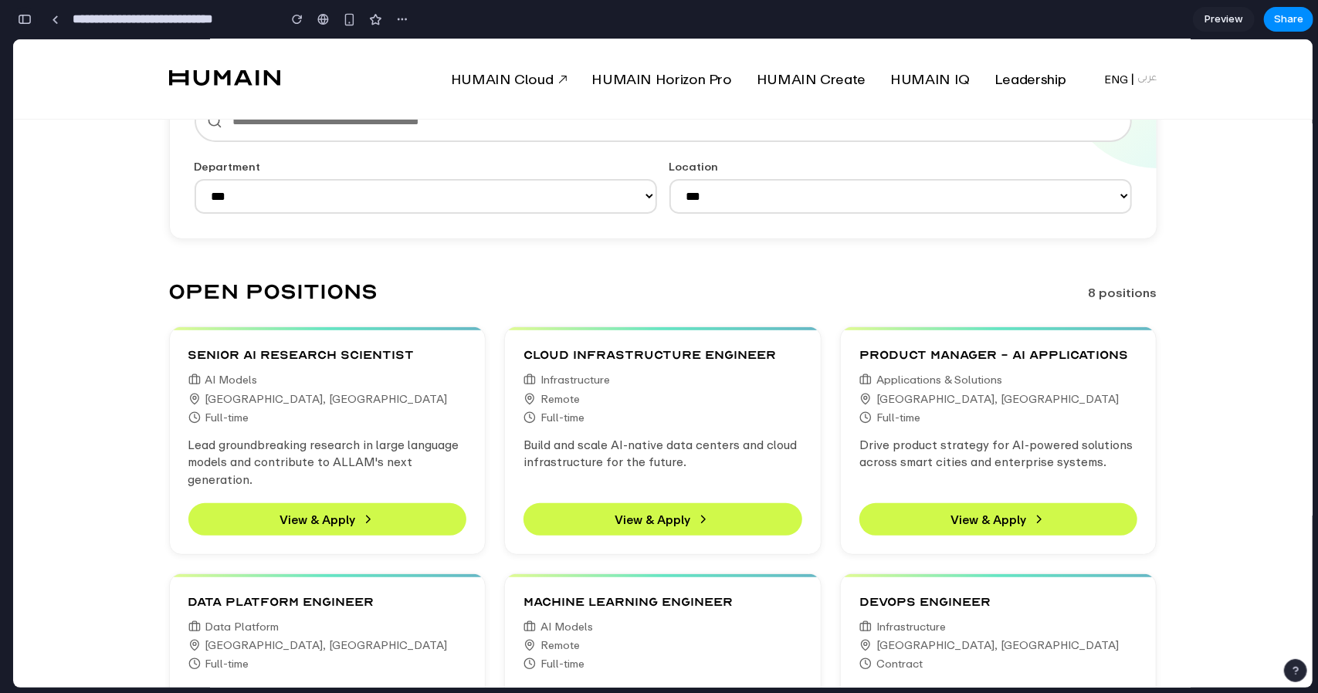
click at [23, 25] on button "button" at bounding box center [24, 19] width 25 height 25
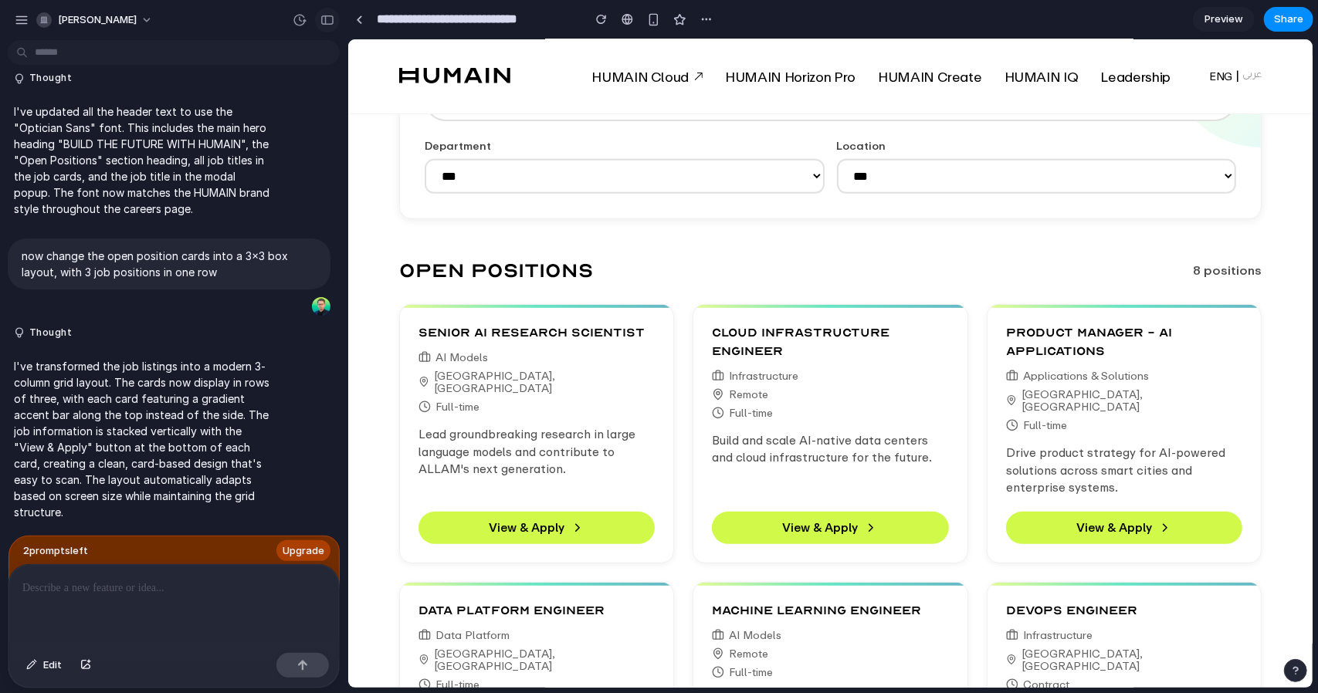
click at [326, 22] on div "button" at bounding box center [327, 20] width 14 height 11
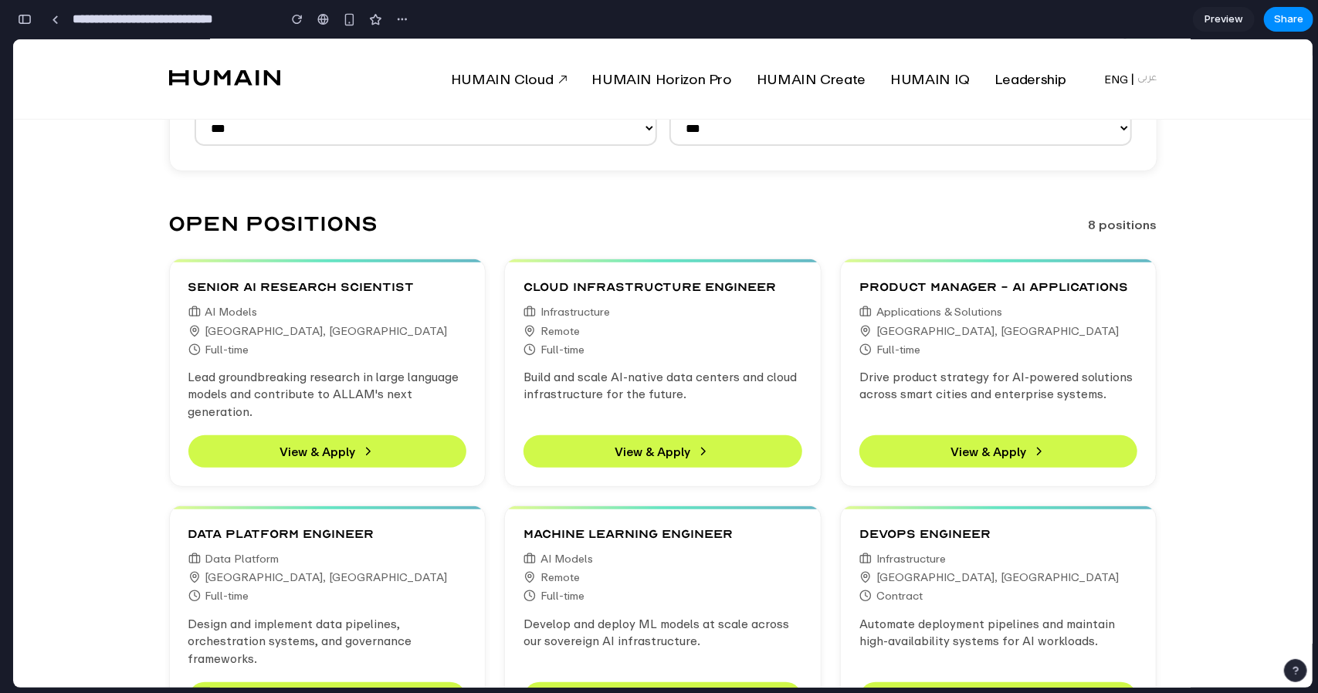
click at [1210, 12] on link "Preview" at bounding box center [1224, 19] width 62 height 25
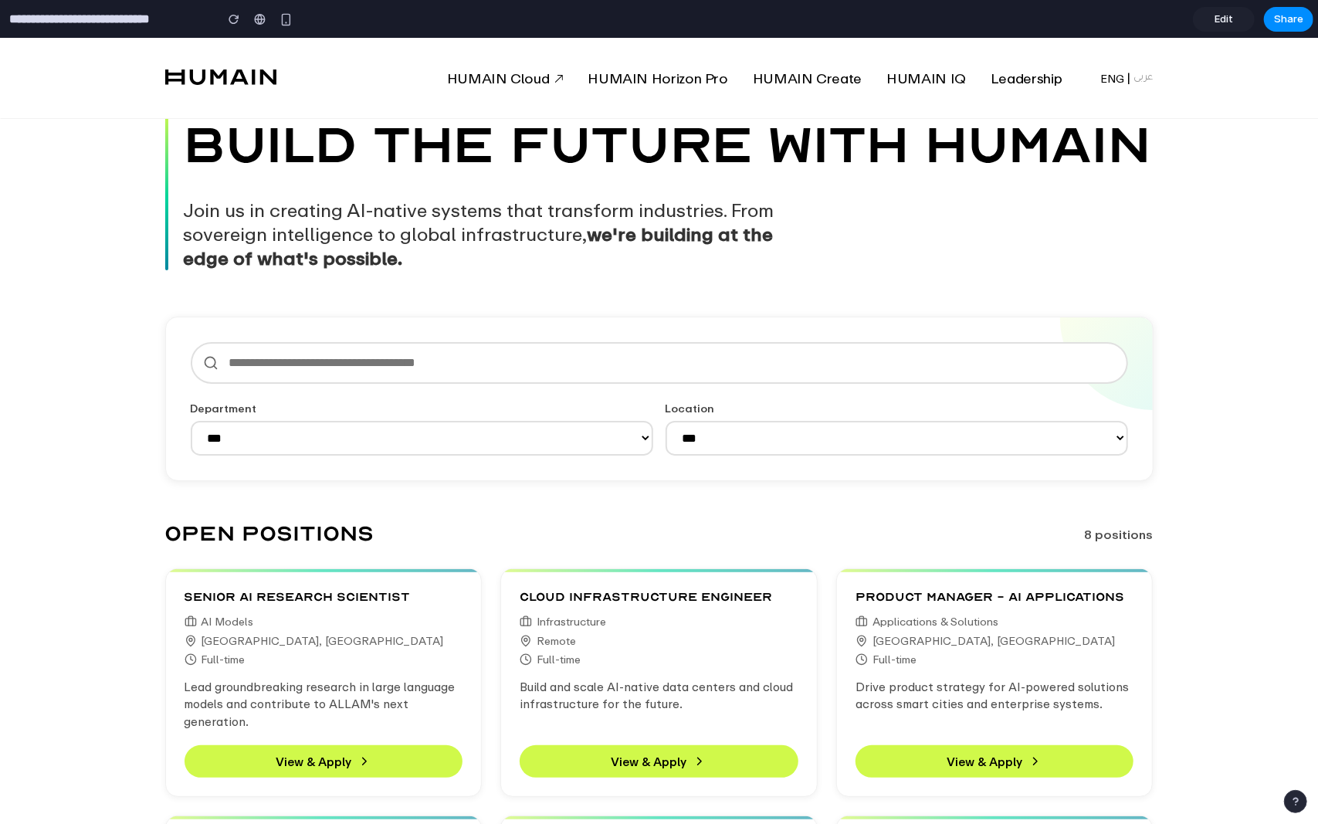
scroll to position [77, 0]
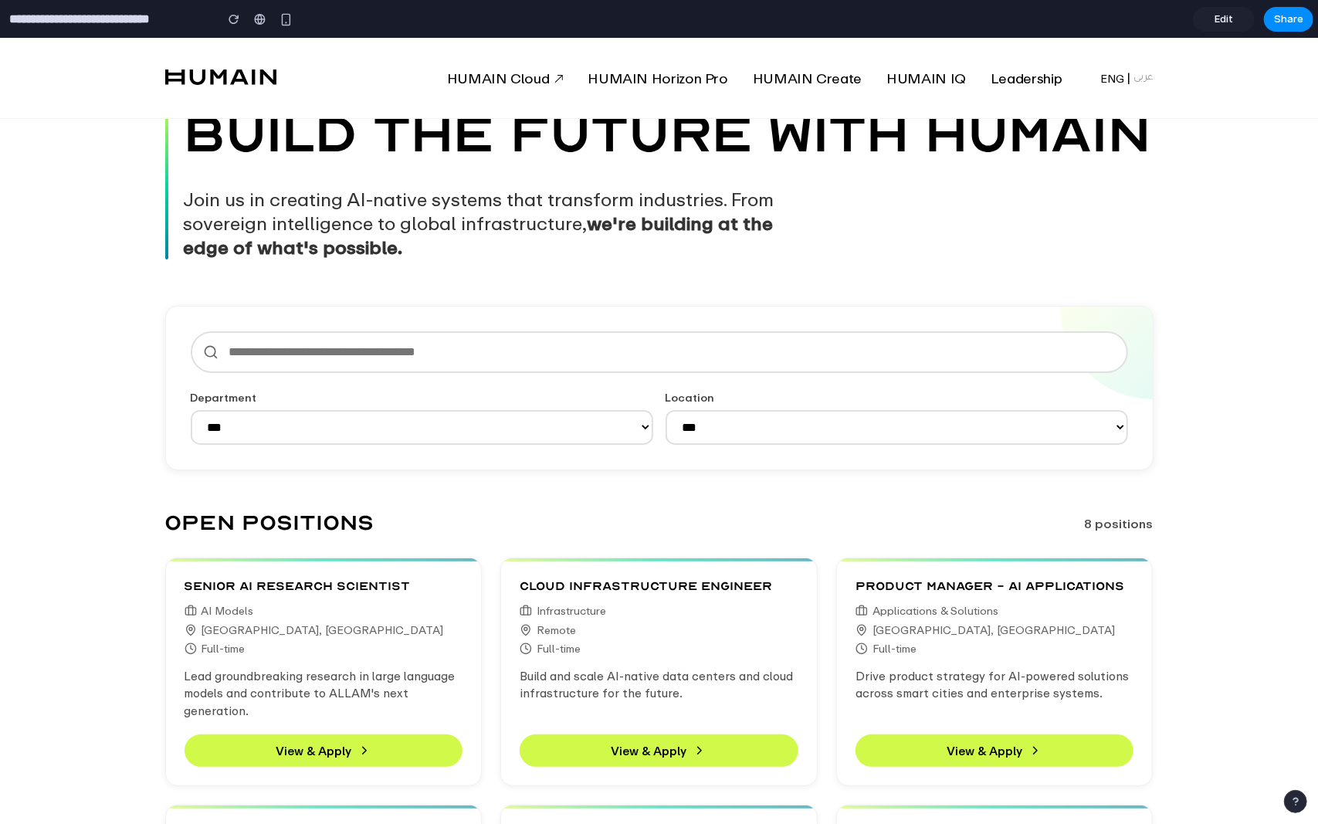
click at [502, 421] on select "**********" at bounding box center [422, 426] width 462 height 35
click at [496, 425] on select "**********" at bounding box center [422, 426] width 462 height 35
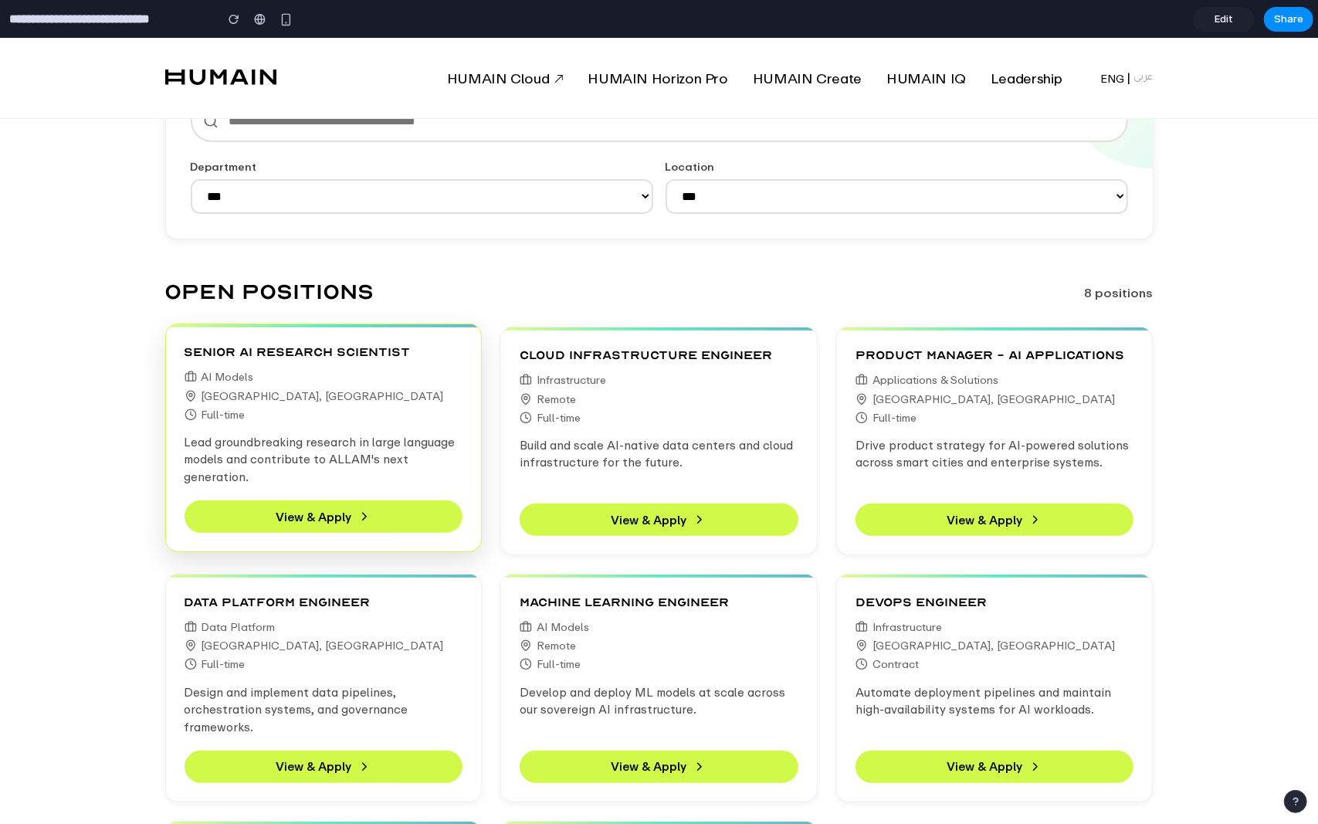
scroll to position [309, 0]
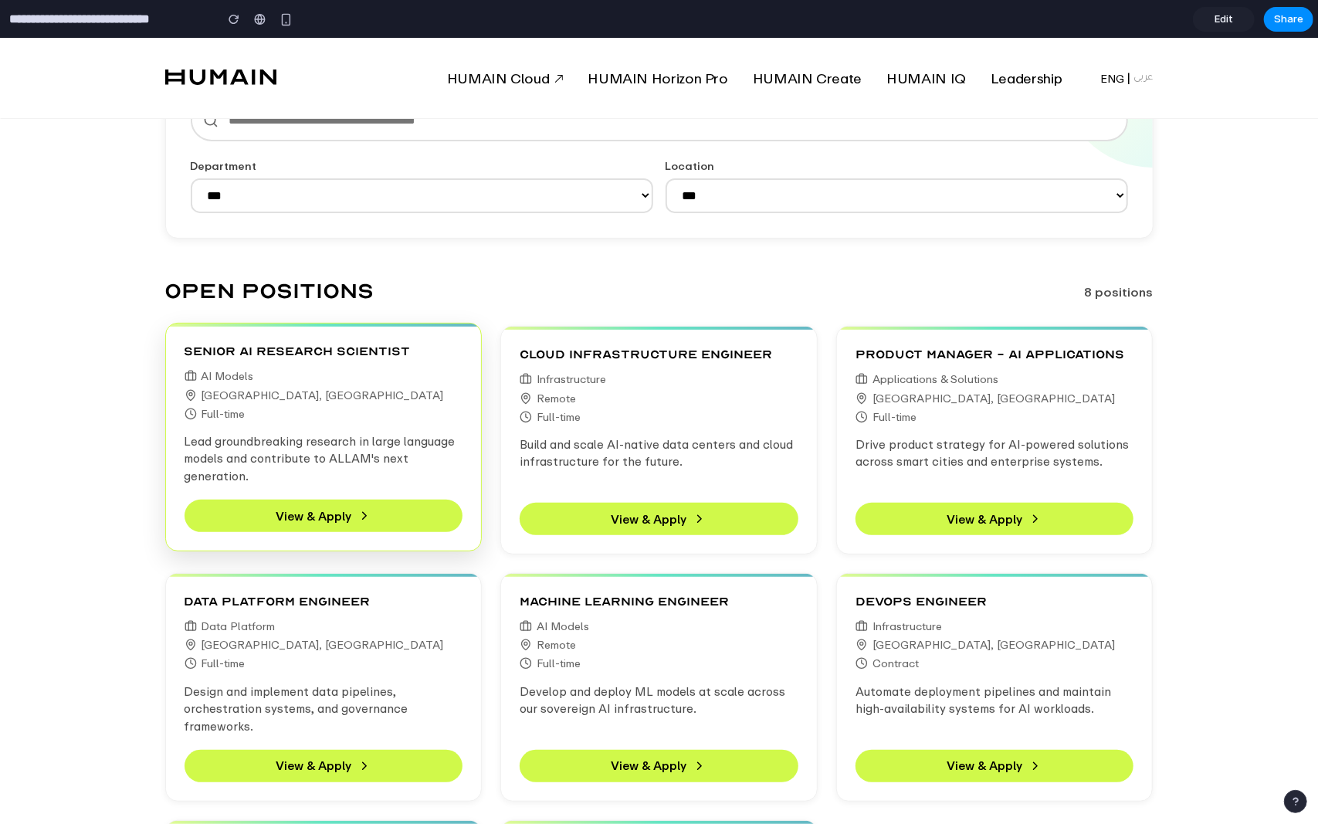
click at [313, 425] on div "Senior AI Research Scientist AI Models Riyadh, Saudi Arabia Full-time Lead grou…" at bounding box center [323, 419] width 279 height 157
click at [326, 523] on button "View & Apply" at bounding box center [323, 515] width 279 height 32
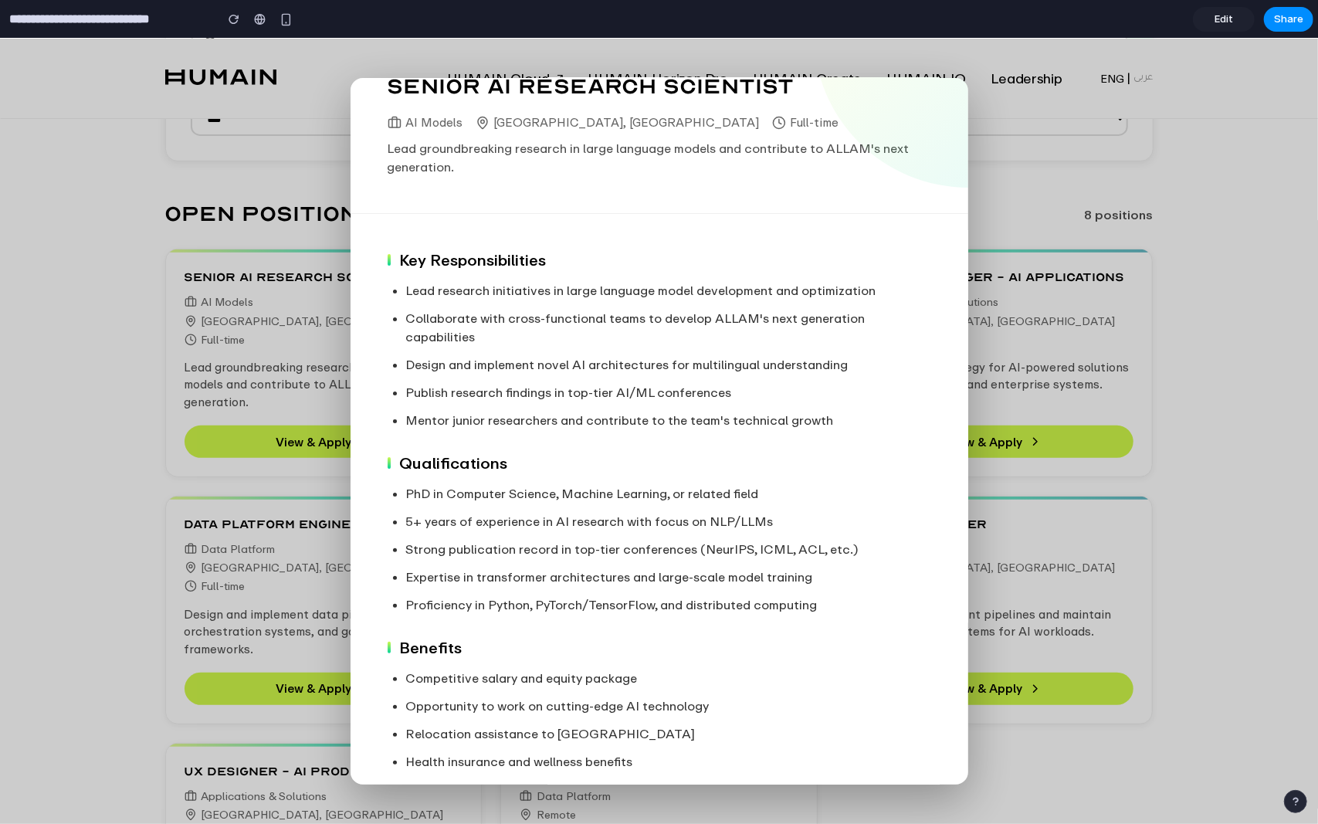
scroll to position [0, 0]
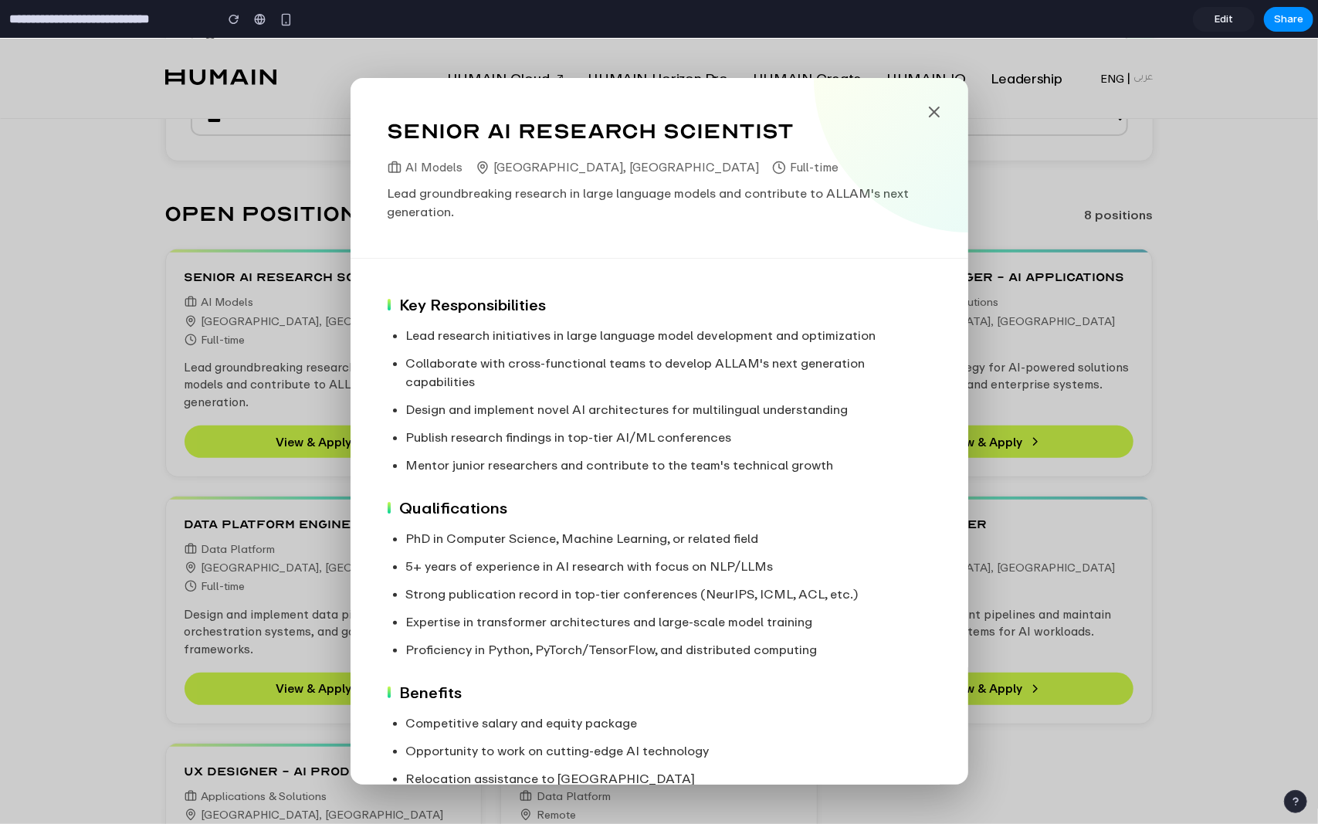
click at [925, 115] on icon at bounding box center [934, 111] width 19 height 19
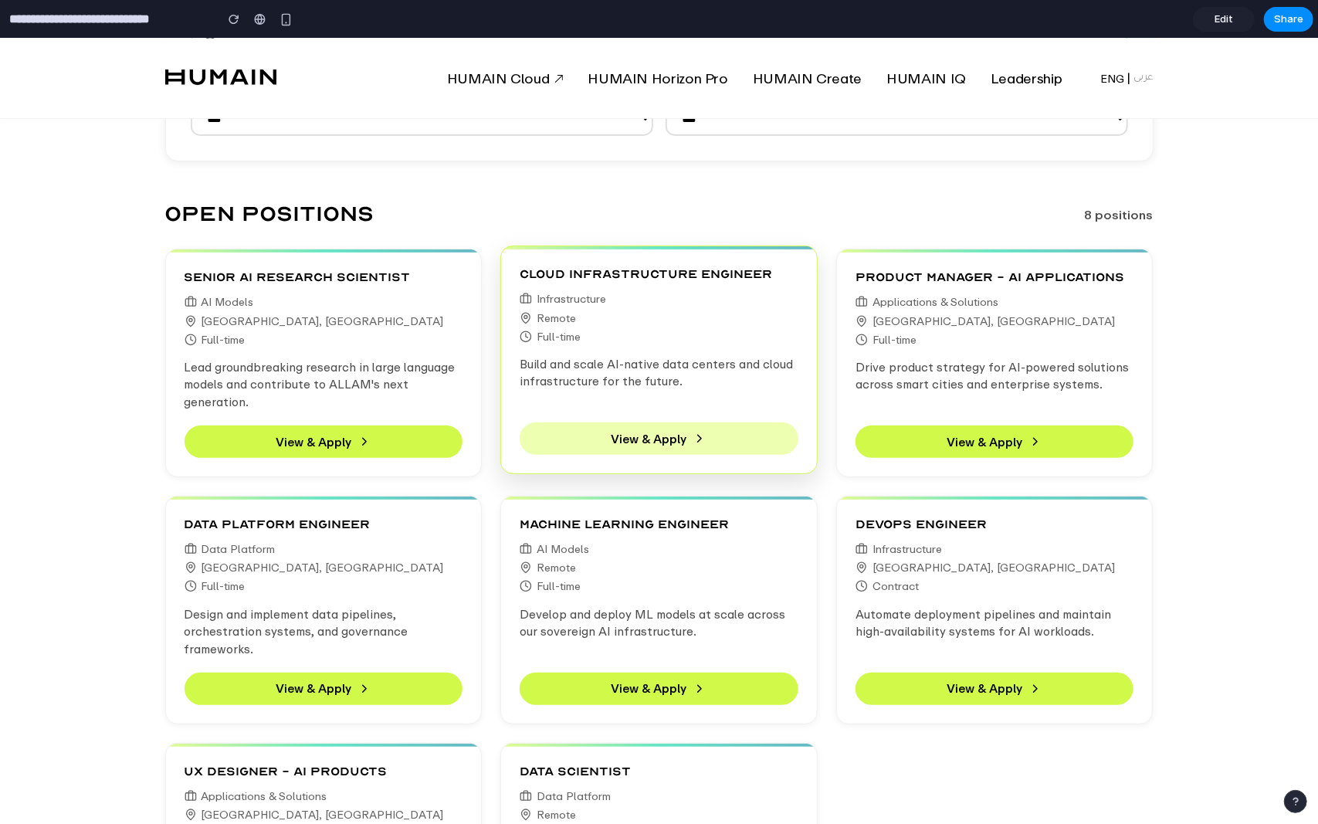
click at [639, 431] on button "View & Apply" at bounding box center [658, 437] width 279 height 32
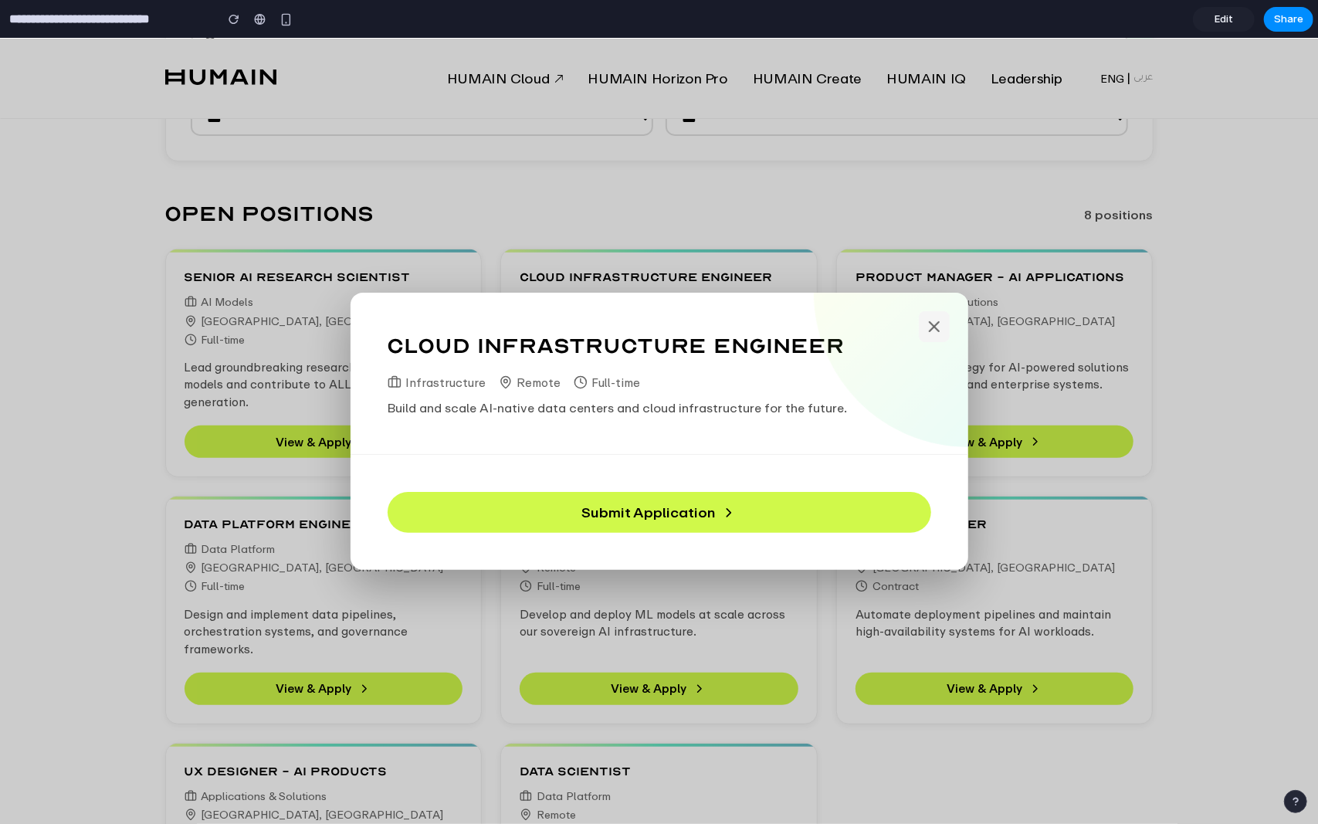
click at [940, 324] on icon at bounding box center [934, 325] width 19 height 19
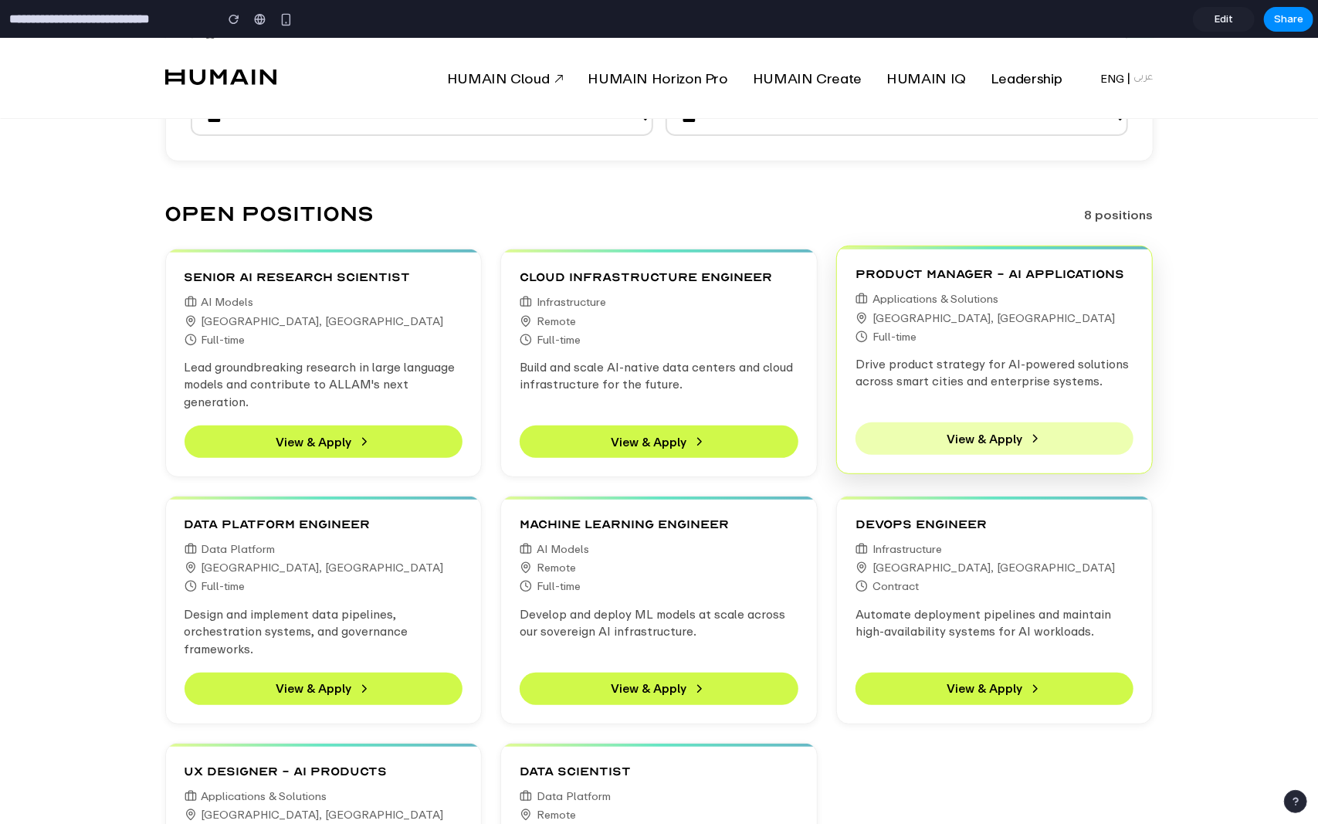
click at [1000, 439] on button "View & Apply" at bounding box center [994, 437] width 279 height 32
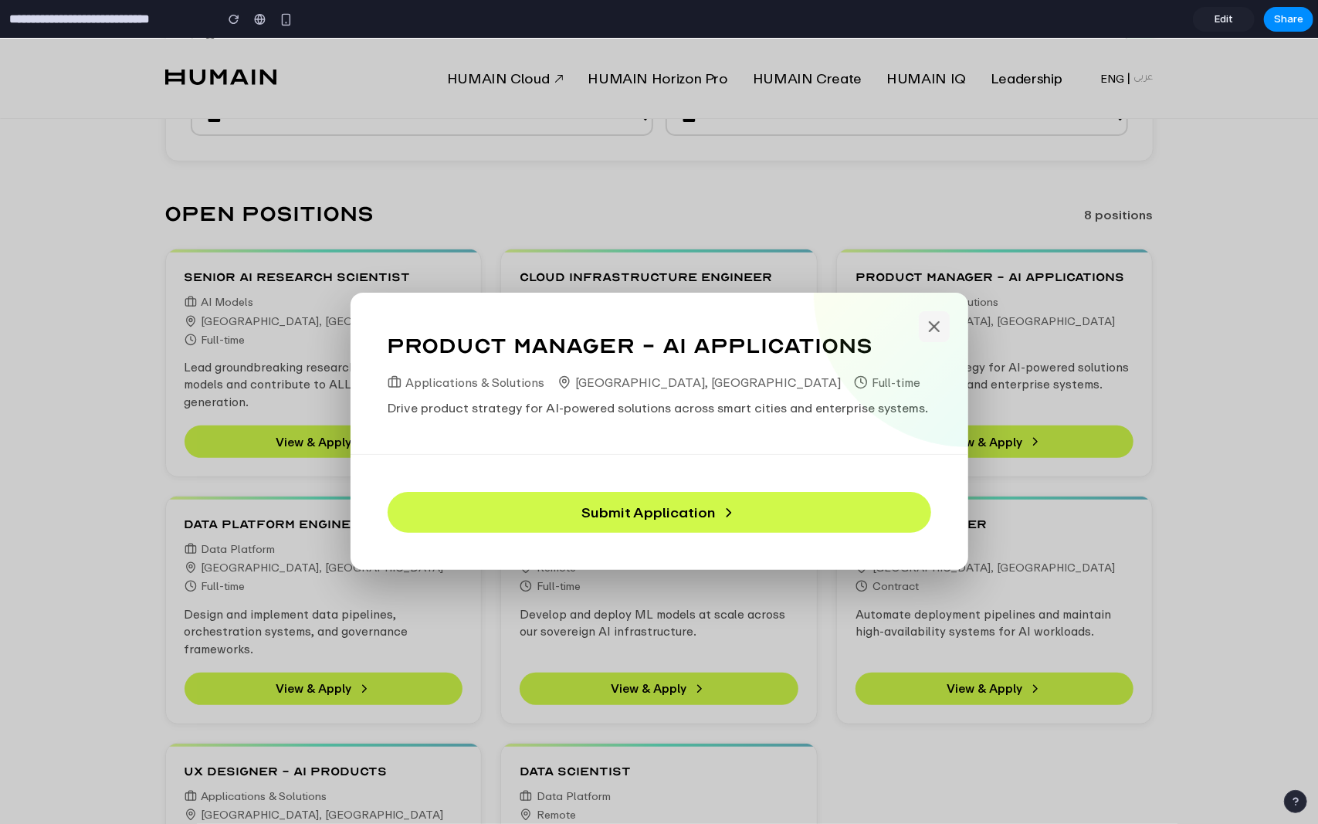
click at [936, 320] on icon at bounding box center [934, 325] width 19 height 19
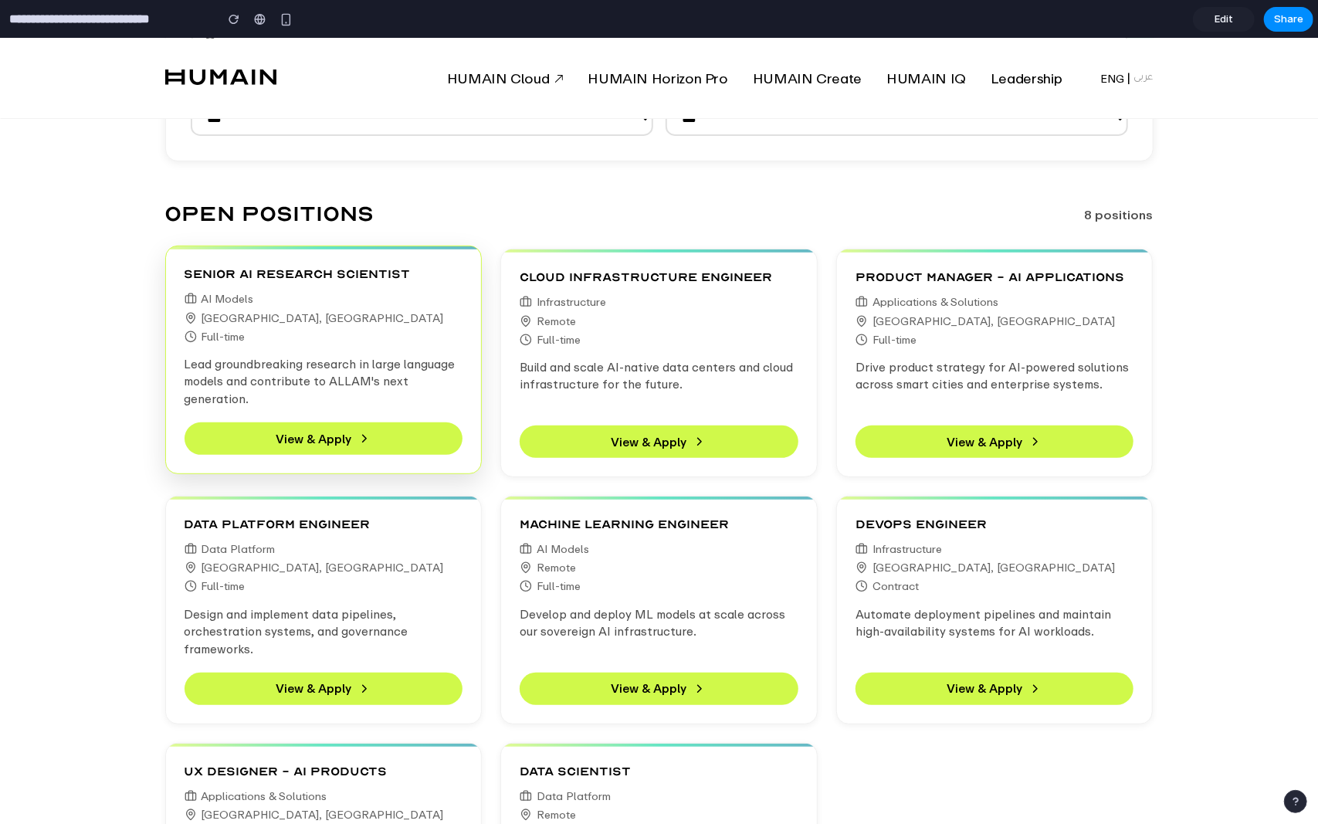
click at [448, 272] on h3 "Senior AI Research Scientist" at bounding box center [323, 273] width 279 height 19
click at [379, 449] on button "View & Apply" at bounding box center [323, 437] width 279 height 32
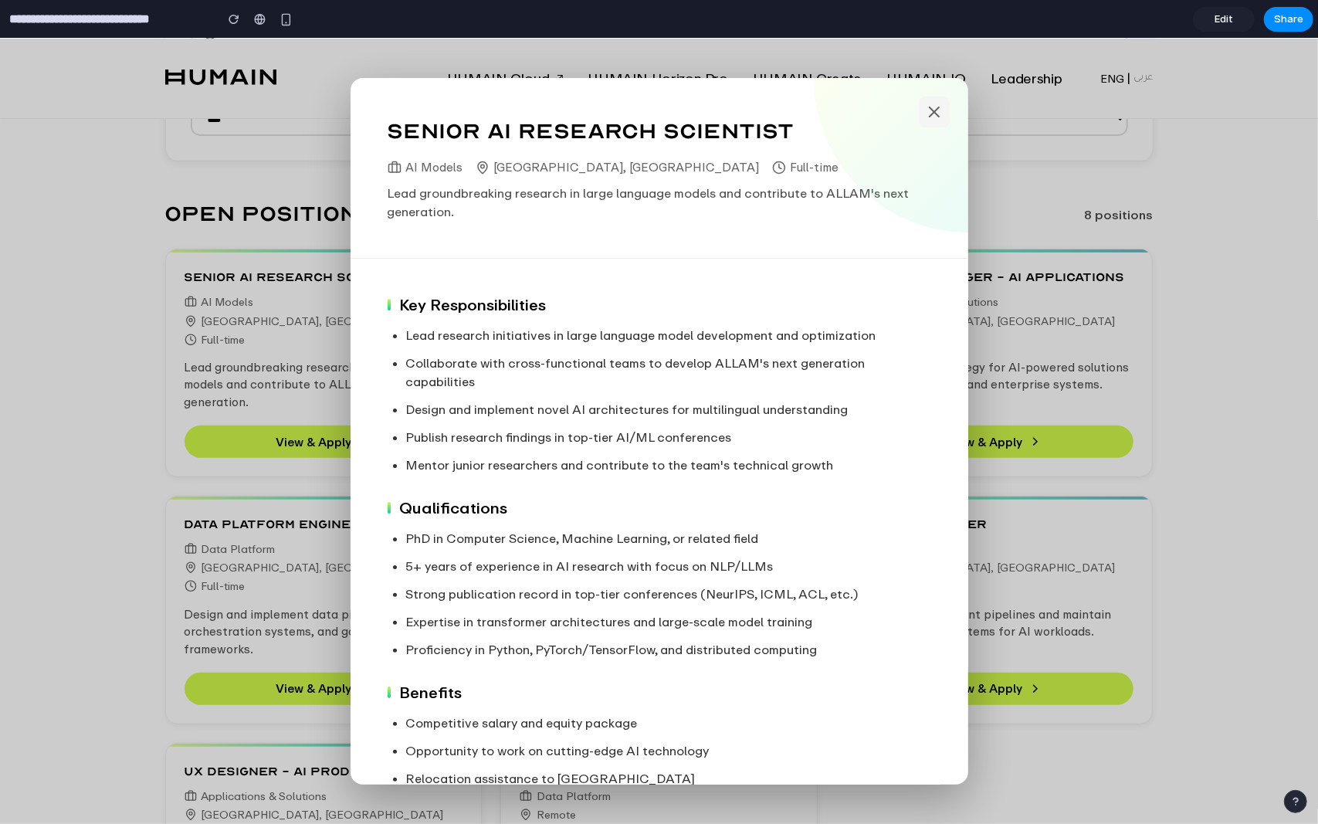
click at [922, 101] on button at bounding box center [934, 111] width 31 height 31
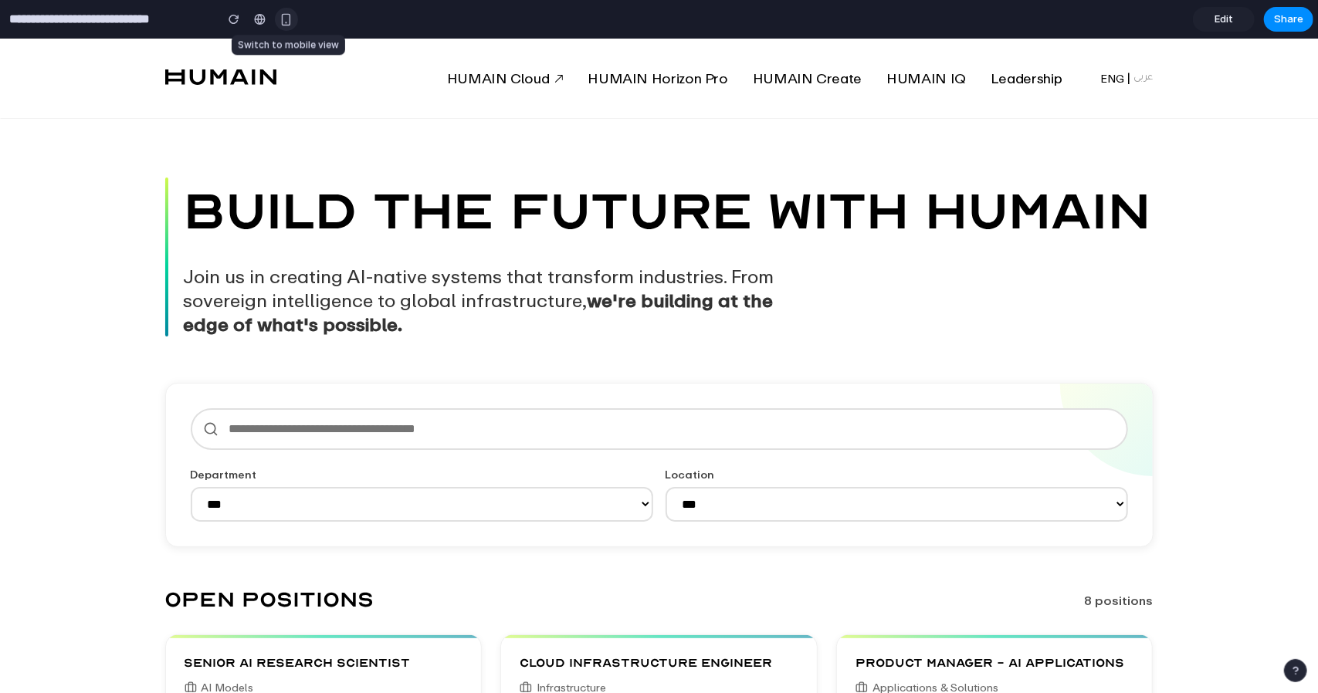
click at [281, 22] on div "button" at bounding box center [285, 19] width 13 height 13
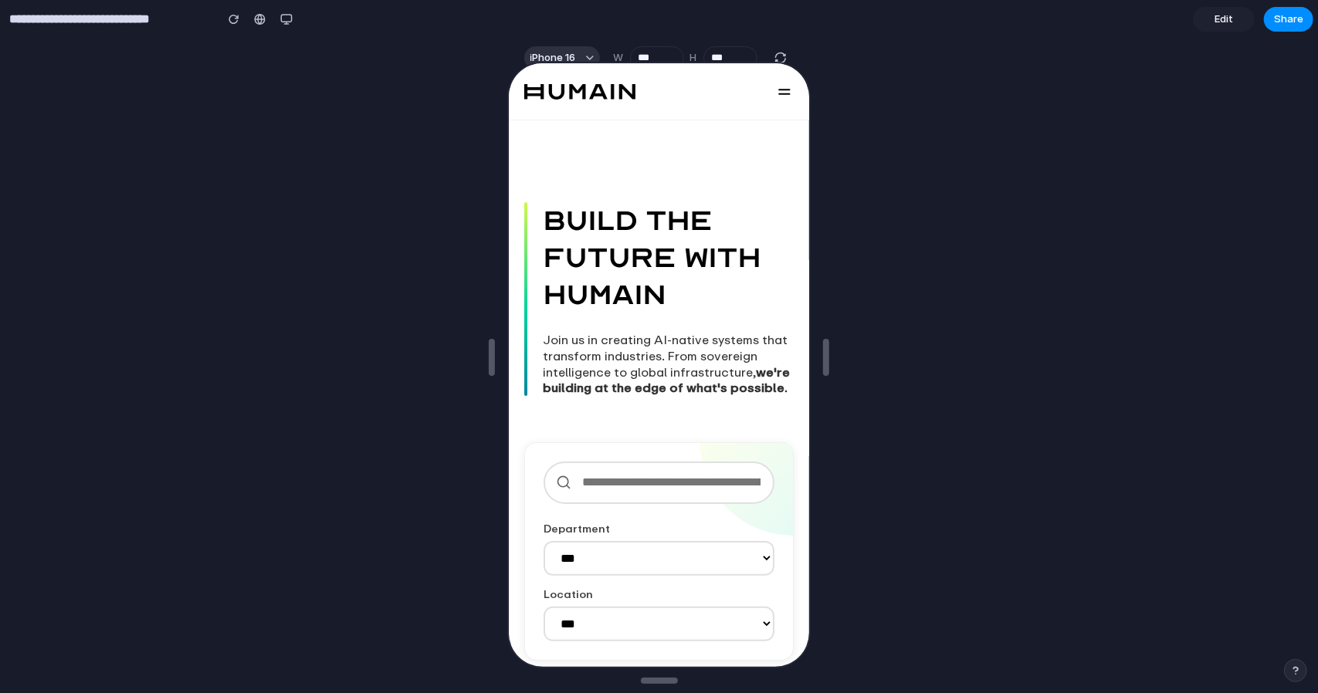
click at [773, 93] on icon at bounding box center [782, 89] width 19 height 19
click at [773, 90] on icon at bounding box center [782, 89] width 19 height 19
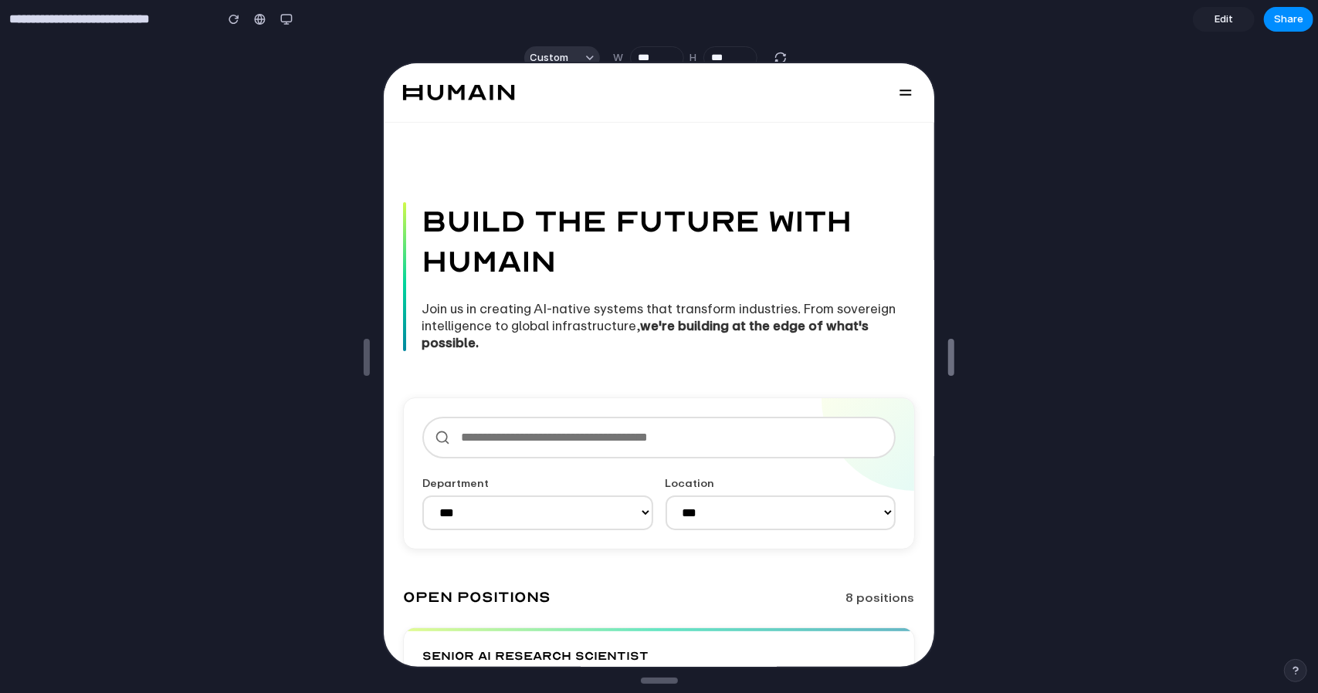
drag, startPoint x: 821, startPoint y: 356, endPoint x: 946, endPoint y: 350, distance: 125.2
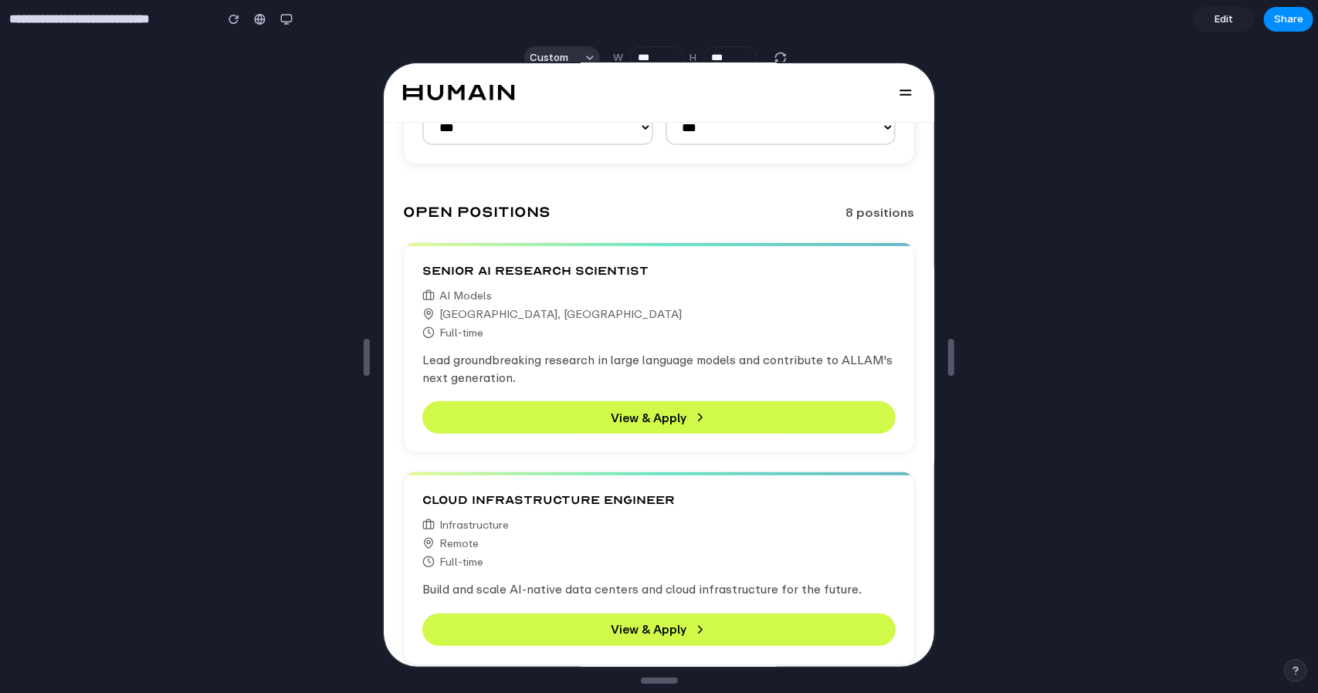
scroll to position [386, 0]
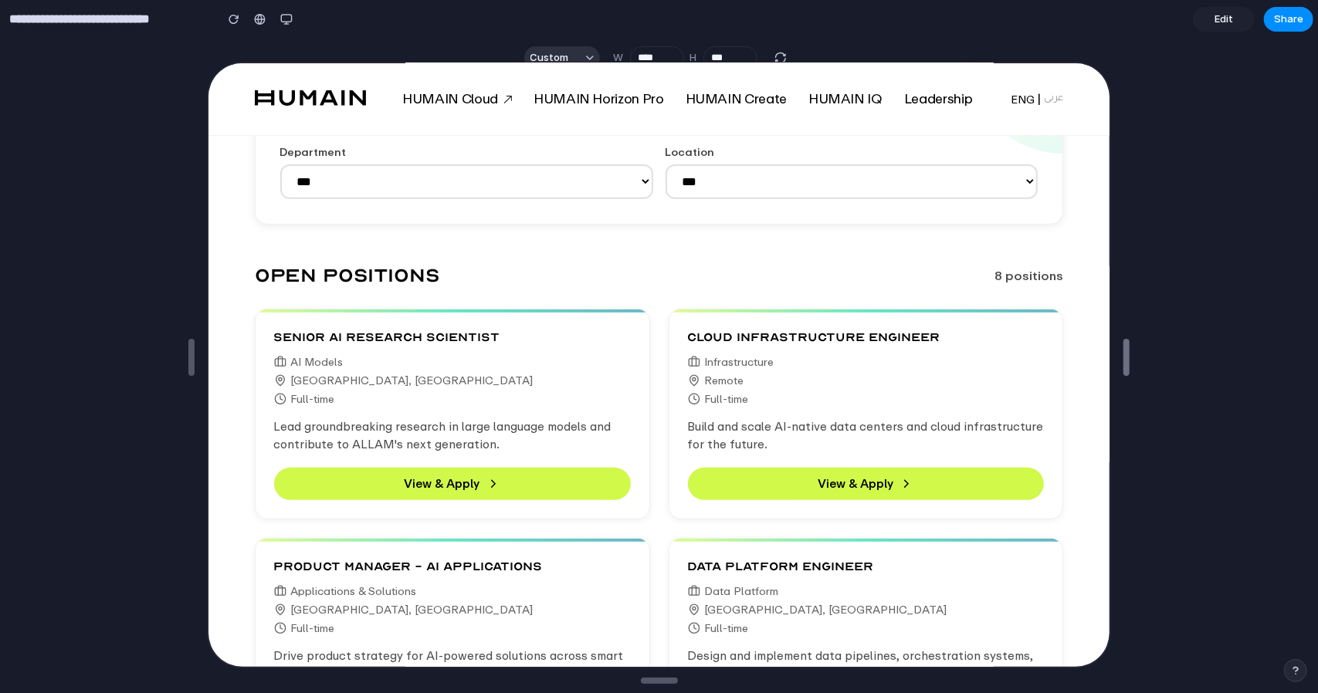
type input "****"
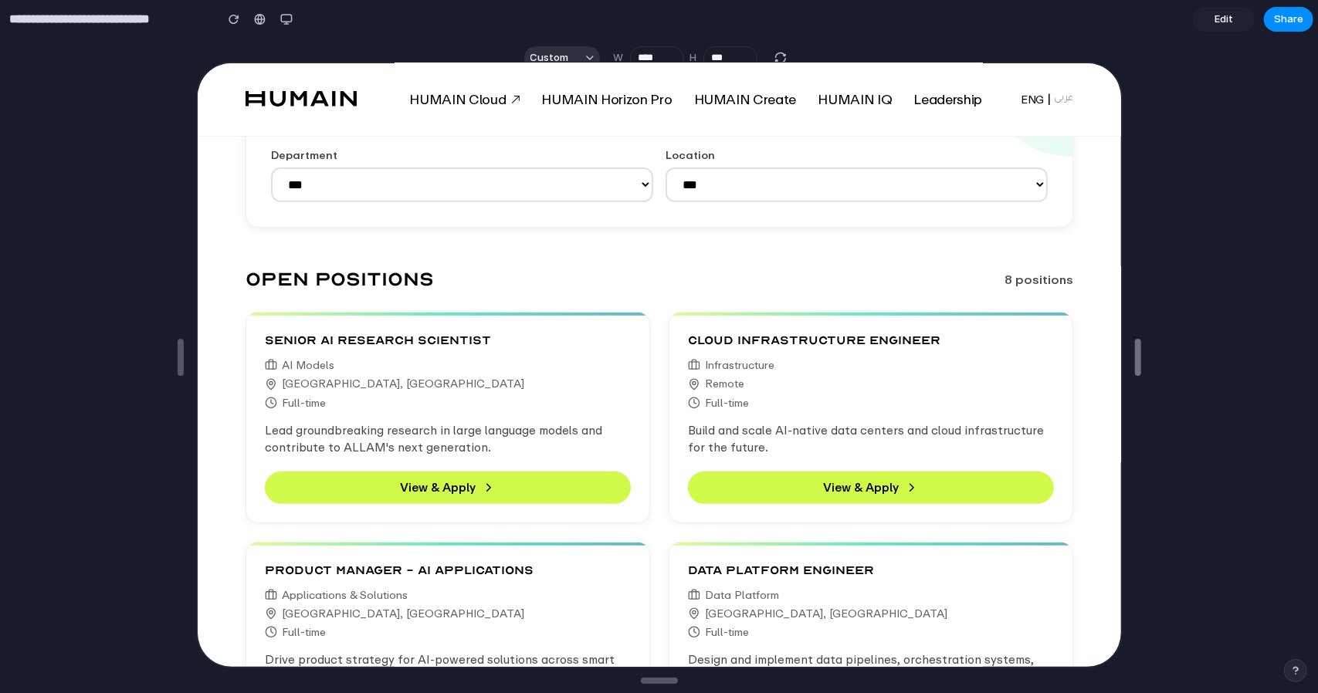
drag, startPoint x: 947, startPoint y: 360, endPoint x: 1187, endPoint y: 355, distance: 240.1
click at [284, 17] on div "button" at bounding box center [286, 19] width 12 height 12
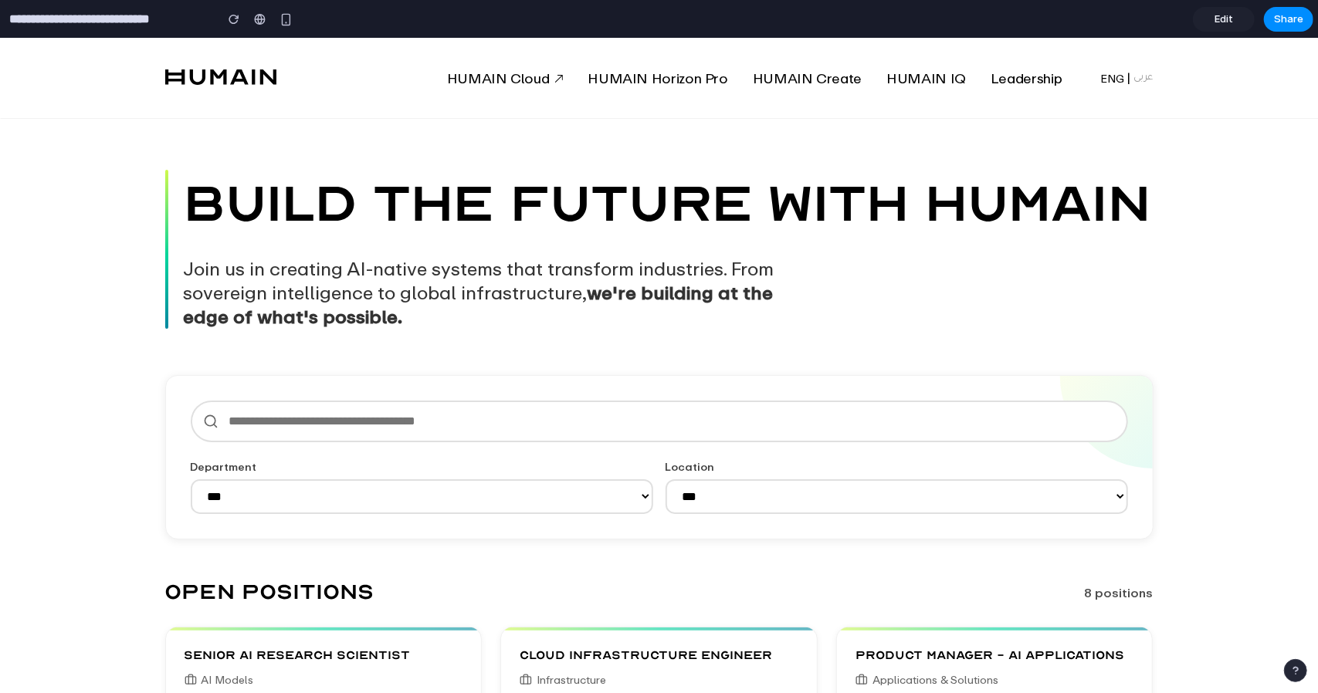
scroll to position [0, 0]
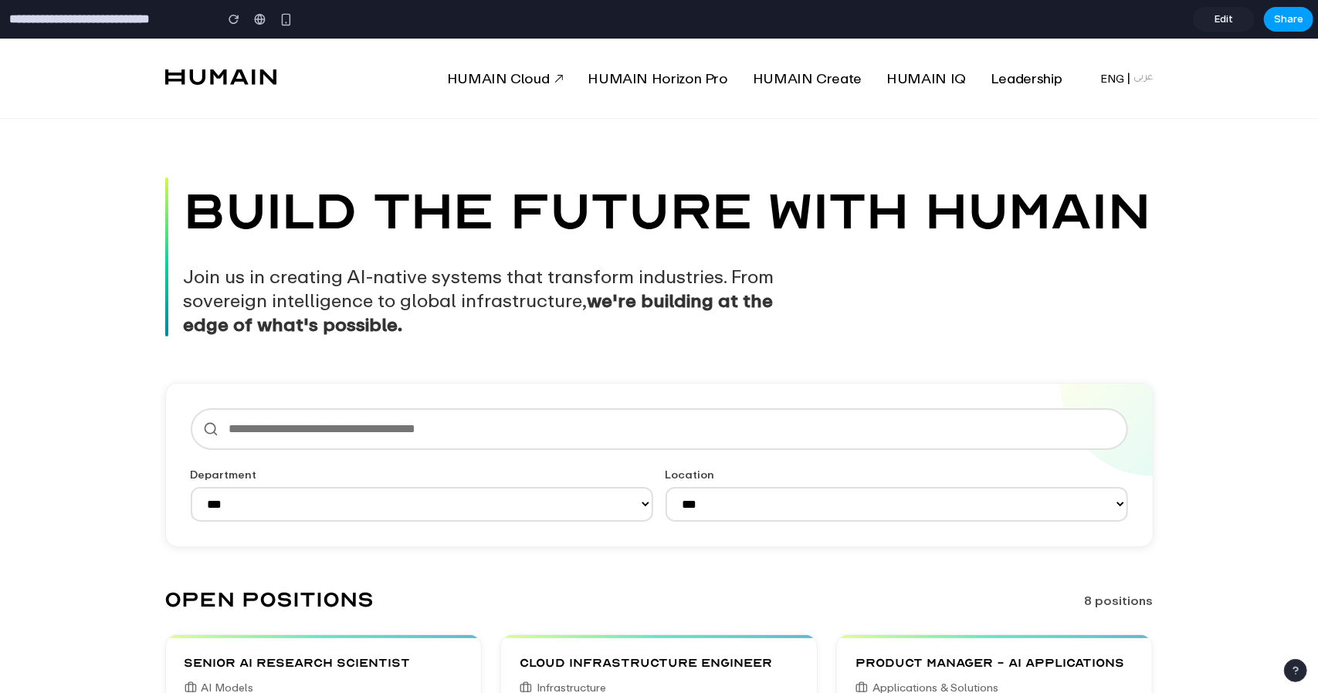
click at [1283, 17] on span "Share" at bounding box center [1288, 19] width 29 height 15
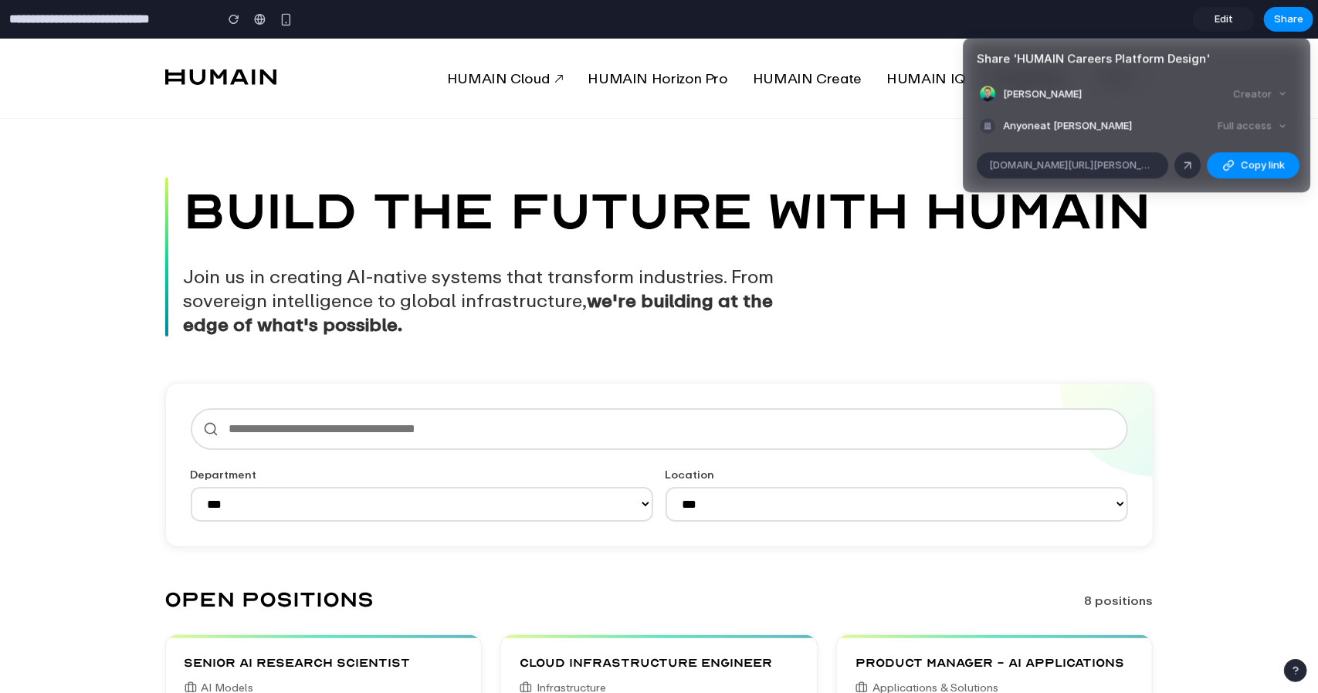
drag, startPoint x: 1095, startPoint y: 167, endPoint x: 1181, endPoint y: 249, distance: 118.5
click at [1181, 249] on div "Share ' HUMAIN Careers Platform Design ' Maximilian Schneider Creator Anyone at…" at bounding box center [659, 346] width 1318 height 693
click at [1244, 123] on div "Full access" at bounding box center [1252, 126] width 82 height 22
drag, startPoint x: 1272, startPoint y: 125, endPoint x: 1178, endPoint y: 125, distance: 94.2
click at [1272, 125] on div "Full access" at bounding box center [1252, 126] width 82 height 22
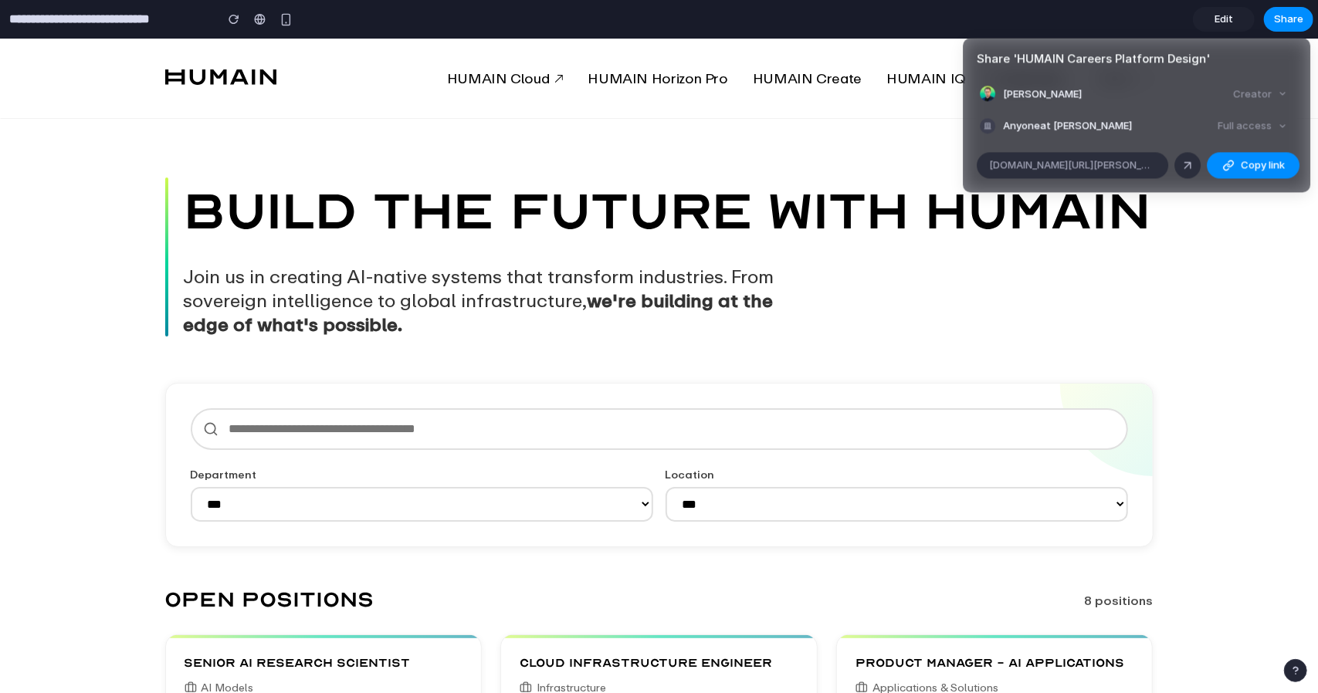
click at [1044, 125] on span "Anyone at Maximilian-schneider" at bounding box center [1067, 125] width 129 height 15
click at [1260, 93] on div "Creator" at bounding box center [1260, 94] width 66 height 22
click at [1133, 161] on span "alloy.app/maximilian-schneider/p/704043b7-063a-4dd1-8aa1-f9a3cfdec1d4" at bounding box center [1072, 164] width 167 height 15
click at [1181, 163] on div at bounding box center [1187, 165] width 14 height 14
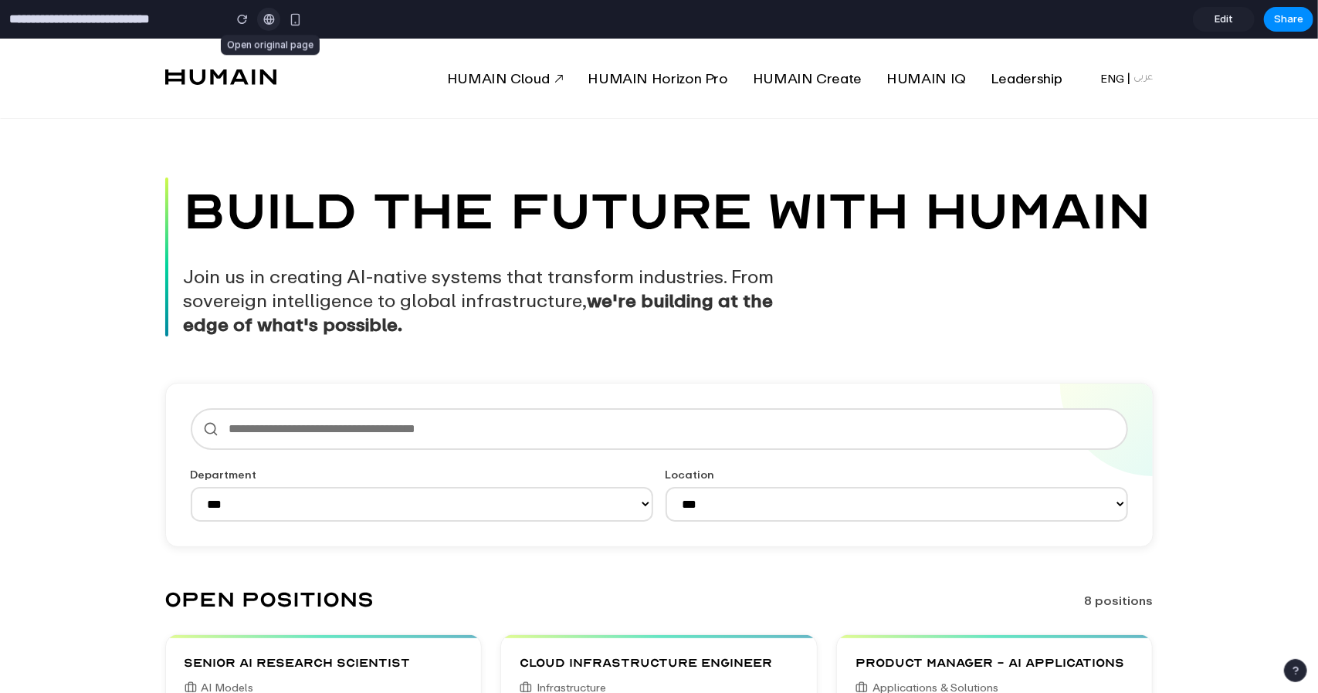
click at [272, 19] on div at bounding box center [269, 19] width 12 height 12
